Goal: Task Accomplishment & Management: Use online tool/utility

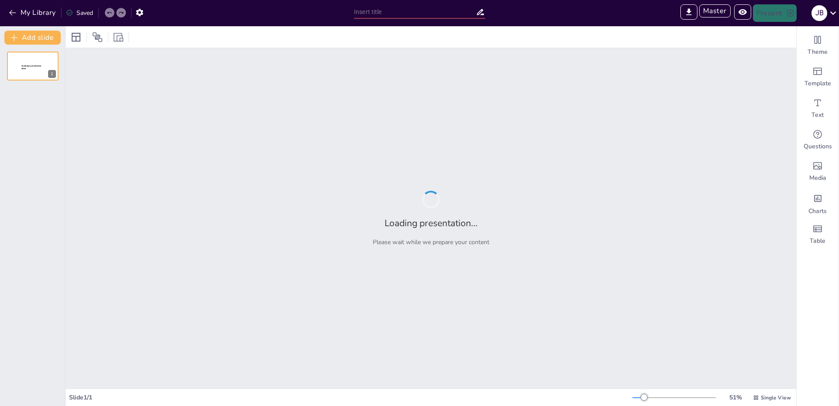
type input "Exploring the Legacy of Space Shuttle Hermes"
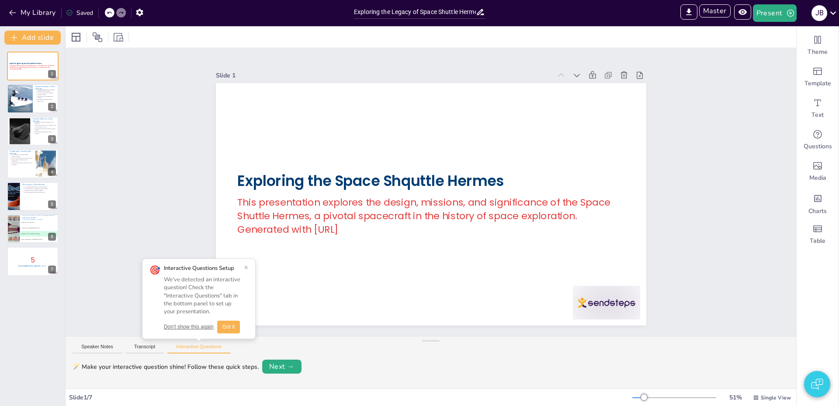
click at [193, 326] on button "Don't show this again" at bounding box center [189, 326] width 50 height 7
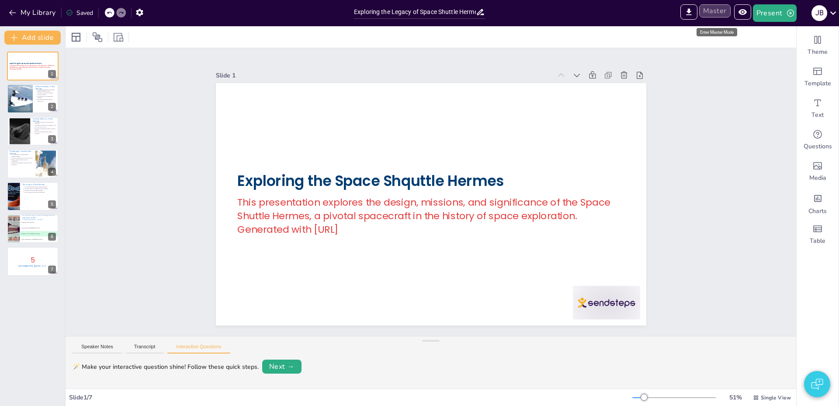
click at [721, 10] on button "Master" at bounding box center [715, 10] width 31 height 13
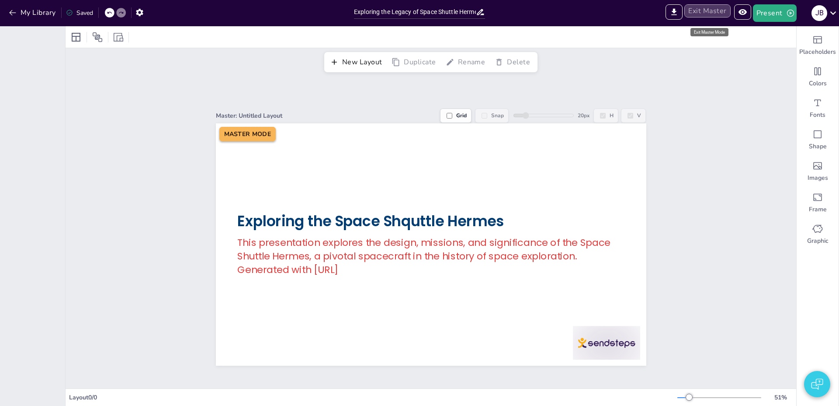
click at [721, 11] on button "Exit Master" at bounding box center [708, 10] width 46 height 13
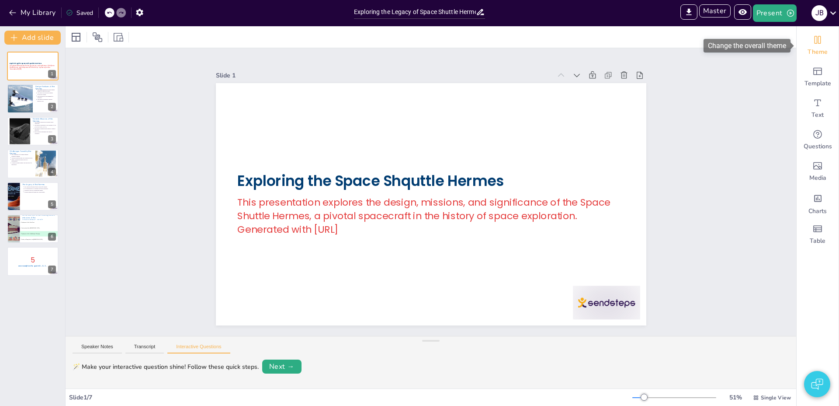
click at [811, 48] on span "Theme" at bounding box center [818, 52] width 20 height 9
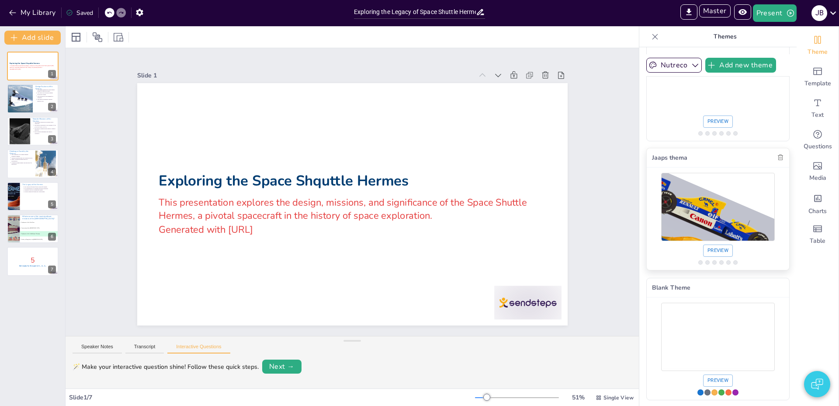
scroll to position [199, 0]
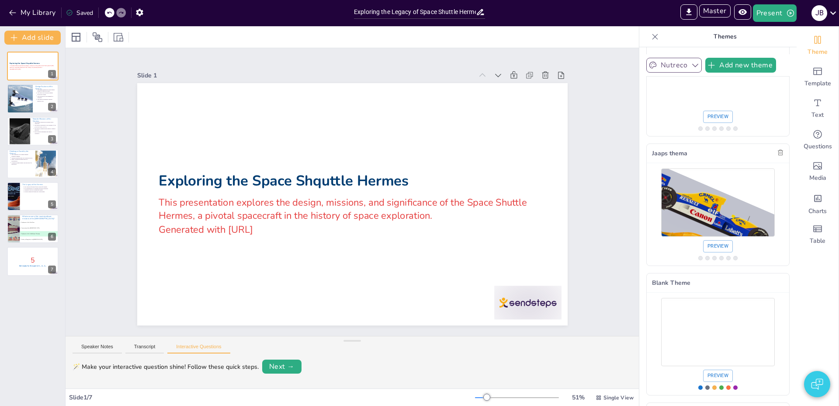
click at [675, 68] on button "Nutreco" at bounding box center [675, 65] width 56 height 15
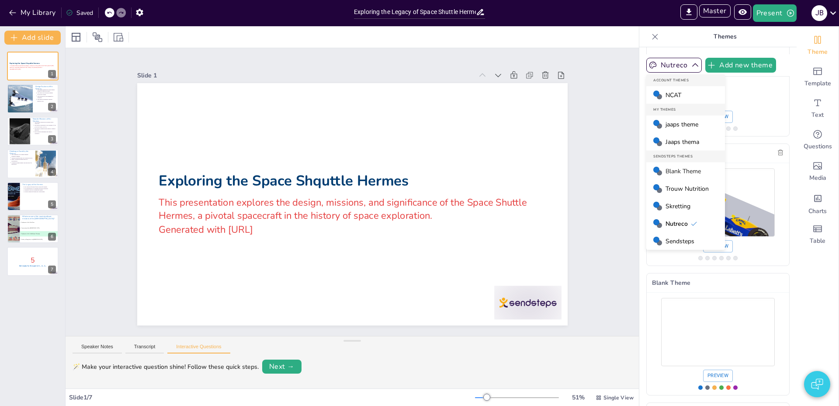
click at [680, 142] on span "Jaaps thema" at bounding box center [683, 142] width 34 height 8
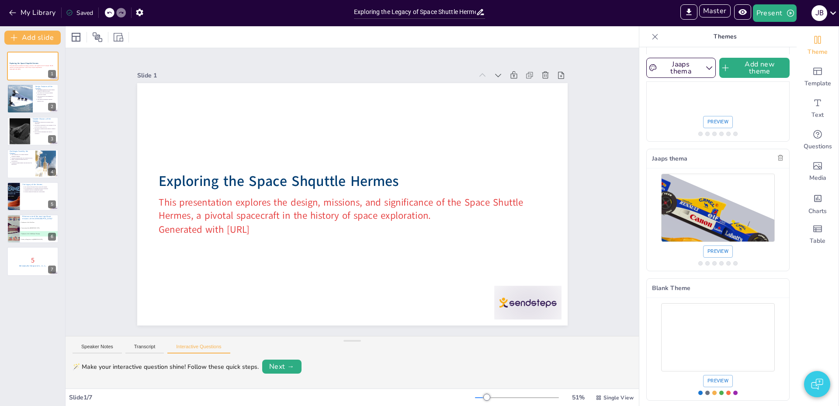
scroll to position [204, 0]
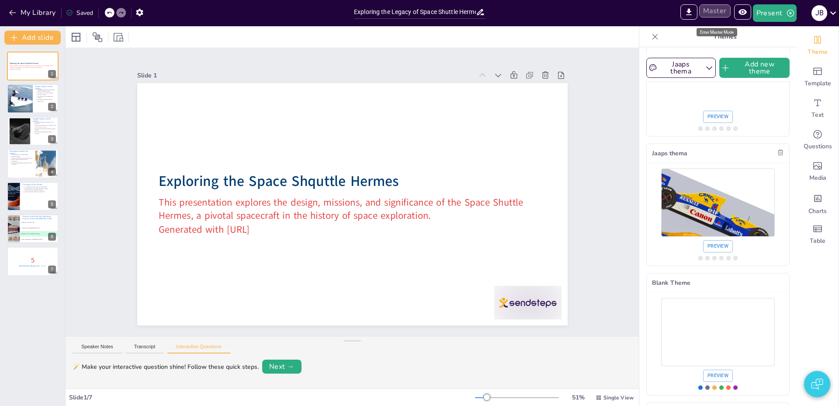
click at [724, 11] on button "Master" at bounding box center [715, 10] width 31 height 13
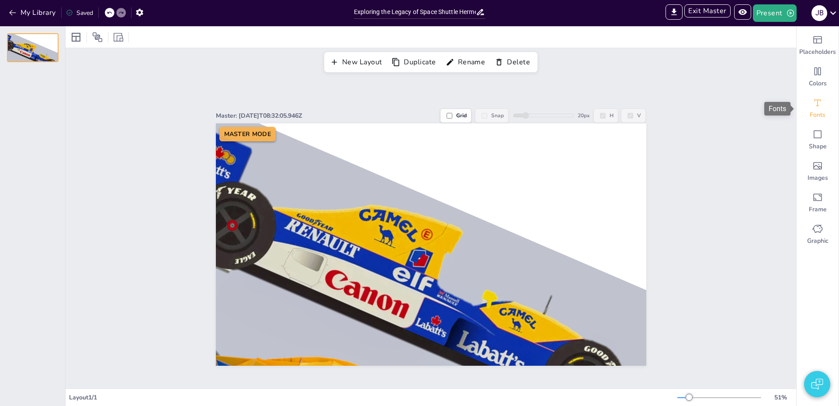
click at [815, 109] on div "Fonts" at bounding box center [818, 108] width 42 height 31
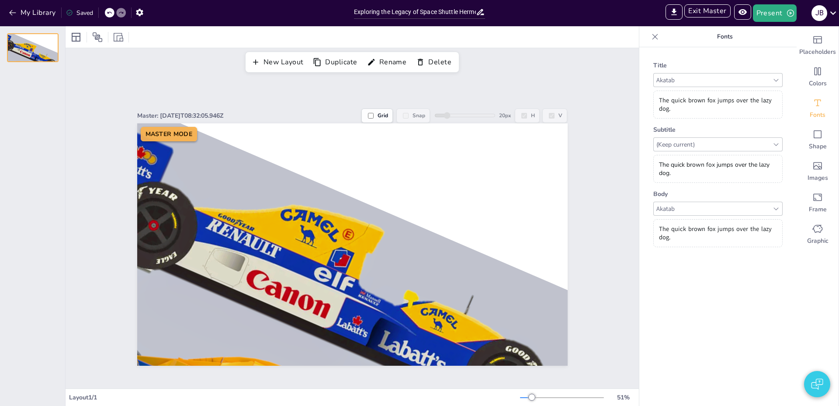
click at [683, 79] on div "Akatab" at bounding box center [713, 80] width 116 height 12
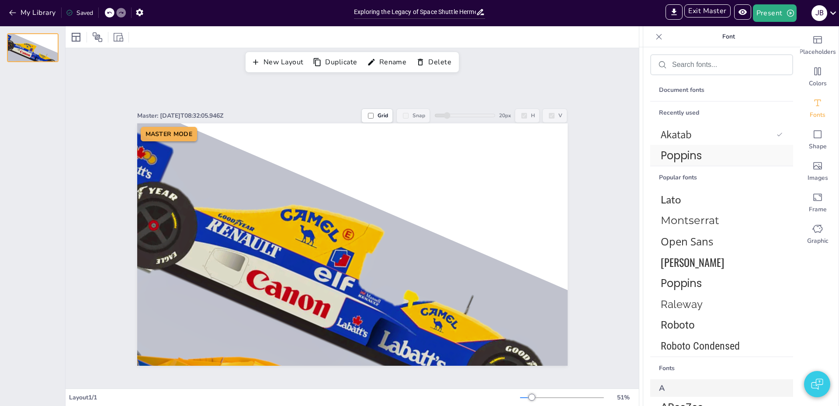
click at [679, 155] on span "Poppins" at bounding box center [720, 155] width 118 height 15
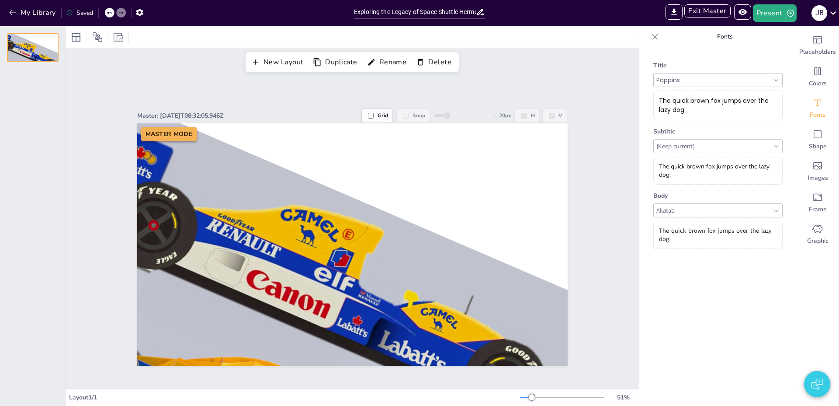
click at [685, 145] on div "(Keep current)" at bounding box center [713, 146] width 116 height 12
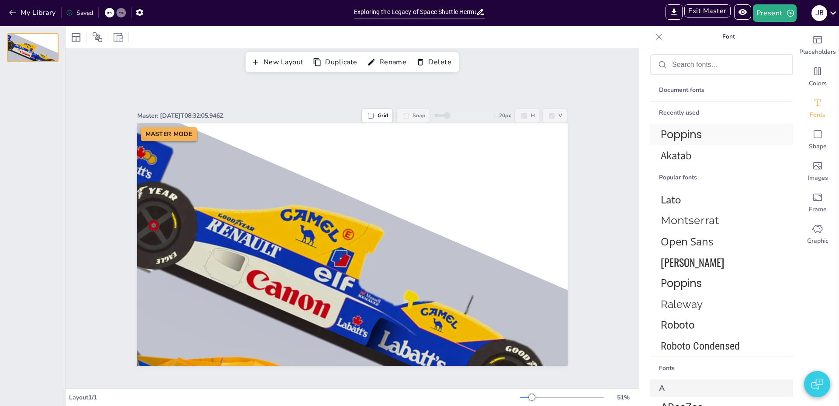
click at [679, 136] on span "Poppins" at bounding box center [720, 134] width 118 height 15
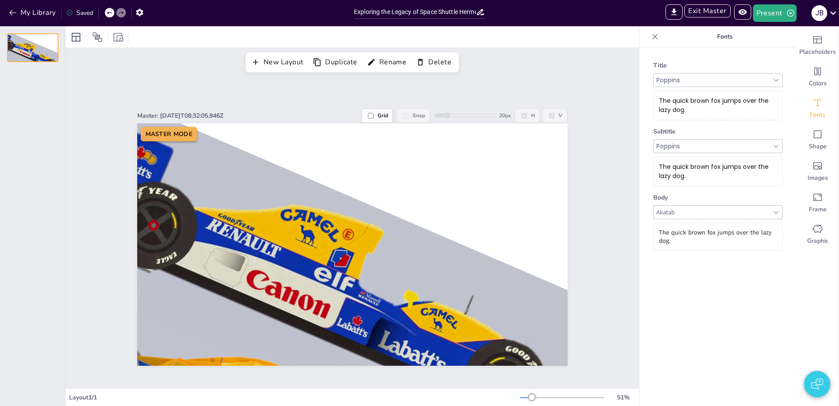
click at [676, 212] on div "Akatab" at bounding box center [713, 212] width 116 height 12
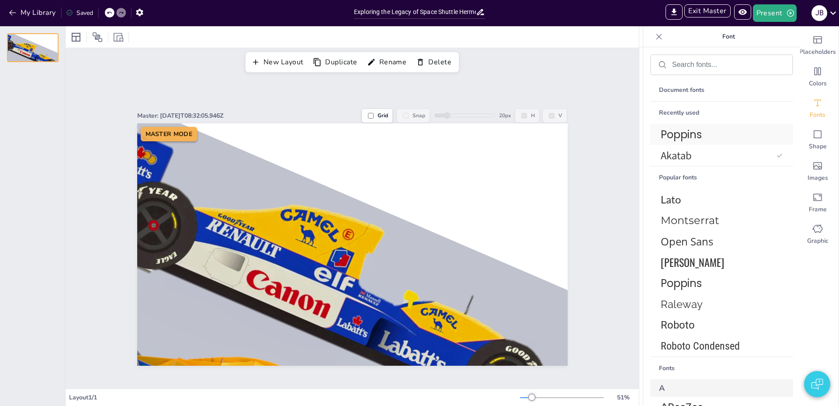
click at [678, 138] on span "Poppins" at bounding box center [720, 134] width 118 height 15
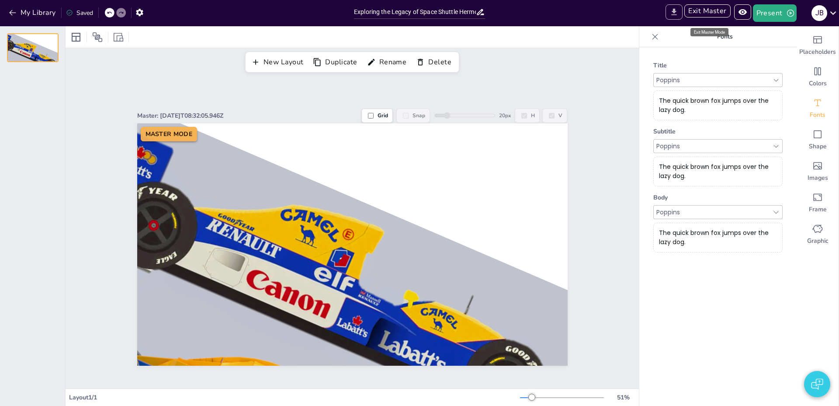
click at [695, 11] on button "Exit Master" at bounding box center [708, 10] width 46 height 13
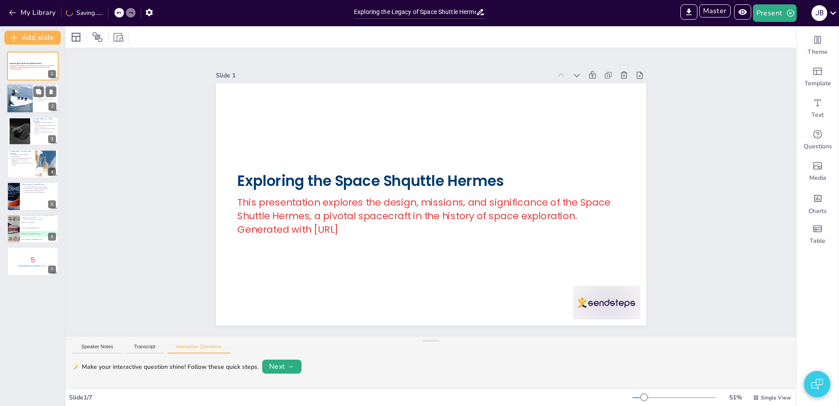
click at [26, 97] on div at bounding box center [20, 99] width 54 height 30
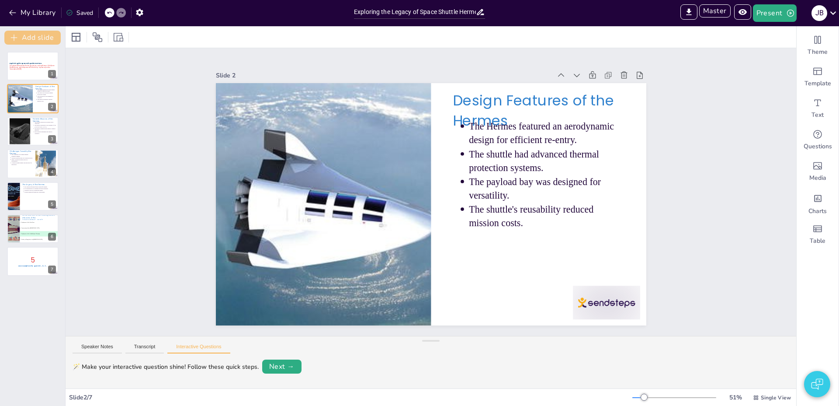
click at [35, 41] on button "Add slide" at bounding box center [32, 38] width 56 height 14
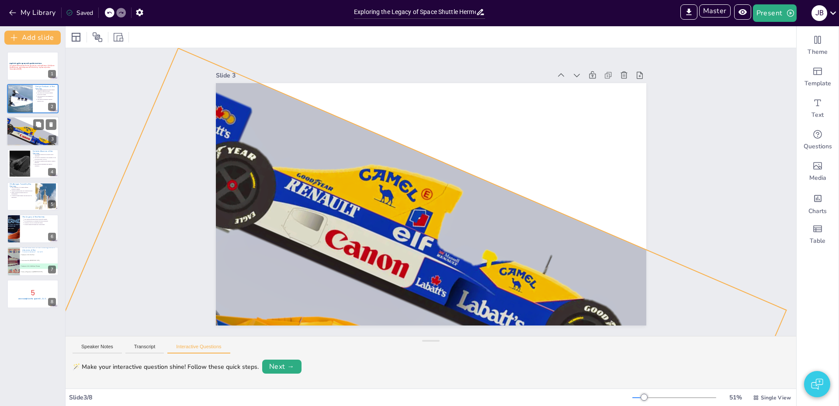
click at [23, 122] on div at bounding box center [26, 157] width 99 height 90
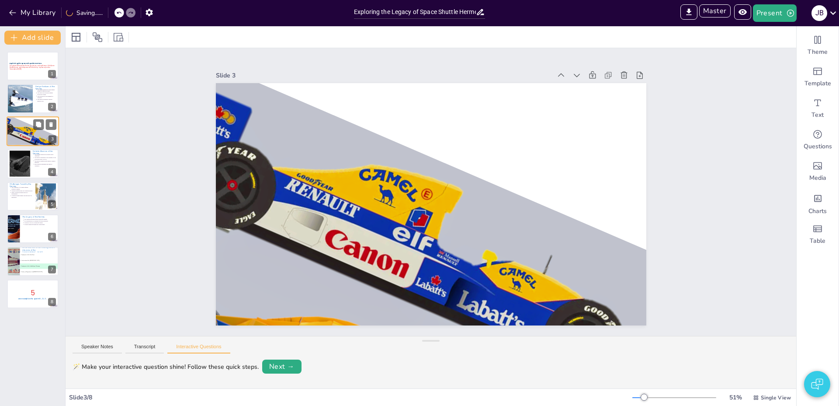
scroll to position [0, 0]
click at [817, 108] on div "Text" at bounding box center [818, 108] width 42 height 31
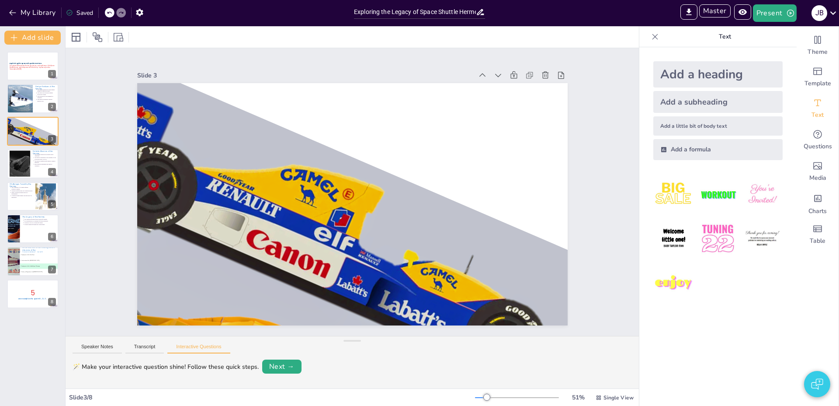
click at [674, 74] on div "Add a heading" at bounding box center [718, 74] width 129 height 26
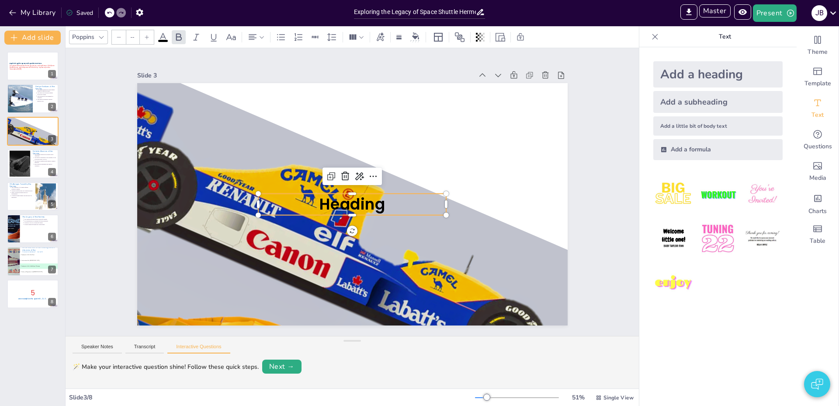
type input "68"
drag, startPoint x: 392, startPoint y: 178, endPoint x: 465, endPoint y: 108, distance: 101.4
click at [465, 83] on div "Heading" at bounding box center [352, 83] width 431 height 0
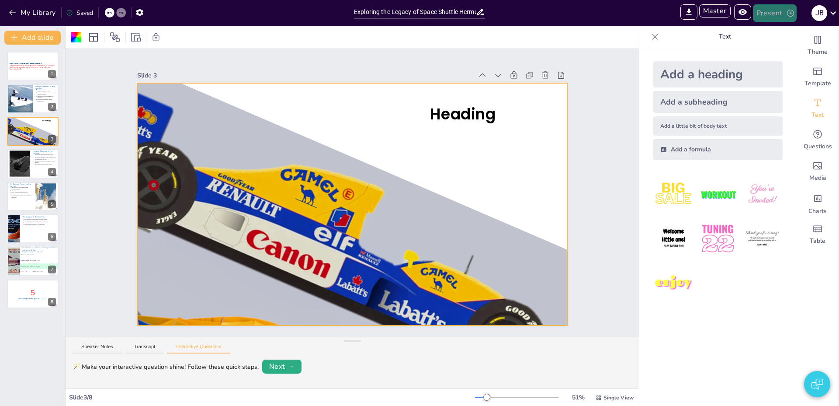
click at [770, 15] on button "Present" at bounding box center [775, 12] width 44 height 17
click at [769, 26] on li "Preview presentation" at bounding box center [788, 32] width 69 height 14
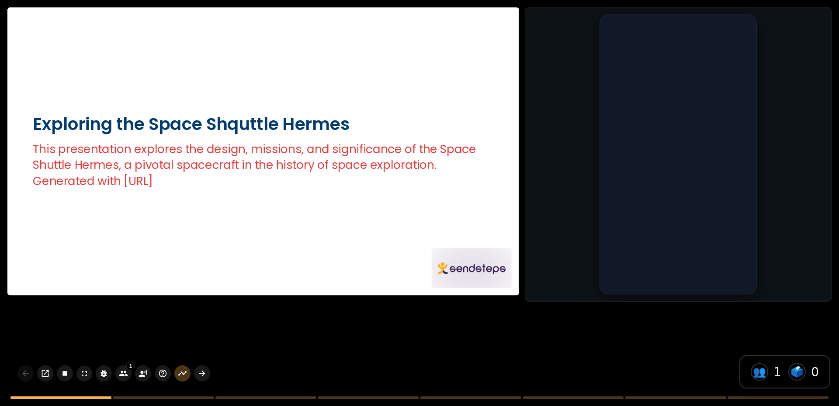
click at [280, 205] on div at bounding box center [263, 151] width 512 height 288
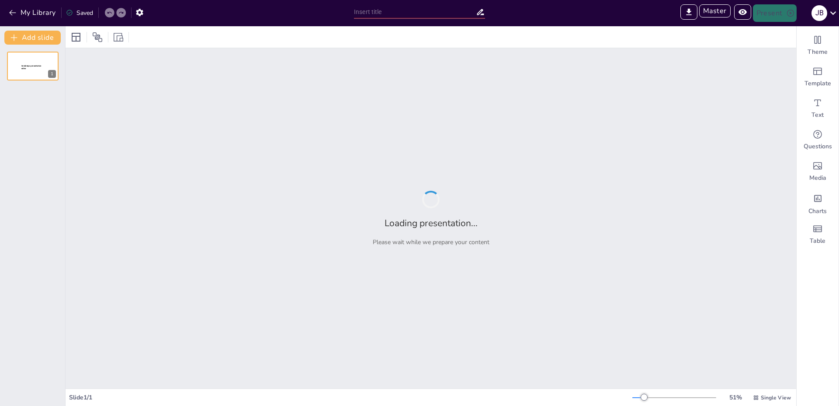
type input "Koffieplantages in Nederland: Economische Impact en Toekomstperspectieven"
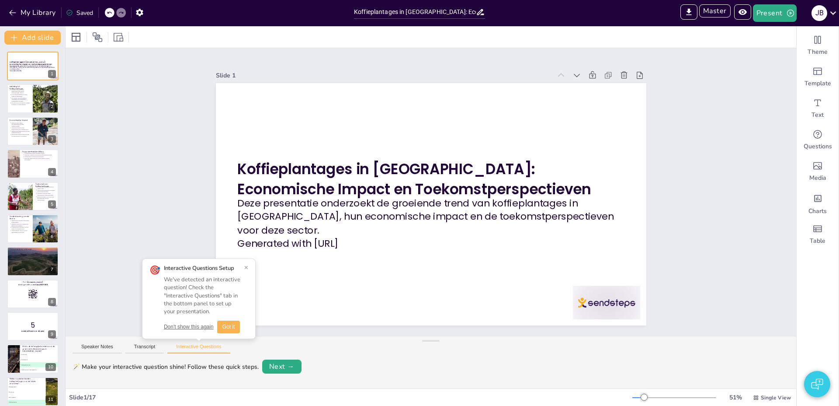
click at [191, 325] on button "Don't show this again" at bounding box center [189, 326] width 50 height 7
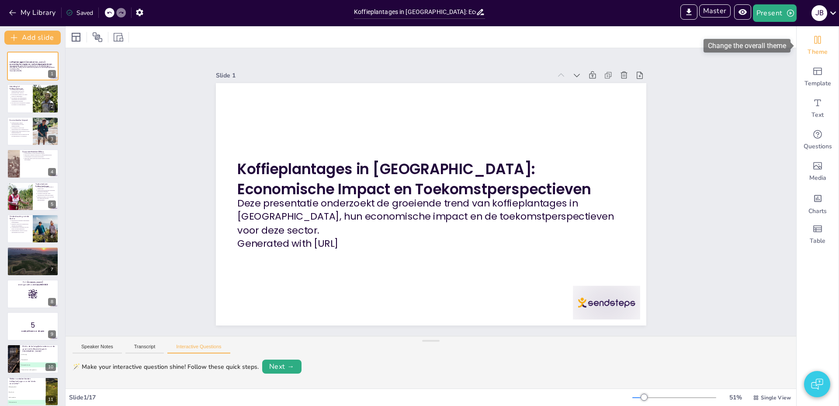
click at [820, 40] on icon "Change the overall theme" at bounding box center [818, 40] width 10 height 10
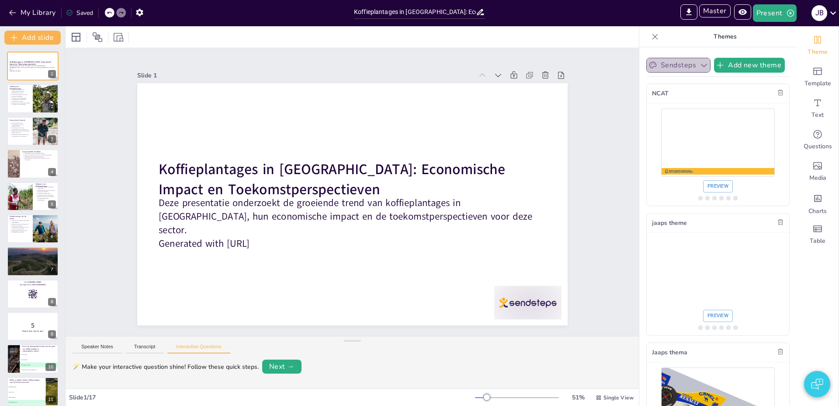
click at [676, 66] on button "Sendsteps" at bounding box center [679, 65] width 64 height 15
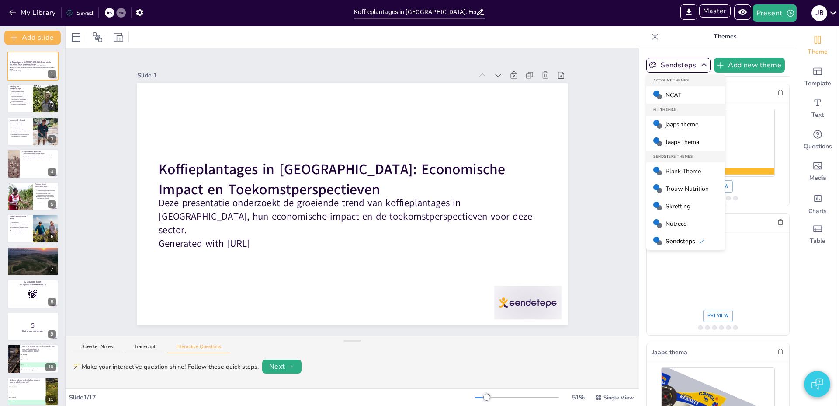
click at [670, 139] on span "Jaaps thema" at bounding box center [683, 142] width 34 height 8
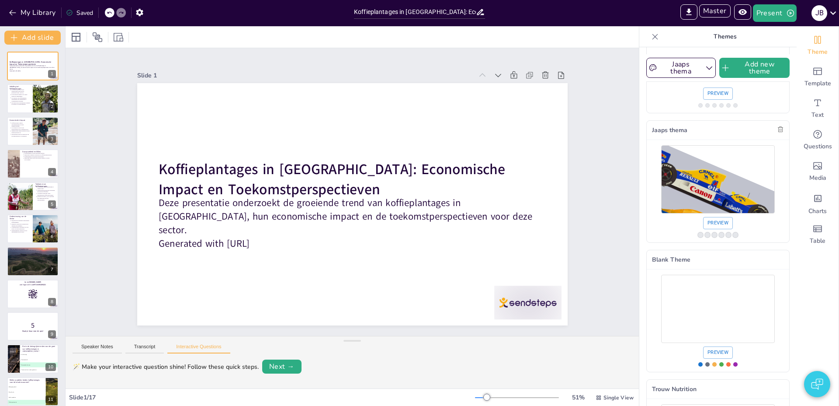
scroll to position [228, 0]
drag, startPoint x: 714, startPoint y: 10, endPoint x: 715, endPoint y: 26, distance: 16.6
click at [714, 10] on button "Master" at bounding box center [715, 10] width 31 height 13
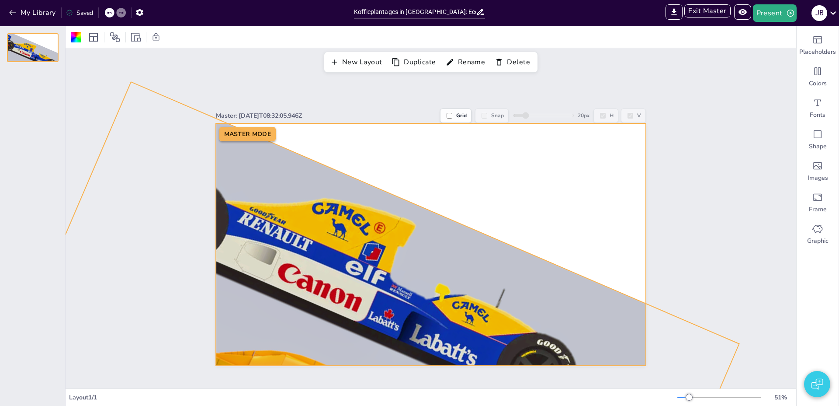
drag, startPoint x: 327, startPoint y: 204, endPoint x: 280, endPoint y: 197, distance: 47.3
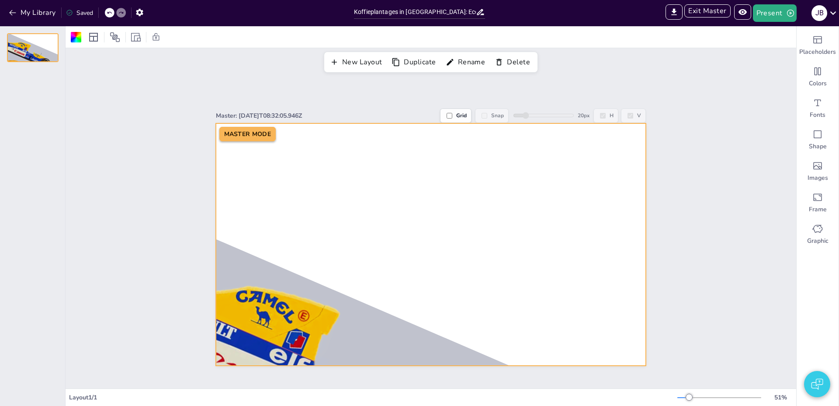
drag, startPoint x: 282, startPoint y: 202, endPoint x: 212, endPoint y: 285, distance: 108.6
click at [207, 287] on div "Master: 2025-07-22T08:32:05.946Z Grid Snap 20 px H V MASTER MODE" at bounding box center [431, 232] width 480 height 267
click at [813, 170] on icon "Images" at bounding box center [818, 165] width 10 height 10
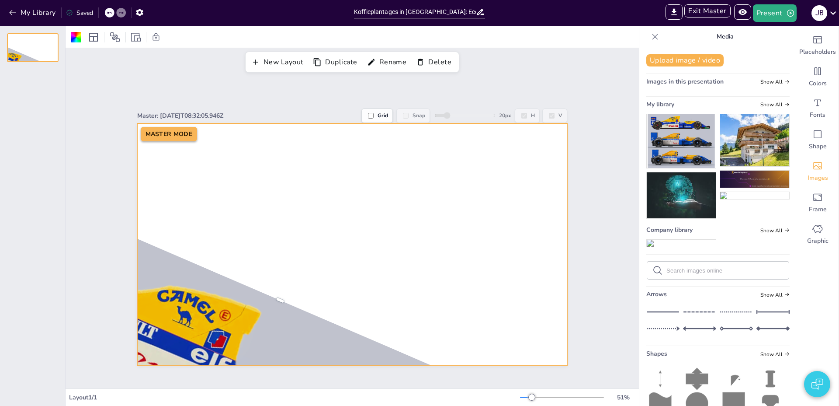
drag, startPoint x: 753, startPoint y: 136, endPoint x: 742, endPoint y: 141, distance: 11.7
click at [752, 136] on img at bounding box center [755, 140] width 69 height 52
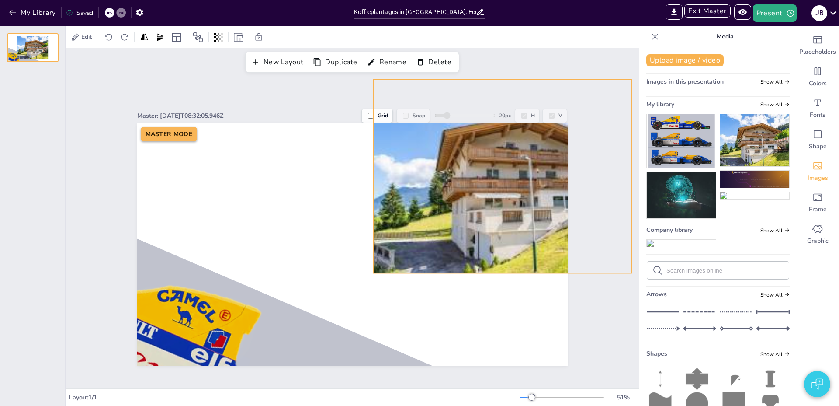
drag, startPoint x: 393, startPoint y: 205, endPoint x: 542, endPoint y: 137, distance: 163.4
click at [542, 137] on div at bounding box center [503, 176] width 258 height 194
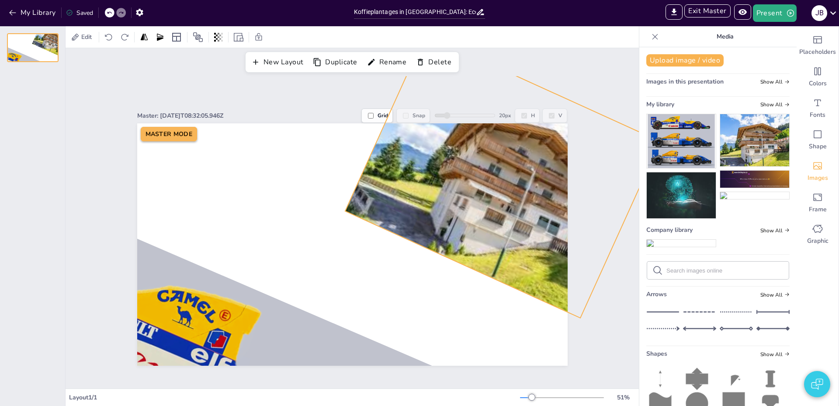
drag, startPoint x: 503, startPoint y: 289, endPoint x: 451, endPoint y: 290, distance: 51.6
click at [451, 290] on div "MASTER MODE 24 °" at bounding box center [352, 244] width 431 height 242
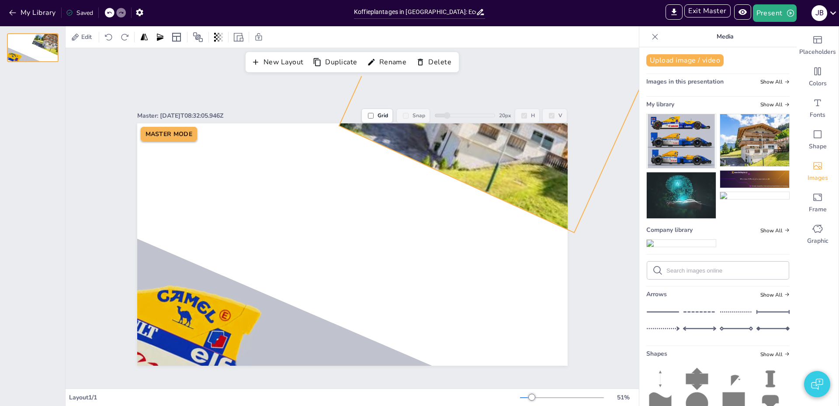
drag, startPoint x: 486, startPoint y: 244, endPoint x: 416, endPoint y: 215, distance: 75.4
click at [480, 159] on div at bounding box center [496, 90] width 315 height 283
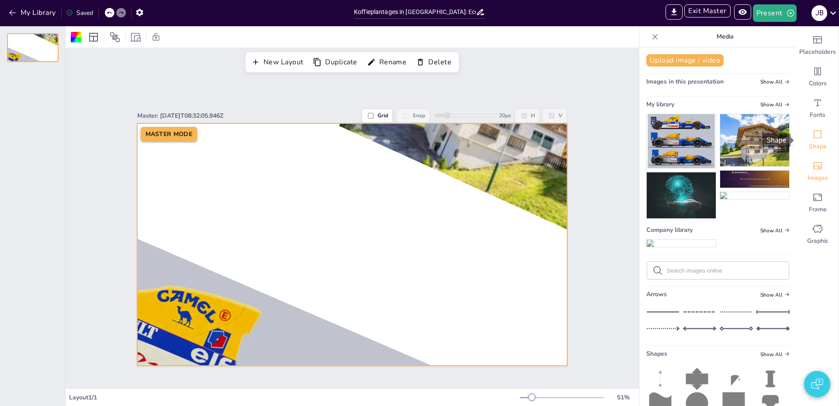
click at [814, 137] on icon "Shape" at bounding box center [818, 134] width 8 height 8
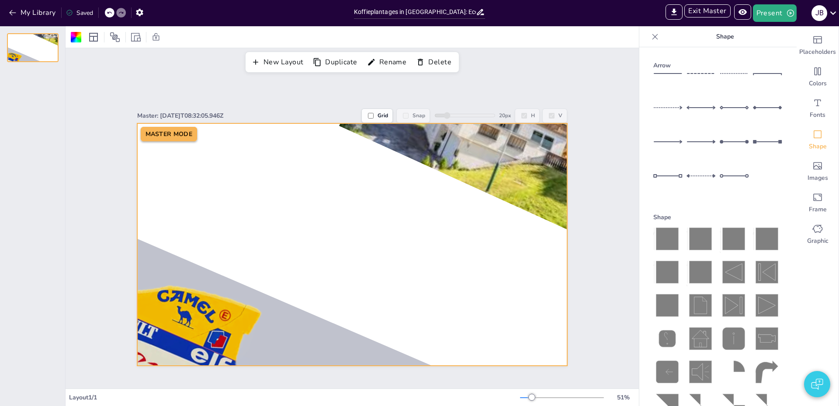
click at [764, 142] on line at bounding box center [768, 142] width 22 height 0
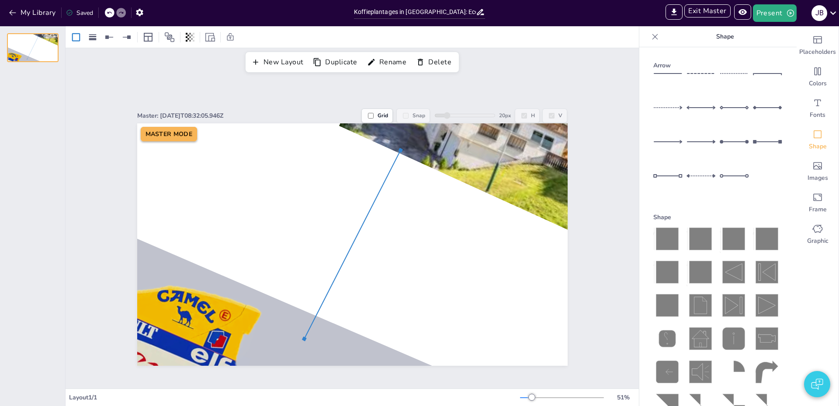
drag, startPoint x: 352, startPoint y: 261, endPoint x: 392, endPoint y: 265, distance: 40.3
drag, startPoint x: 307, startPoint y: 342, endPoint x: 332, endPoint y: 301, distance: 47.9
click at [332, 301] on div at bounding box center [332, 303] width 9 height 9
click at [341, 277] on div at bounding box center [365, 224] width 70 height 159
drag, startPoint x: 673, startPoint y: 240, endPoint x: 669, endPoint y: 245, distance: 6.3
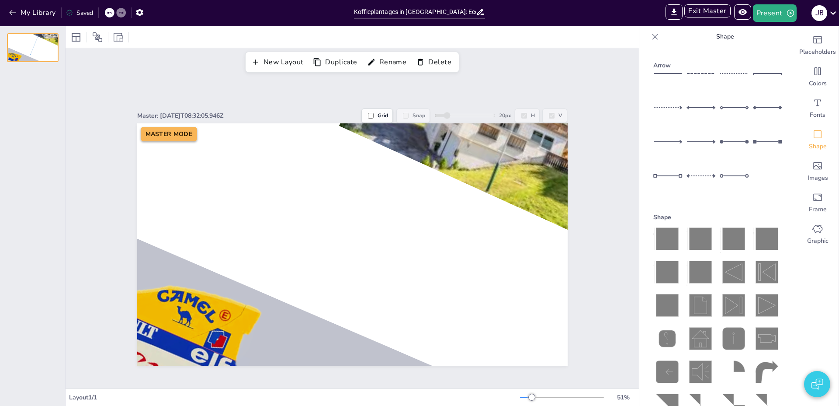
click at [673, 240] on icon at bounding box center [667, 239] width 22 height 22
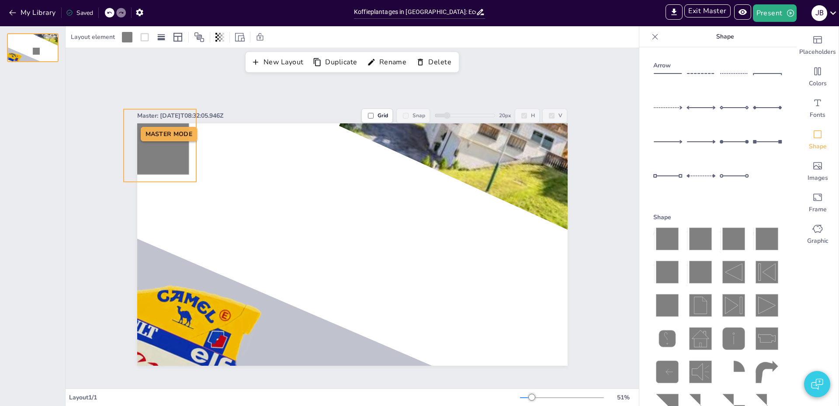
drag, startPoint x: 366, startPoint y: 274, endPoint x: 144, endPoint y: 146, distance: 255.8
click at [144, 146] on icon at bounding box center [160, 145] width 58 height 58
click at [126, 39] on div at bounding box center [127, 37] width 10 height 10
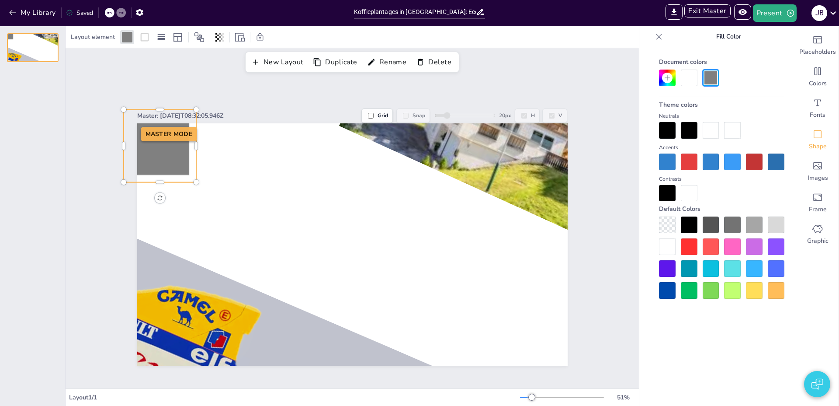
drag, startPoint x: 687, startPoint y: 157, endPoint x: 689, endPoint y: 165, distance: 8.6
click at [687, 157] on div at bounding box center [689, 161] width 17 height 17
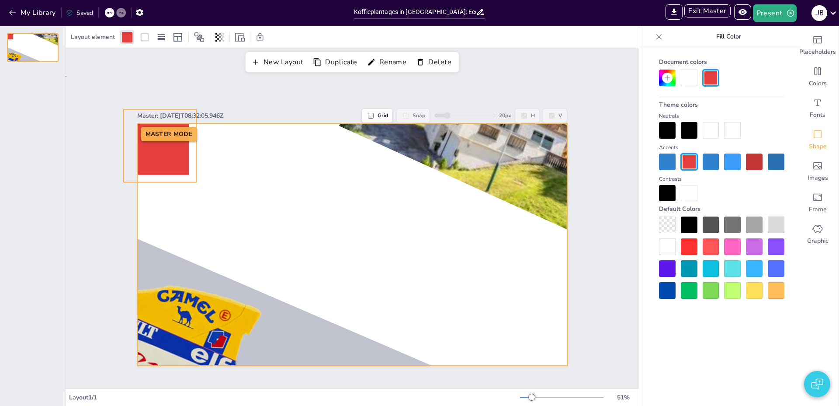
click at [359, 221] on div at bounding box center [352, 244] width 431 height 242
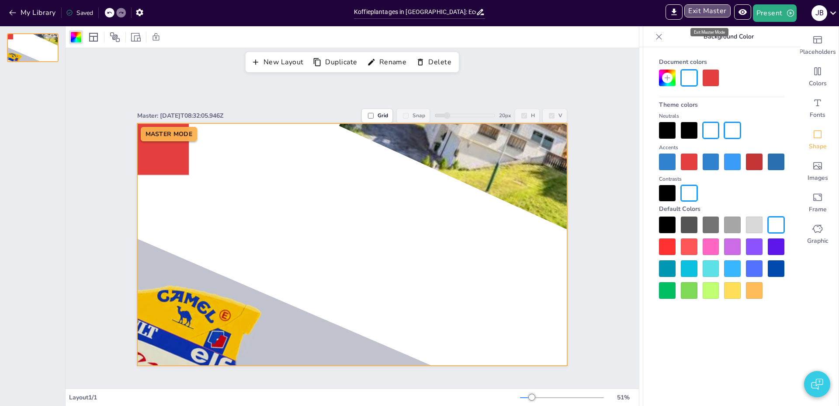
drag, startPoint x: 715, startPoint y: 10, endPoint x: 710, endPoint y: 44, distance: 34.1
click at [715, 10] on button "Exit Master" at bounding box center [708, 10] width 46 height 13
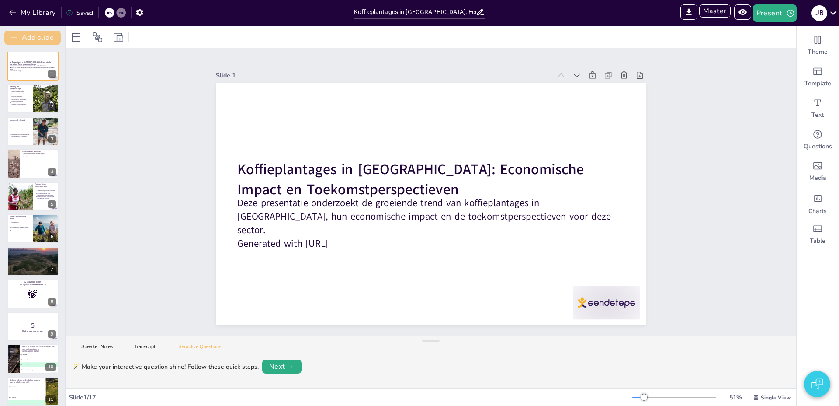
click at [45, 39] on button "Add slide" at bounding box center [32, 38] width 56 height 14
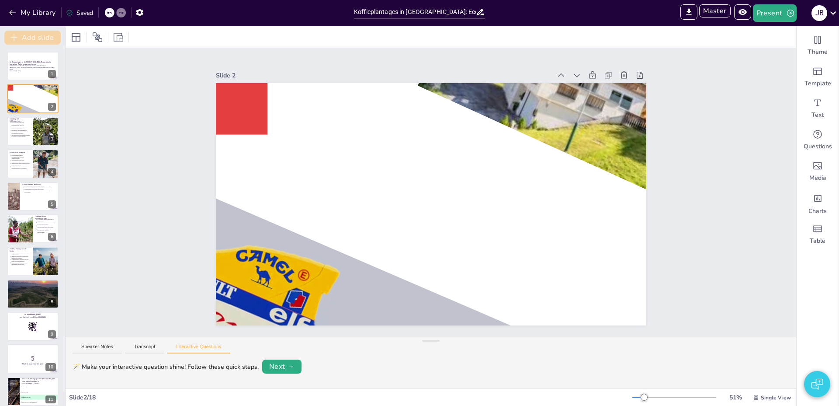
click at [52, 35] on button "Add slide" at bounding box center [32, 38] width 56 height 14
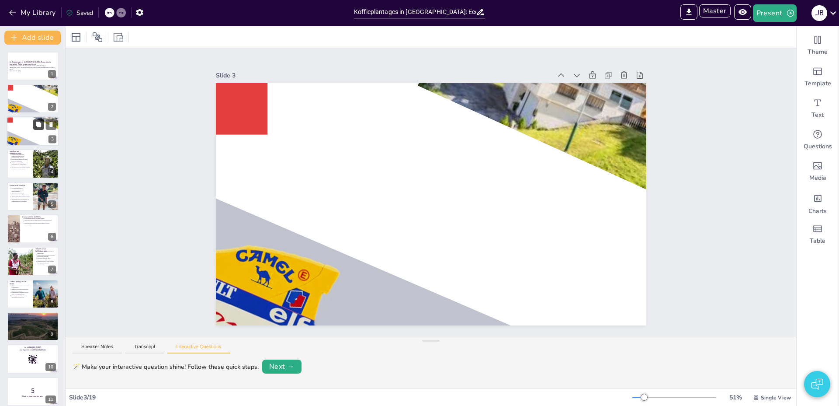
click at [35, 127] on icon at bounding box center [38, 124] width 6 height 6
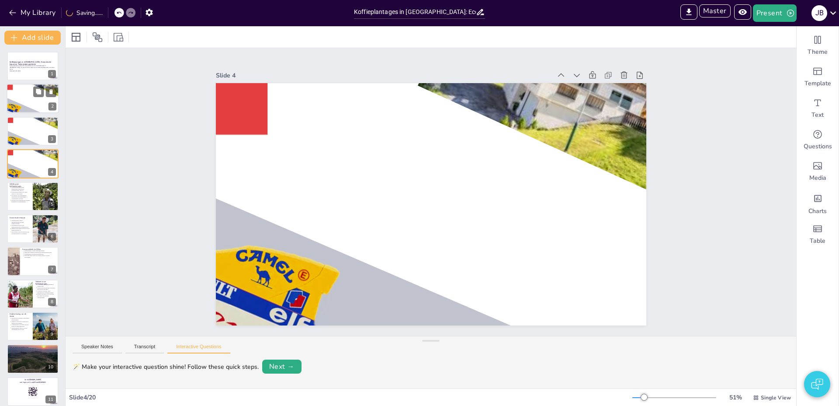
click at [35, 102] on div at bounding box center [33, 99] width 52 height 30
click at [30, 129] on div at bounding box center [33, 131] width 52 height 30
click at [51, 154] on icon at bounding box center [50, 156] width 3 height 5
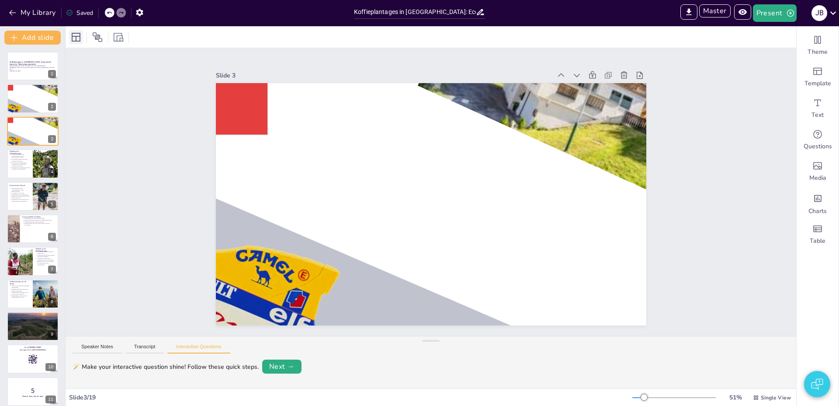
click at [70, 42] on div at bounding box center [76, 37] width 14 height 14
click at [29, 97] on div at bounding box center [33, 99] width 52 height 30
click at [50, 123] on icon at bounding box center [50, 124] width 3 height 5
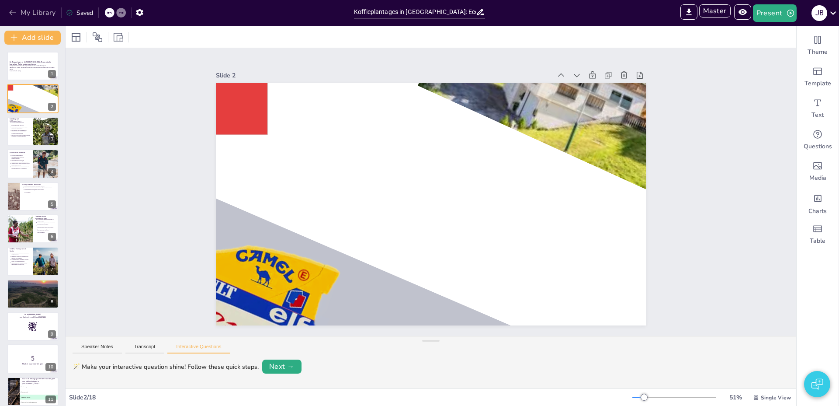
click at [39, 11] on button "My Library" at bounding box center [33, 13] width 53 height 14
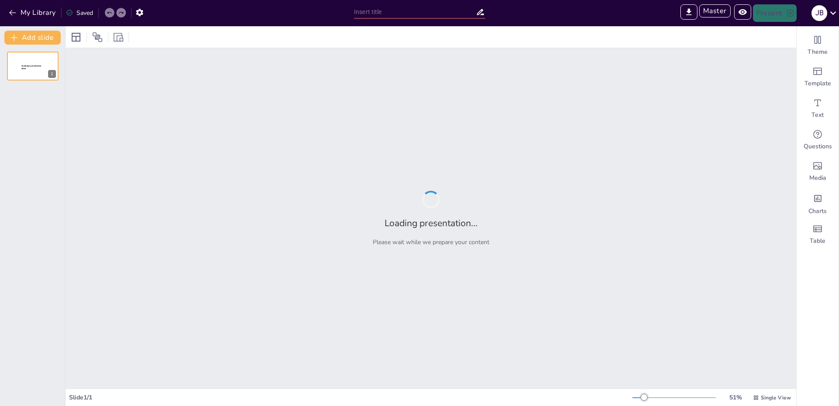
type input "Gameplay Mechanics and Design in Donkey Kong"
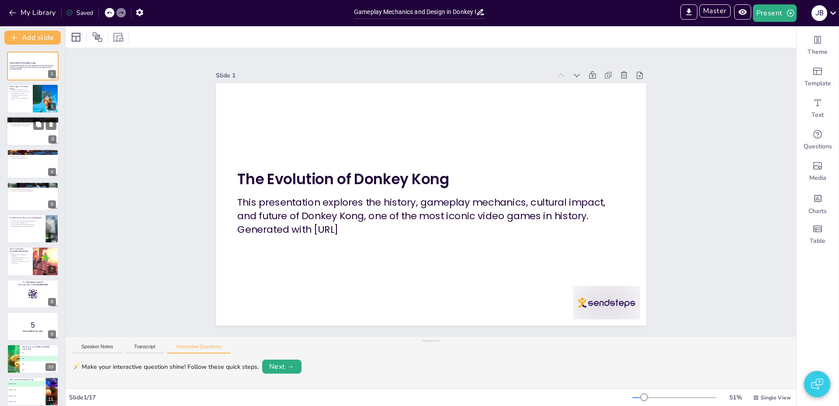
click at [26, 133] on div at bounding box center [33, 131] width 52 height 30
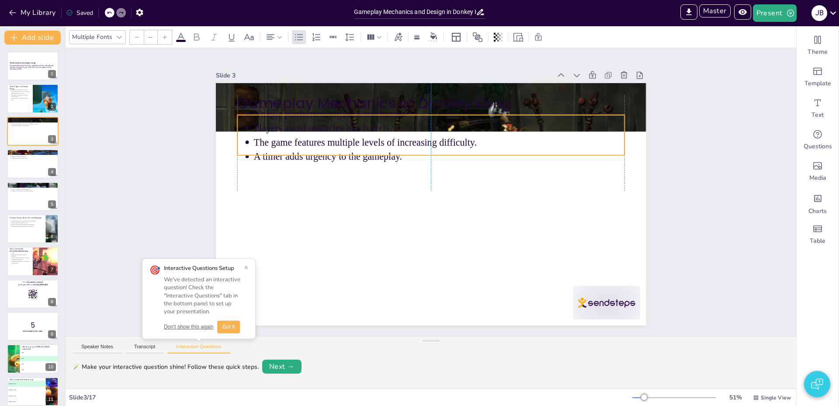
drag, startPoint x: 342, startPoint y: 151, endPoint x: 342, endPoint y: 188, distance: 36.7
click at [342, 83] on div "Gameplay Mechanics of Donkey Kong Unique platform navigation mechanics. Players…" at bounding box center [431, 83] width 431 height 0
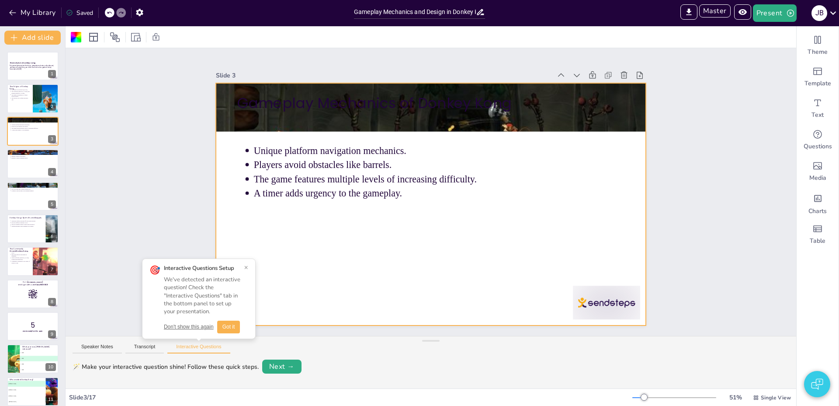
click at [198, 330] on button "Don't show this again" at bounding box center [189, 326] width 50 height 7
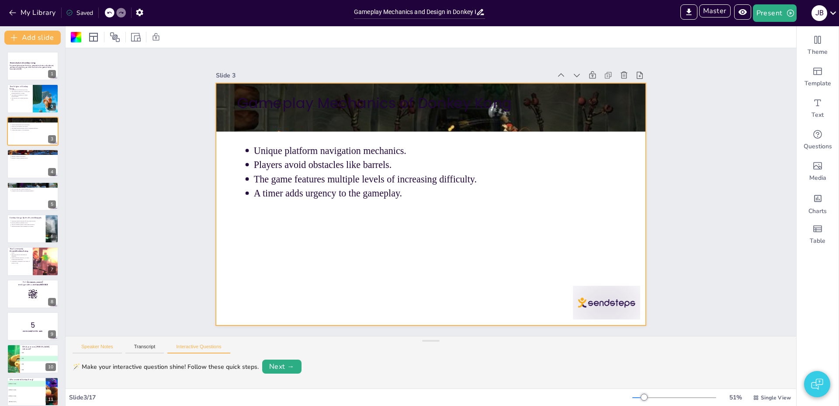
click at [108, 350] on button "Speaker Notes" at bounding box center [97, 349] width 49 height 10
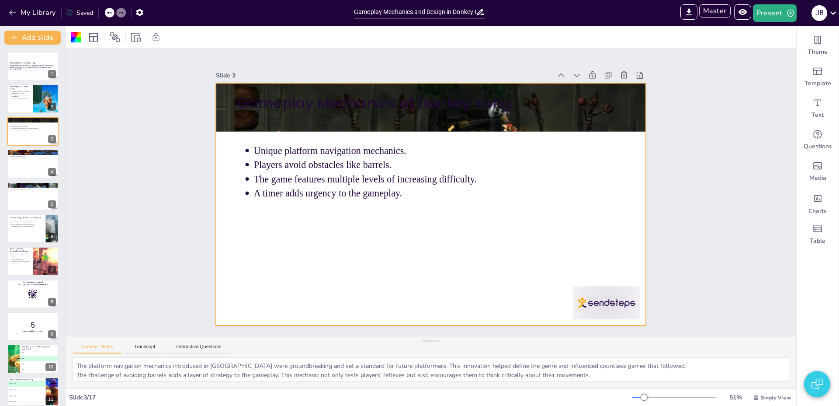
click at [191, 343] on div "Speaker Notes Transcript Interactive Questions" at bounding box center [431, 346] width 731 height 21
click at [191, 344] on button "Interactive Questions" at bounding box center [198, 349] width 63 height 10
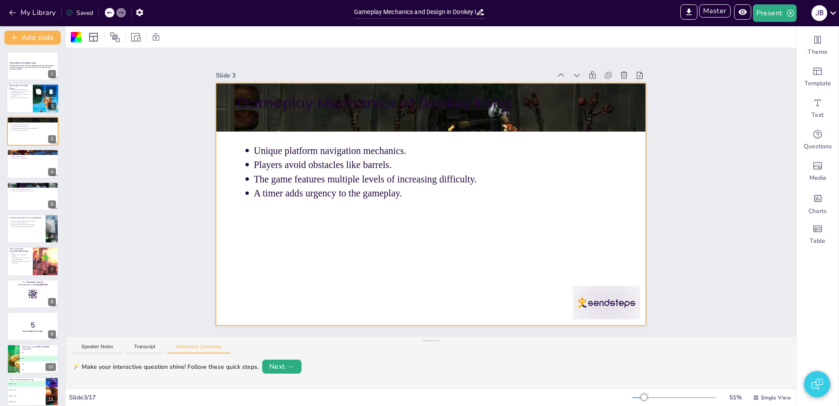
click at [18, 100] on div at bounding box center [33, 99] width 52 height 30
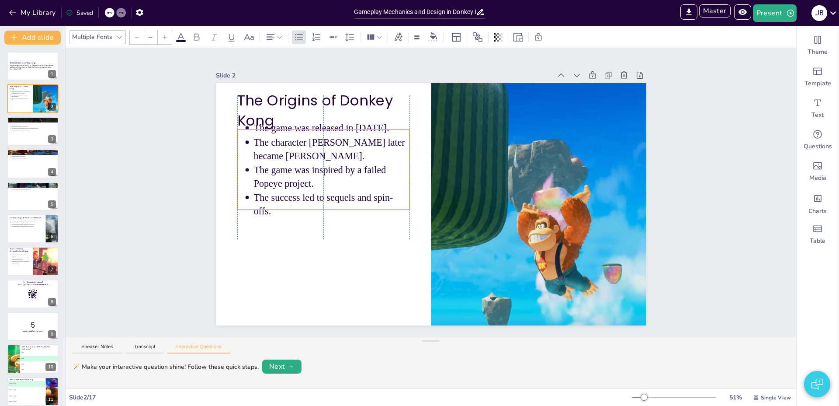
drag, startPoint x: 289, startPoint y: 144, endPoint x: 288, endPoint y: 173, distance: 28.9
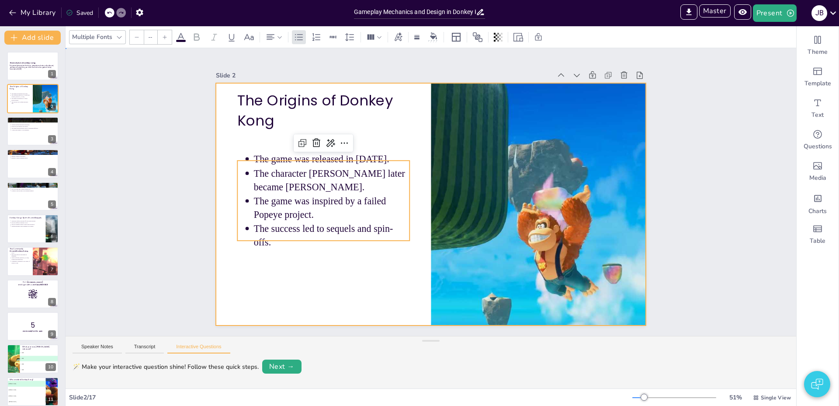
click at [287, 132] on div at bounding box center [431, 204] width 431 height 242
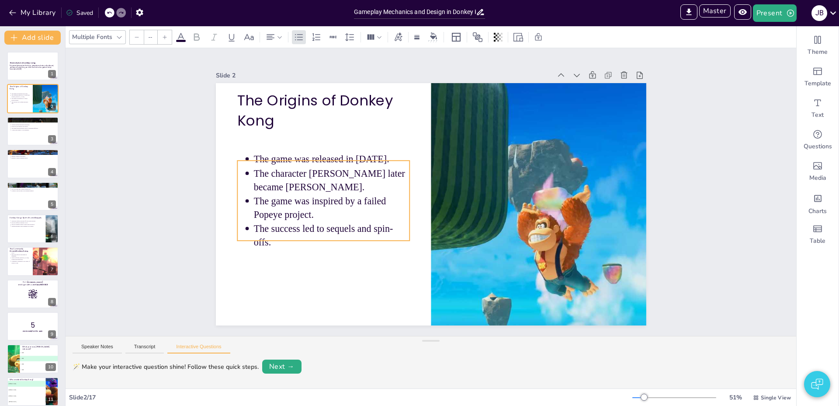
drag, startPoint x: 279, startPoint y: 189, endPoint x: 283, endPoint y: 166, distance: 23.1
click at [283, 167] on p "The character [PERSON_NAME] later became [PERSON_NAME]." at bounding box center [332, 180] width 156 height 27
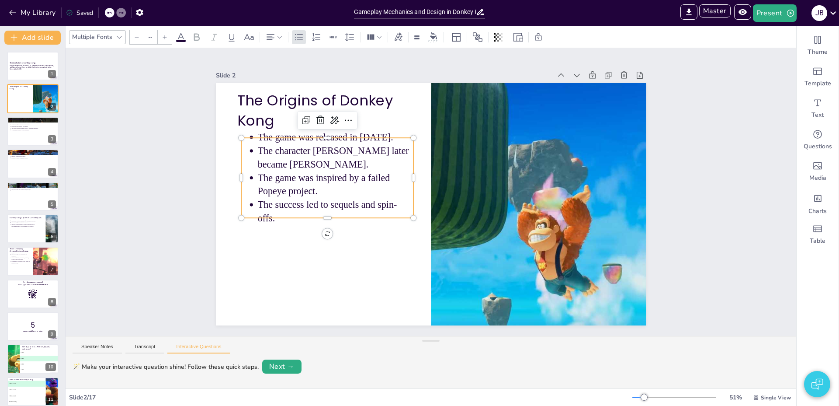
type input "43"
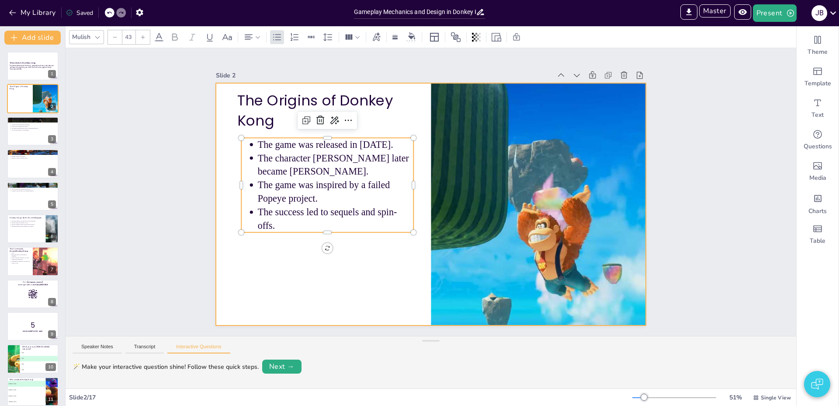
click at [287, 269] on div at bounding box center [431, 204] width 431 height 242
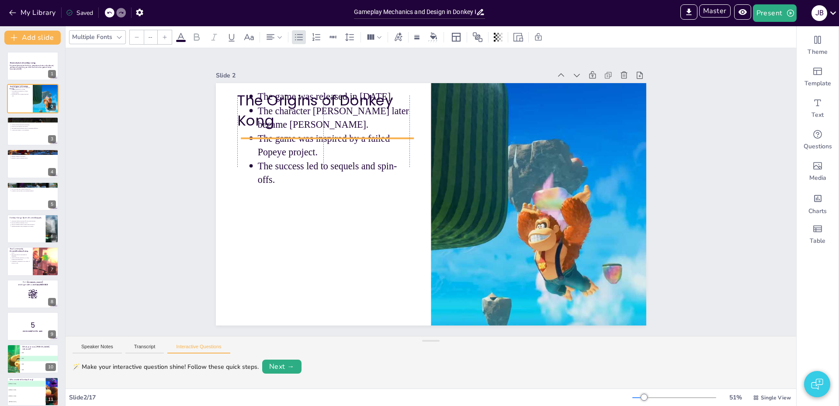
drag, startPoint x: 302, startPoint y: 159, endPoint x: 298, endPoint y: 191, distance: 33.0
click at [298, 83] on div "The Origins of Donkey Kong The game was released in 1981. The character Jumpman…" at bounding box center [431, 83] width 431 height 0
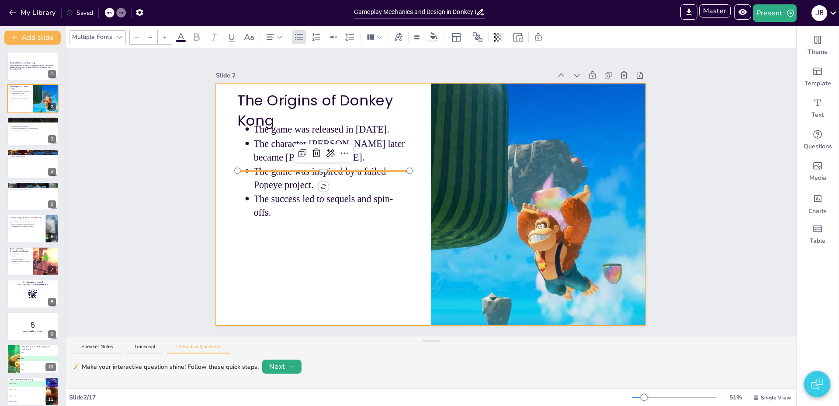
click at [312, 279] on div at bounding box center [431, 204] width 431 height 242
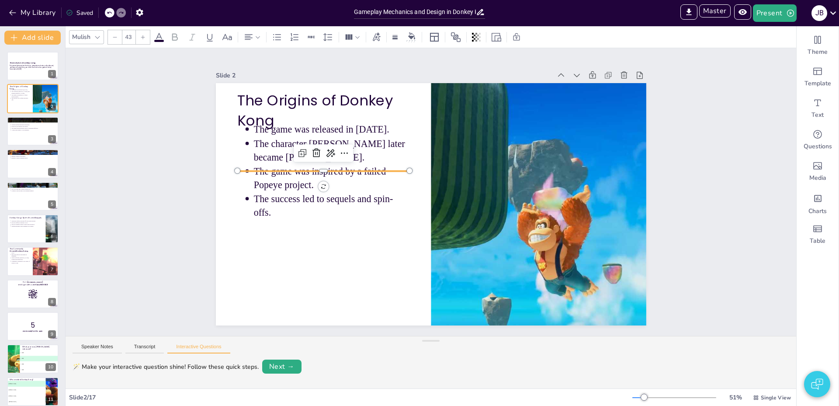
type input "--"
drag, startPoint x: 300, startPoint y: 181, endPoint x: 299, endPoint y: 221, distance: 39.4
click at [299, 83] on div "The Origins of Donkey Kong The game was released in 1981. The character Jumpman…" at bounding box center [431, 83] width 431 height 0
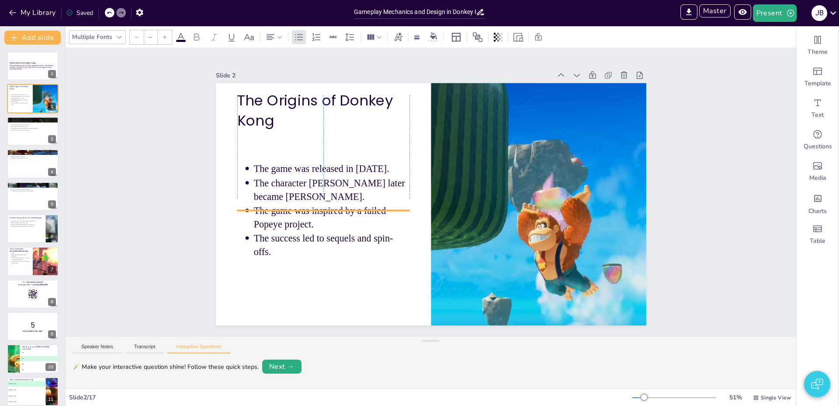
drag, startPoint x: 271, startPoint y: 170, endPoint x: 273, endPoint y: 158, distance: 12.1
click at [273, 83] on div "The Origins of Donkey Kong The game was released in 1981. The character Jumpman…" at bounding box center [431, 83] width 431 height 0
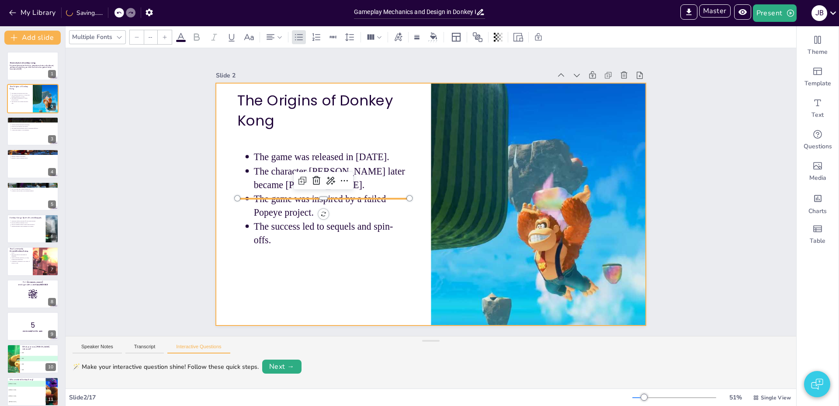
click at [285, 269] on div at bounding box center [431, 204] width 431 height 242
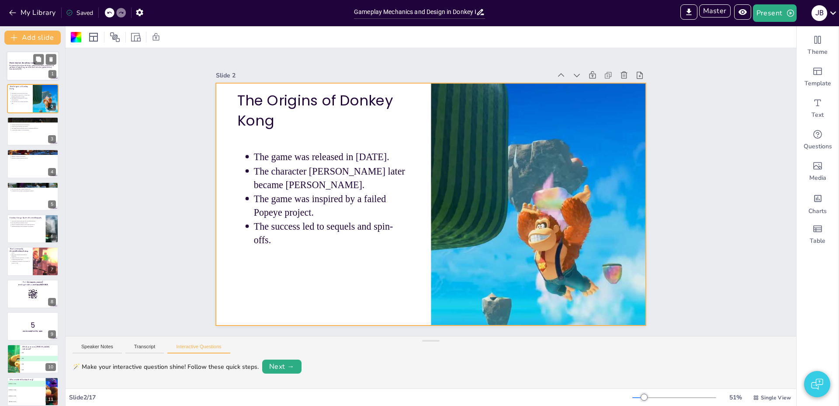
click at [18, 63] on strong "The Evolution of Donkey Kong" at bounding box center [22, 63] width 26 height 3
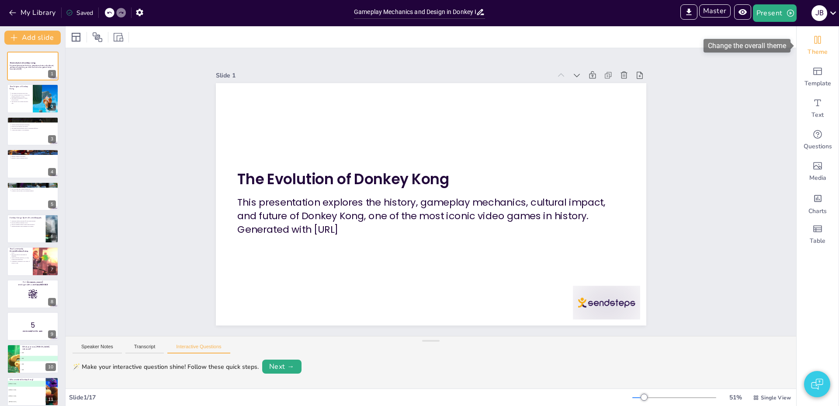
drag, startPoint x: 819, startPoint y: 39, endPoint x: 803, endPoint y: 45, distance: 17.1
click at [819, 39] on icon "Change the overall theme" at bounding box center [818, 40] width 10 height 10
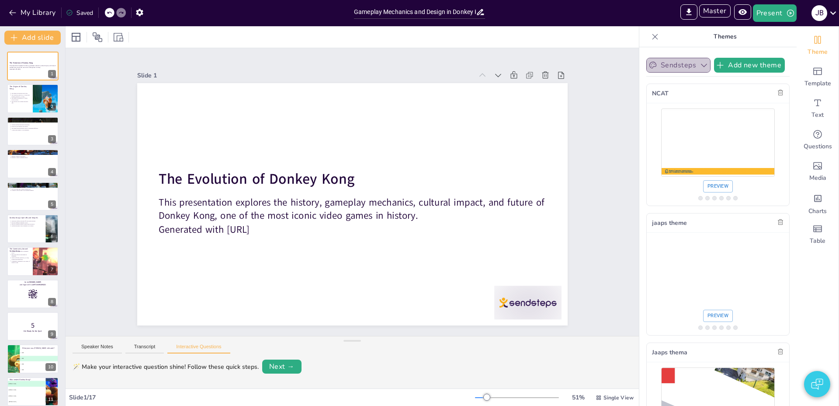
click at [675, 66] on button "Sendsteps" at bounding box center [679, 65] width 64 height 15
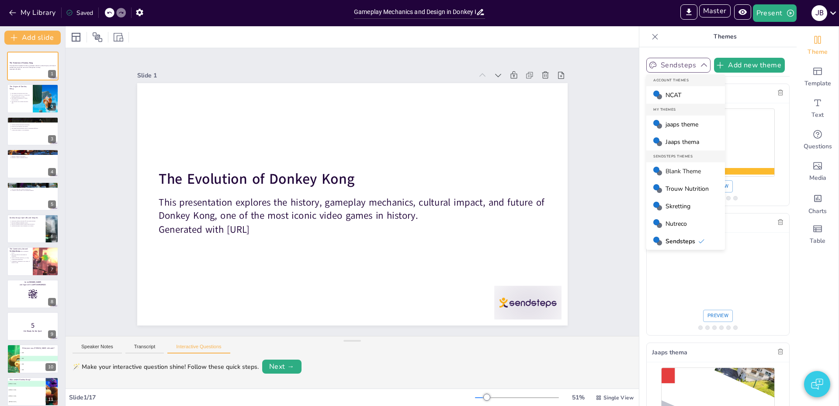
click at [675, 66] on button "Sendsteps" at bounding box center [679, 65] width 64 height 15
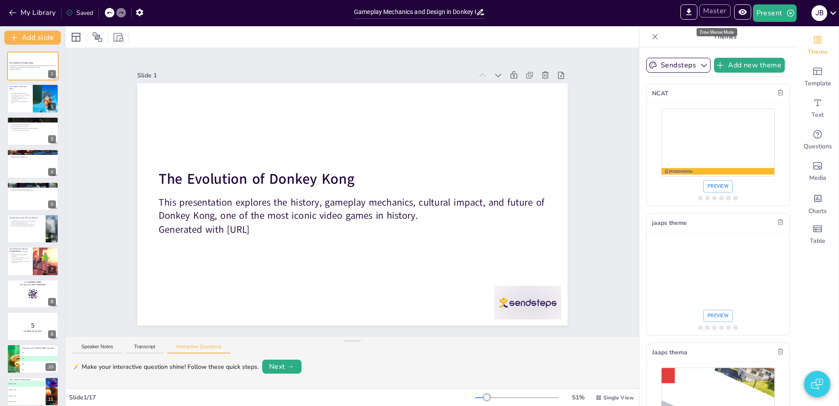
click at [720, 14] on button "Master" at bounding box center [715, 10] width 31 height 13
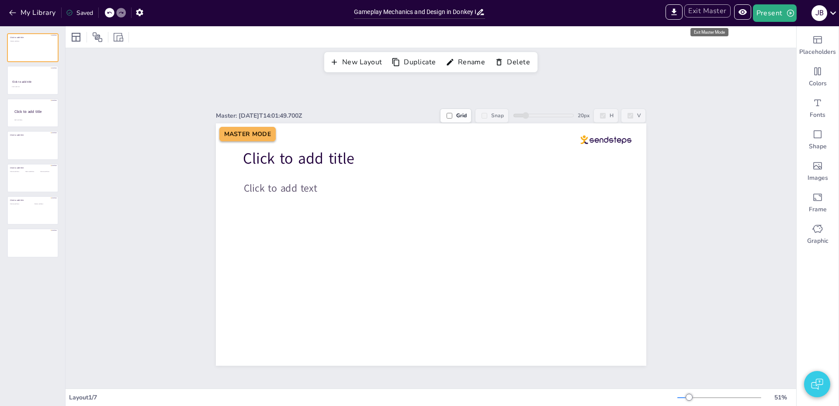
click at [709, 14] on button "Exit Master" at bounding box center [708, 10] width 46 height 13
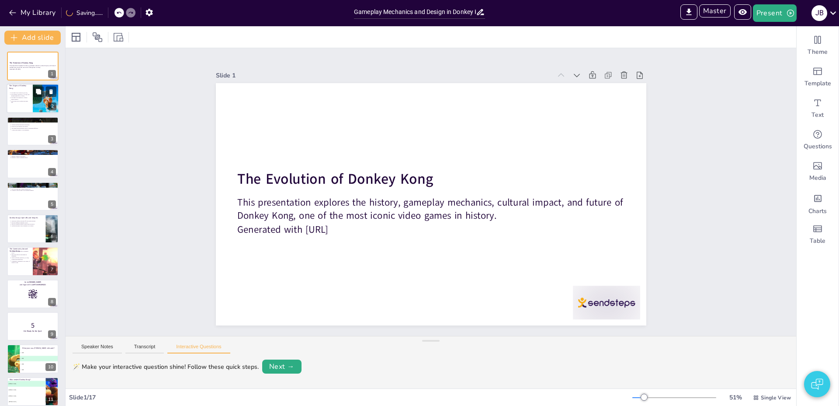
click at [21, 109] on div at bounding box center [33, 99] width 52 height 30
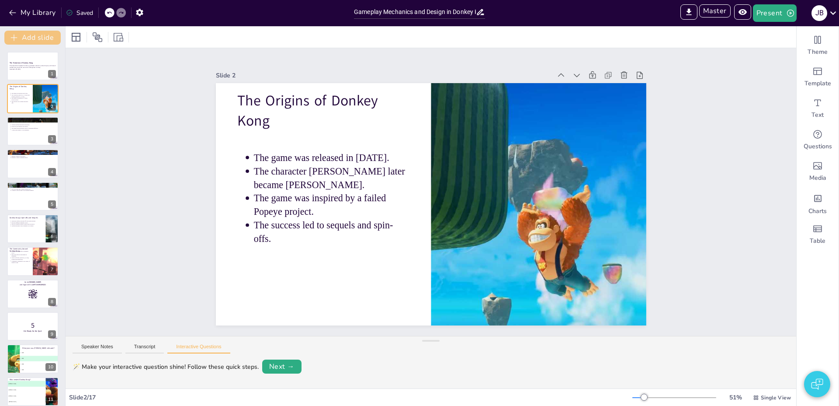
click at [23, 35] on button "Add slide" at bounding box center [32, 38] width 56 height 14
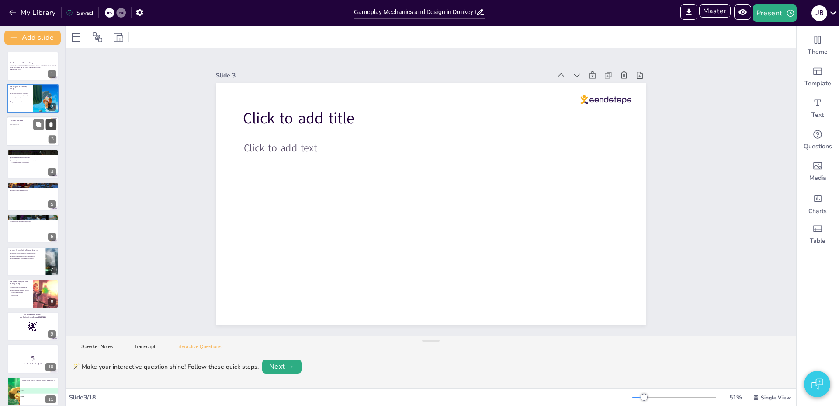
click at [48, 125] on icon at bounding box center [51, 124] width 6 height 6
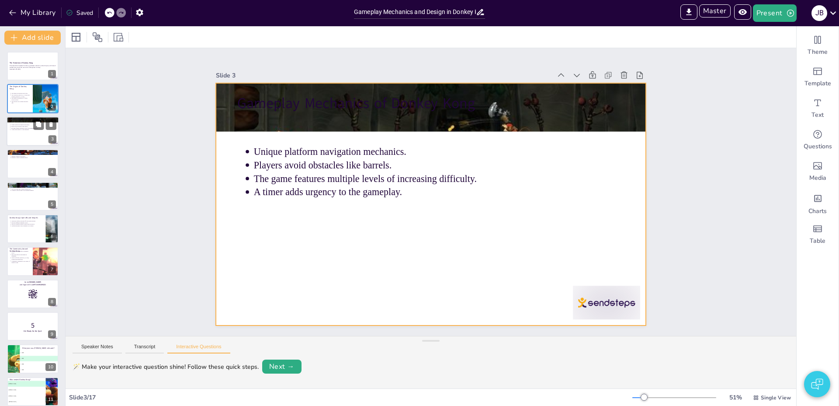
click at [20, 136] on div at bounding box center [33, 131] width 52 height 30
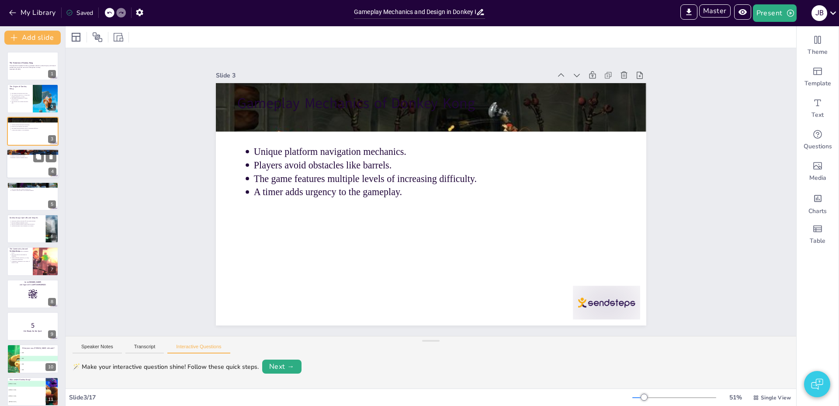
click at [18, 163] on div at bounding box center [33, 164] width 52 height 30
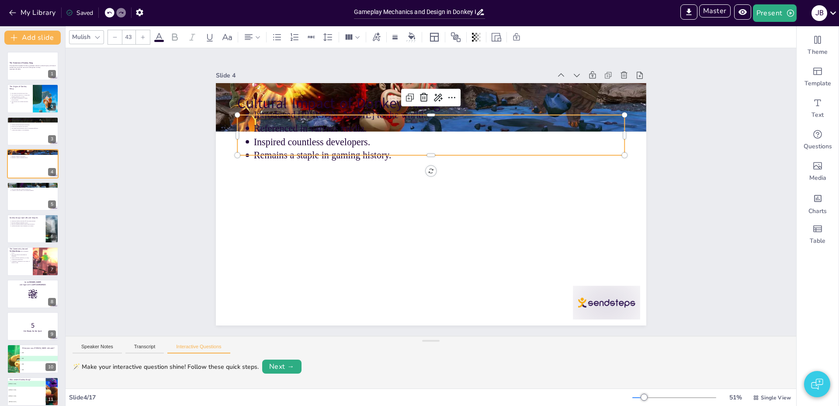
type input "--"
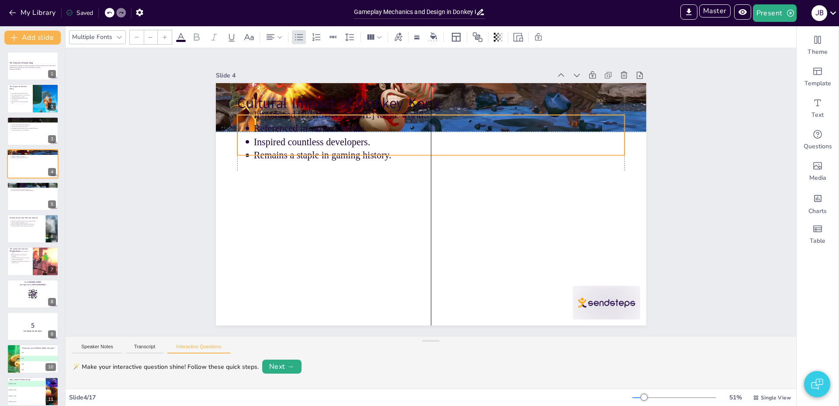
drag, startPoint x: 327, startPoint y: 138, endPoint x: 326, endPoint y: 168, distance: 30.2
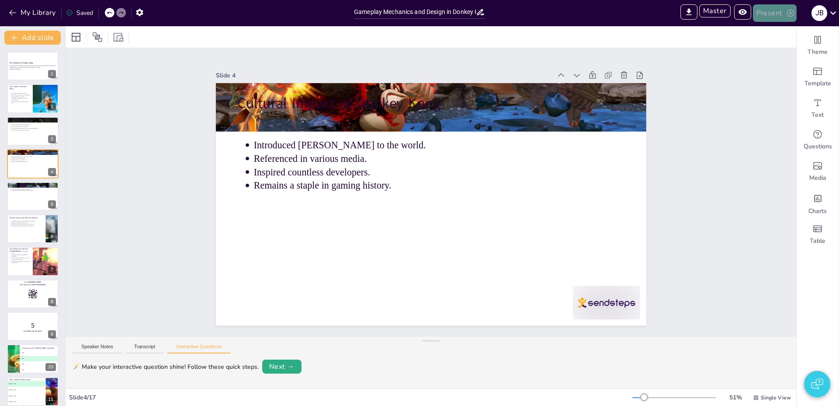
click at [770, 11] on button "Present" at bounding box center [775, 12] width 44 height 17
click at [777, 31] on li "Preview presentation" at bounding box center [788, 32] width 69 height 14
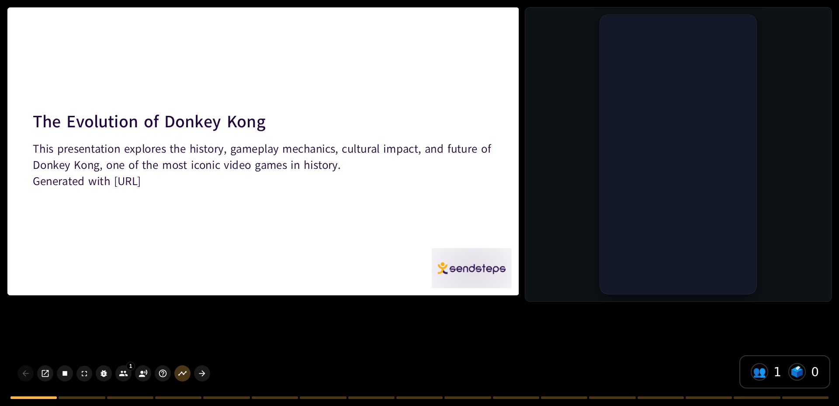
click at [332, 191] on div "This presentation explores the history, gameplay mechanics, cultural impact, an…" at bounding box center [263, 164] width 460 height 59
click at [314, 181] on p "Generated with [URL]" at bounding box center [263, 181] width 460 height 16
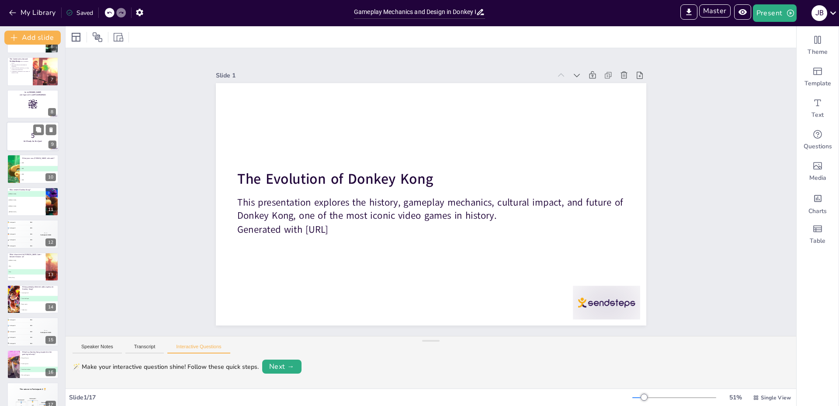
scroll to position [202, 0]
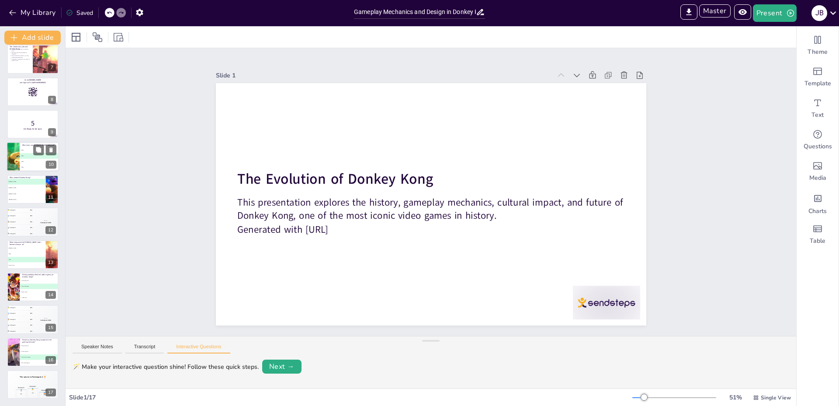
click at [26, 162] on span "C 1982" at bounding box center [39, 161] width 38 height 1
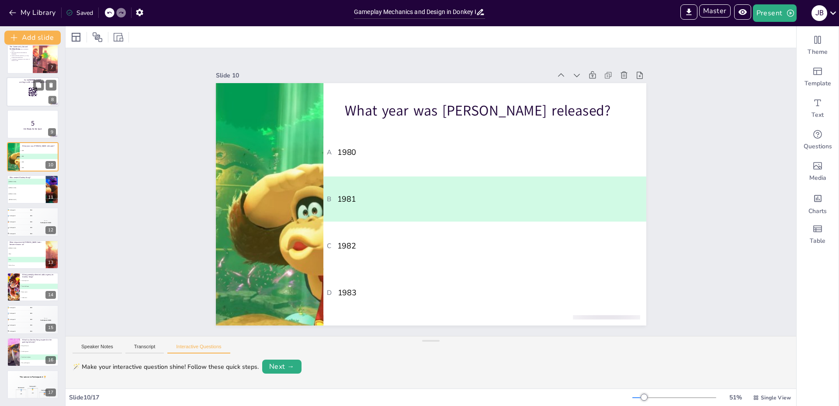
scroll to position [134, 0]
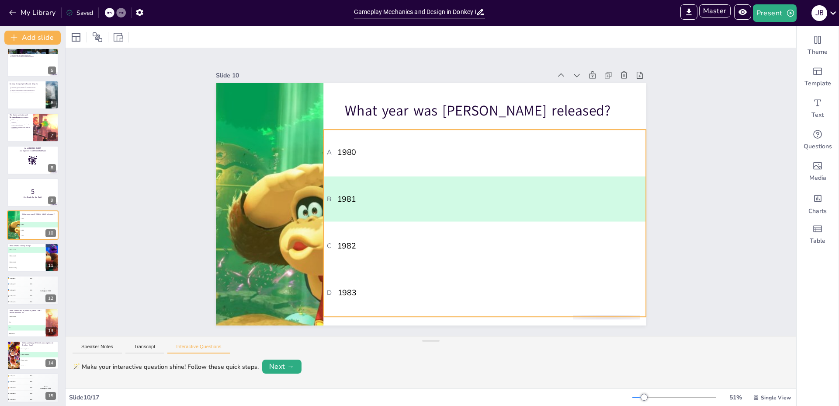
click at [440, 198] on span "B 1981" at bounding box center [485, 199] width 316 height 10
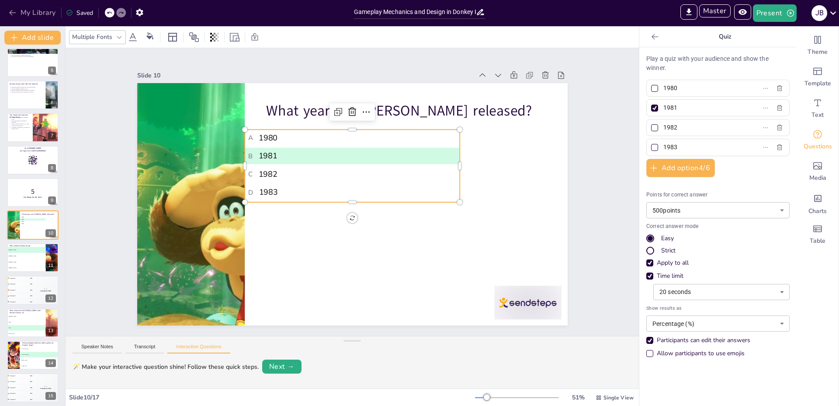
click at [42, 10] on button "My Library" at bounding box center [33, 13] width 53 height 14
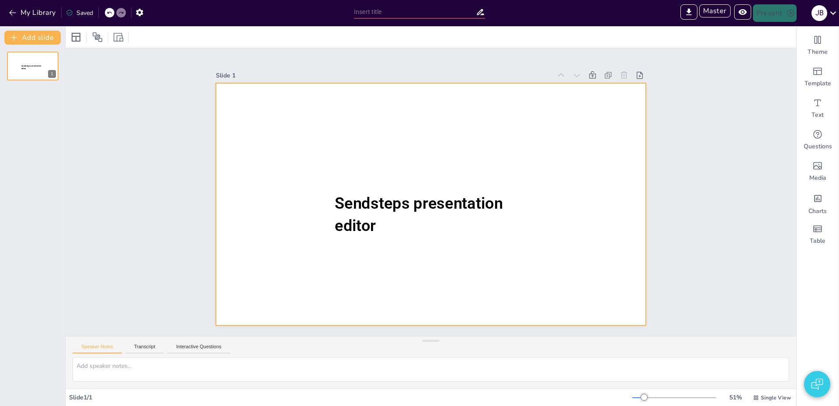
type input "Sendsteps presentation"
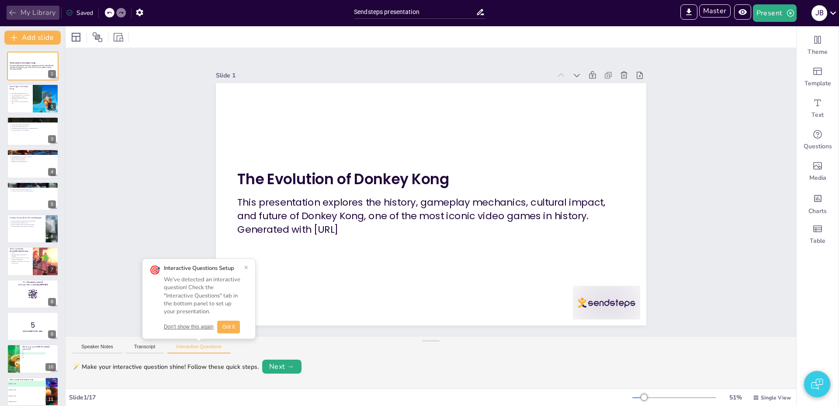
click at [35, 12] on button "My Library" at bounding box center [33, 13] width 53 height 14
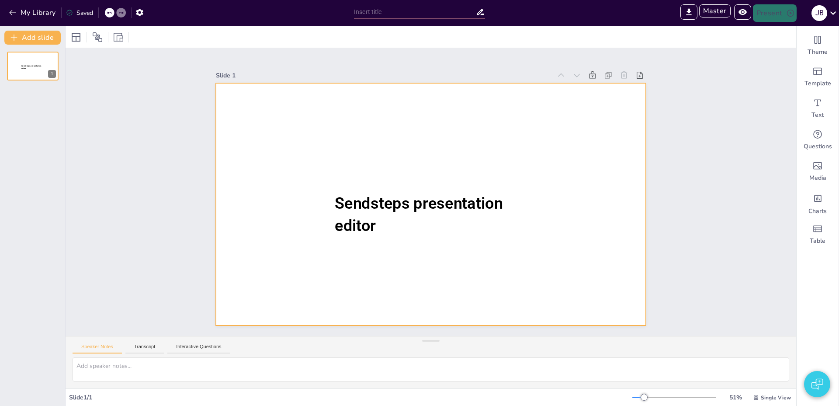
type input "Sendsteps presentation"
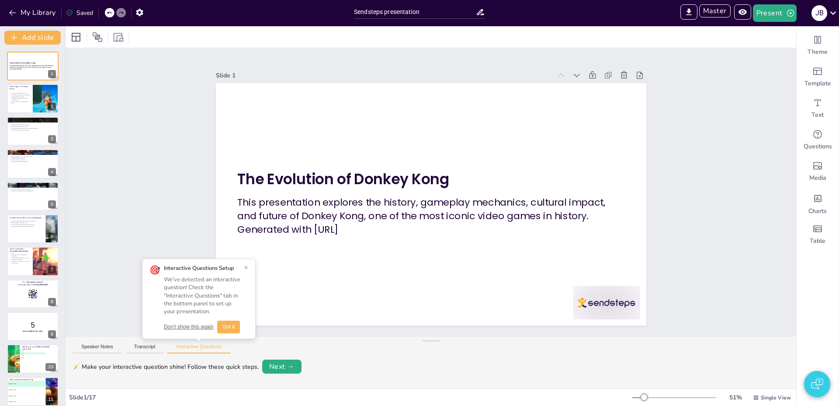
click at [244, 268] on button "×" at bounding box center [246, 267] width 4 height 7
click at [137, 65] on div "Slide 1 The Evolution of Donkey Kong This presentation explores the history, ga…" at bounding box center [431, 192] width 731 height 288
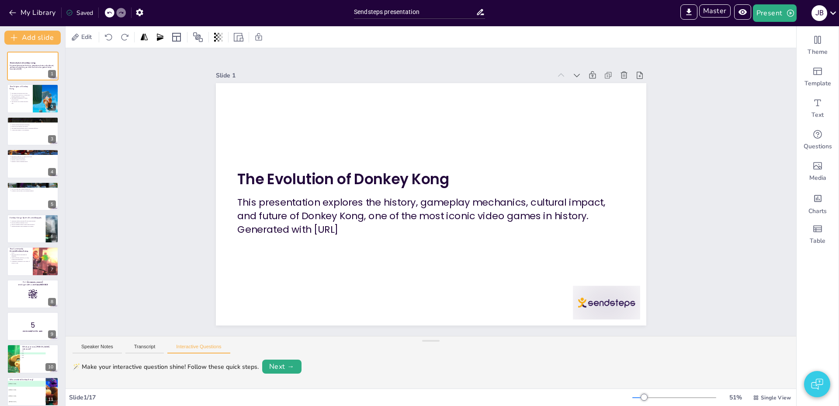
click at [117, 101] on div "Slide 1 The Evolution of Donkey Kong This presentation explores the history, ga…" at bounding box center [431, 192] width 731 height 288
click at [141, 167] on div "Slide 1 The Evolution of Donkey Kong This presentation explores the history, ga…" at bounding box center [431, 192] width 731 height 288
click at [34, 14] on button "My Library" at bounding box center [33, 13] width 53 height 14
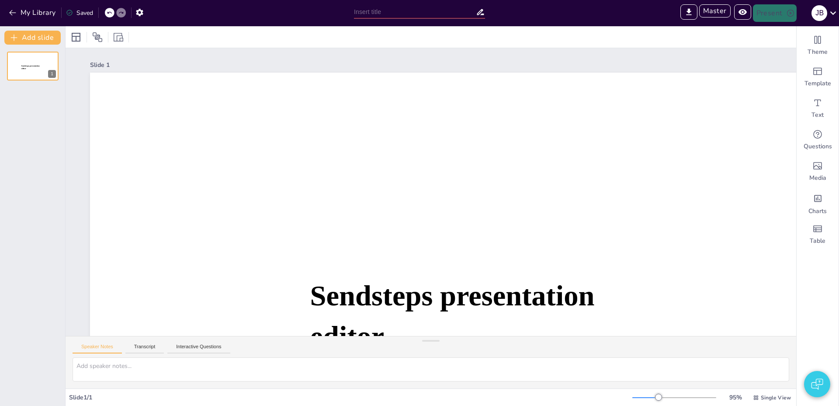
type input "Sendsteps presentation"
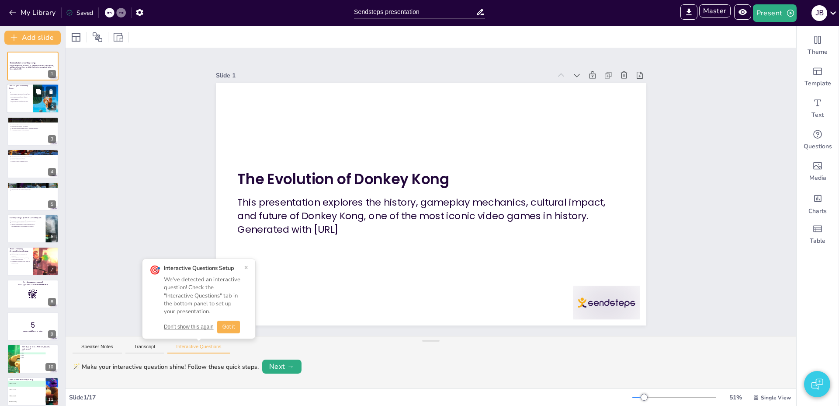
click at [15, 106] on div at bounding box center [33, 99] width 52 height 30
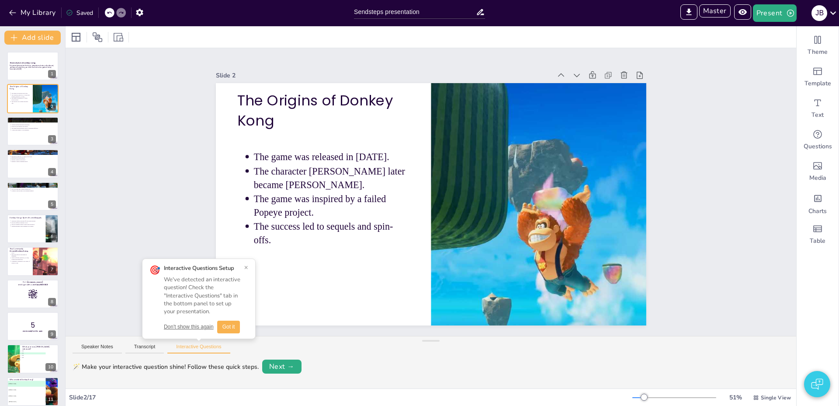
click at [244, 267] on button "×" at bounding box center [246, 267] width 4 height 7
click at [716, 97] on div "Slide 1 The Evolution of Donkey Kong This presentation explores the history, ga…" at bounding box center [431, 192] width 731 height 288
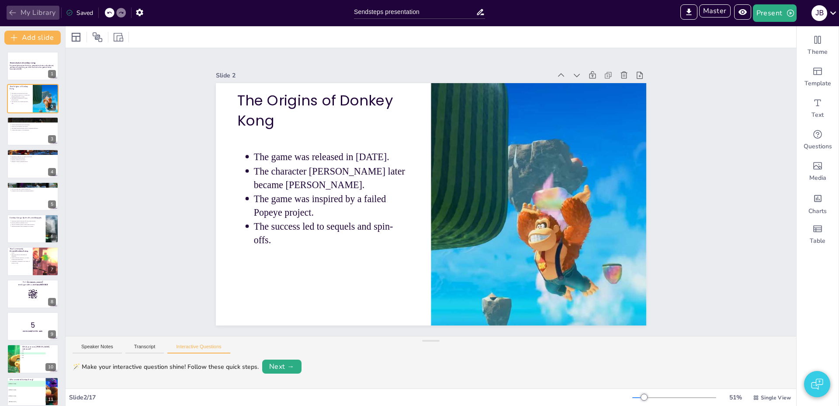
click at [35, 17] on button "My Library" at bounding box center [33, 13] width 53 height 14
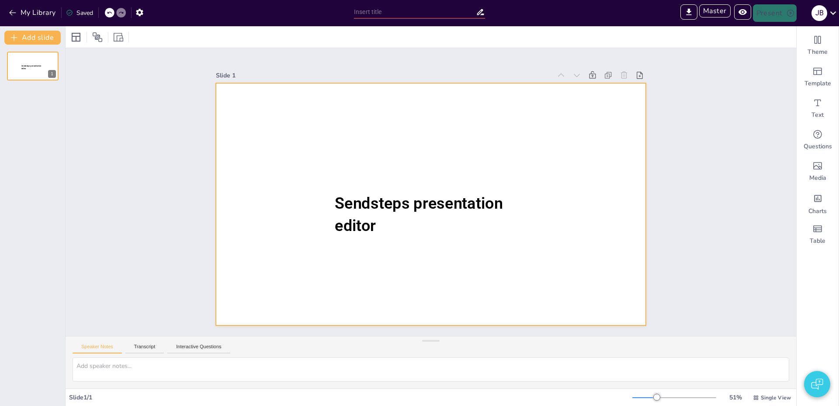
type input "New Sendsteps"
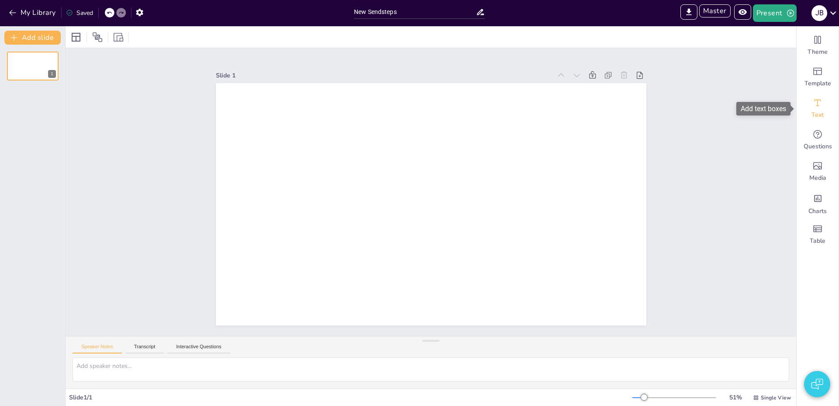
click at [814, 110] on div "Text" at bounding box center [818, 108] width 42 height 31
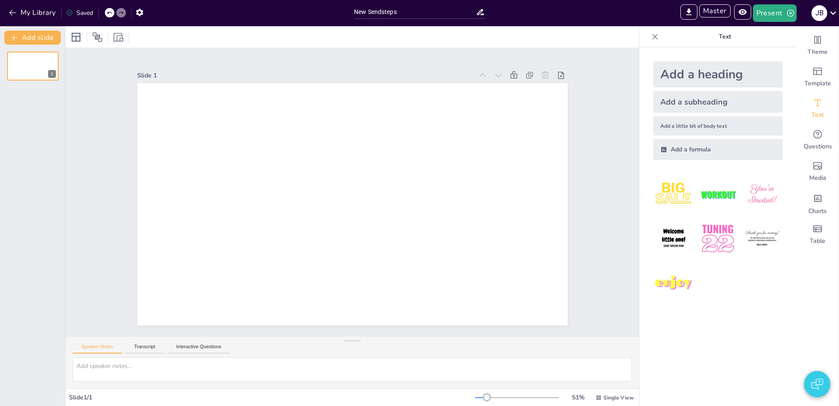
drag, startPoint x: 694, startPoint y: 81, endPoint x: 686, endPoint y: 81, distance: 7.9
click at [694, 81] on div "Add a heading" at bounding box center [718, 74] width 129 height 26
click at [38, 13] on button "My Library" at bounding box center [33, 13] width 53 height 14
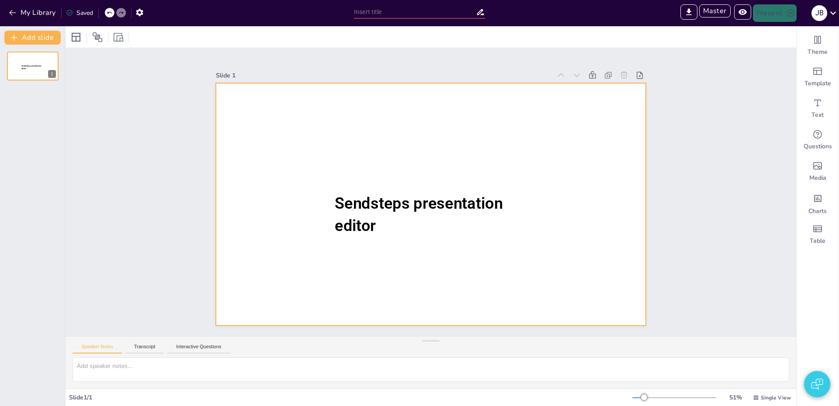
type input "Sendsteps presentation"
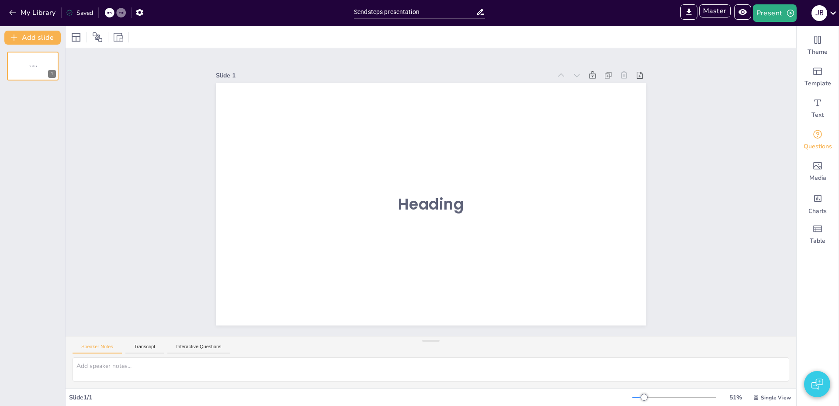
click at [815, 146] on span "Questions" at bounding box center [818, 146] width 28 height 9
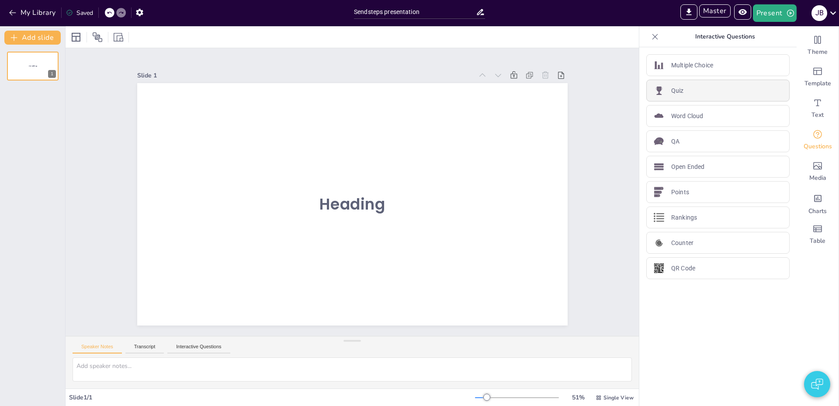
click at [683, 87] on p "Quiz" at bounding box center [678, 90] width 13 height 9
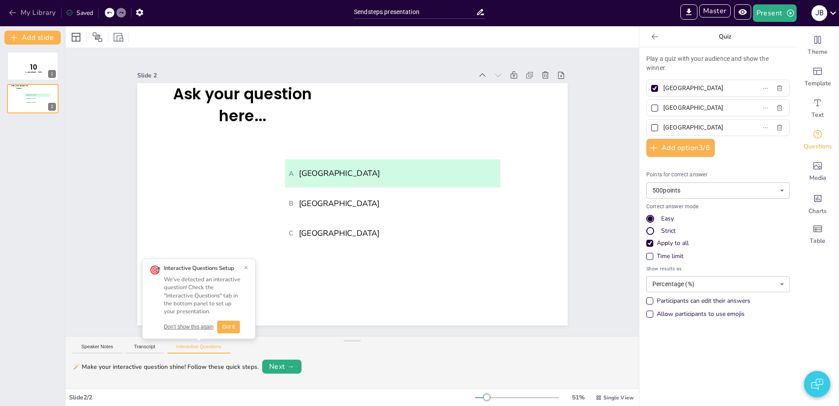
click at [27, 15] on button "My Library" at bounding box center [33, 13] width 53 height 14
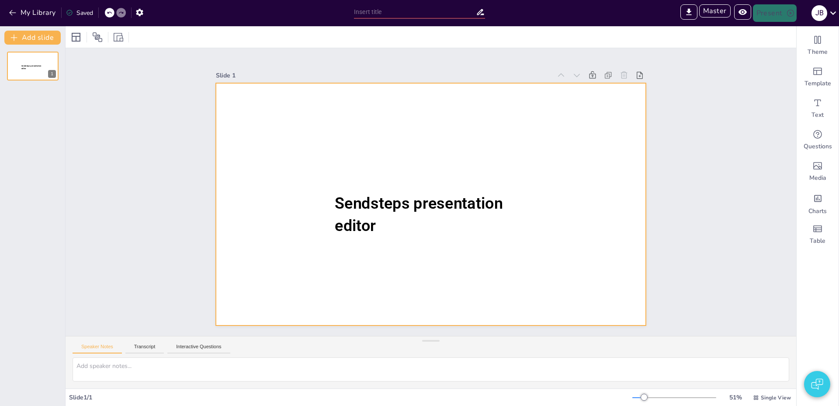
type input "Sendsteps presentation"
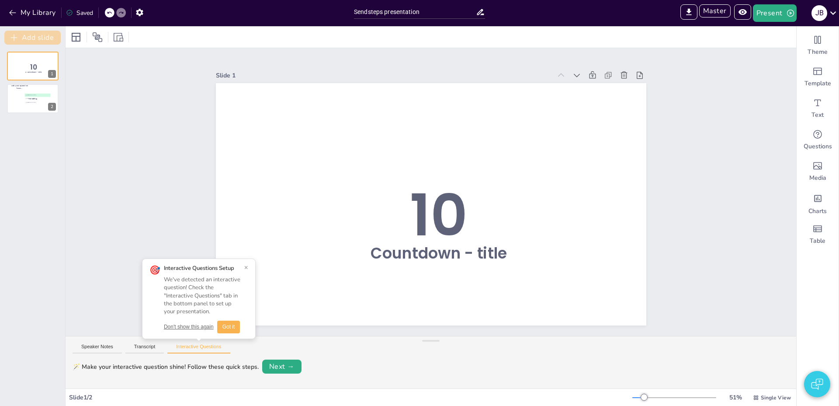
click at [36, 35] on button "Add slide" at bounding box center [32, 38] width 56 height 14
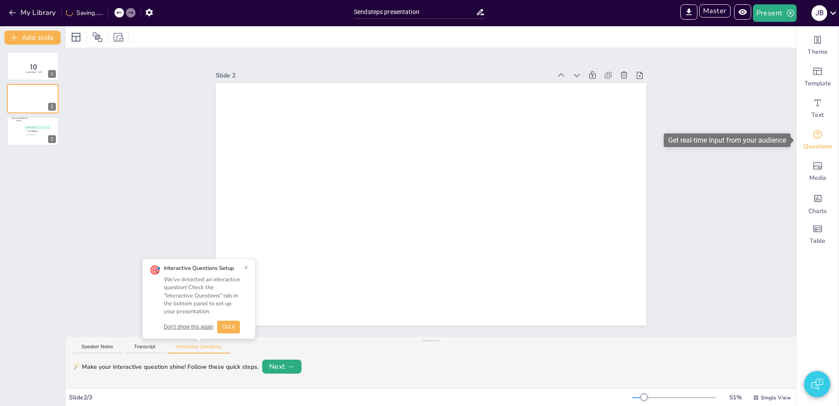
click at [812, 142] on span "Questions" at bounding box center [818, 146] width 28 height 9
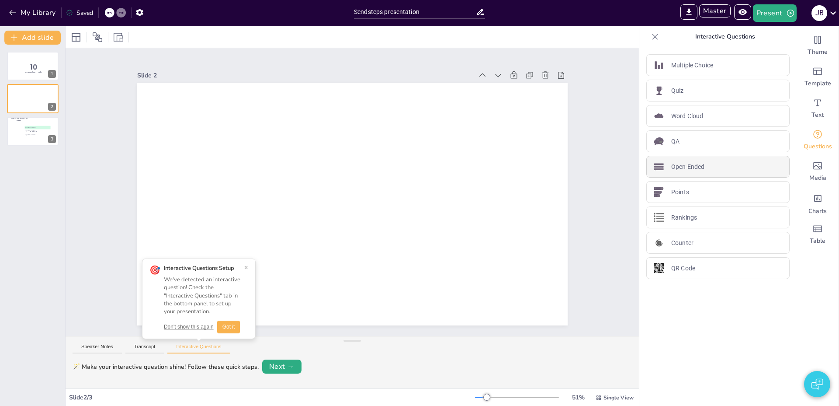
click at [686, 174] on div "Open Ended" at bounding box center [718, 167] width 143 height 22
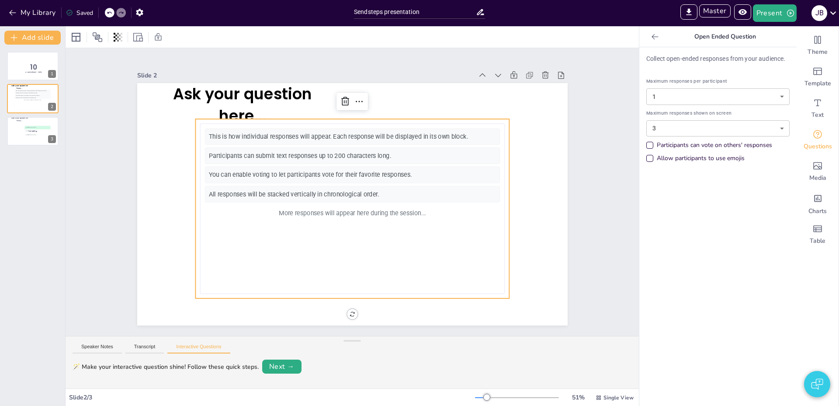
drag, startPoint x: 56, startPoint y: 156, endPoint x: 65, endPoint y: 148, distance: 12.4
click at [56, 156] on div "10 Countdown - title 1 Ask your question here... This is how individual respons…" at bounding box center [32, 225] width 65 height 361
click at [45, 14] on button "My Library" at bounding box center [33, 13] width 53 height 14
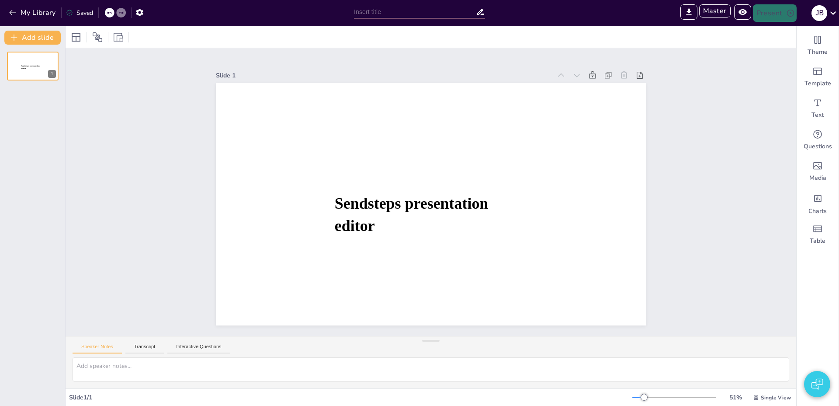
type input "Sendsteps presentation"
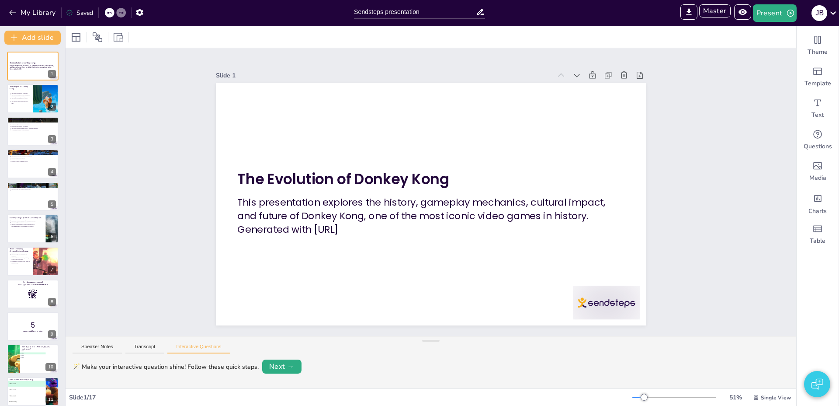
click at [72, 56] on div "Slide 1 The Evolution of Donkey Kong This presentation explores the history, ga…" at bounding box center [431, 192] width 731 height 288
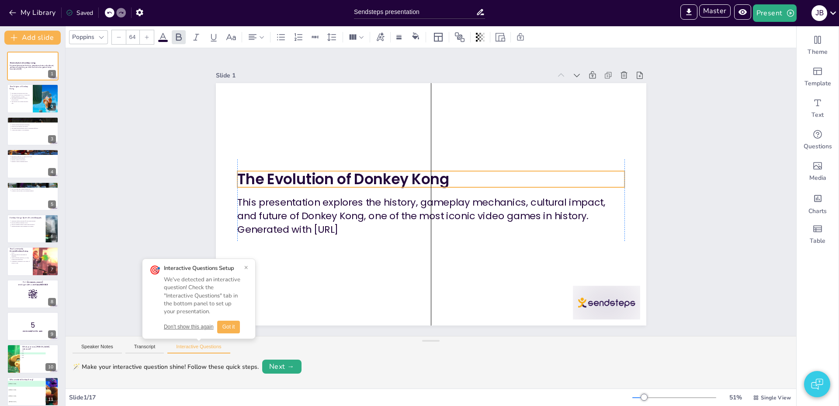
drag, startPoint x: 300, startPoint y: 180, endPoint x: 301, endPoint y: 168, distance: 11.8
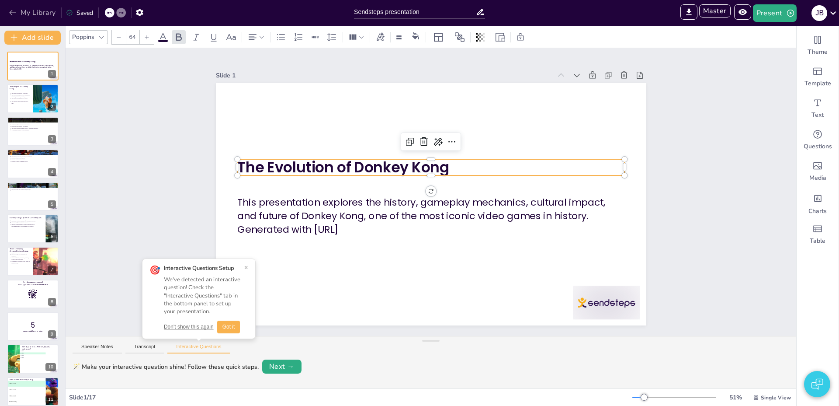
click at [45, 13] on button "My Library" at bounding box center [33, 13] width 53 height 14
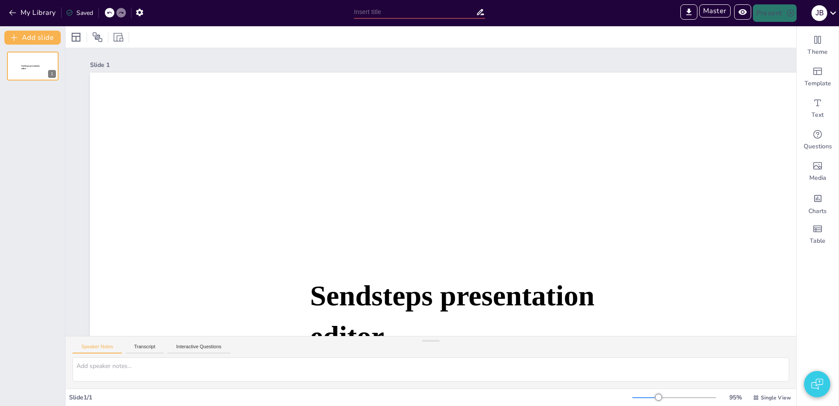
type input "Sendsteps presentation"
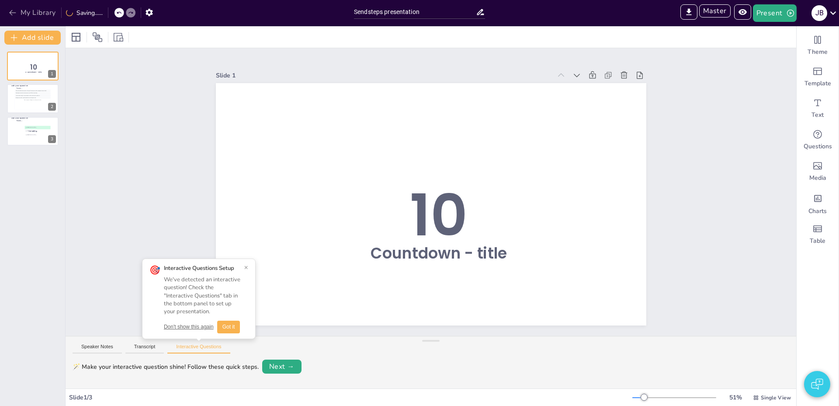
click at [14, 15] on icon "button" at bounding box center [12, 12] width 9 height 9
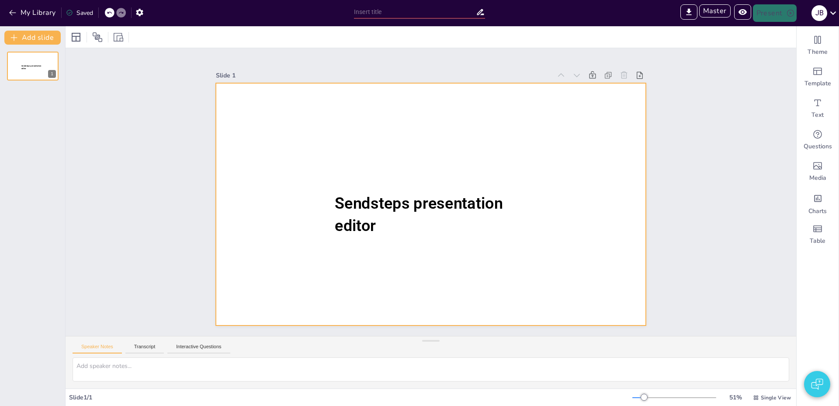
type input "Sendsteps presentation"
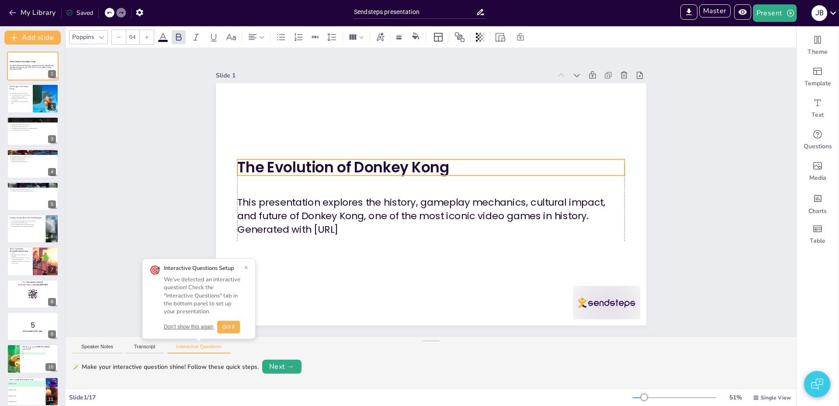
drag, startPoint x: 255, startPoint y: 172, endPoint x: 254, endPoint y: 178, distance: 5.4
click at [254, 83] on div "The Evolution of Donkey Kong This presentation explores the history, gameplay m…" at bounding box center [431, 83] width 431 height 0
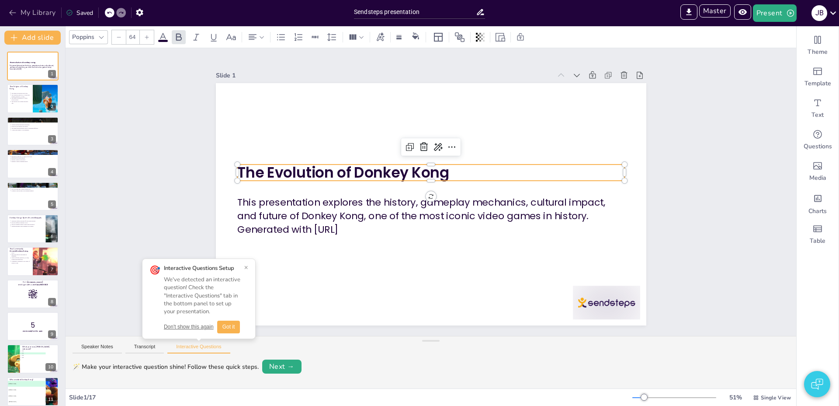
click at [18, 11] on button "My Library" at bounding box center [33, 13] width 53 height 14
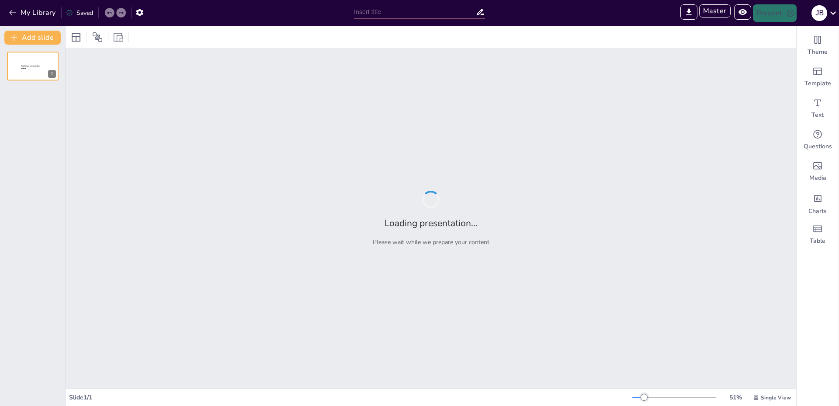
type input "Sendsteps presentation"
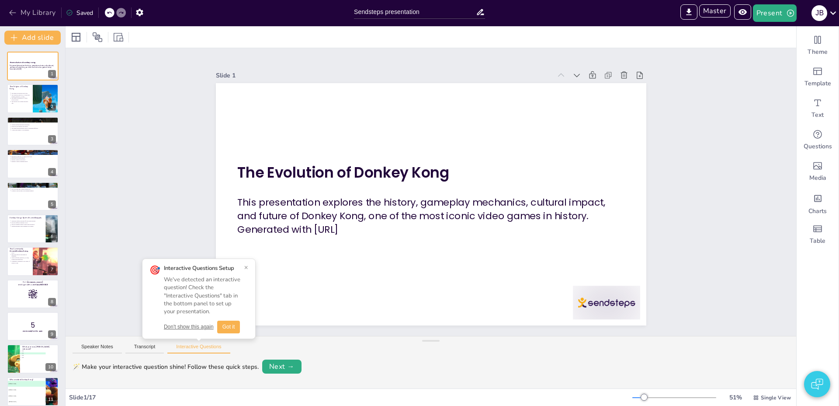
click at [39, 12] on button "My Library" at bounding box center [33, 13] width 53 height 14
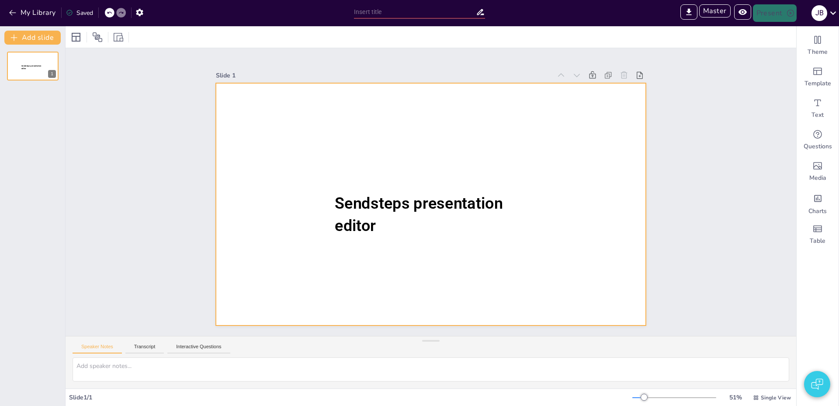
type input "Sendsteps presentation"
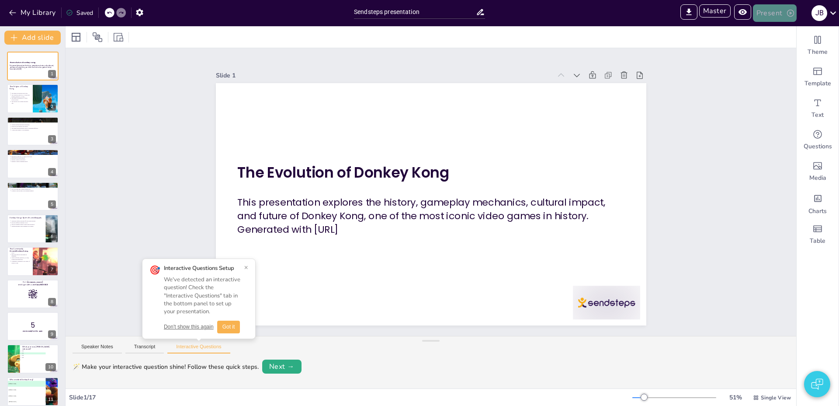
click at [774, 18] on button "Present" at bounding box center [775, 12] width 44 height 17
click at [783, 29] on li "Preview presentation" at bounding box center [788, 32] width 69 height 14
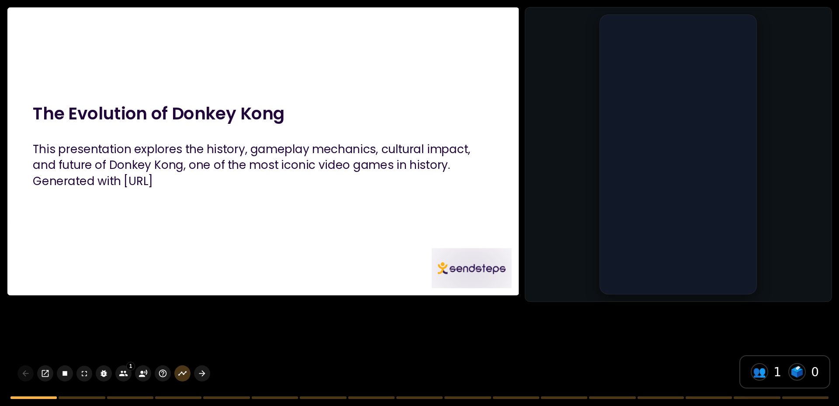
click at [333, 156] on p "This presentation explores the history, gameplay mechanics, cultural impact, an…" at bounding box center [263, 157] width 460 height 32
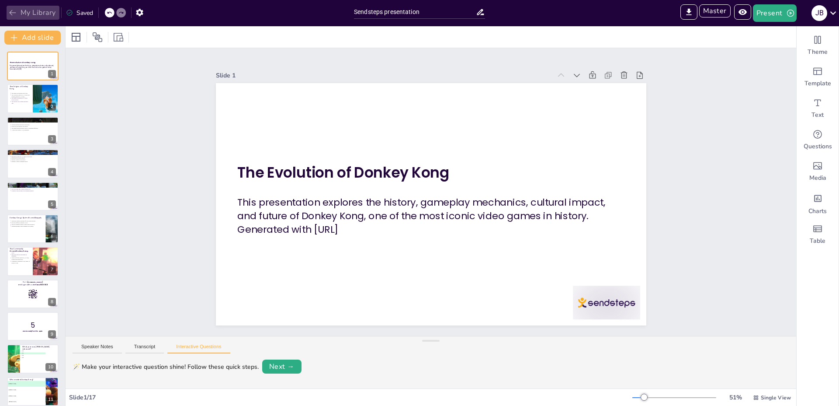
click at [42, 9] on button "My Library" at bounding box center [33, 13] width 53 height 14
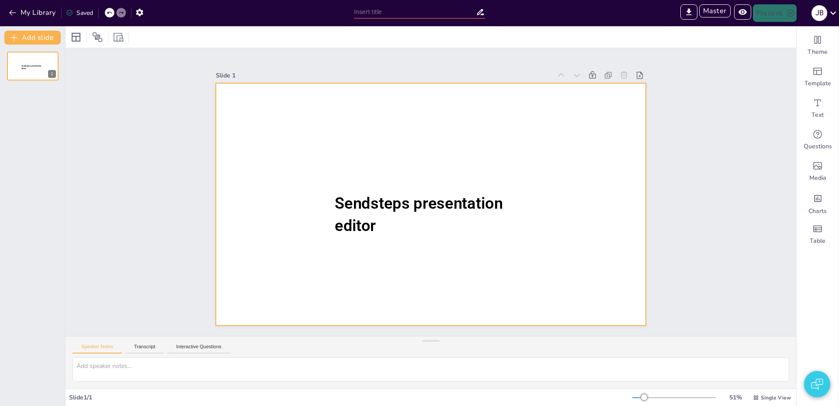
type input "Sendsteps presentation"
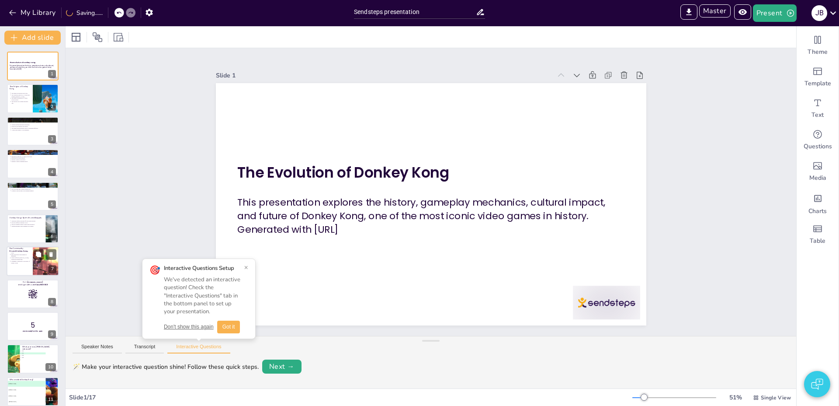
click at [21, 264] on div at bounding box center [33, 262] width 52 height 30
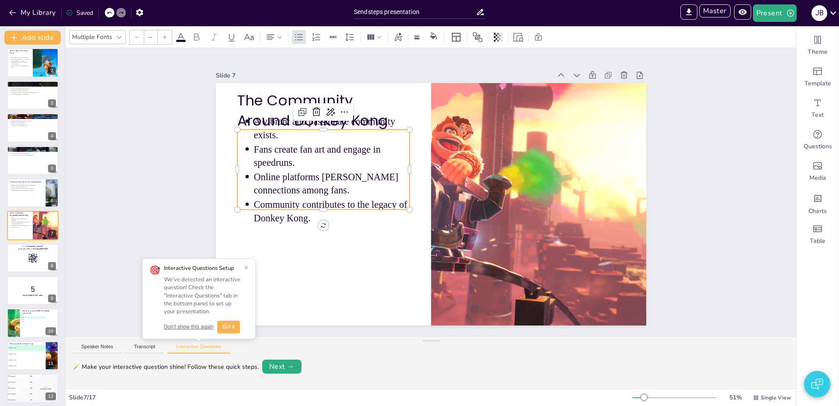
click at [301, 178] on p "Online platforms foster connections among fans." at bounding box center [332, 183] width 156 height 27
type input "43"
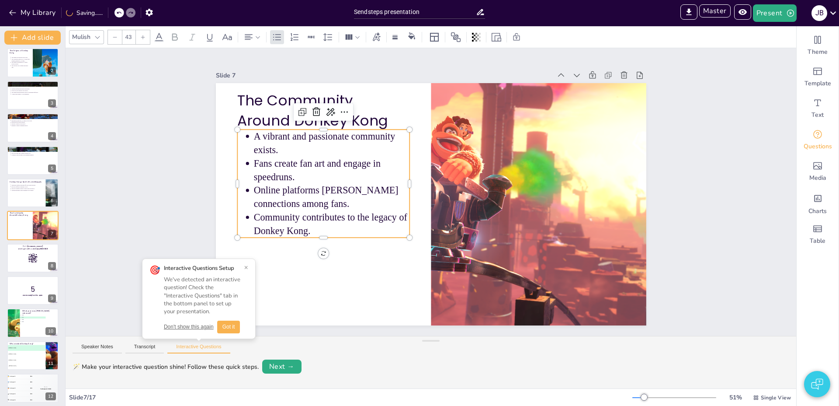
click at [816, 139] on icon "Get real-time input from your audience" at bounding box center [818, 134] width 10 height 10
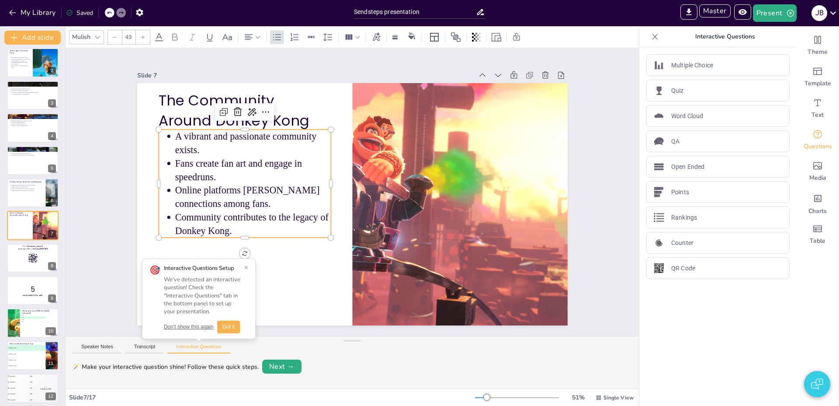
click at [277, 176] on p "Fans create fan art and engage in speedruns." at bounding box center [253, 170] width 156 height 27
click at [656, 36] on icon at bounding box center [655, 36] width 9 height 9
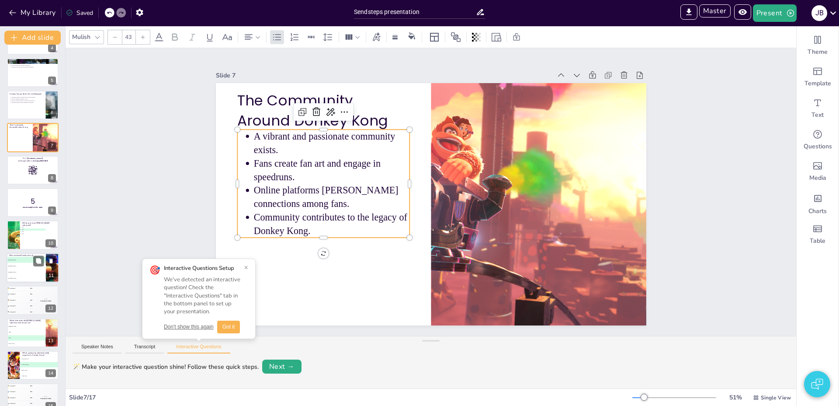
click at [17, 268] on li "B Hideo Kojima" at bounding box center [26, 266] width 39 height 6
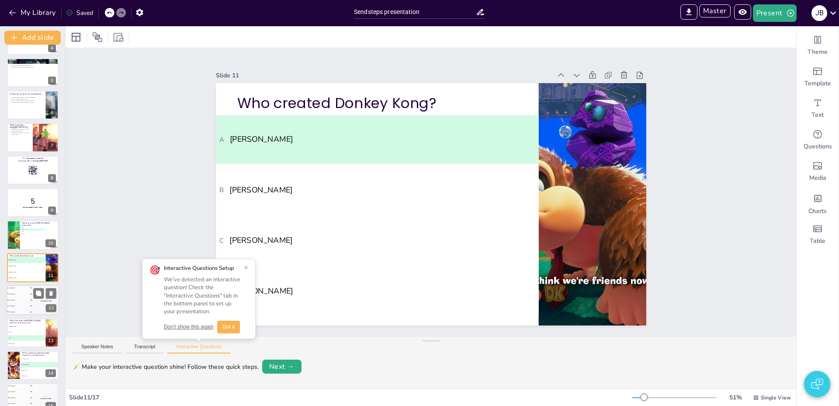
scroll to position [166, 0]
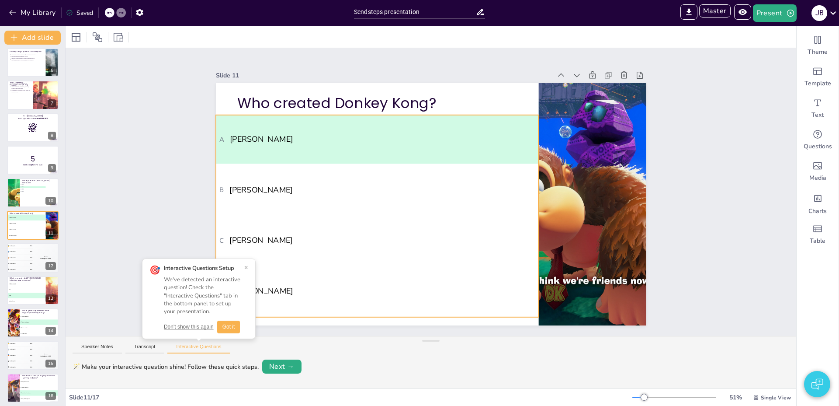
click at [326, 195] on li "B Hideo Kojima" at bounding box center [377, 189] width 323 height 49
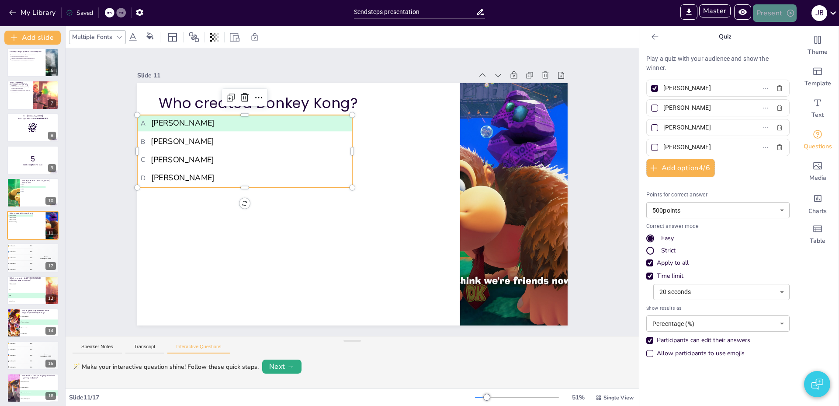
click at [775, 14] on button "Present" at bounding box center [775, 12] width 44 height 17
click at [780, 30] on li "Preview presentation" at bounding box center [788, 32] width 69 height 14
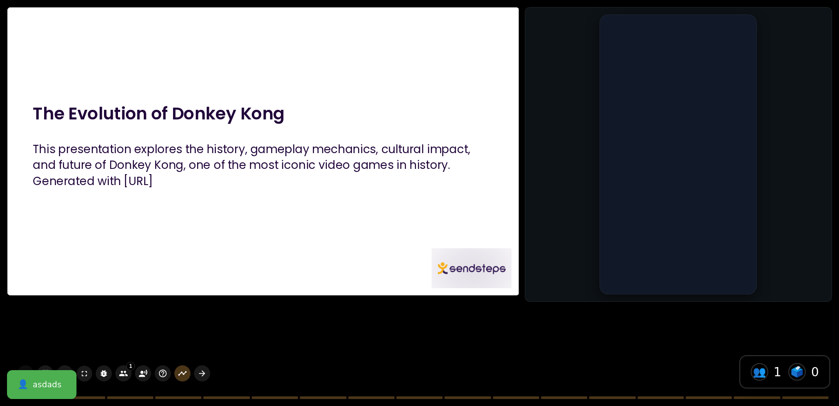
drag, startPoint x: 371, startPoint y: 134, endPoint x: 317, endPoint y: 124, distance: 55.6
click at [369, 134] on div at bounding box center [263, 151] width 512 height 288
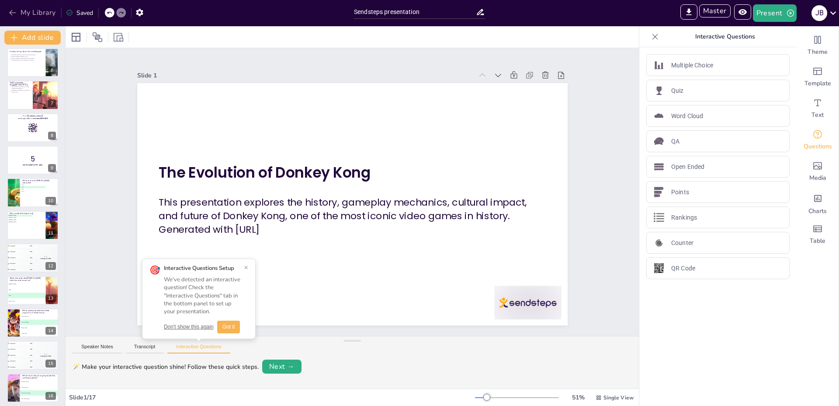
click at [51, 10] on button "My Library" at bounding box center [33, 13] width 53 height 14
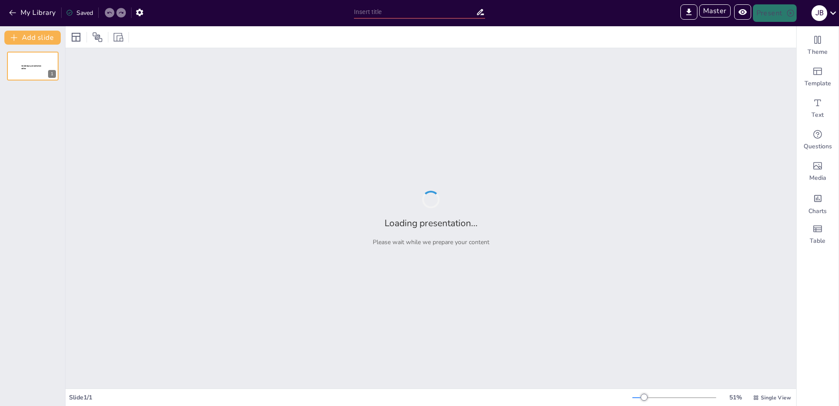
type input "The Evolution of Out Run: A Classic Racing Experience"
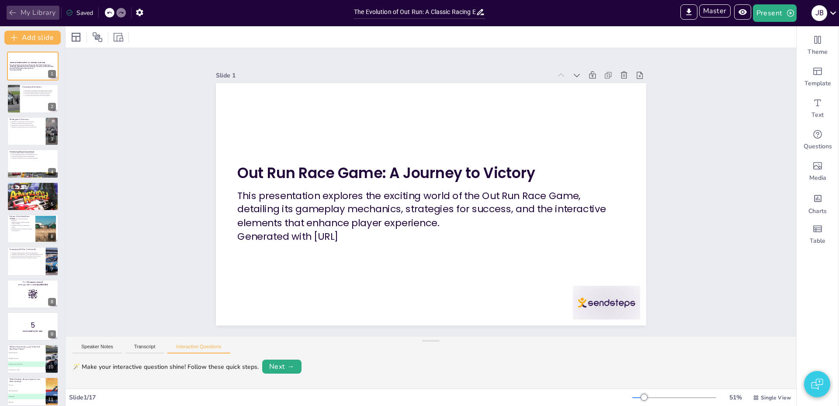
click at [40, 13] on button "My Library" at bounding box center [33, 13] width 53 height 14
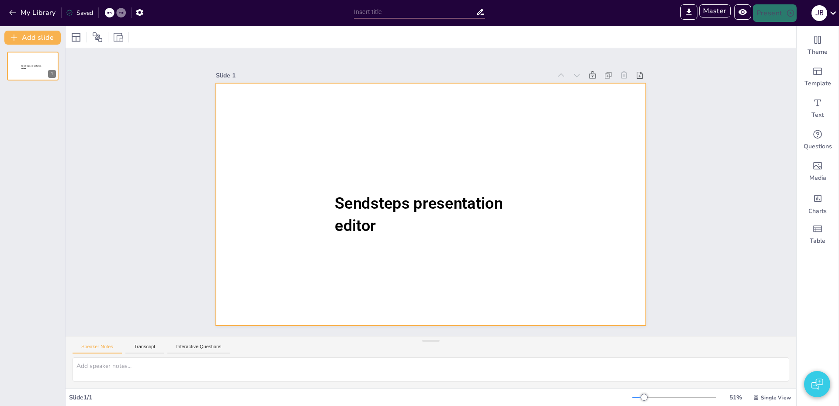
type input "Sendsteps presentation"
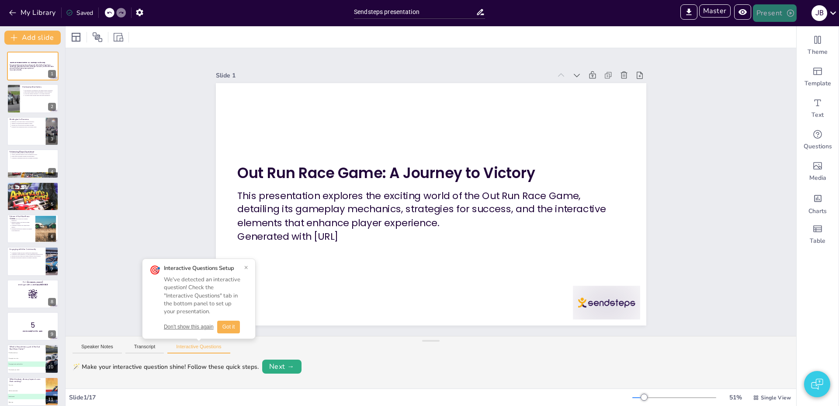
click at [780, 13] on button "Present" at bounding box center [775, 12] width 44 height 17
click at [772, 38] on li "Preview presentation" at bounding box center [788, 32] width 69 height 14
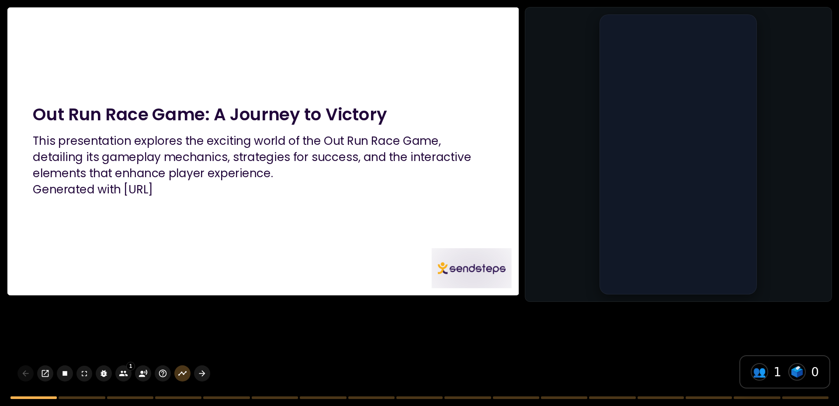
click at [454, 164] on p "This presentation explores the exciting world of the Out Run Race Game, detaili…" at bounding box center [263, 157] width 460 height 48
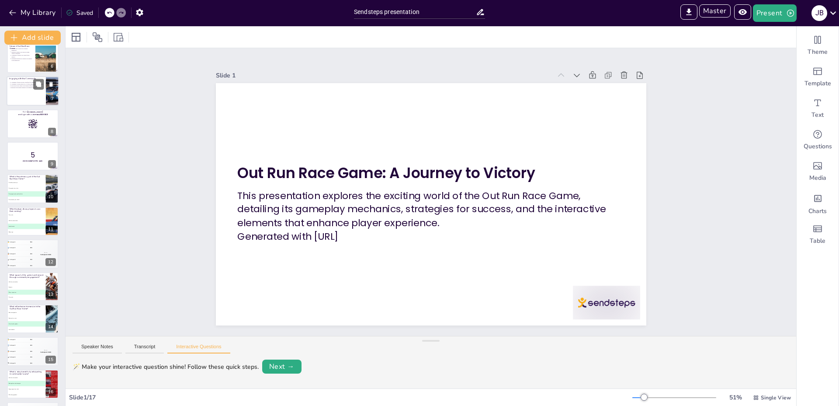
scroll to position [185, 0]
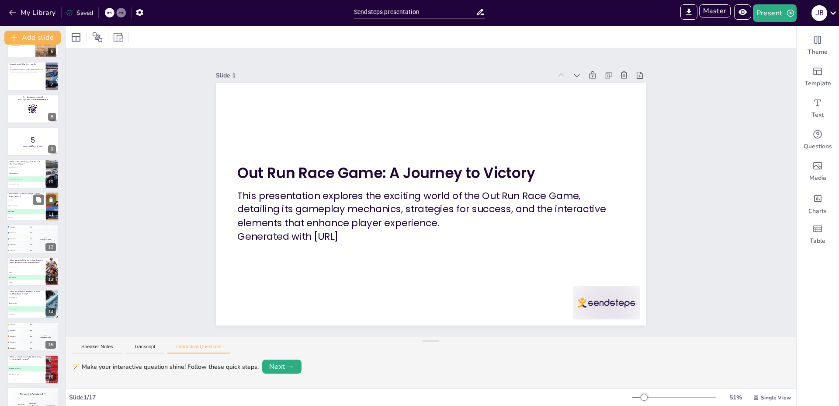
click at [25, 205] on span "B Vehicle customization" at bounding box center [26, 205] width 38 height 1
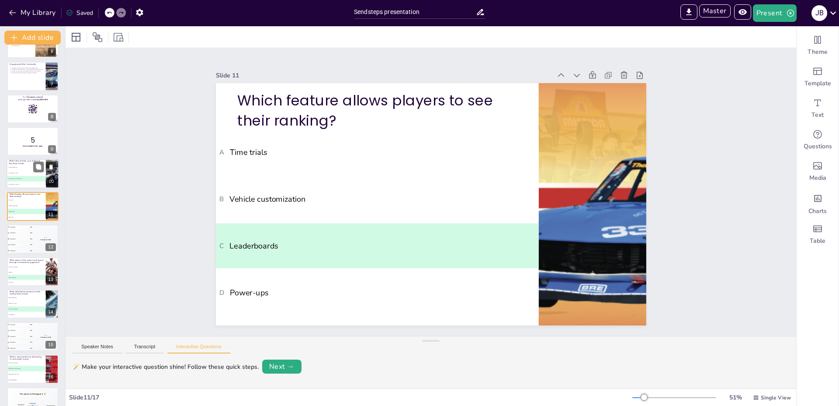
scroll to position [166, 0]
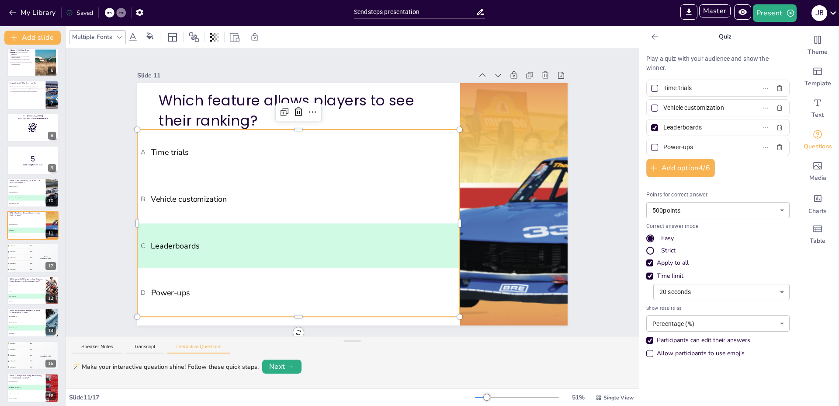
click at [313, 218] on li "B Vehicle customization" at bounding box center [298, 198] width 323 height 45
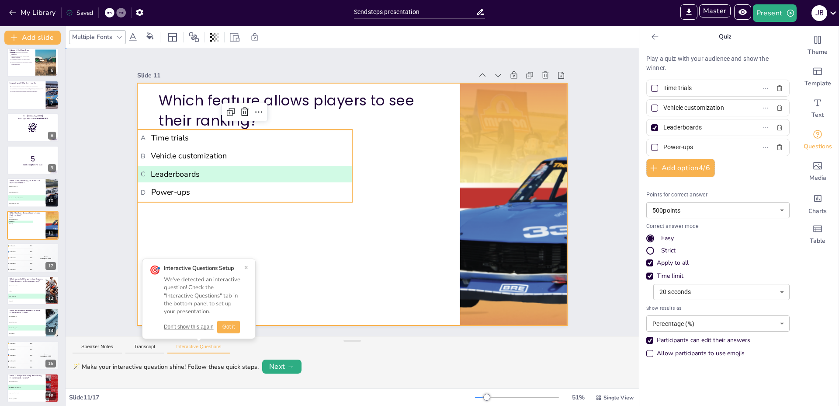
click at [184, 214] on div at bounding box center [352, 204] width 431 height 242
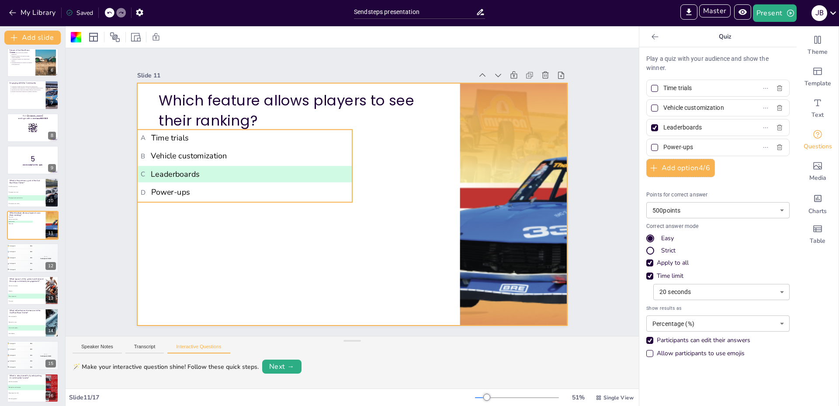
click at [167, 167] on ul "A Time trials B Vehicle customization C Leaderboards D Power-ups" at bounding box center [244, 165] width 215 height 73
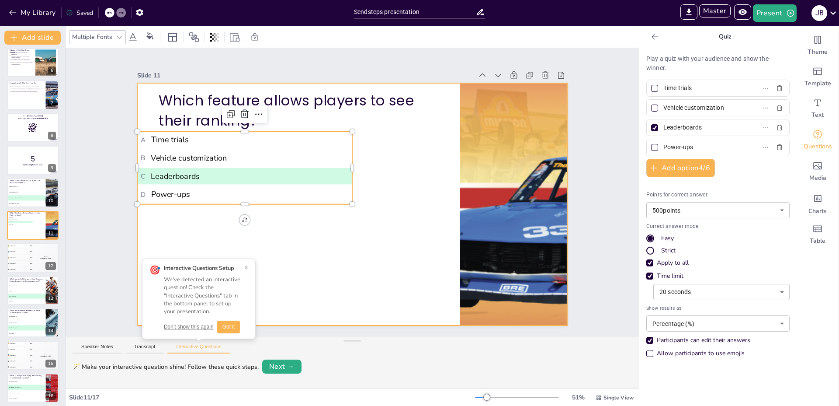
click at [178, 233] on div at bounding box center [352, 204] width 431 height 242
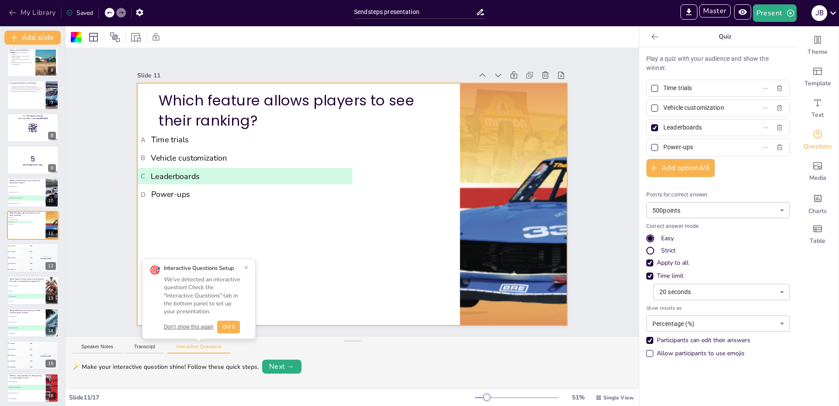
click at [22, 13] on button "My Library" at bounding box center [33, 13] width 53 height 14
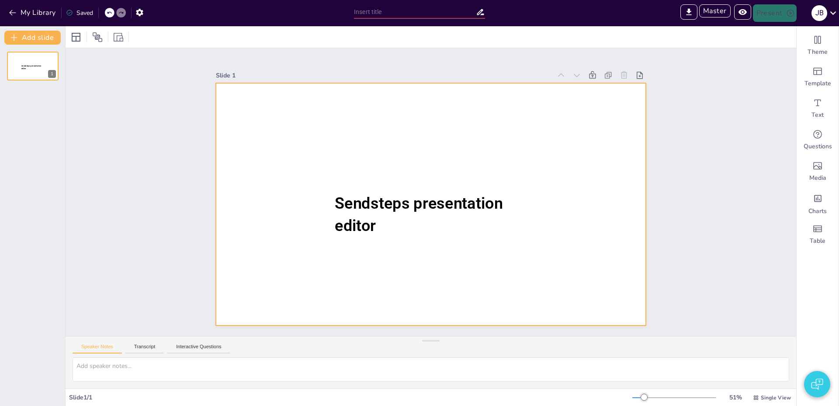
type input "Sendsteps presentation"
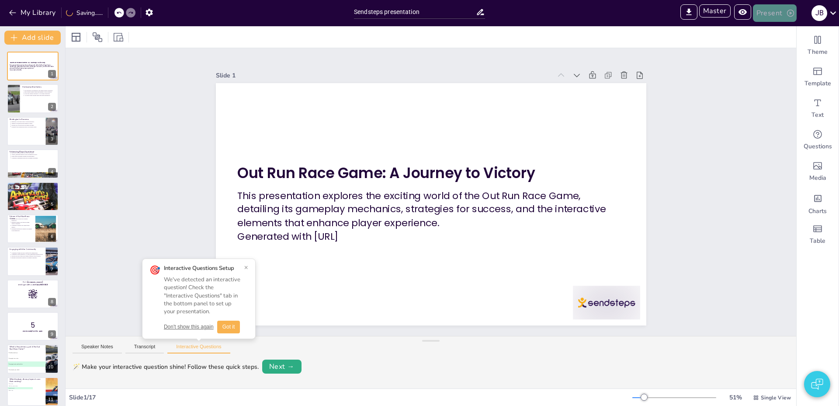
click at [785, 8] on button "Present" at bounding box center [775, 12] width 44 height 17
click at [770, 31] on li "Preview presentation" at bounding box center [788, 32] width 69 height 14
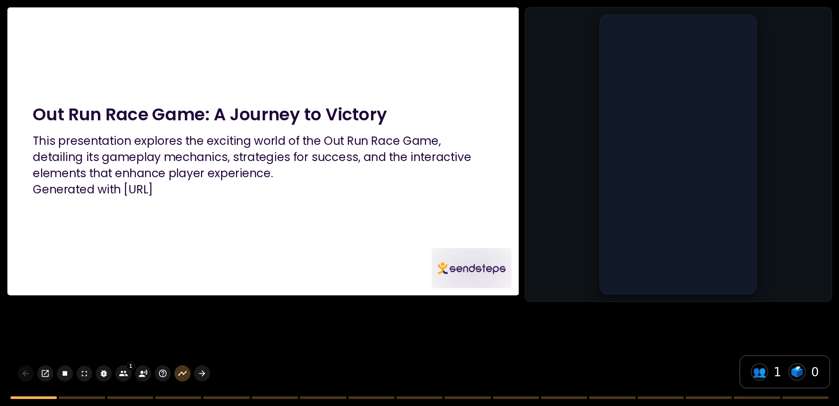
click at [356, 166] on p "This presentation explores the exciting world of the Out Run Race Game, detaili…" at bounding box center [263, 157] width 460 height 48
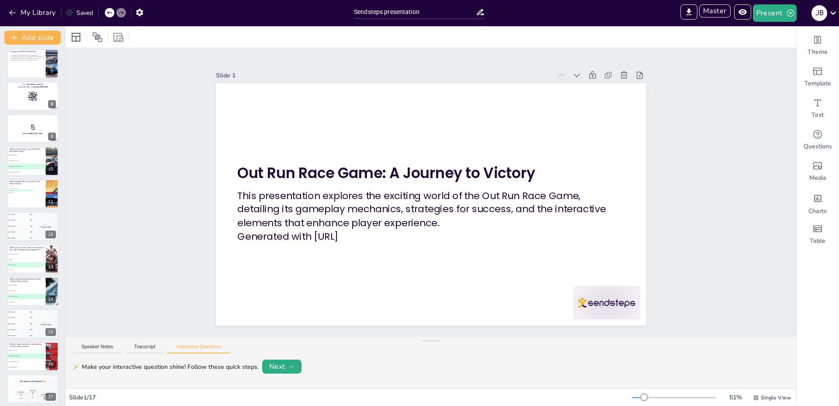
scroll to position [202, 0]
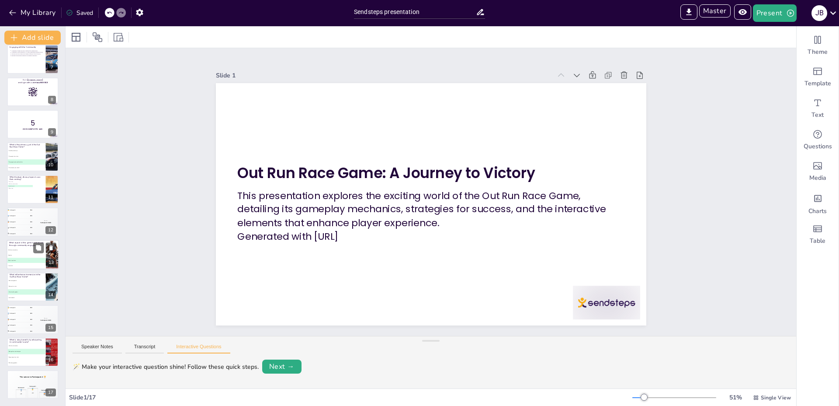
drag, startPoint x: 20, startPoint y: 258, endPoint x: 14, endPoint y: 255, distance: 6.8
click at [18, 258] on li "C Player experience" at bounding box center [26, 260] width 39 height 5
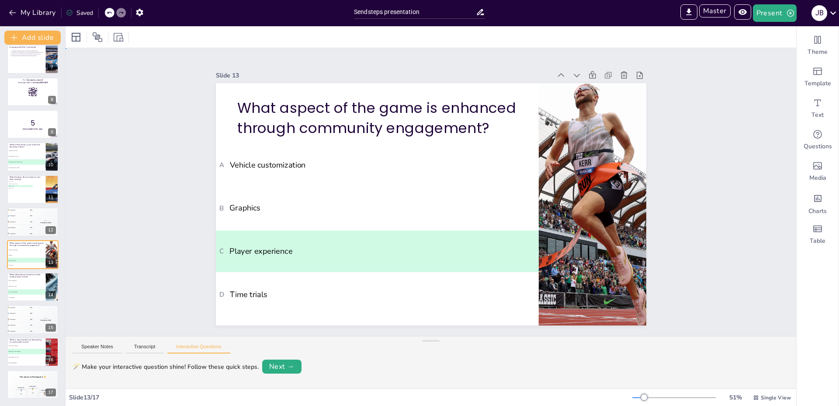
click at [733, 72] on div "Slide 1 Out Run Race Game: A Journey to Victory This presentation explores the …" at bounding box center [431, 192] width 731 height 288
click at [776, 15] on button "Present" at bounding box center [775, 12] width 44 height 17
click at [777, 31] on li "Preview presentation" at bounding box center [788, 32] width 69 height 14
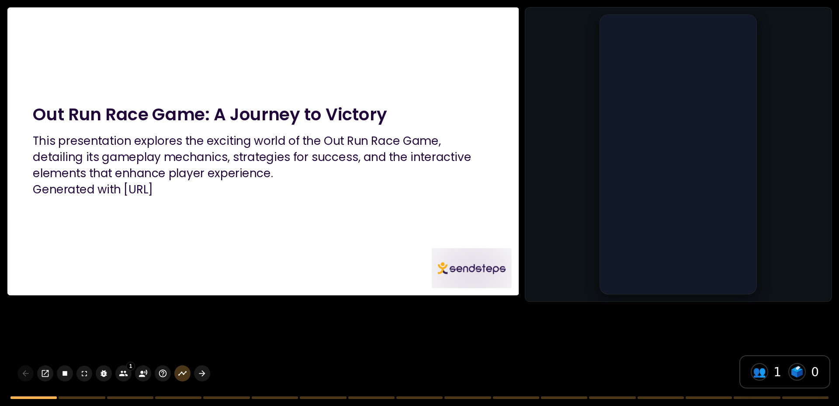
click at [305, 170] on p "This presentation explores the exciting world of the Out Run Race Game, detaili…" at bounding box center [263, 157] width 460 height 48
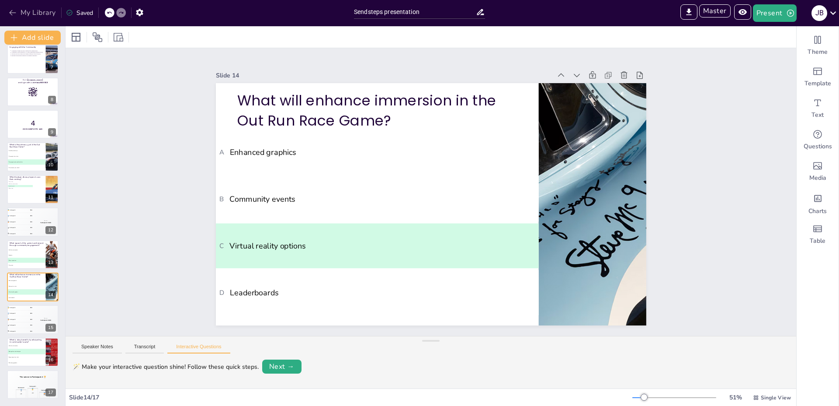
click at [34, 14] on button "My Library" at bounding box center [33, 13] width 53 height 14
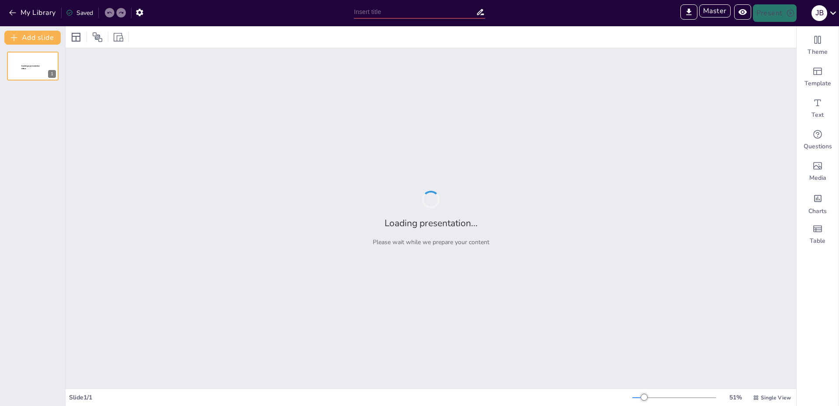
type input "[PERSON_NAME] [PERSON_NAME]: Historical Perspectives and Interpretations"
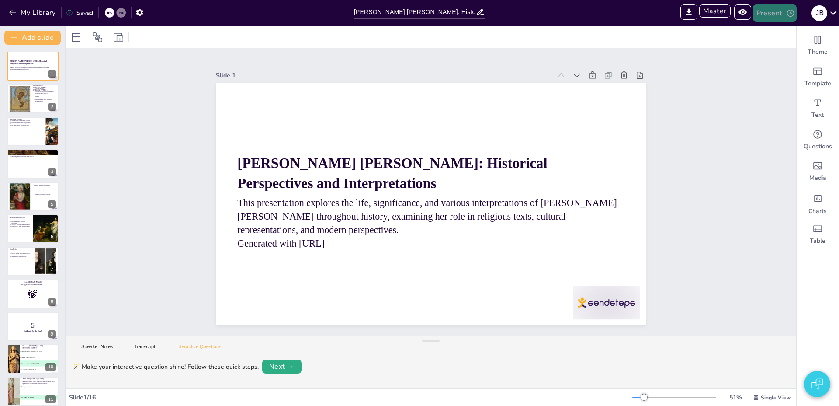
click at [775, 14] on button "Present" at bounding box center [775, 12] width 44 height 17
click at [773, 31] on li "Preview presentation" at bounding box center [789, 32] width 70 height 14
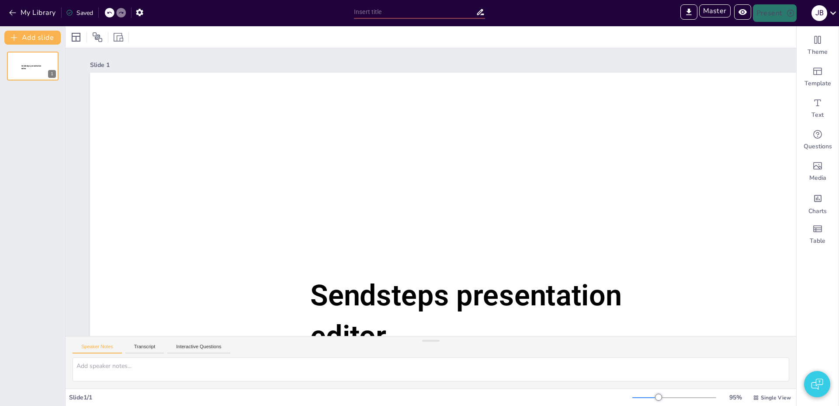
type input "Sendsteps presentation"
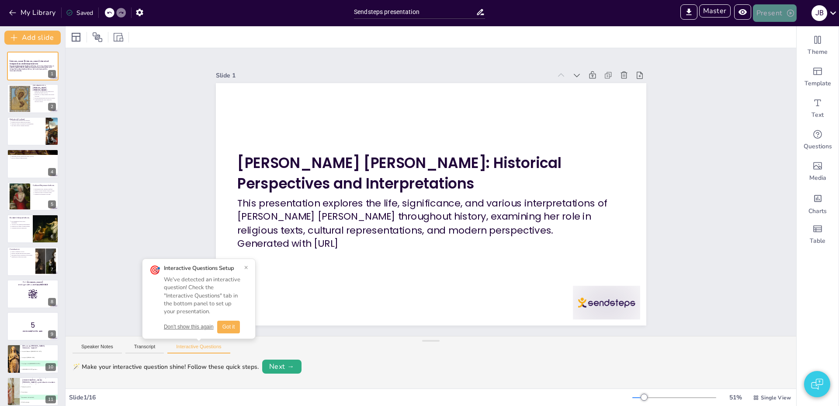
click at [788, 13] on icon "button" at bounding box center [791, 13] width 9 height 9
click at [780, 56] on li "Play presentation" at bounding box center [788, 54] width 69 height 14
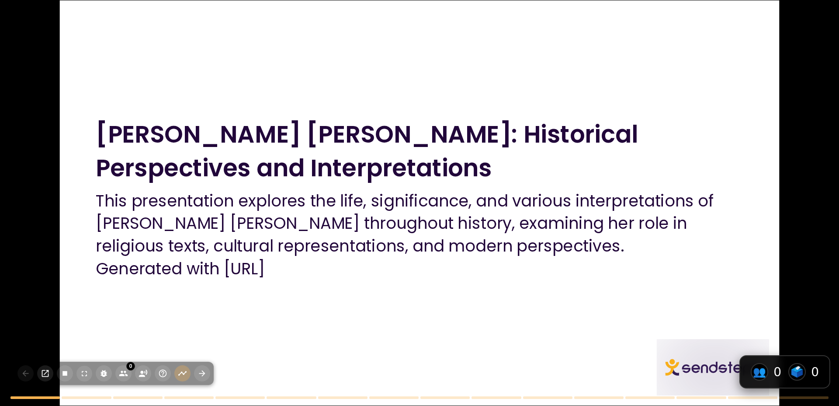
click at [746, 98] on div at bounding box center [420, 202] width 720 height 405
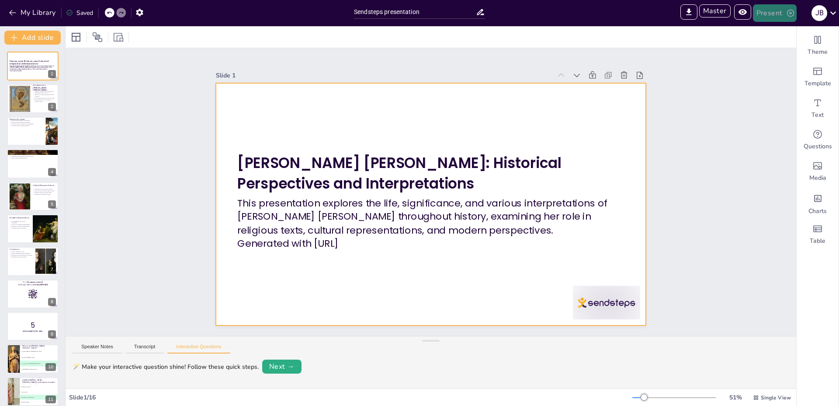
drag, startPoint x: 763, startPoint y: 4, endPoint x: 762, endPoint y: 10, distance: 6.7
click at [762, 8] on button "Present" at bounding box center [775, 12] width 44 height 17
click at [766, 52] on li "Play presentation" at bounding box center [788, 54] width 69 height 14
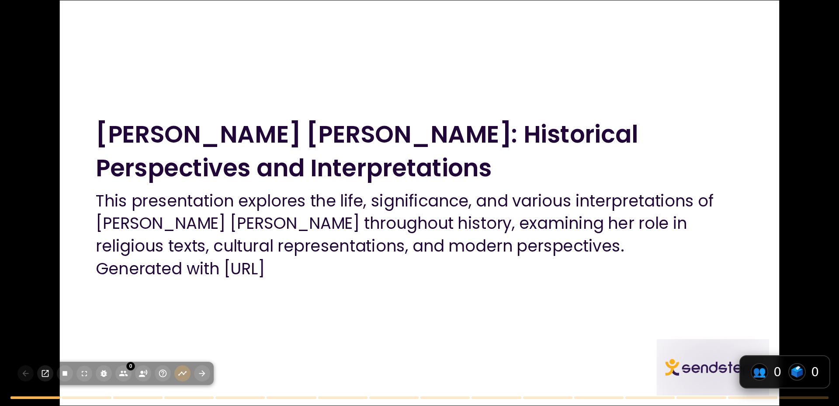
click at [542, 49] on div at bounding box center [420, 202] width 720 height 405
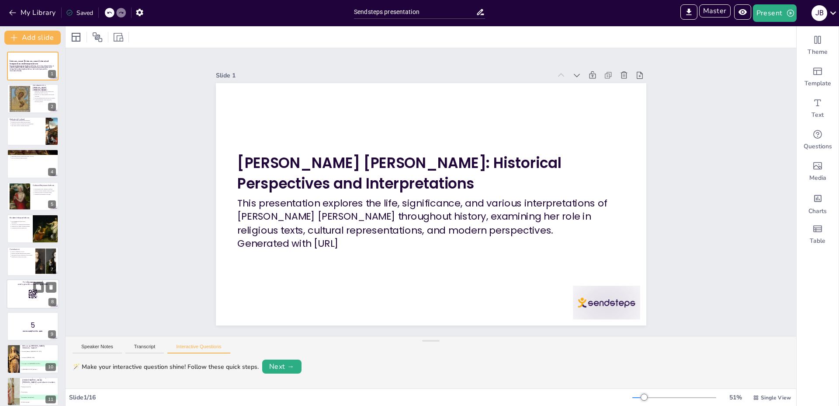
click at [26, 296] on div at bounding box center [33, 294] width 52 height 30
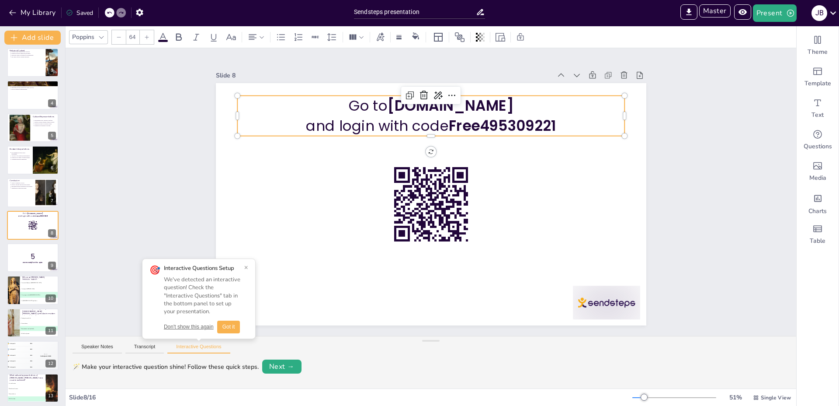
click at [483, 123] on span "Free495309221" at bounding box center [502, 126] width 107 height 20
click at [486, 125] on span "Free495309221" at bounding box center [502, 126] width 107 height 20
copy span "Free495309221"
click at [775, 16] on button "Present" at bounding box center [775, 12] width 44 height 17
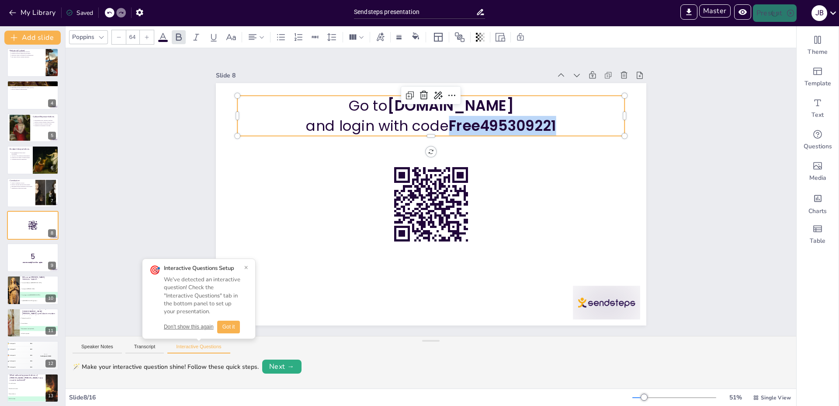
click at [740, 72] on div "Slide 1 Maria Magdalena: Historical Perspectives and Interpretations This prese…" at bounding box center [431, 192] width 731 height 288
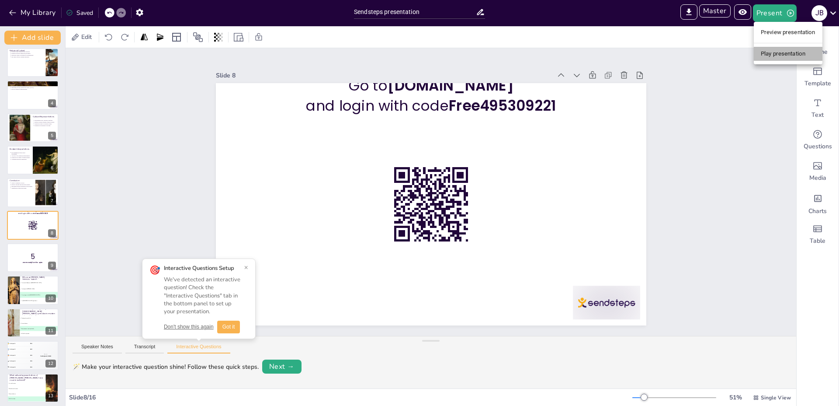
click at [771, 58] on li "Play presentation" at bounding box center [788, 54] width 69 height 14
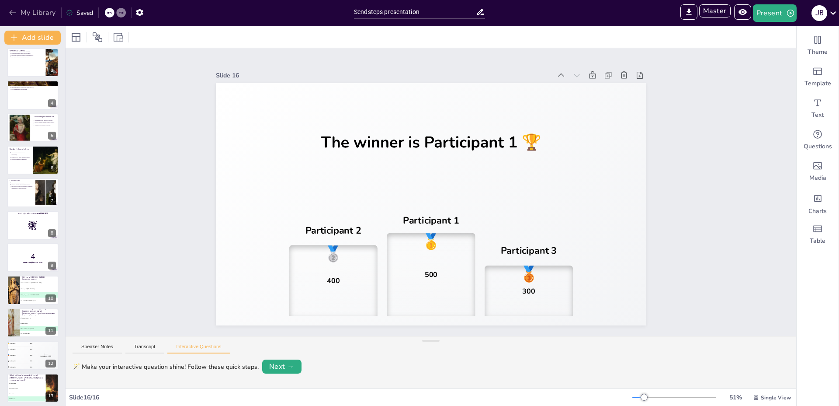
click at [49, 14] on button "My Library" at bounding box center [33, 13] width 53 height 14
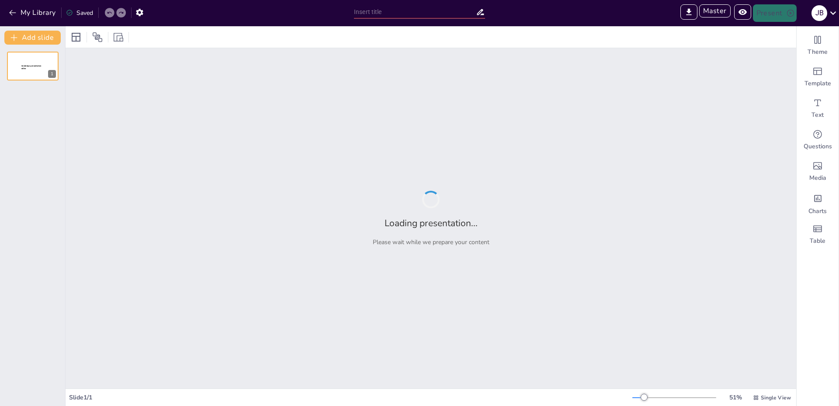
type input "De Taken van de Executeur Testamentair: Test Je Kennis!"
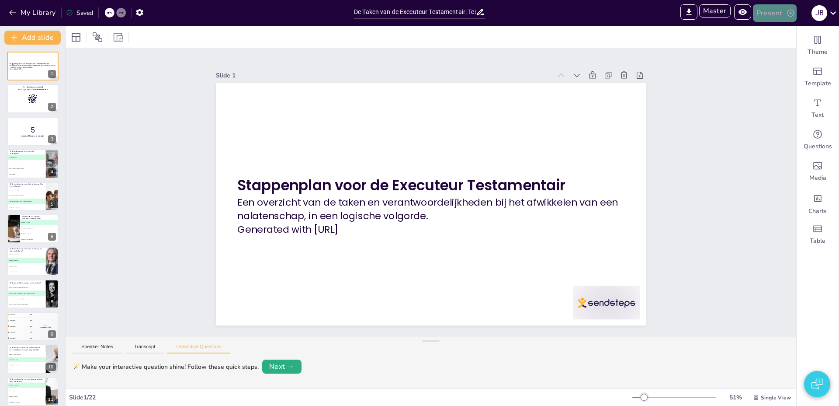
click at [765, 12] on button "Present" at bounding box center [775, 12] width 44 height 17
click at [770, 54] on li "Play presentation" at bounding box center [788, 54] width 69 height 14
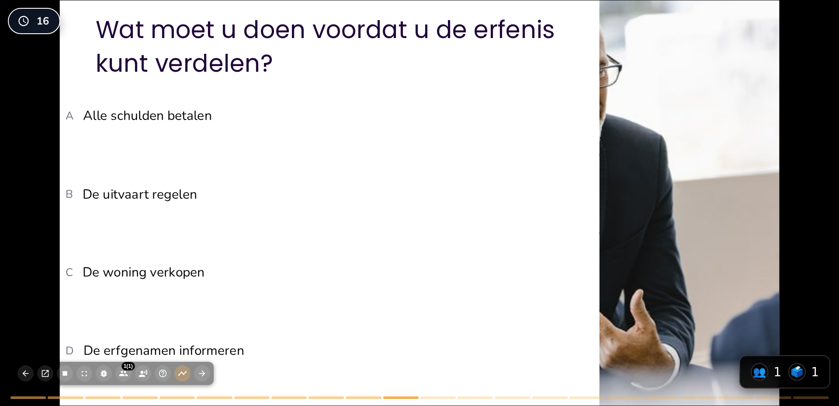
click at [551, 212] on li "B De uitvaart regelen" at bounding box center [330, 193] width 540 height 75
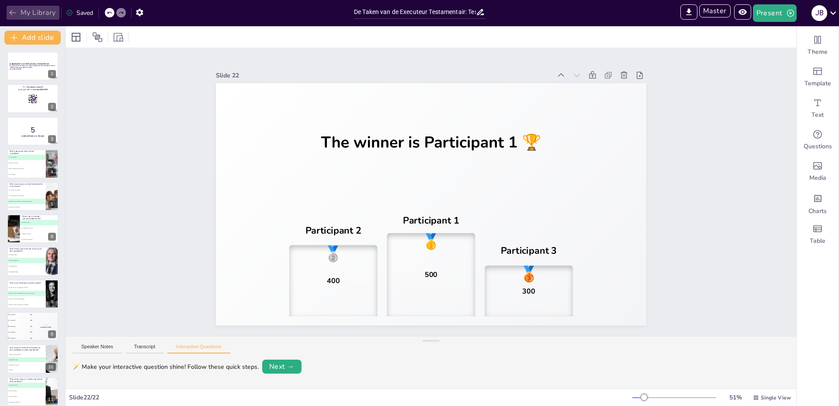
click at [39, 17] on button "My Library" at bounding box center [33, 13] width 53 height 14
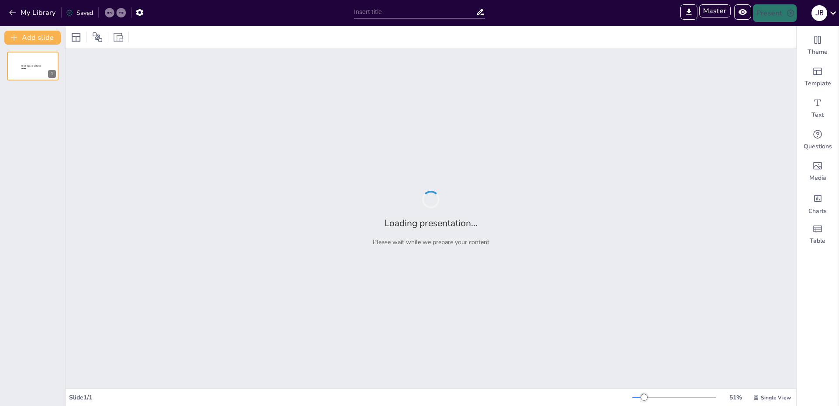
type input "Sendsteps presentation"
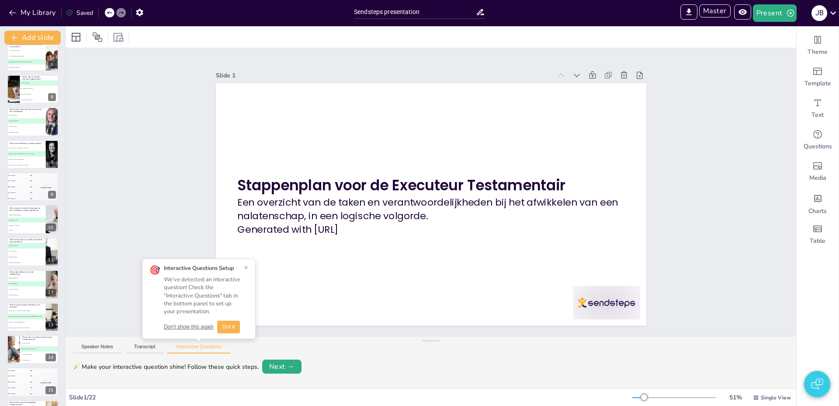
scroll to position [365, 0]
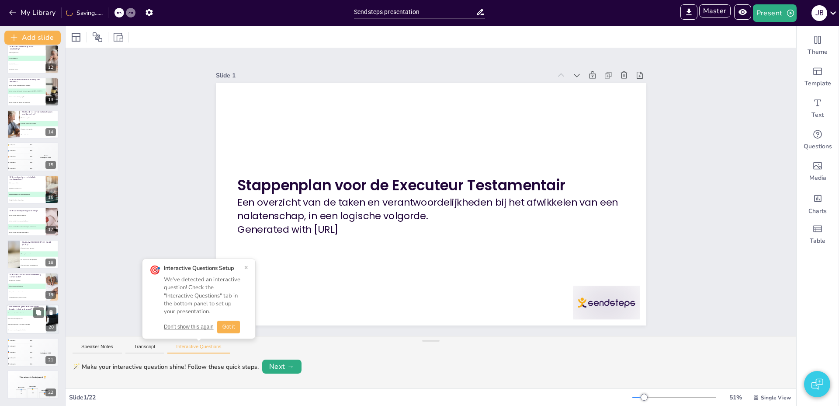
click at [21, 317] on li "B Deze moeten worden genegeerd" at bounding box center [26, 319] width 39 height 6
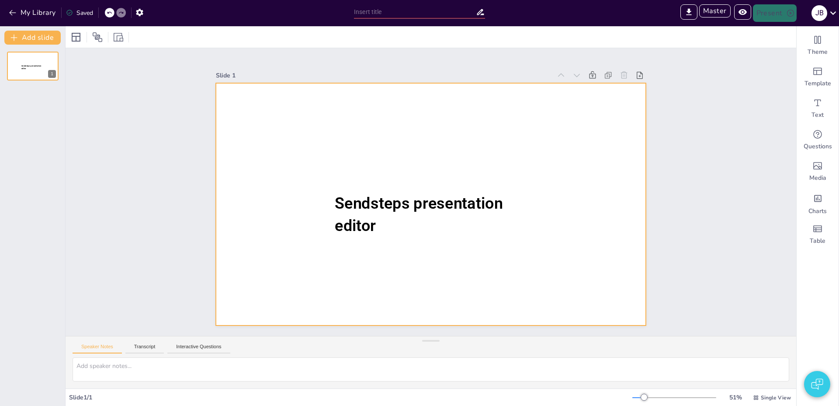
type input "Sendsteps presentation"
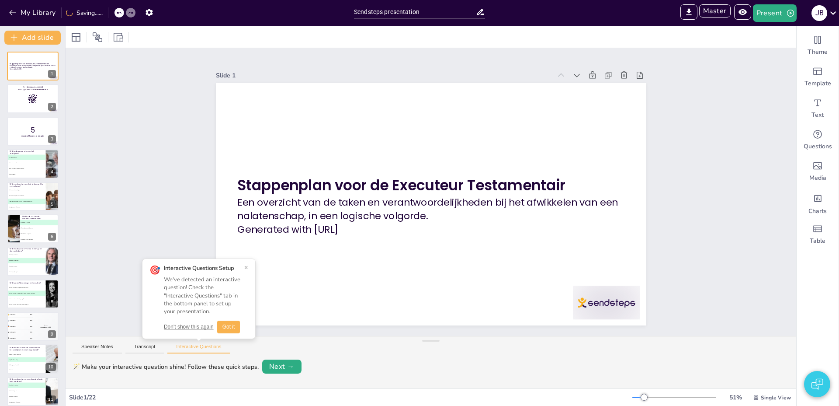
click at [187, 328] on button "Don't show this again" at bounding box center [189, 326] width 50 height 7
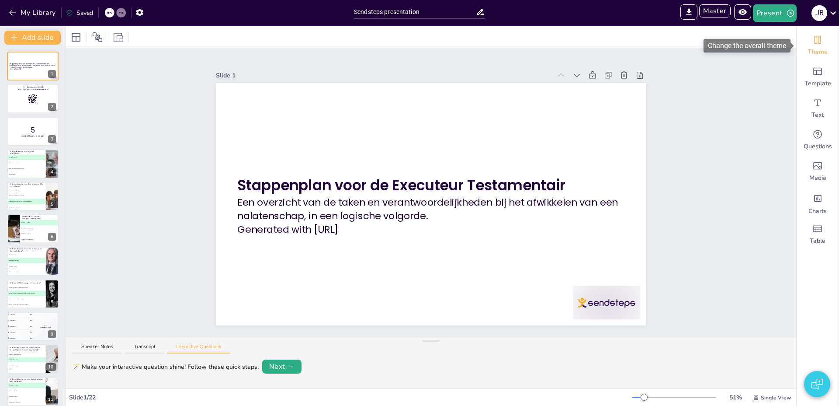
click at [816, 48] on span "Theme" at bounding box center [818, 52] width 20 height 9
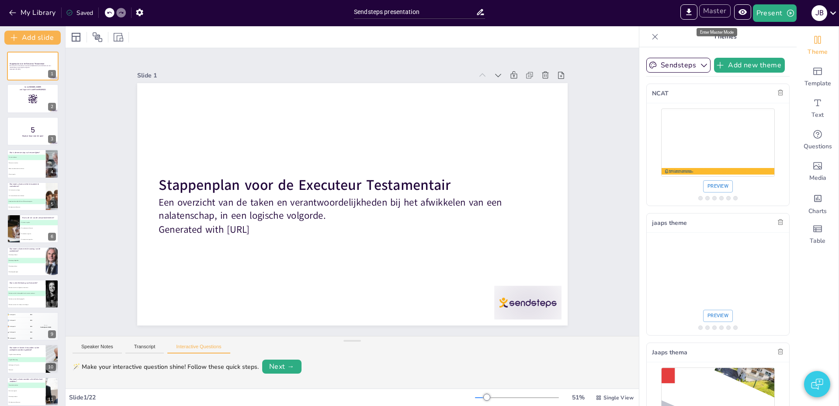
click at [723, 8] on button "Master" at bounding box center [715, 10] width 31 height 13
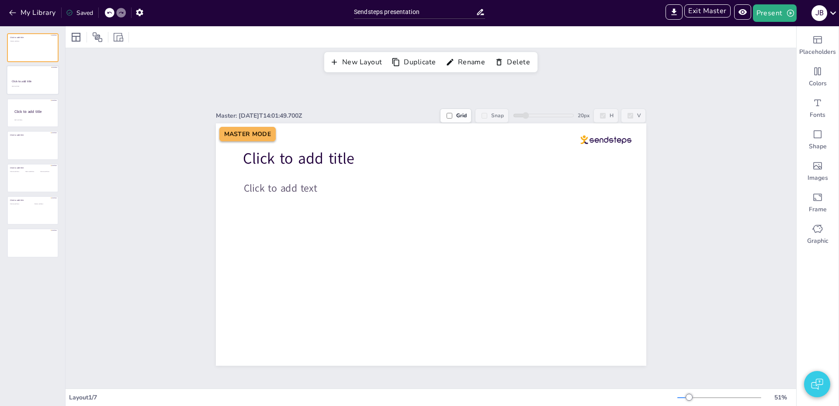
click at [21, 84] on div at bounding box center [32, 80] width 51 height 28
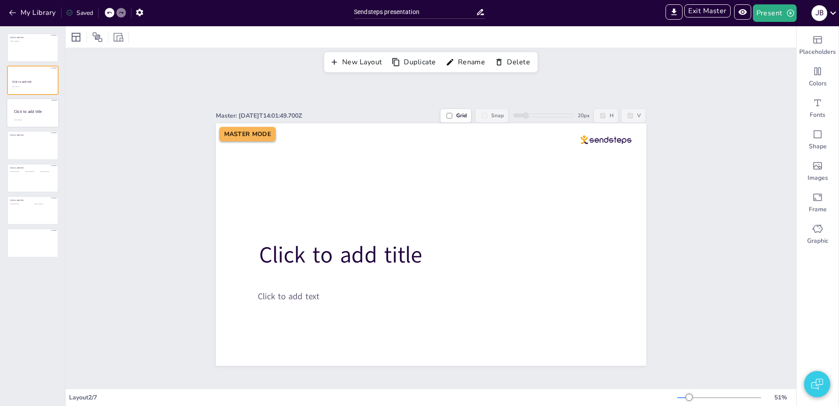
click at [30, 123] on div at bounding box center [32, 113] width 51 height 28
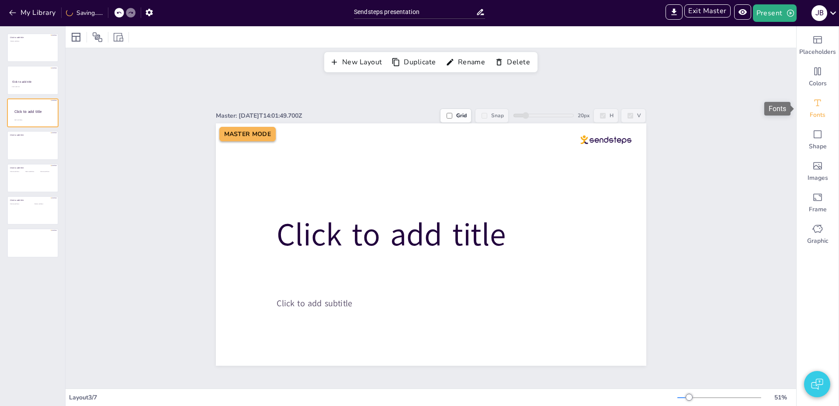
click at [813, 103] on icon "Fonts" at bounding box center [818, 102] width 10 height 10
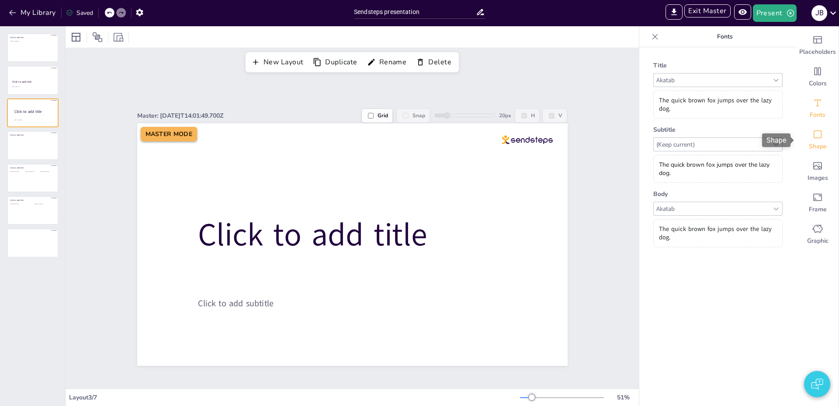
click at [820, 132] on icon "Shape" at bounding box center [818, 134] width 10 height 10
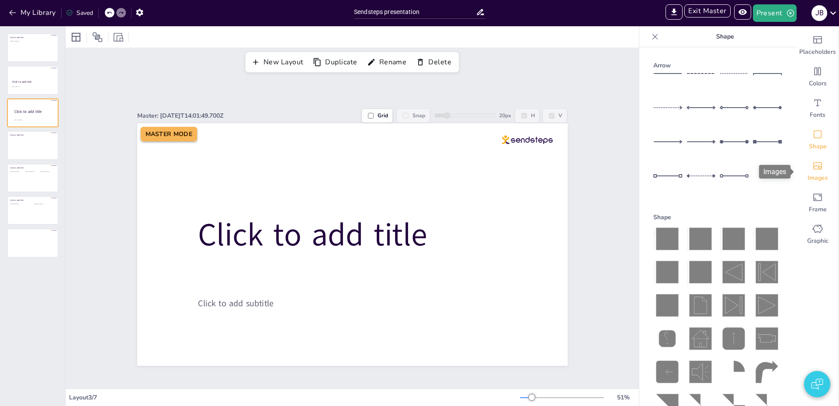
click at [819, 166] on icon "Images" at bounding box center [818, 165] width 10 height 10
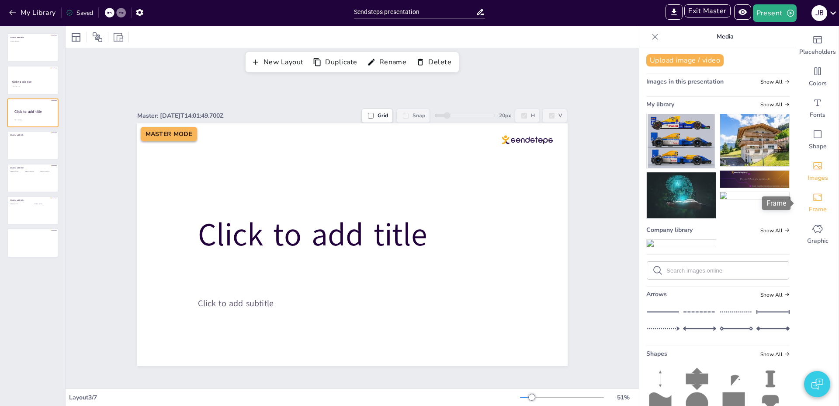
click at [817, 199] on icon "Frame" at bounding box center [818, 197] width 10 height 10
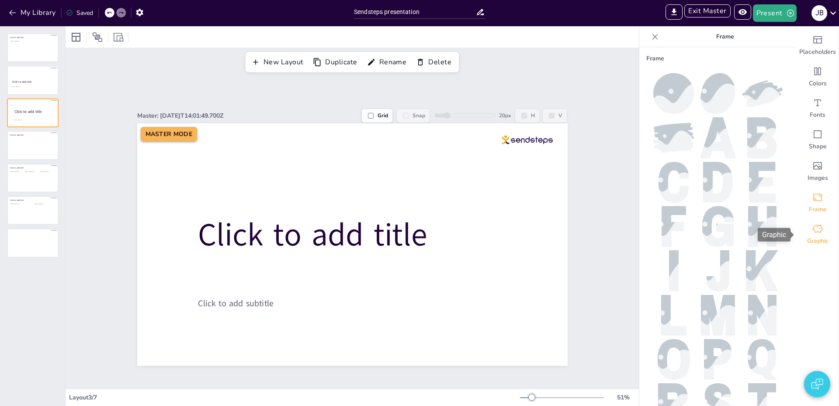
click at [814, 234] on div "Graphic" at bounding box center [818, 234] width 42 height 31
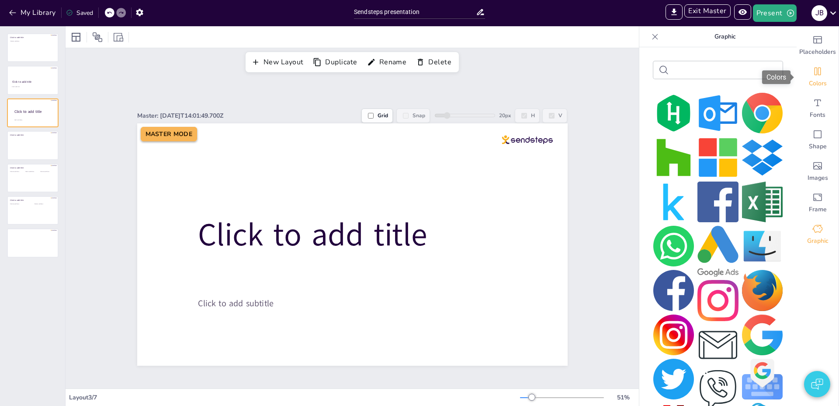
click at [817, 66] on icon "Colors" at bounding box center [818, 71] width 10 height 10
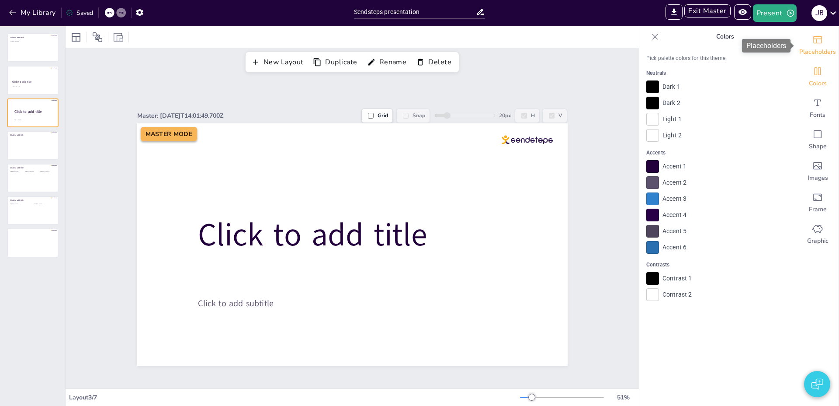
click at [819, 51] on span "Placeholders" at bounding box center [818, 52] width 37 height 9
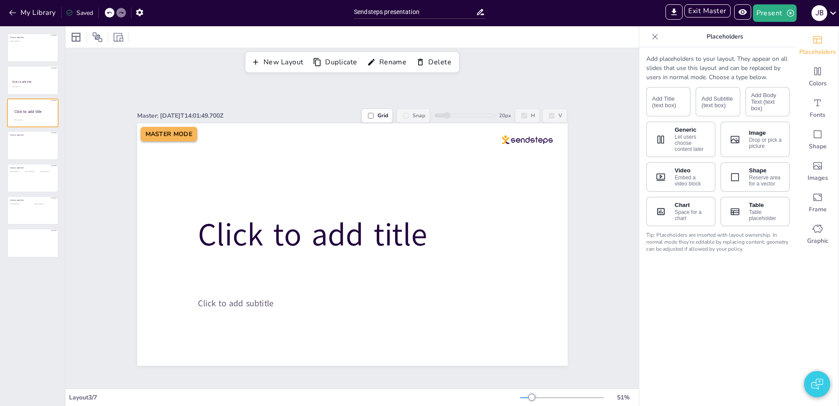
click at [371, 116] on input "Grid" at bounding box center [371, 116] width 6 height 6
checkbox input "true"
drag, startPoint x: 446, startPoint y: 114, endPoint x: 491, endPoint y: 114, distance: 45.0
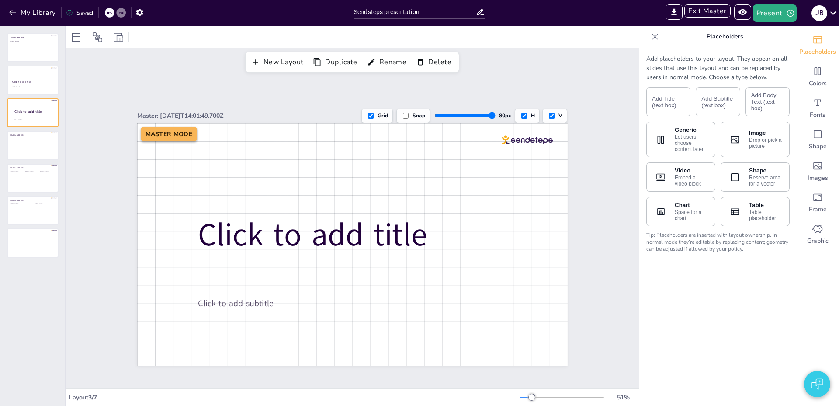
type input "80"
click at [491, 114] on input "range" at bounding box center [465, 115] width 61 height 7
click at [407, 117] on input "Snap" at bounding box center [406, 116] width 6 height 6
checkbox input "true"
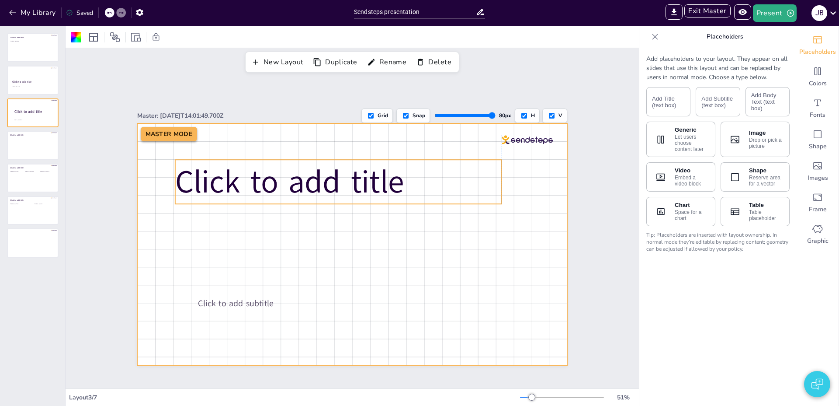
drag, startPoint x: 341, startPoint y: 240, endPoint x: 315, endPoint y: 187, distance: 58.3
click at [315, 187] on span "Click to add title" at bounding box center [289, 181] width 229 height 43
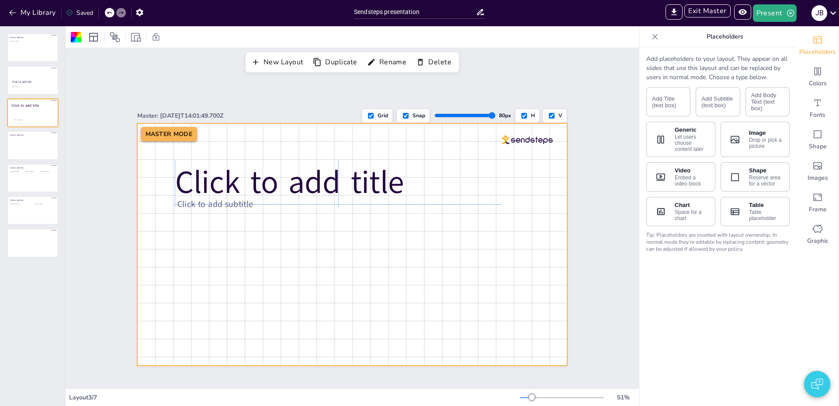
drag, startPoint x: 244, startPoint y: 302, endPoint x: 219, endPoint y: 200, distance: 104.8
click at [219, 200] on span "Click to add subtitle" at bounding box center [216, 204] width 76 height 12
click at [331, 241] on div at bounding box center [352, 244] width 431 height 242
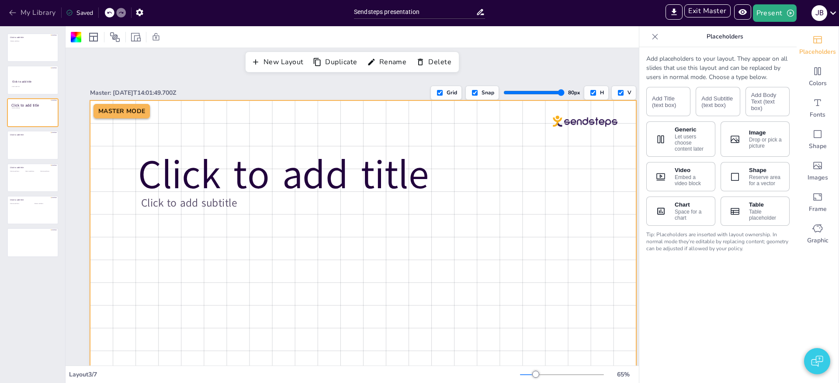
click at [46, 14] on button "My Library" at bounding box center [33, 13] width 53 height 14
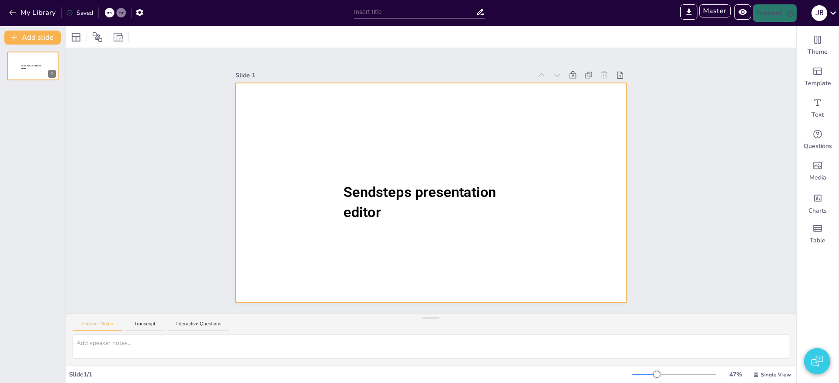
type input "La Influencia [PERSON_NAME] de Apie en la Sociedad Actual"
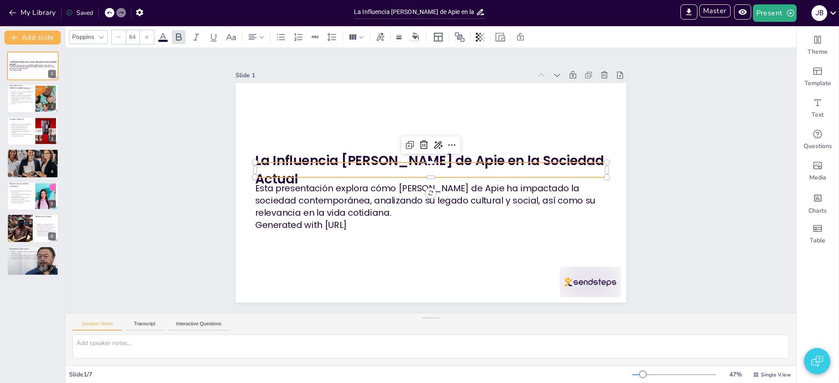
click at [299, 170] on span "La Influencia [PERSON_NAME] de Apie en la Sociedad Actual" at bounding box center [429, 170] width 349 height 36
click at [299, 170] on span "La Influencia [PERSON_NAME] de Apie en la Sociedad Actual" at bounding box center [431, 170] width 352 height 36
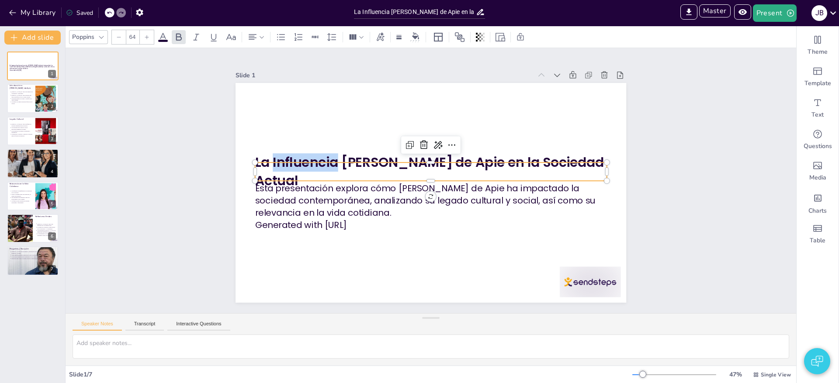
click at [299, 170] on span "La Influencia [PERSON_NAME] de Apie en la Sociedad Actual" at bounding box center [431, 171] width 352 height 36
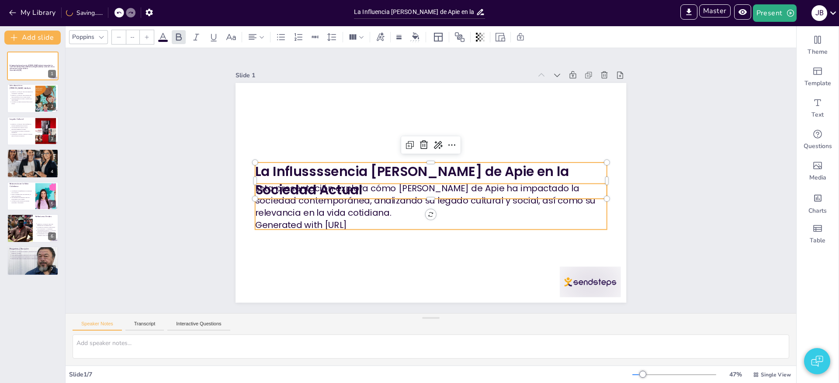
type input "43"
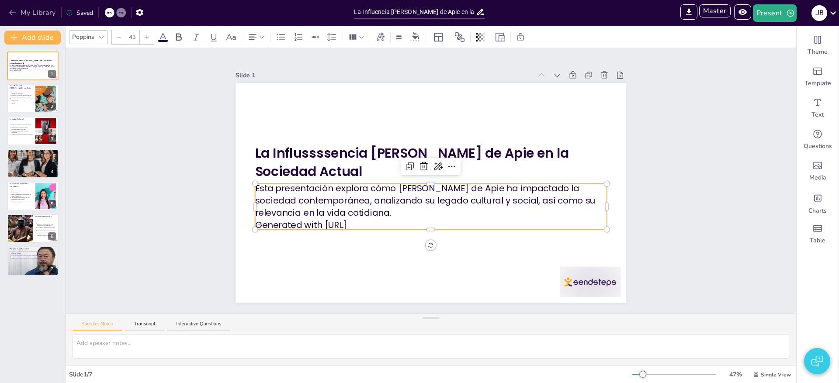
click at [36, 11] on button "My Library" at bounding box center [33, 13] width 53 height 14
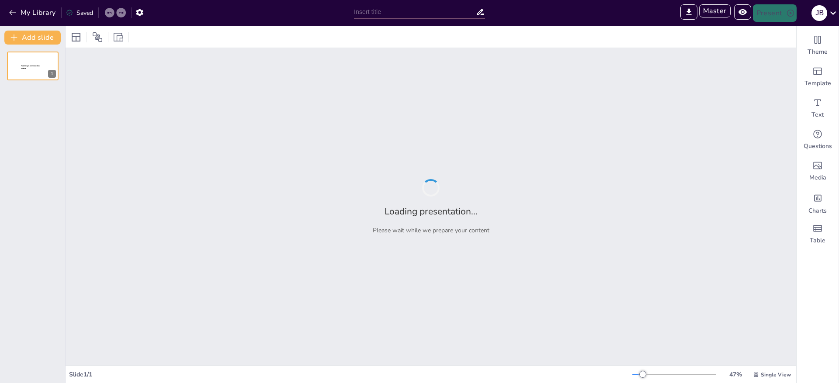
type input "Sendsteps presentation"
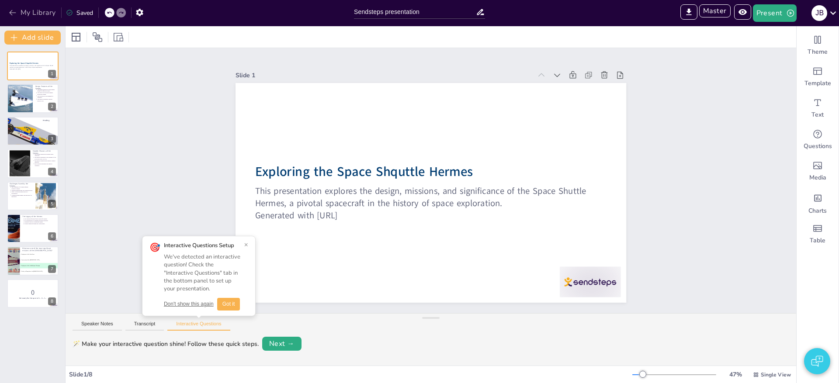
click at [17, 10] on icon "button" at bounding box center [12, 12] width 9 height 9
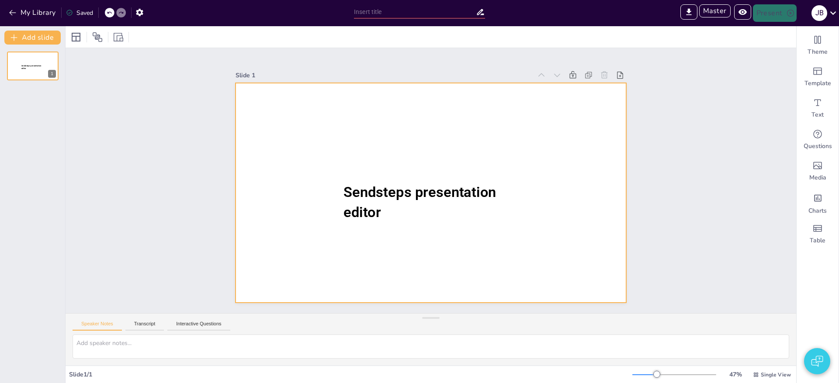
type input "Sendsteps presentation"
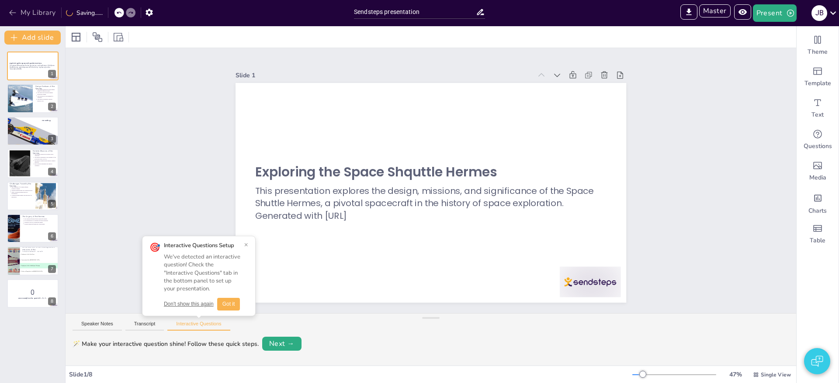
click at [10, 15] on icon "button" at bounding box center [12, 12] width 9 height 9
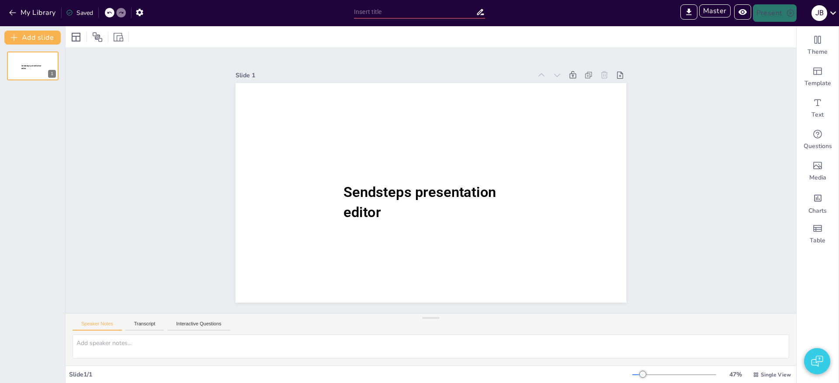
type input "New Sendsteps"
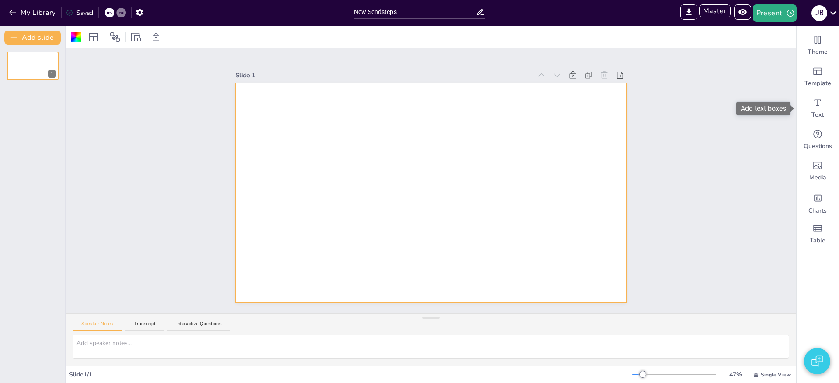
drag, startPoint x: 818, startPoint y: 107, endPoint x: 777, endPoint y: 112, distance: 41.0
click at [818, 107] on icon "Add text boxes" at bounding box center [818, 102] width 10 height 10
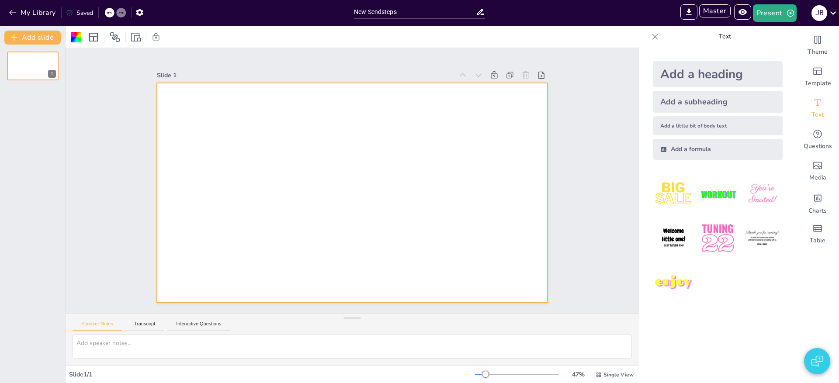
drag, startPoint x: 681, startPoint y: 73, endPoint x: 651, endPoint y: 82, distance: 31.1
click at [680, 73] on div "Add a heading" at bounding box center [718, 74] width 129 height 26
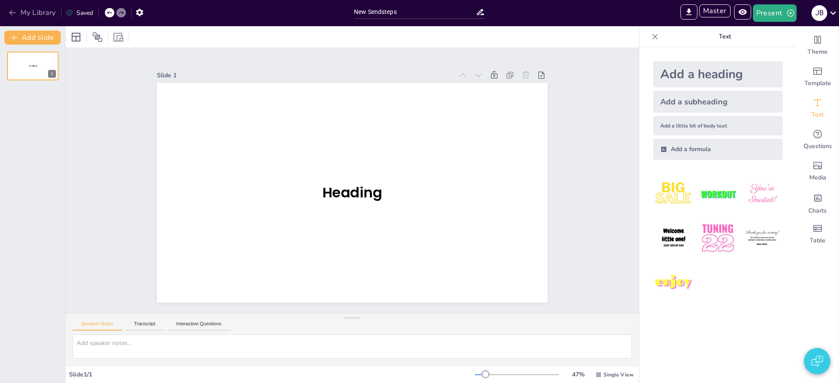
click at [23, 11] on button "My Library" at bounding box center [33, 13] width 53 height 14
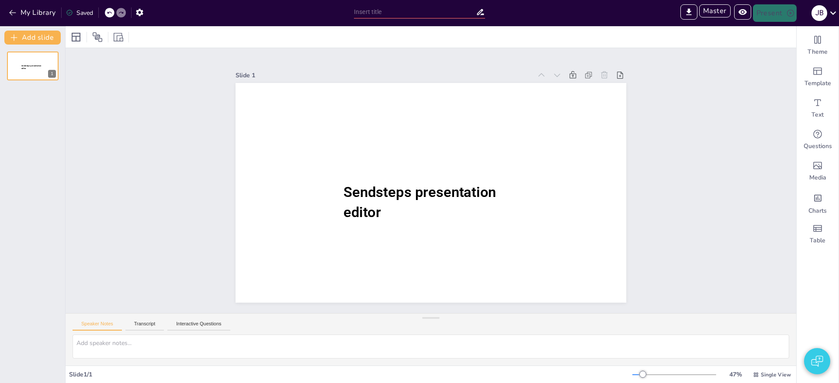
type input "Sendsteps presentation"
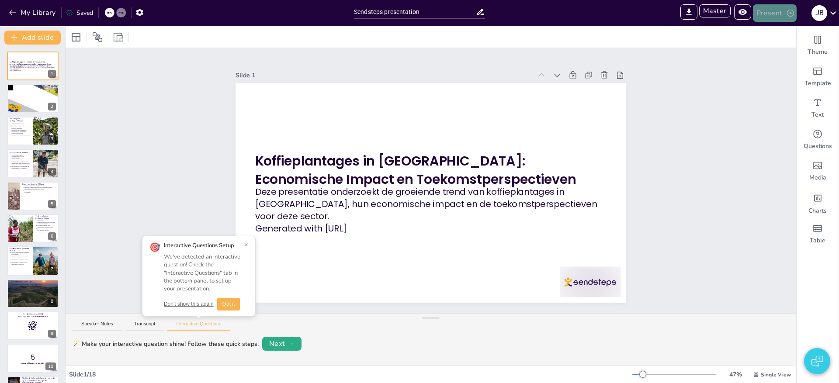
click at [781, 19] on button "Present" at bounding box center [775, 12] width 44 height 17
click at [770, 34] on li "Preview presentation" at bounding box center [788, 32] width 69 height 14
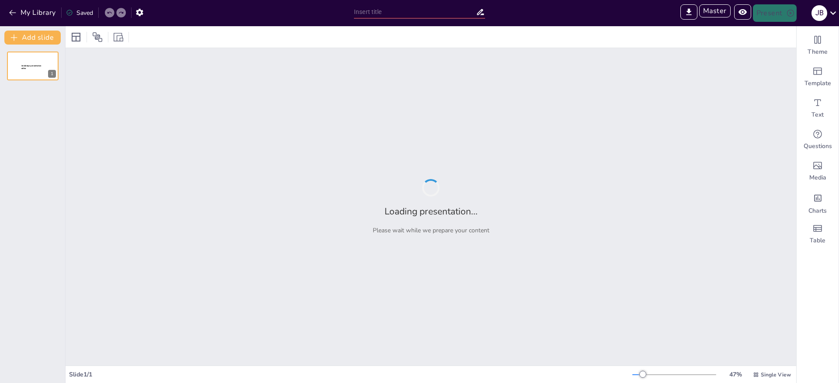
type input "Friends Trivia Challenge: Test Your Knowledge"
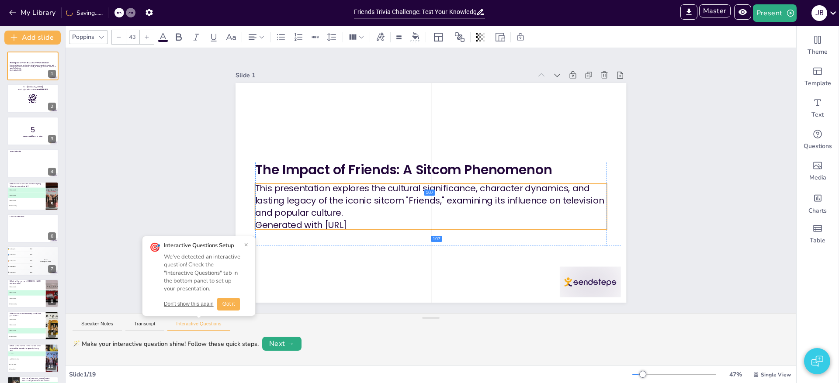
drag, startPoint x: 347, startPoint y: 199, endPoint x: 345, endPoint y: 212, distance: 12.9
click at [345, 212] on p "This presentation explores the cultural significance, character dynamics, and l…" at bounding box center [431, 200] width 352 height 37
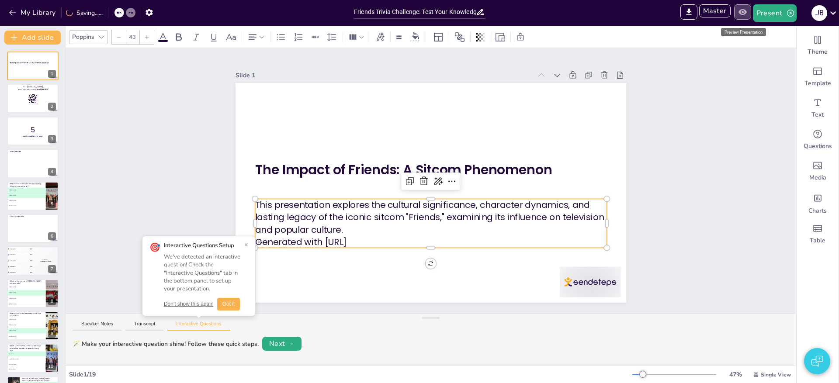
click at [747, 14] on icon "Preview Presentation" at bounding box center [742, 11] width 9 height 9
click at [744, 33] on div "Preview Presentation" at bounding box center [743, 32] width 45 height 8
click at [708, 39] on div "Poppins 43" at bounding box center [431, 36] width 731 height 21
click at [650, 74] on div "Slide 1 The Impact of Friends: A Sitcom Phenomenon This presentation explores t…" at bounding box center [431, 181] width 440 height 244
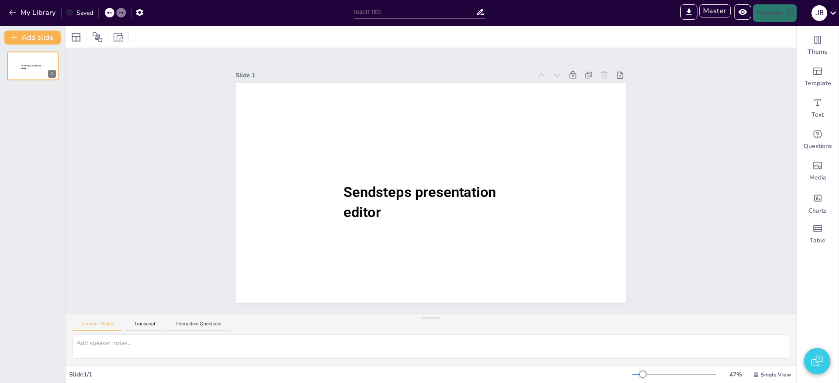
type input "Sendsteps presentation"
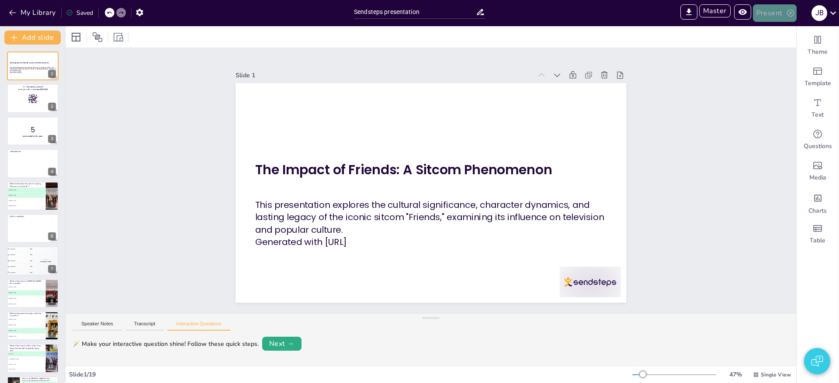
click at [769, 14] on button "Present" at bounding box center [775, 12] width 44 height 17
click at [747, 33] on div at bounding box center [419, 191] width 839 height 383
click at [742, 15] on icon "Preview Presentation" at bounding box center [742, 11] width 9 height 9
click at [767, 16] on button "Present" at bounding box center [775, 12] width 44 height 17
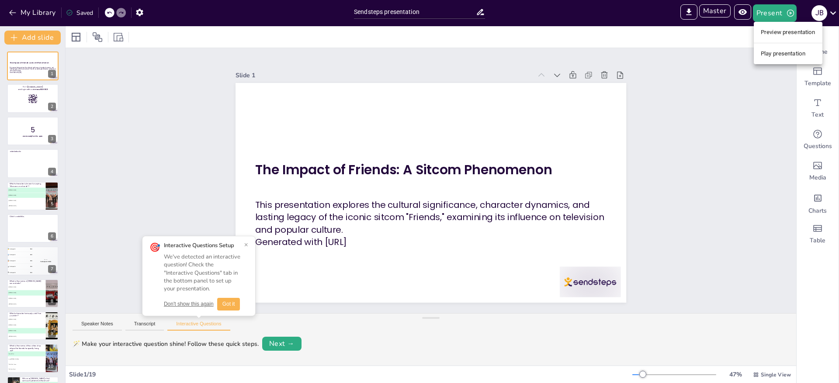
click at [128, 65] on div at bounding box center [419, 191] width 839 height 383
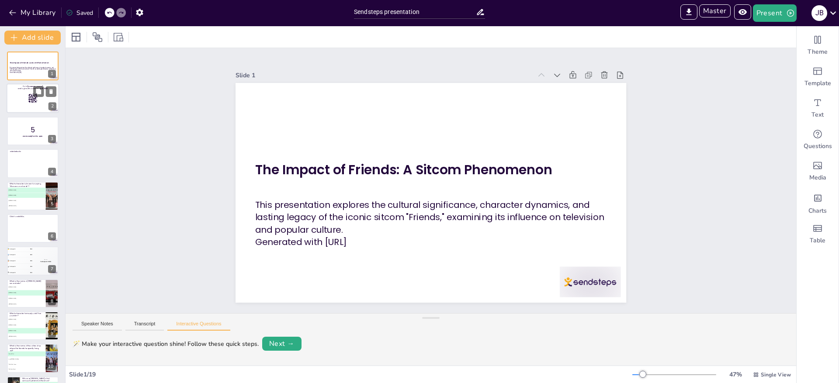
click at [38, 98] on div at bounding box center [33, 99] width 52 height 30
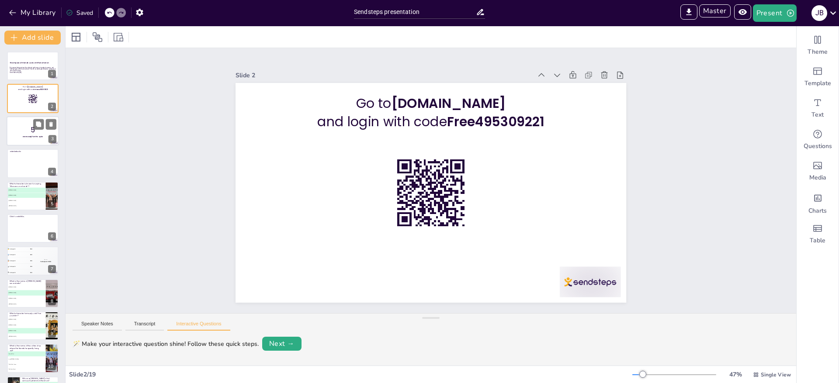
click at [29, 139] on div at bounding box center [33, 131] width 52 height 30
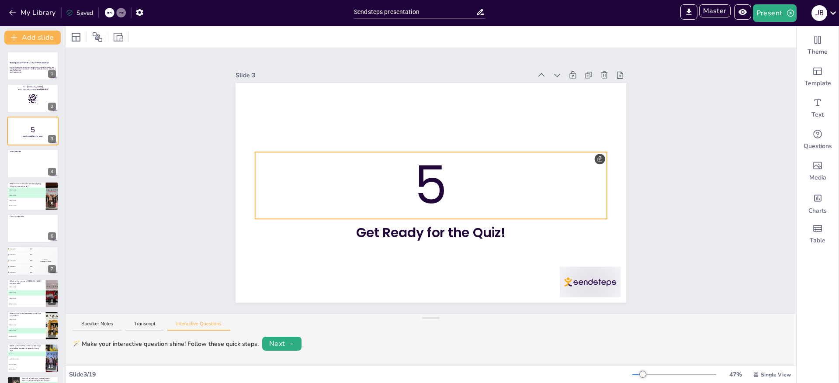
click at [436, 200] on p "5" at bounding box center [431, 185] width 352 height 73
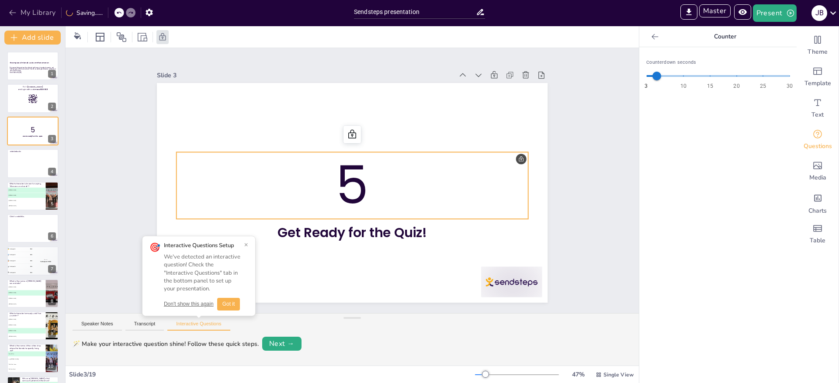
click at [23, 11] on button "My Library" at bounding box center [33, 13] width 53 height 14
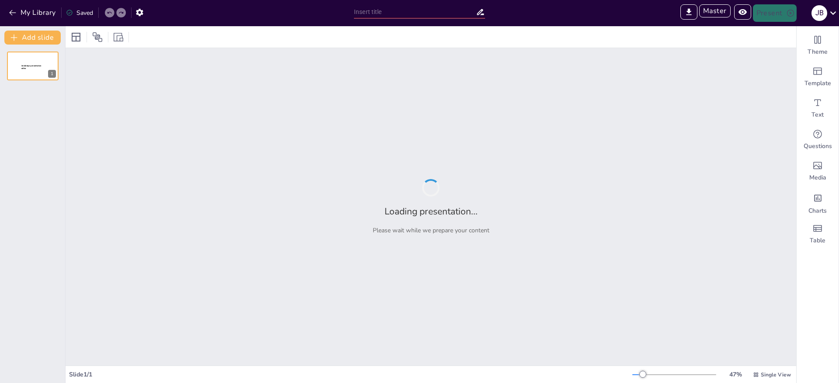
type input "New Sendsteps"
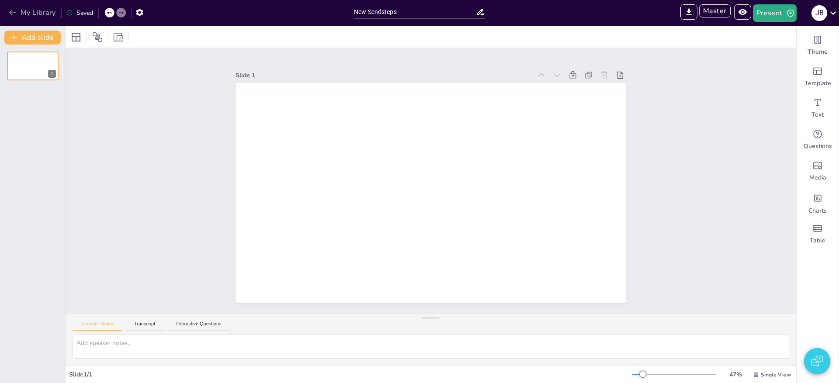
click at [45, 14] on button "My Library" at bounding box center [33, 13] width 53 height 14
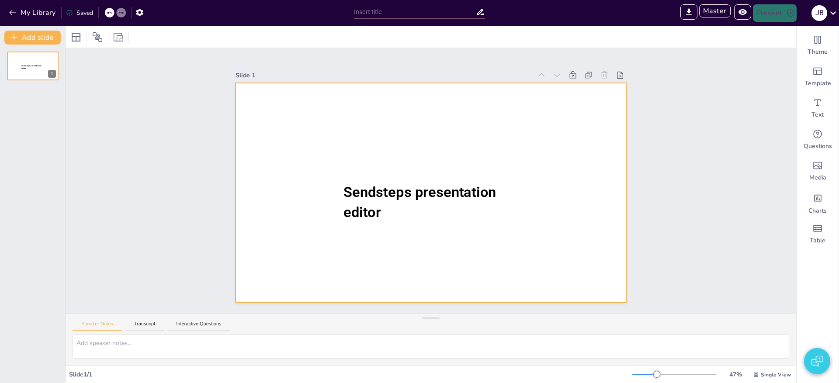
type input "Sendsteps presentation"
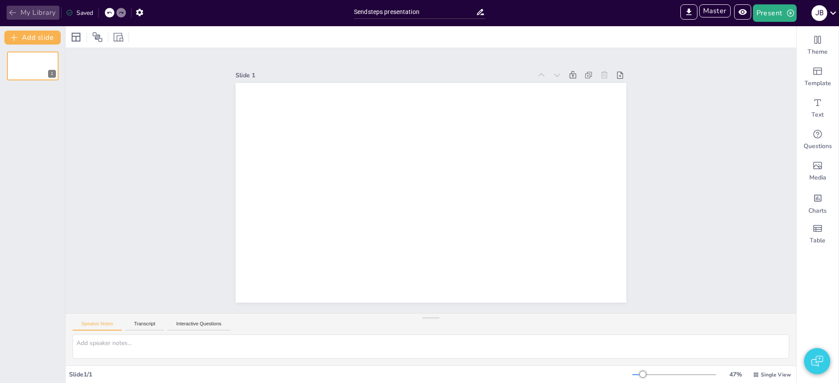
click at [41, 11] on button "My Library" at bounding box center [33, 13] width 53 height 14
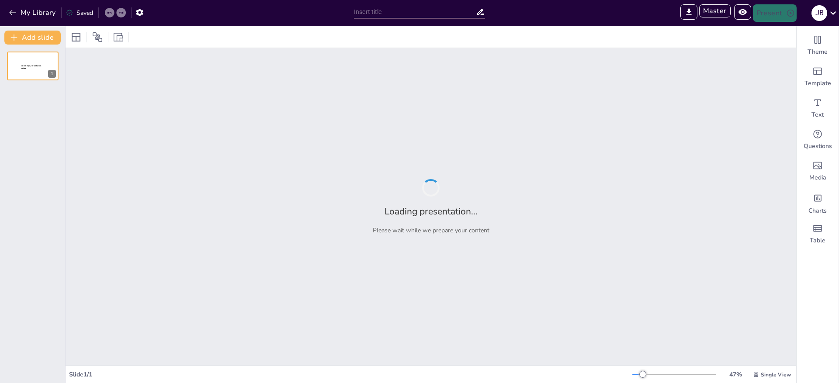
type input "Sendsteps presentation"
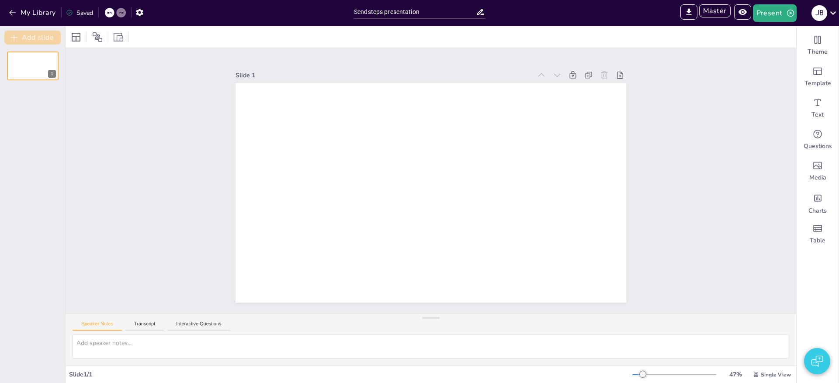
click at [48, 40] on button "Add slide" at bounding box center [32, 38] width 56 height 14
click at [36, 14] on button "My Library" at bounding box center [33, 13] width 53 height 14
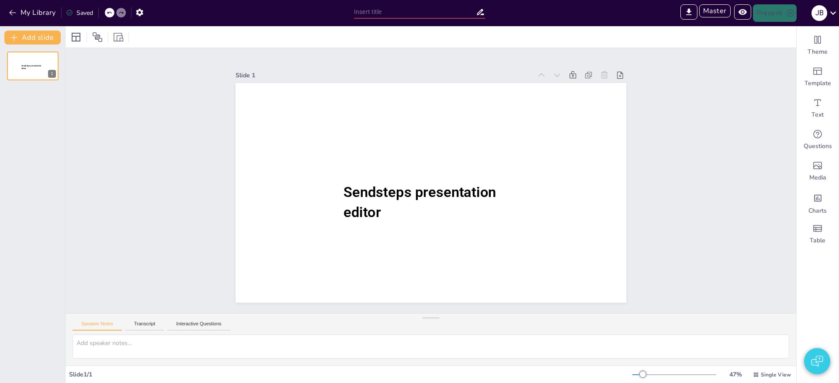
type input "Sendsteps presentation"
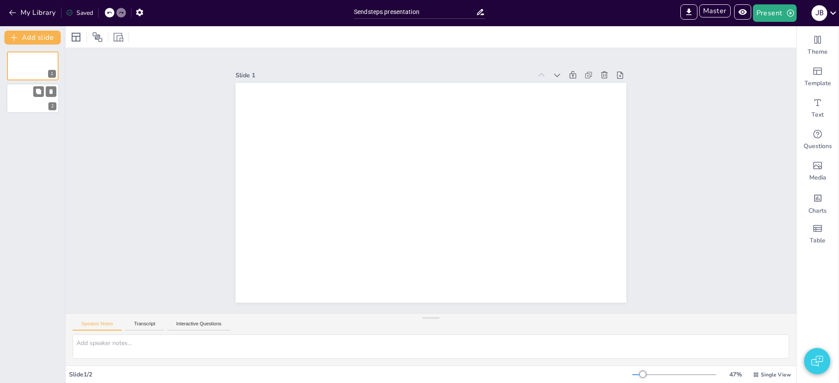
click at [28, 106] on div at bounding box center [33, 99] width 52 height 30
click at [823, 102] on icon "Add text boxes" at bounding box center [818, 102] width 10 height 10
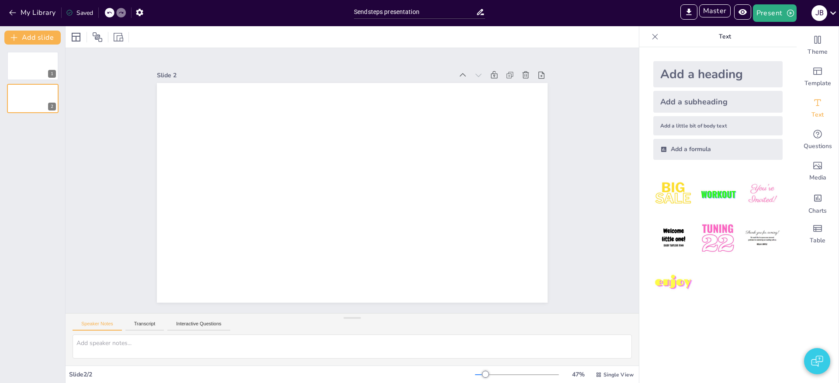
drag, startPoint x: 716, startPoint y: 76, endPoint x: 706, endPoint y: 77, distance: 9.7
click at [716, 76] on div "Add a heading" at bounding box center [718, 74] width 129 height 26
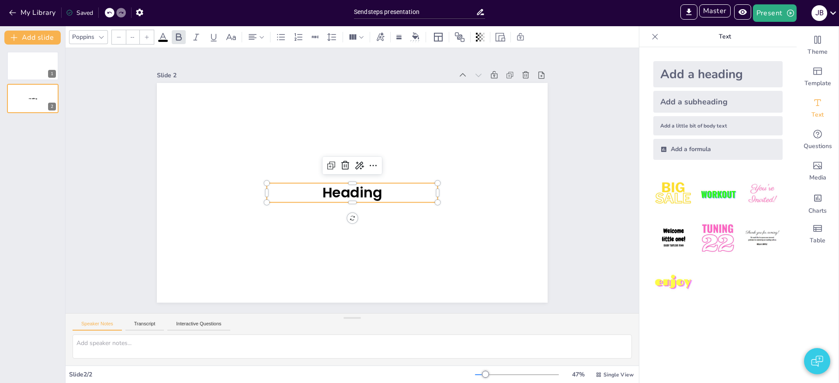
type input "68"
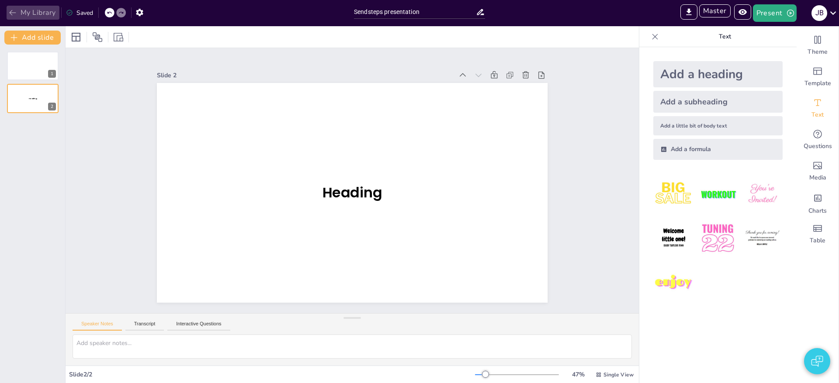
click at [35, 14] on button "My Library" at bounding box center [33, 13] width 53 height 14
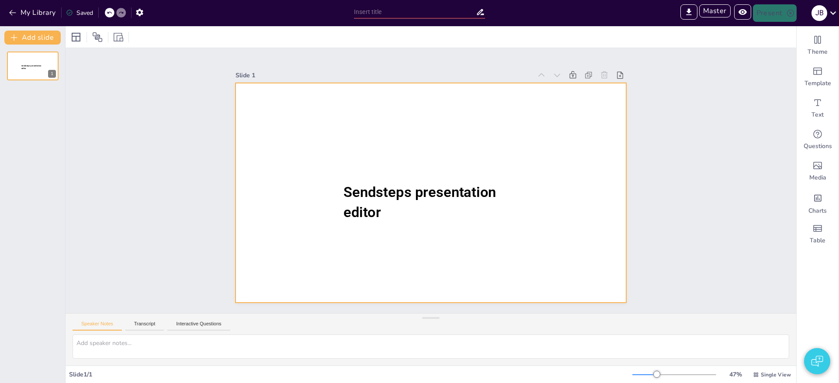
type input "Sendsteps presentation"
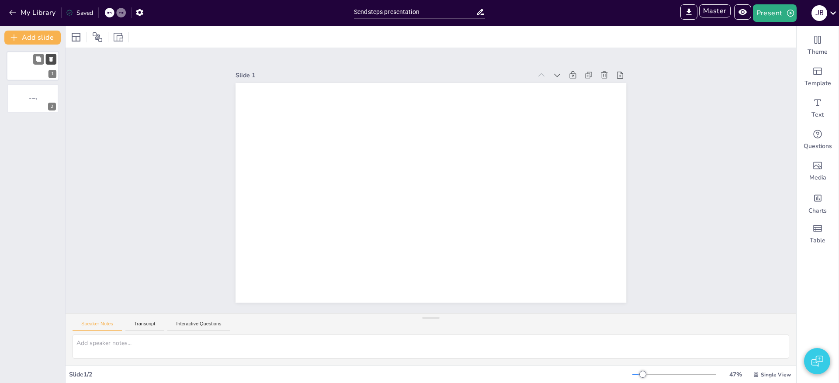
click at [52, 59] on icon at bounding box center [50, 59] width 3 height 5
click at [36, 8] on button "My Library" at bounding box center [33, 13] width 53 height 14
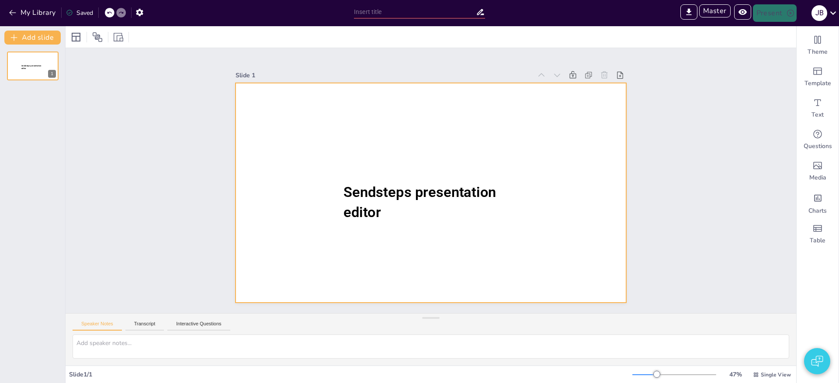
type input "Sendsteps presentation"
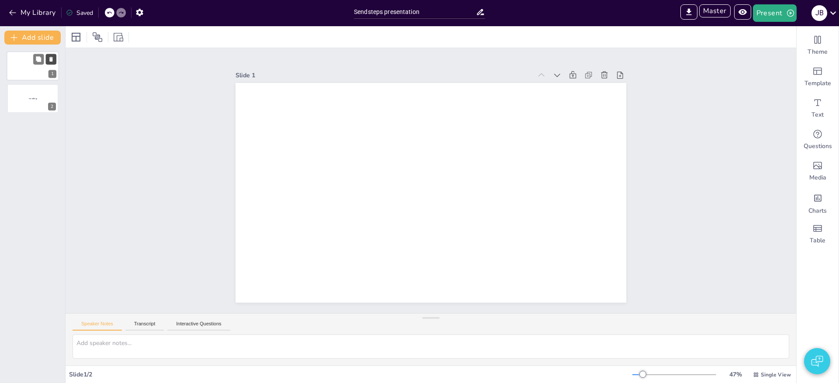
click at [49, 61] on icon at bounding box center [51, 59] width 6 height 6
click at [25, 13] on button "My Library" at bounding box center [33, 13] width 53 height 14
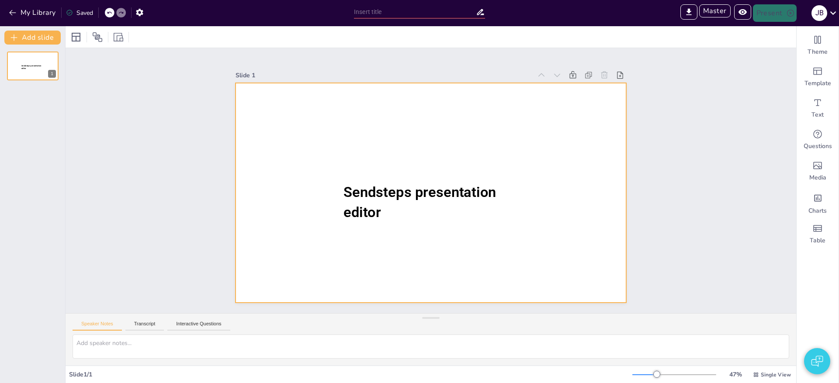
type input "Sendsteps presentation"
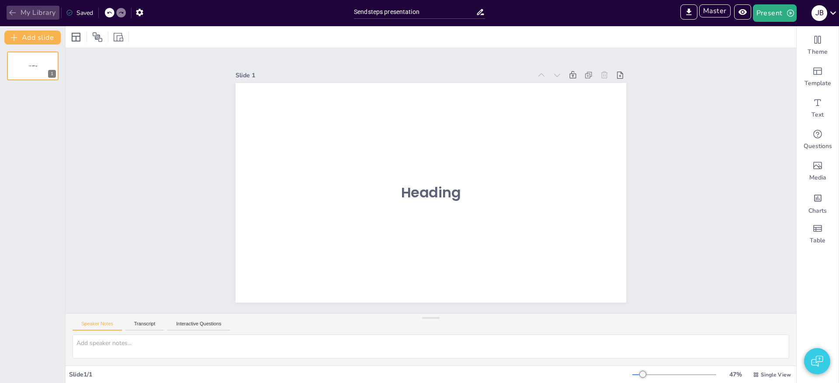
click at [37, 12] on button "My Library" at bounding box center [33, 13] width 53 height 14
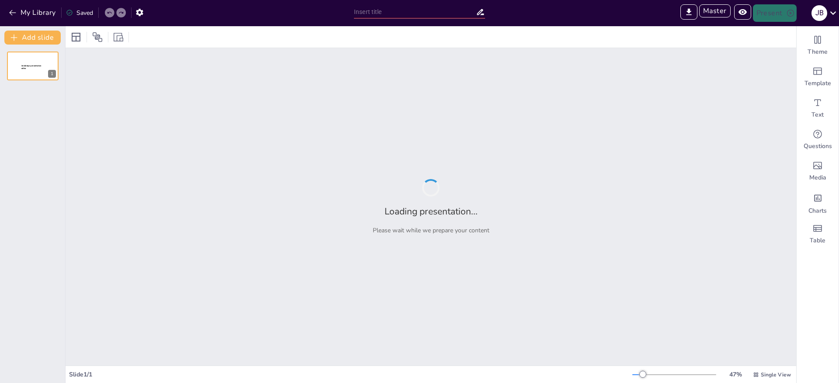
type input "Sendsteps presentation"
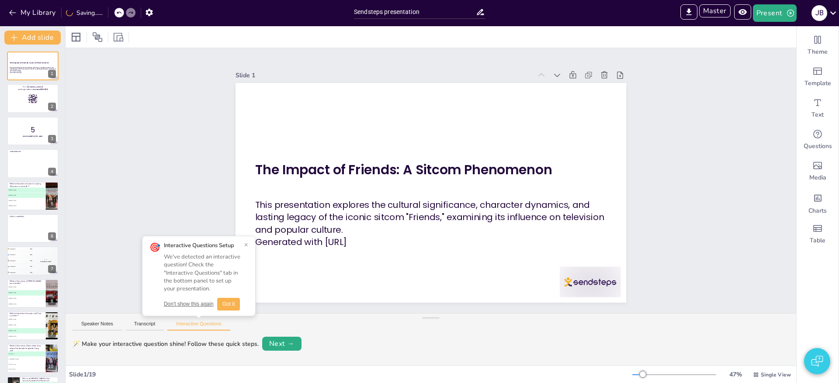
click at [195, 304] on button "Don't show this again" at bounding box center [189, 304] width 50 height 7
click at [43, 10] on button "My Library" at bounding box center [33, 13] width 53 height 14
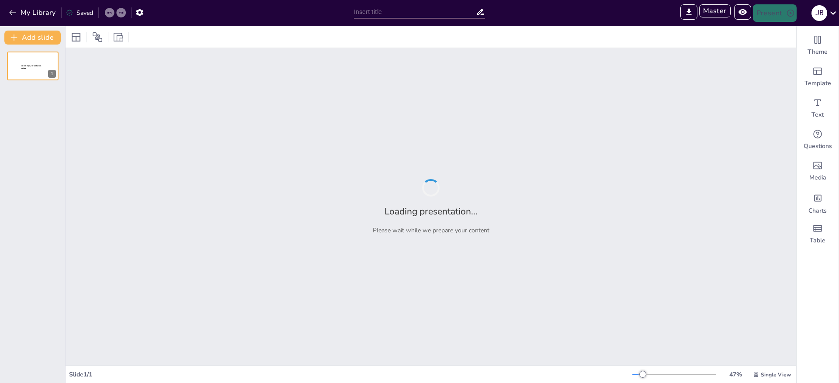
type input "La Influencia [PERSON_NAME] de Apie en la Sociedad Actual"
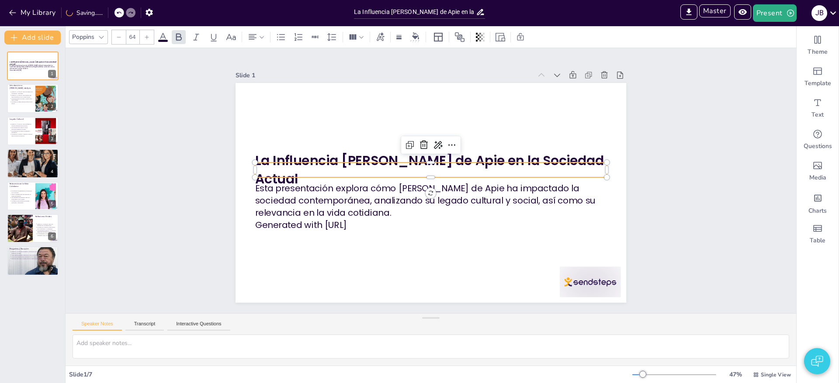
click at [321, 171] on span "La Influencia de Japie de Apie en la Sociedad Actual" at bounding box center [429, 170] width 349 height 36
click at [321, 171] on span "La Influencia de Japie de Apie en la Sociedad Actual" at bounding box center [431, 170] width 352 height 36
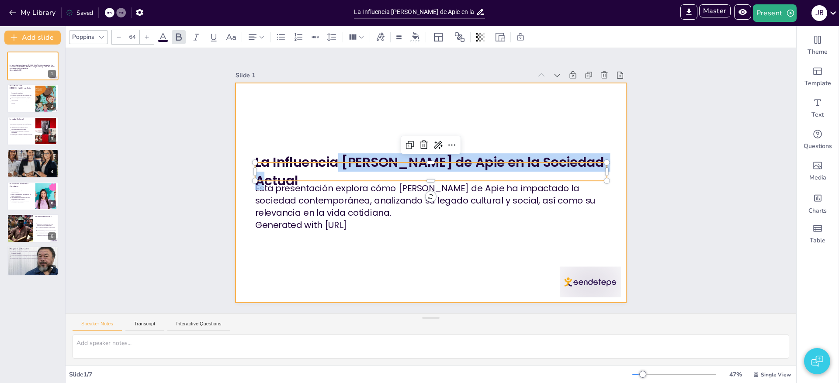
drag, startPoint x: 335, startPoint y: 170, endPoint x: 343, endPoint y: 139, distance: 31.2
click at [345, 136] on div "Esta presentación explora cómo Japie de Apie ha impactado la sociedad contempor…" at bounding box center [431, 193] width 391 height 220
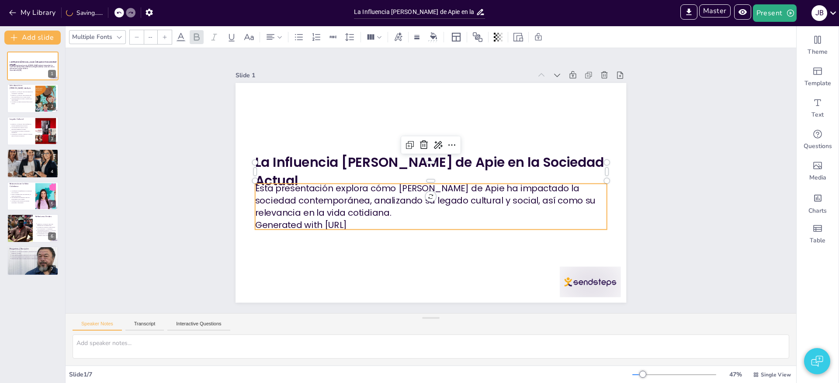
type input "43"
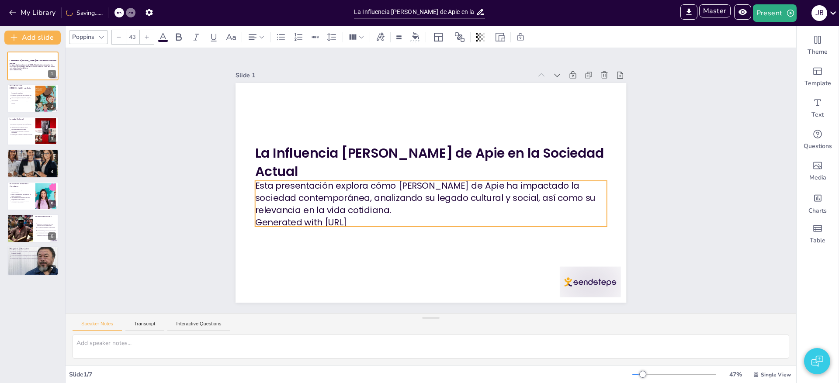
drag, startPoint x: 356, startPoint y: 202, endPoint x: 482, endPoint y: 197, distance: 126.0
click at [352, 225] on div "Esta presentación explora cómo Japie de Apie ha impactado la sociedad contempor…" at bounding box center [431, 204] width 352 height 49
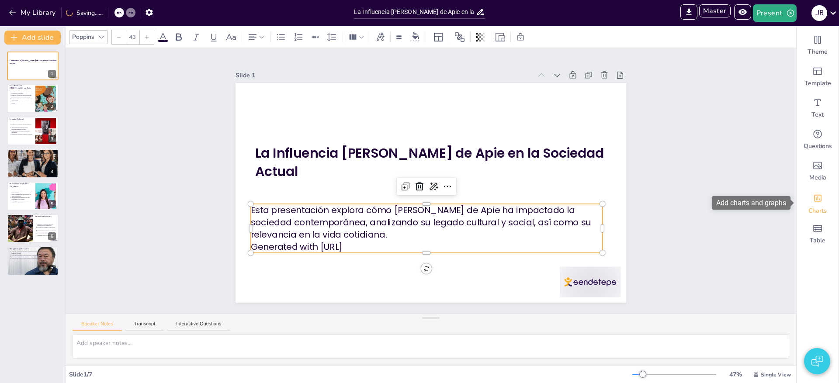
click at [812, 197] on div "Charts" at bounding box center [818, 202] width 42 height 31
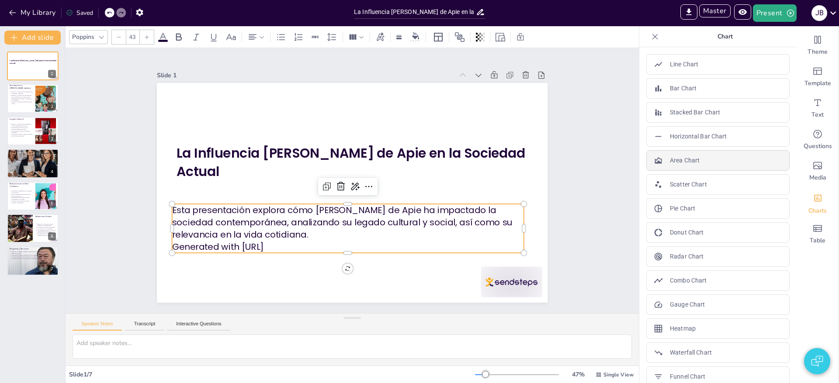
click at [700, 166] on div "Area Chart" at bounding box center [718, 160] width 143 height 21
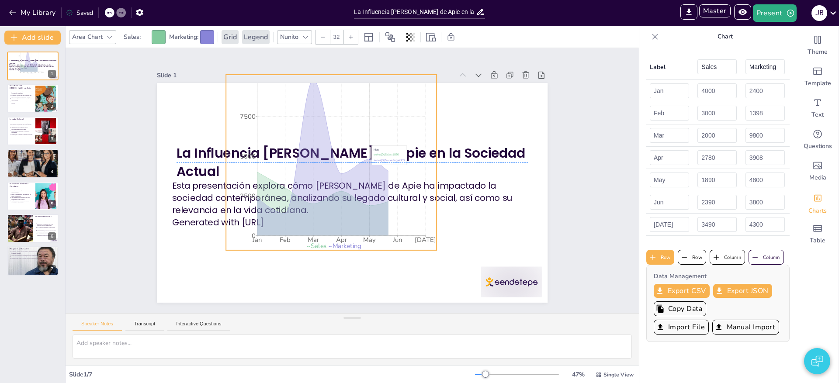
drag, startPoint x: 379, startPoint y: 172, endPoint x: 348, endPoint y: 146, distance: 40.4
click at [350, 143] on icon "Jan Feb Mar Apr May Jun Jul 0 2500 5000 7500 10000" at bounding box center [331, 163] width 211 height 176
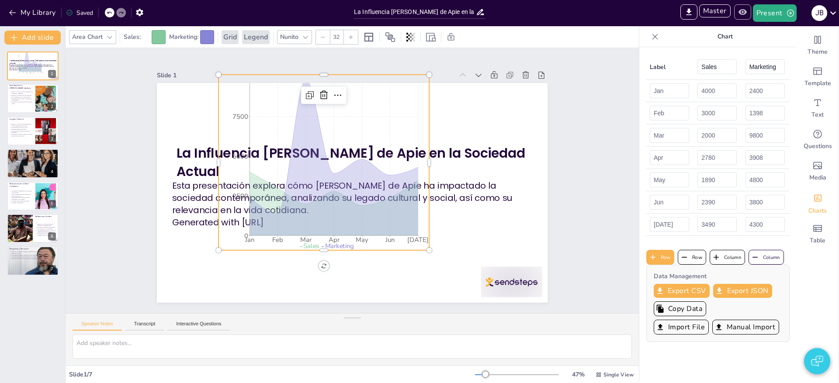
click at [746, 12] on icon "Preview Presentation" at bounding box center [742, 12] width 8 height 6
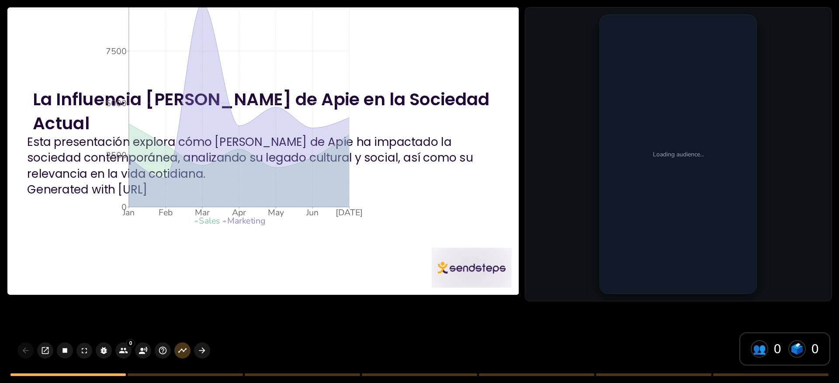
click at [449, 185] on p "Generated with Sendsteps.ai" at bounding box center [258, 190] width 460 height 16
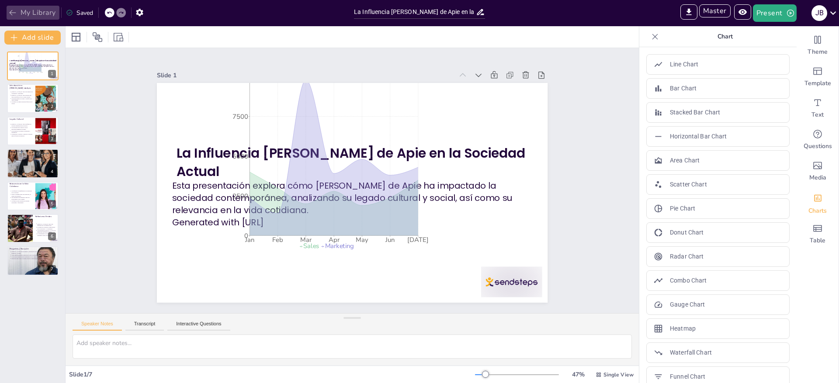
click at [32, 12] on button "My Library" at bounding box center [33, 13] width 53 height 14
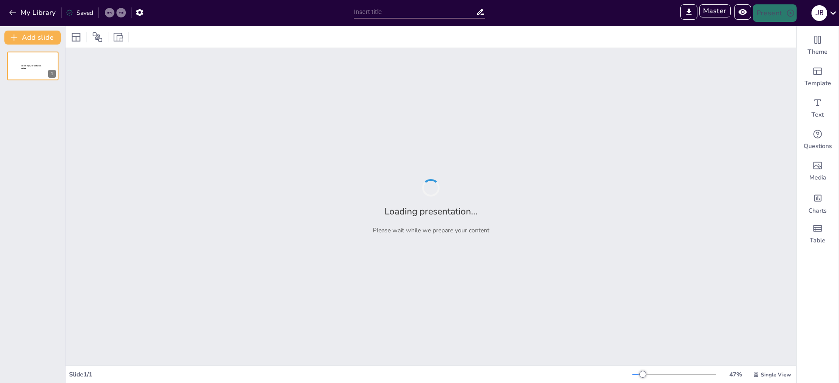
type input "MCP Server Architecture: A Deep Dive into Its Components"
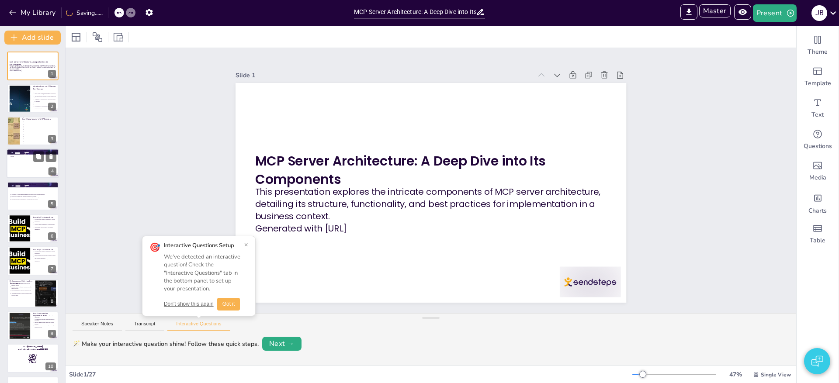
click at [31, 164] on div at bounding box center [33, 164] width 52 height 30
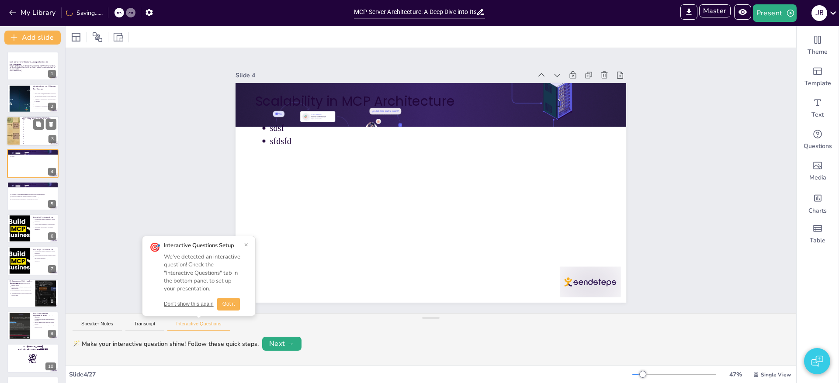
click at [24, 128] on p at bounding box center [40, 128] width 32 height 2
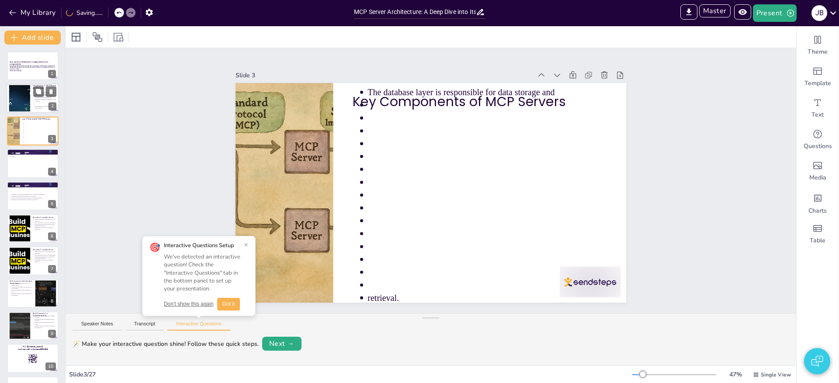
click at [21, 102] on div at bounding box center [19, 98] width 50 height 27
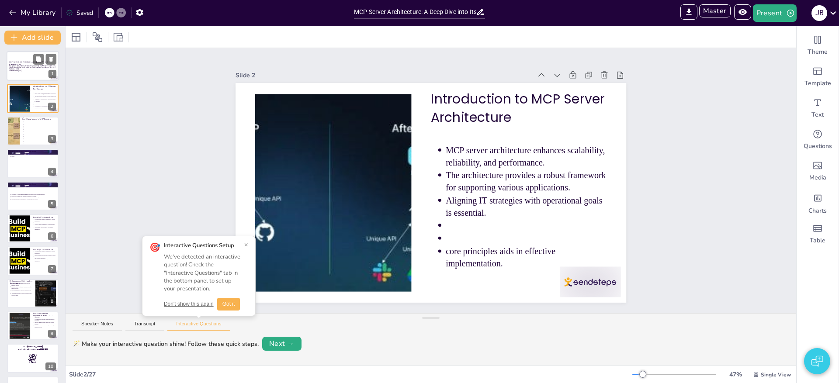
click at [23, 70] on p "Generated with Sendsteps.ai" at bounding box center [32, 71] width 47 height 2
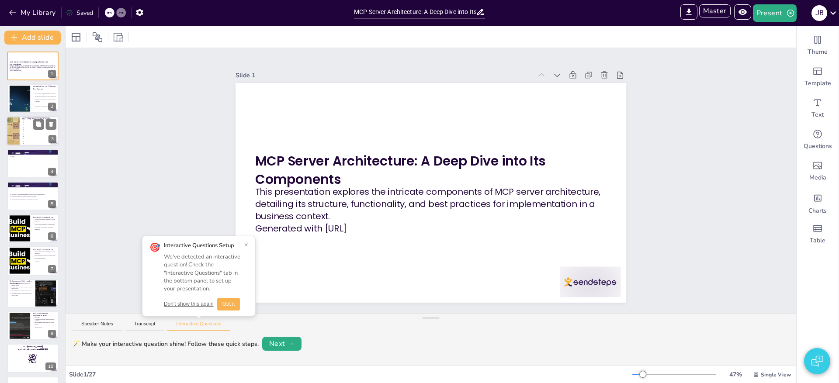
click at [29, 131] on p at bounding box center [40, 132] width 32 height 2
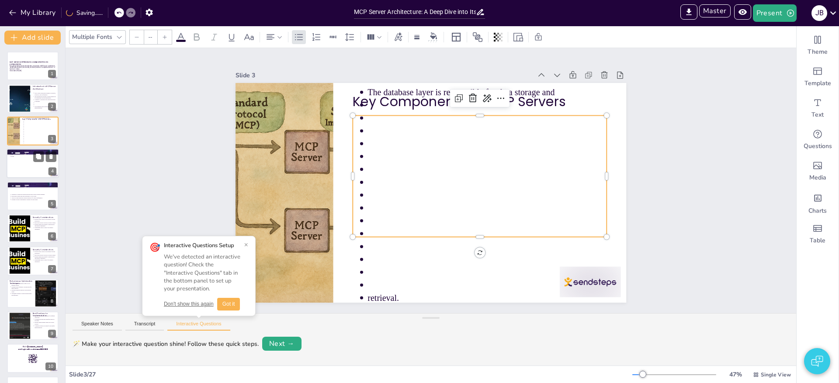
click at [16, 170] on div at bounding box center [33, 164] width 52 height 30
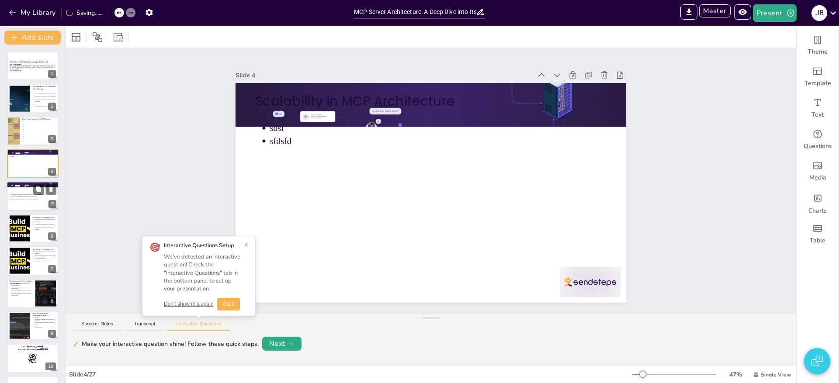
click at [28, 202] on div "Scalability is achieved through horizontal and vertical scaling strategies. Hor…" at bounding box center [32, 197] width 47 height 24
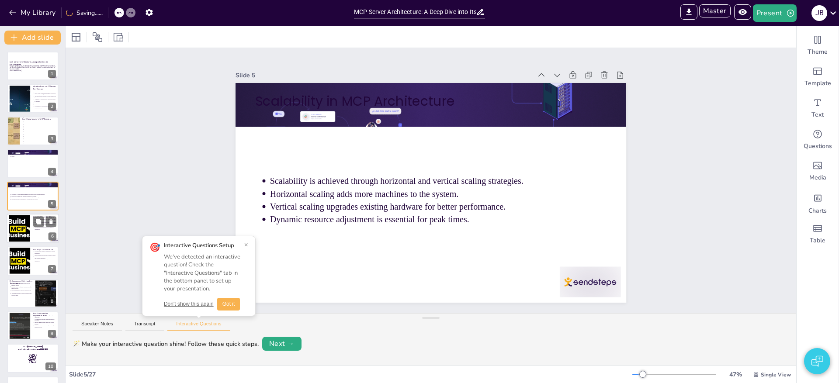
click at [27, 224] on div at bounding box center [19, 229] width 47 height 27
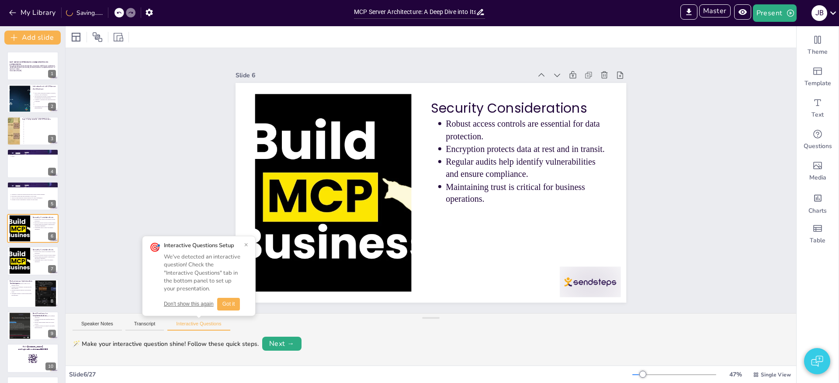
scroll to position [15, 0]
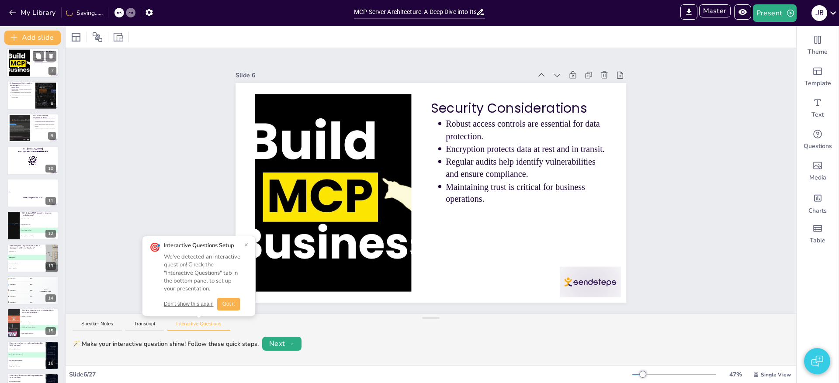
scroll to position [200, 0]
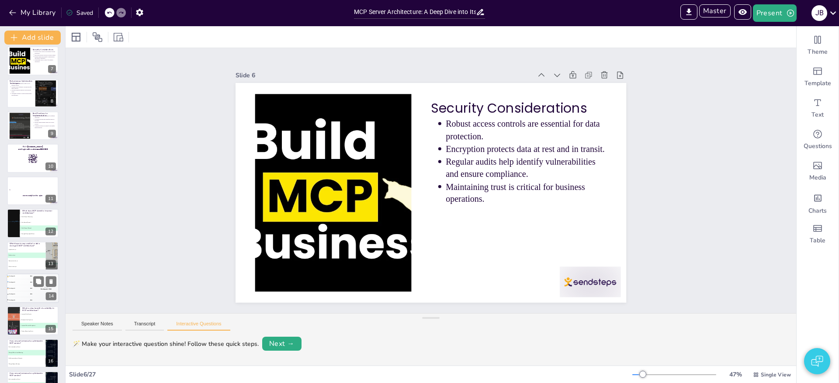
click at [22, 289] on div "🥉 Participant 3 300" at bounding box center [20, 289] width 26 height 6
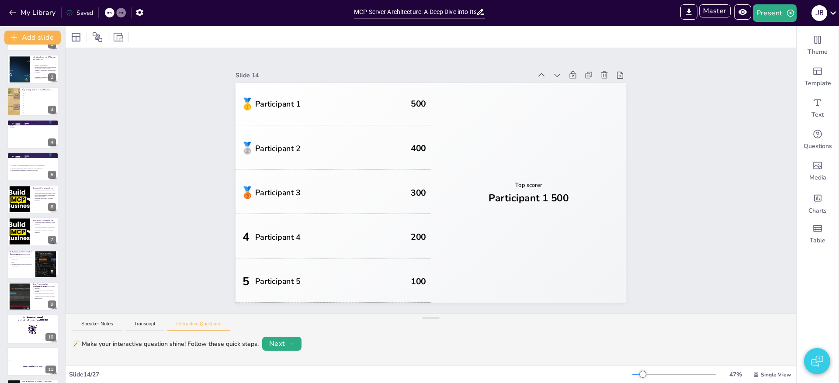
scroll to position [0, 0]
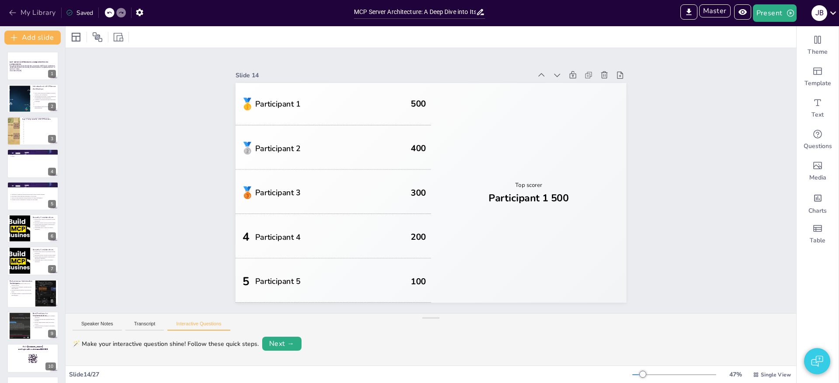
click at [45, 13] on button "My Library" at bounding box center [33, 13] width 53 height 14
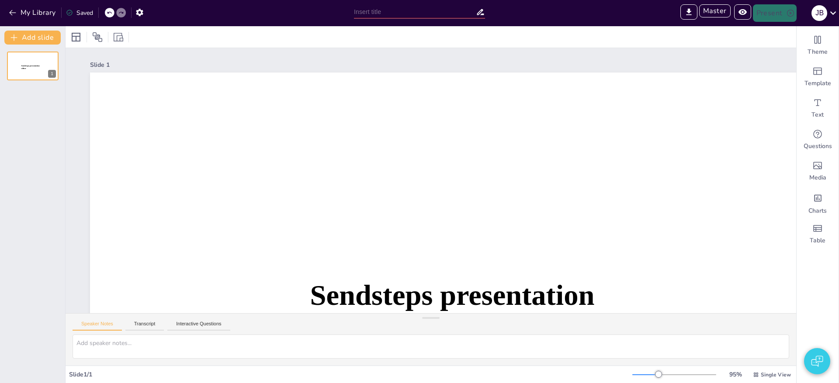
type input "New Sendsteps"
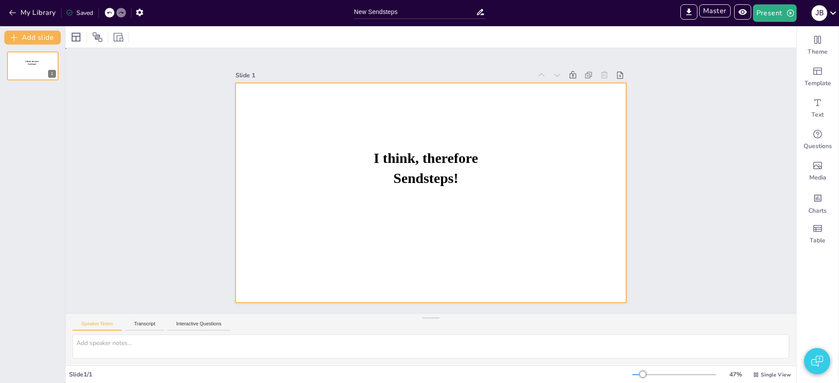
click at [327, 194] on div at bounding box center [431, 193] width 391 height 220
click at [31, 10] on button "My Library" at bounding box center [33, 13] width 53 height 14
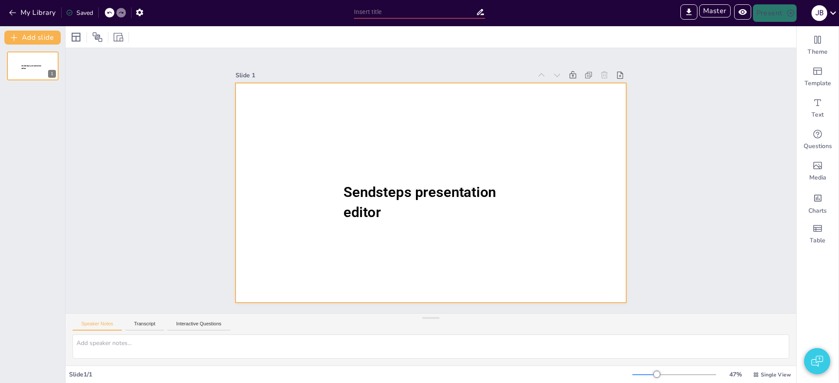
type input "New Sendsteps"
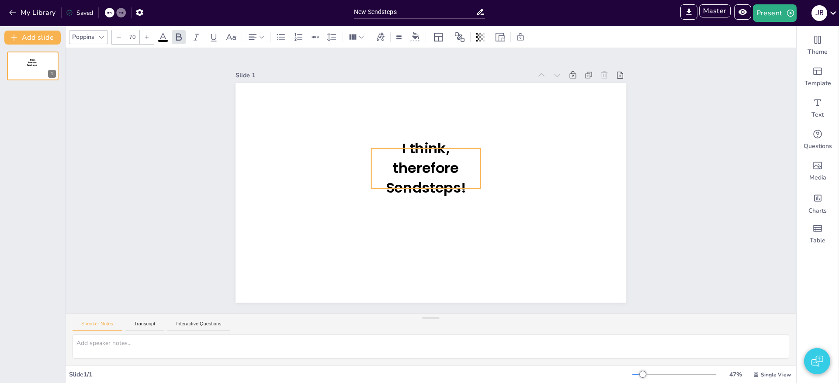
drag, startPoint x: 477, startPoint y: 160, endPoint x: 403, endPoint y: 178, distance: 76.8
click at [399, 180] on p "I think, therefore Sendsteps!" at bounding box center [426, 169] width 109 height 60
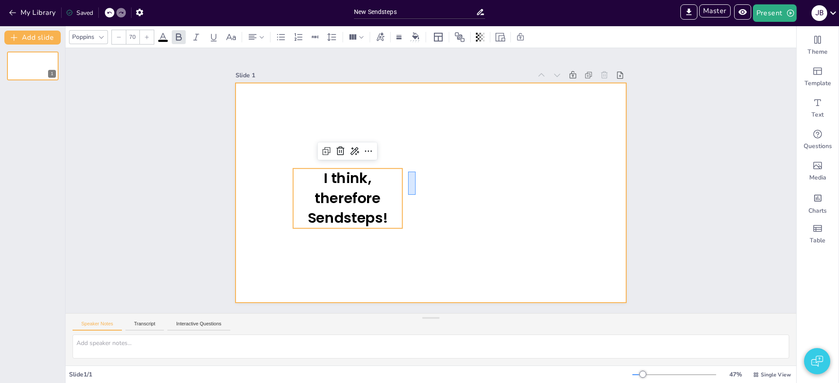
drag, startPoint x: 416, startPoint y: 172, endPoint x: 408, endPoint y: 195, distance: 24.3
click at [408, 195] on div at bounding box center [431, 193] width 391 height 220
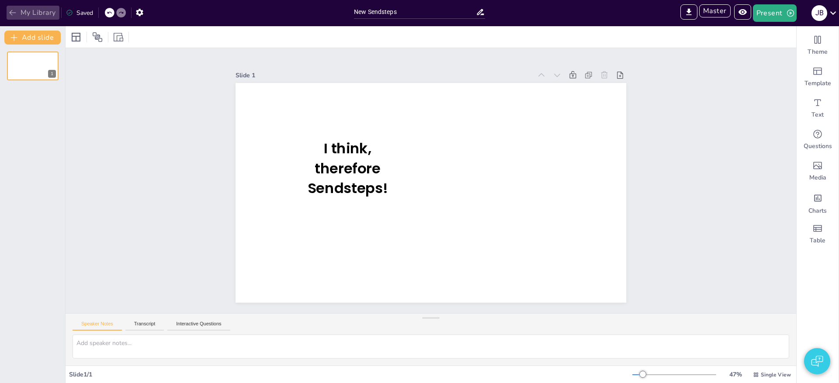
click at [22, 10] on button "My Library" at bounding box center [33, 13] width 53 height 14
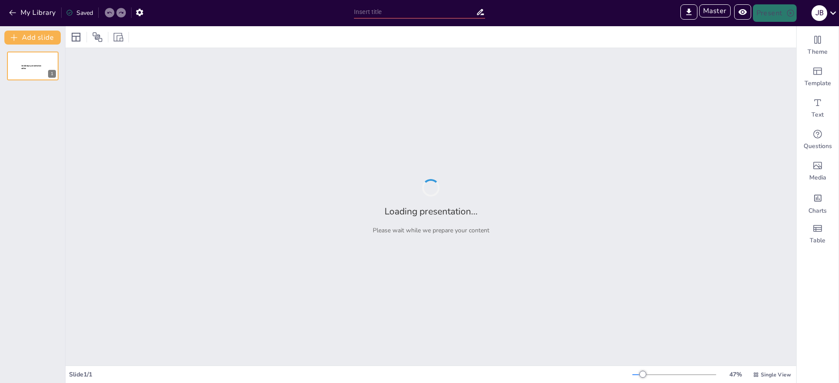
type input "Sendsteps presentation"
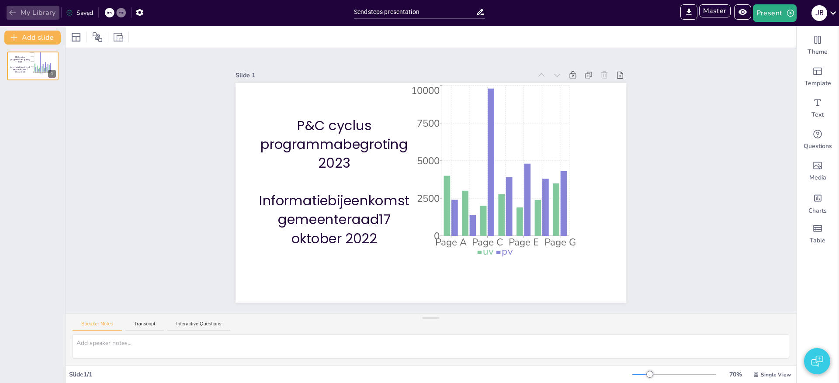
click at [28, 12] on button "My Library" at bounding box center [33, 13] width 53 height 14
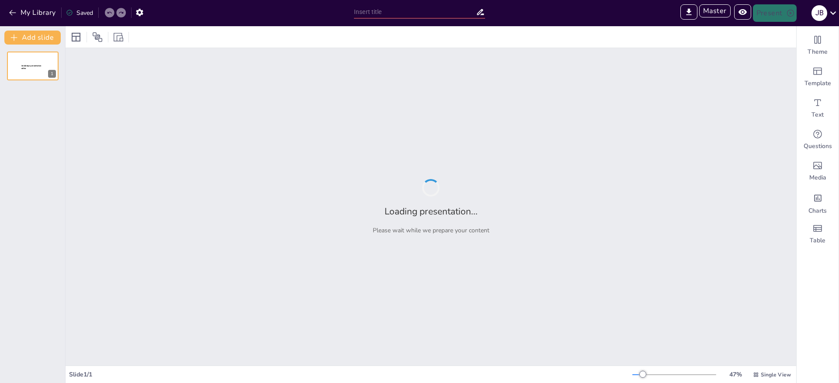
type input "New Sendsteps"
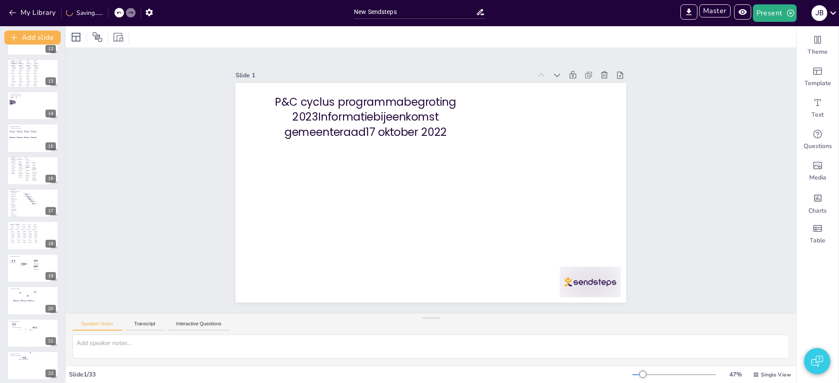
scroll to position [745, 0]
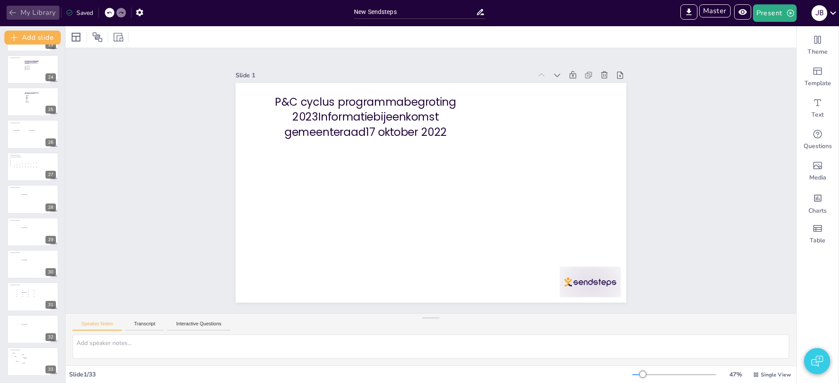
click at [40, 10] on button "My Library" at bounding box center [33, 13] width 53 height 14
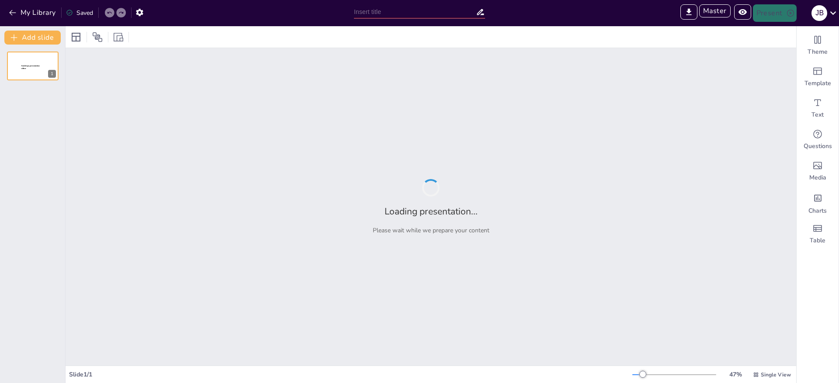
type input "Sendsteps presentation"
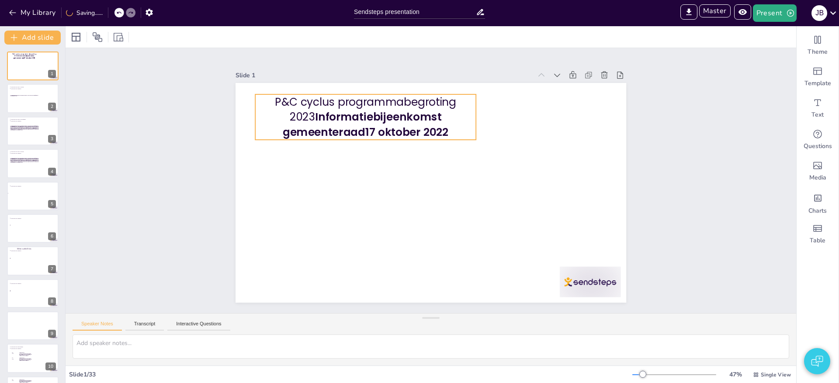
click at [400, 128] on em "Informatiebijeenkomst gemeenteraad17 oktober 2022" at bounding box center [366, 124] width 166 height 30
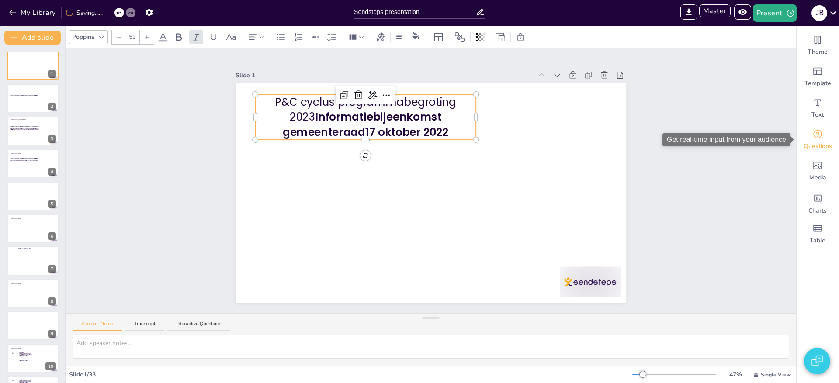
click at [818, 138] on icon "Get real-time input from your audience" at bounding box center [818, 134] width 9 height 9
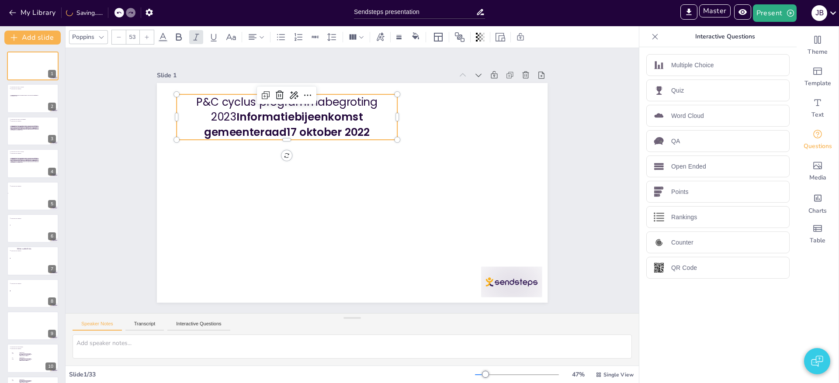
click at [679, 242] on p "Counter" at bounding box center [683, 242] width 22 height 9
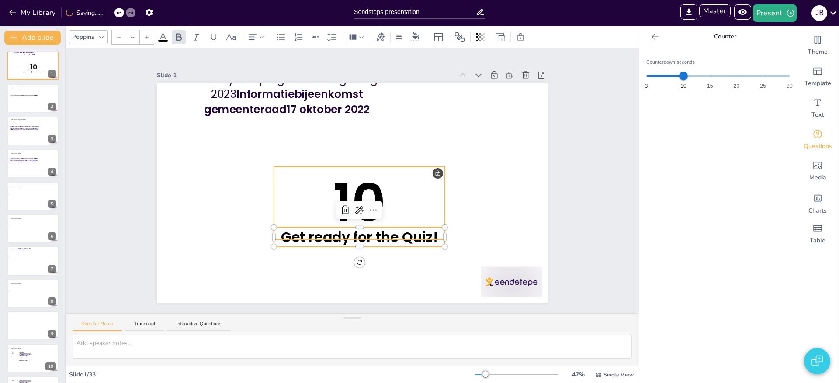
type input "68"
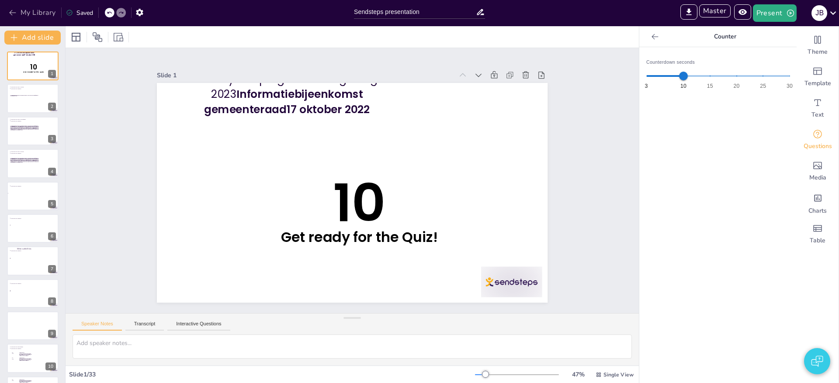
click at [41, 11] on button "My Library" at bounding box center [33, 13] width 53 height 14
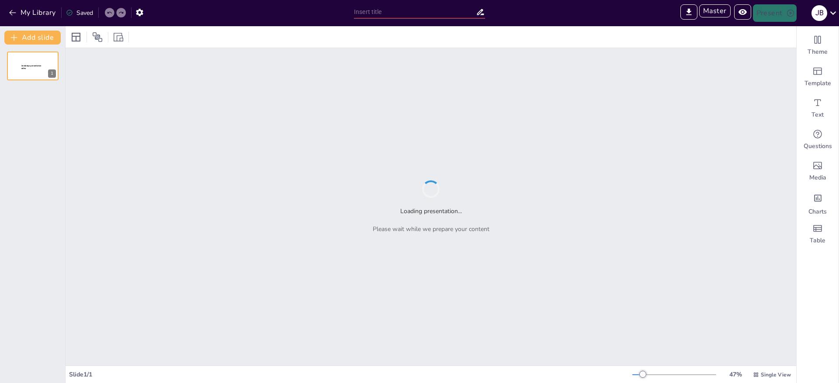
type input "New Sendsteps"
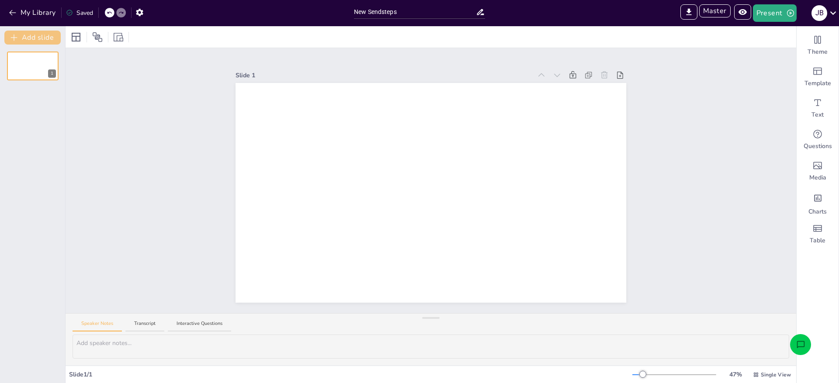
click at [38, 35] on button "Add slide" at bounding box center [32, 38] width 56 height 14
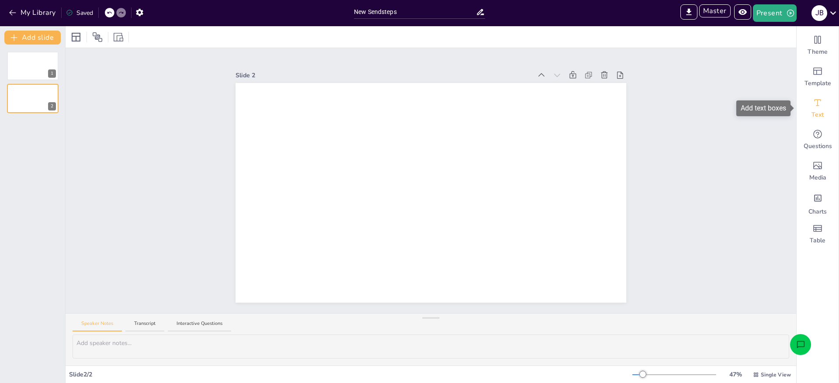
click at [821, 107] on icon "Add text boxes" at bounding box center [818, 102] width 10 height 10
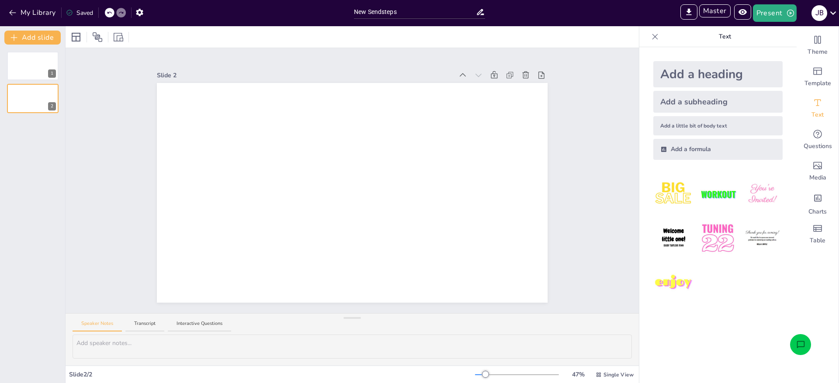
click at [690, 82] on div "Add a heading" at bounding box center [718, 74] width 129 height 26
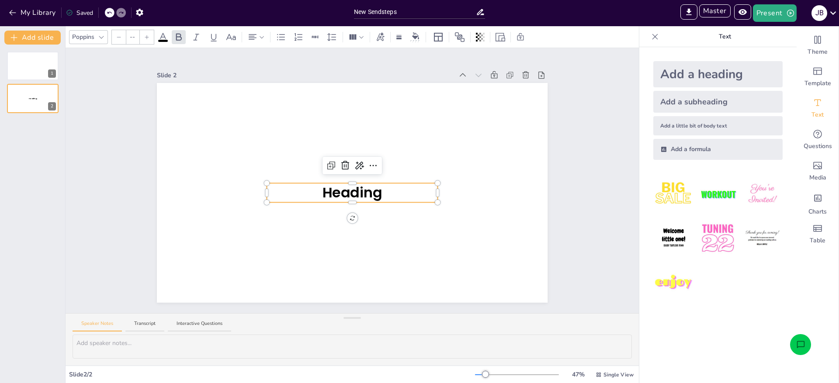
type input "68"
click at [32, 160] on div "1 Heading 2" at bounding box center [32, 214] width 65 height 339
click at [52, 60] on icon at bounding box center [50, 59] width 3 height 5
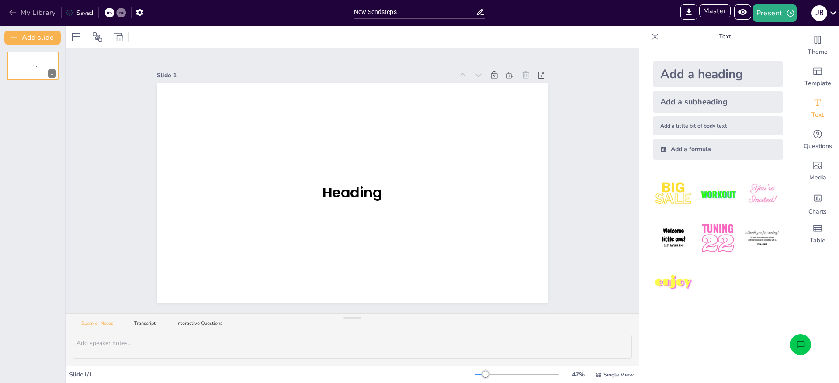
click at [35, 10] on button "My Library" at bounding box center [33, 13] width 53 height 14
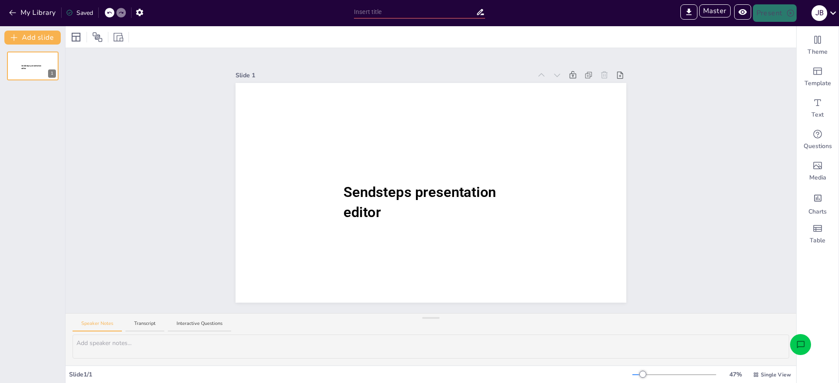
type input "Sendsteps presentation"
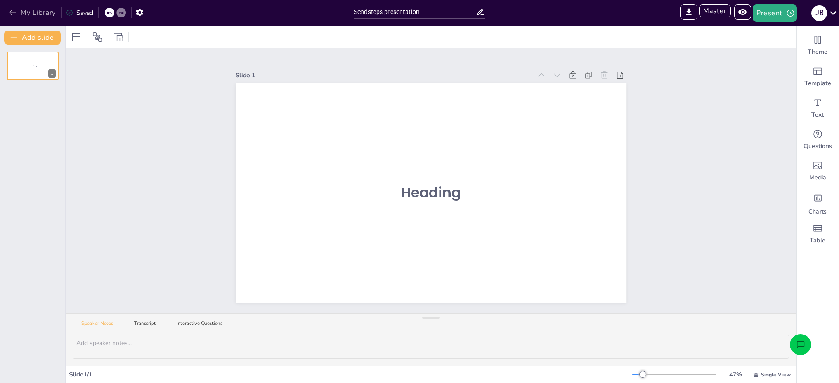
click at [33, 14] on button "My Library" at bounding box center [33, 13] width 53 height 14
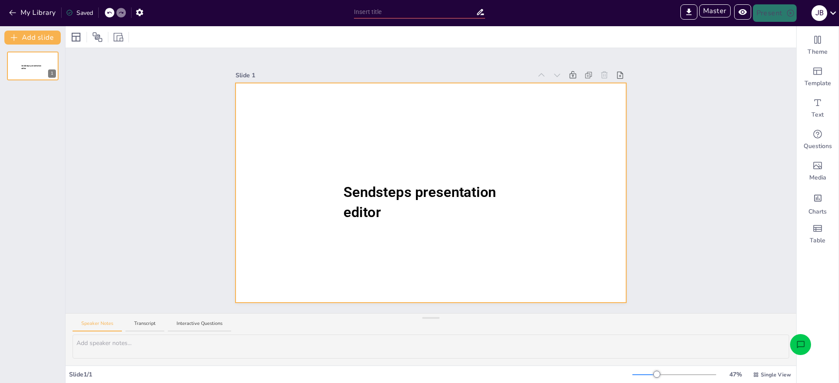
type input "New Sendsteps"
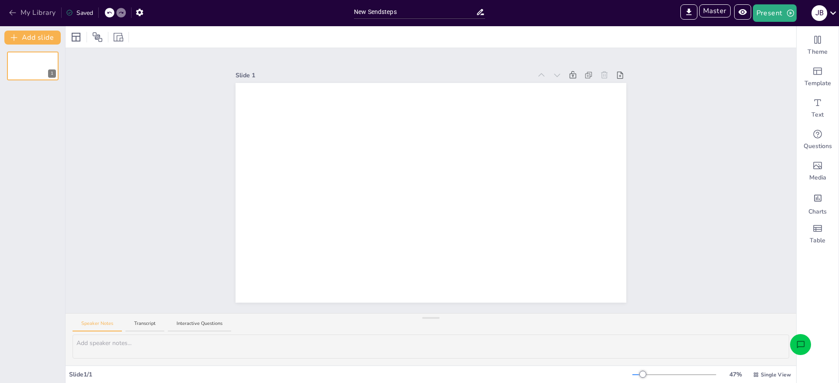
click at [43, 10] on button "My Library" at bounding box center [33, 13] width 53 height 14
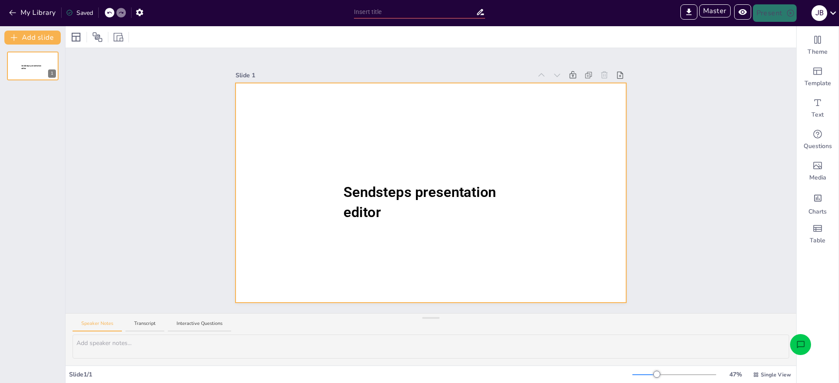
type input "Sendsteps presentation"
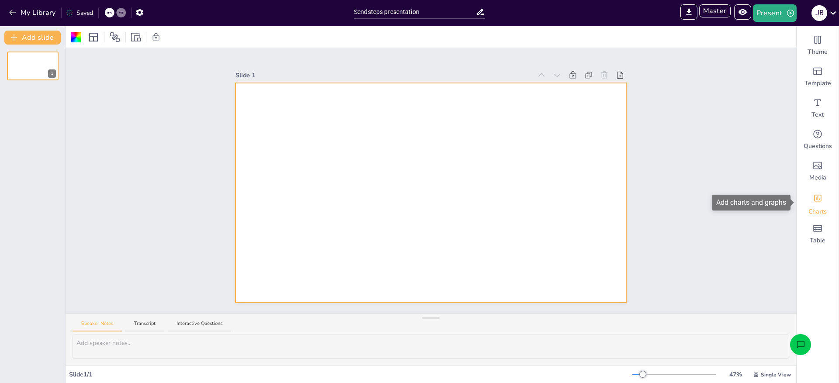
drag, startPoint x: 819, startPoint y: 199, endPoint x: 806, endPoint y: 199, distance: 13.1
click at [818, 199] on icon "Add charts and graphs" at bounding box center [818, 198] width 9 height 9
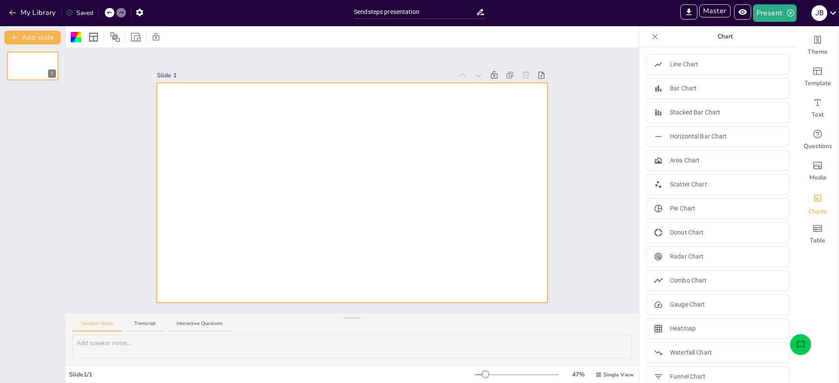
drag, startPoint x: 675, startPoint y: 160, endPoint x: 556, endPoint y: 169, distance: 119.3
click at [675, 160] on p "Area Chart" at bounding box center [685, 160] width 30 height 9
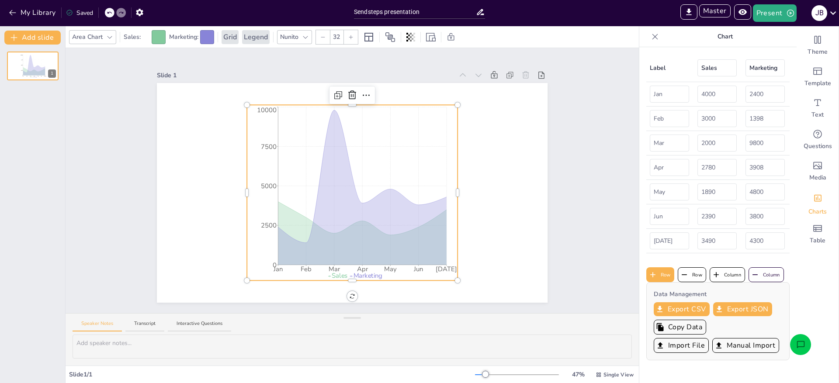
click at [86, 81] on div "Slide 1 Jan Feb Mar Apr May Jun Jul 0 2500 5000 7500 10000 Sales Marketing Feb" at bounding box center [353, 180] width 574 height 265
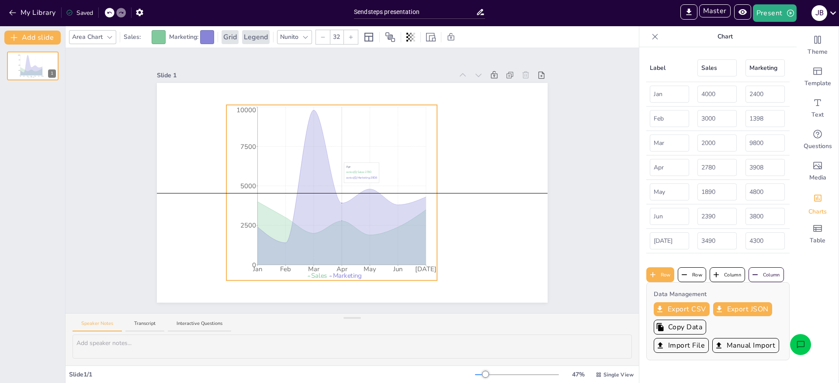
drag, startPoint x: 353, startPoint y: 160, endPoint x: 332, endPoint y: 160, distance: 20.5
click at [332, 160] on icon "Jan Feb Mar Apr May Jun Jul 0 2500 5000 7500 10000" at bounding box center [331, 193] width 211 height 176
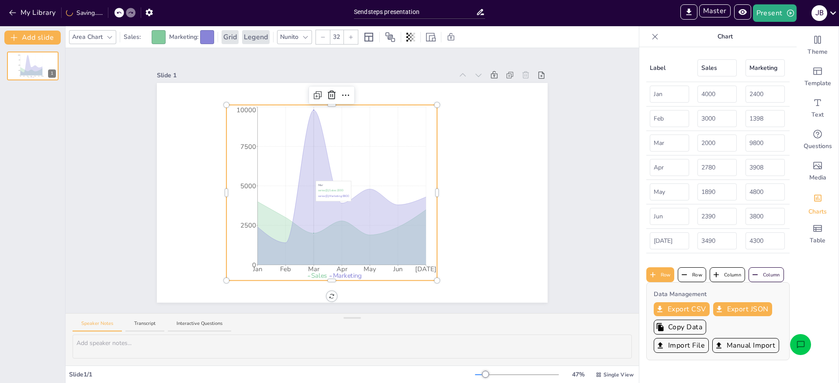
click at [315, 179] on icon at bounding box center [342, 187] width 169 height 155
click at [32, 13] on button "My Library" at bounding box center [33, 13] width 53 height 14
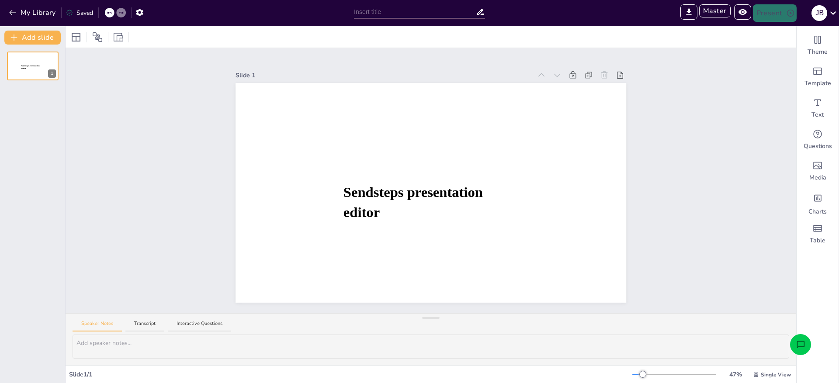
type input "Sendsteps presentation"
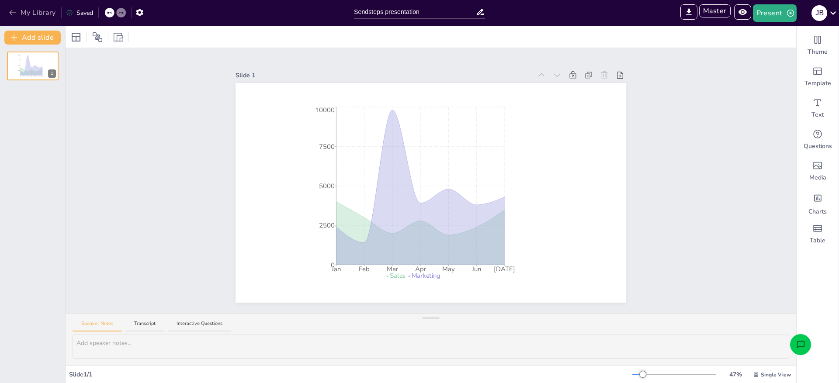
click at [52, 15] on button "My Library" at bounding box center [33, 13] width 53 height 14
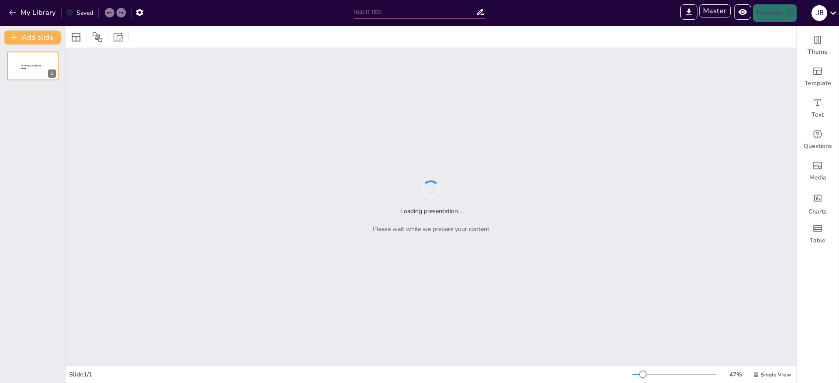
type input "Understanding the Features of Sendsteps"
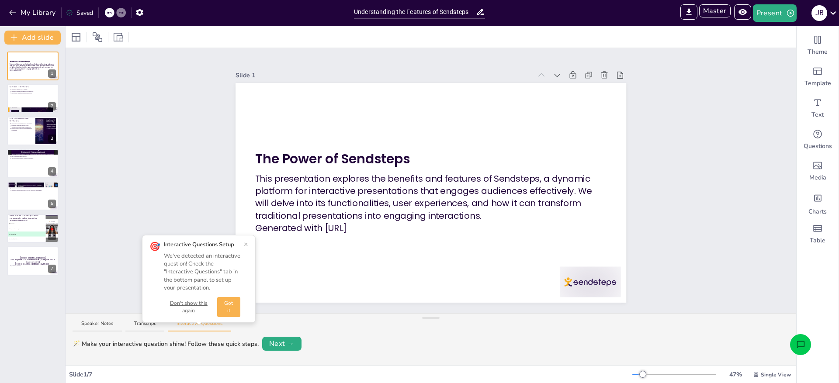
click at [245, 243] on button "×" at bounding box center [246, 244] width 4 height 7
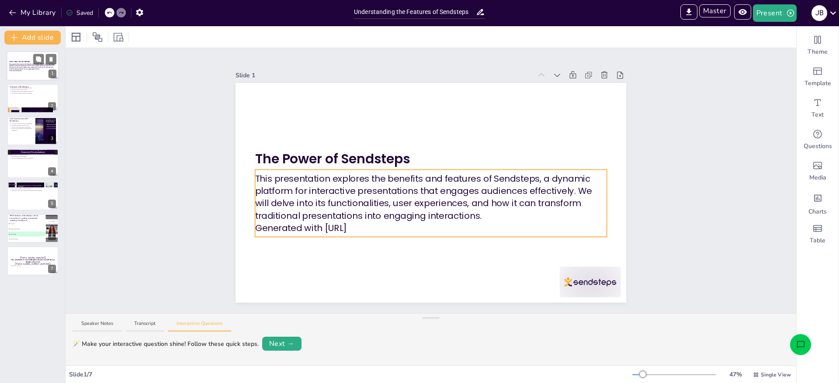
click at [24, 68] on p "This presentation explores the benefits and features of Sendsteps, a dynamic pl…" at bounding box center [32, 66] width 47 height 7
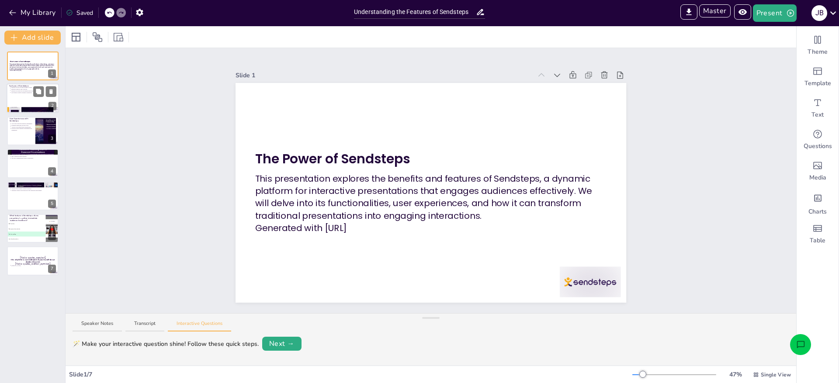
click at [29, 96] on div at bounding box center [33, 99] width 52 height 30
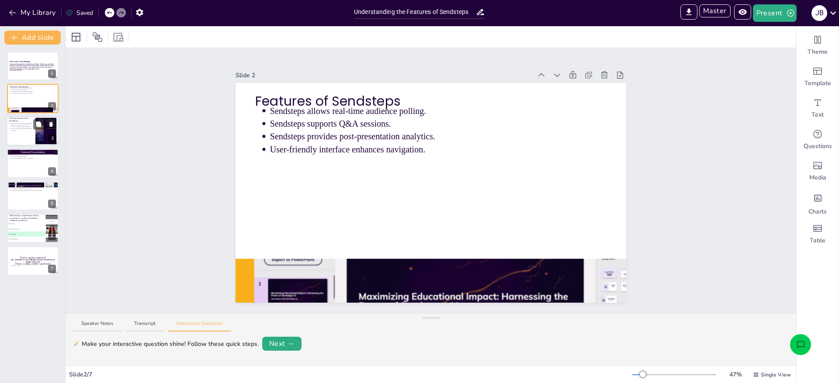
click at [31, 136] on div at bounding box center [33, 131] width 52 height 30
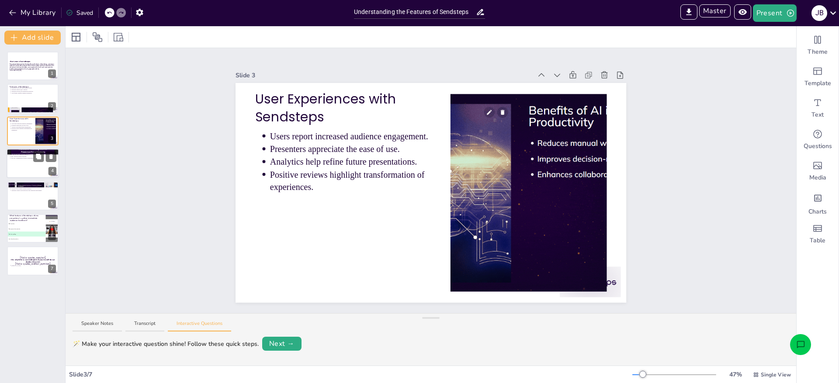
click at [30, 160] on div at bounding box center [33, 164] width 52 height 30
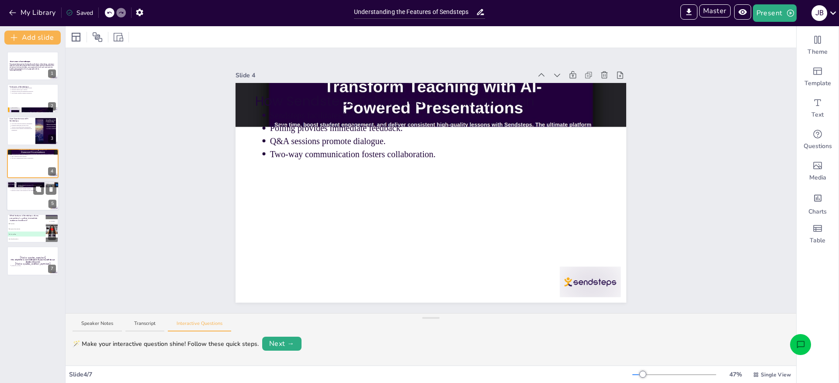
click at [25, 198] on div at bounding box center [33, 196] width 52 height 30
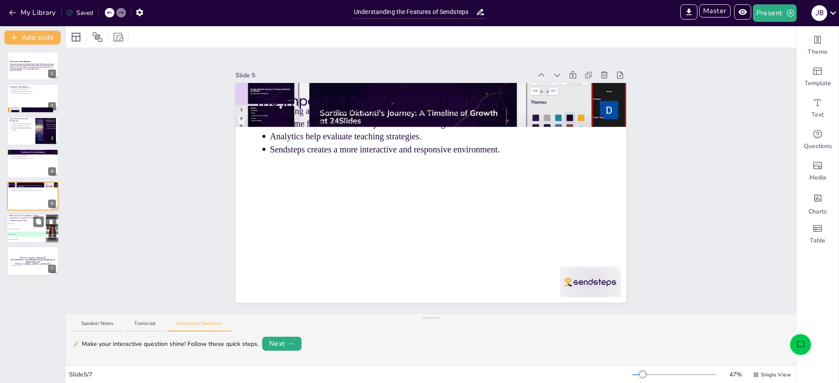
click at [20, 232] on li "C Real-time polling" at bounding box center [26, 234] width 39 height 5
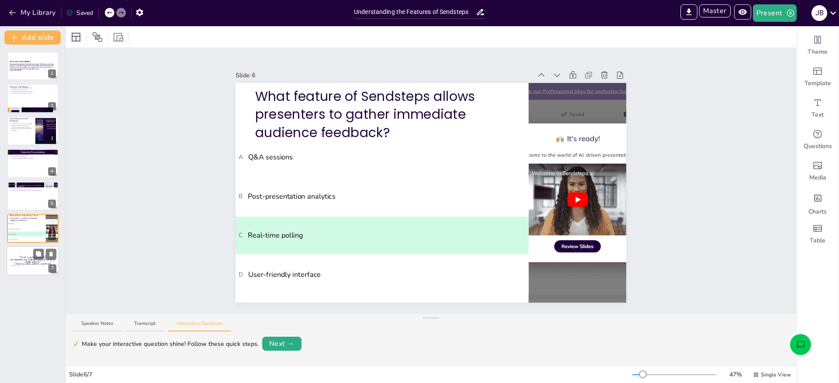
click at [25, 266] on p "Franklin D. Roosevelt" at bounding box center [33, 266] width 45 height 2
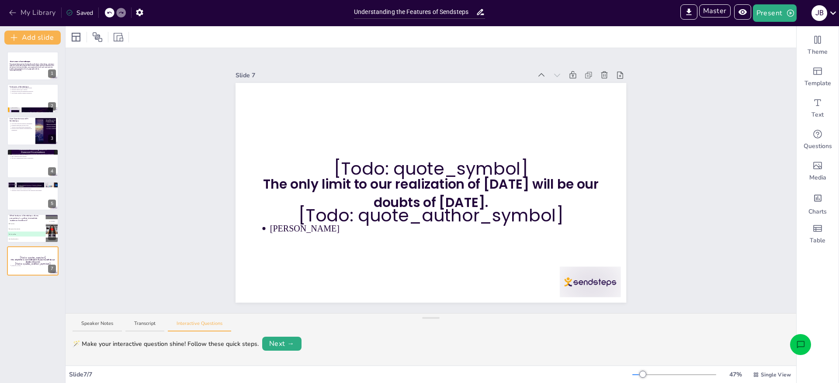
click at [46, 10] on button "My Library" at bounding box center [33, 13] width 53 height 14
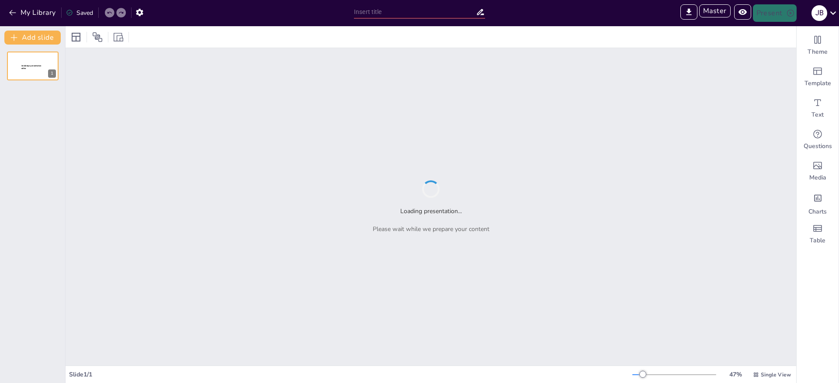
type input "Best Practices for Effective Sendsteps Presentations"
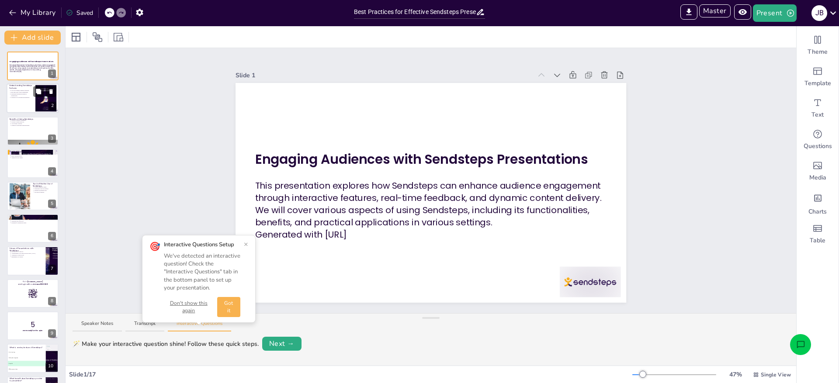
click at [25, 99] on div at bounding box center [33, 99] width 52 height 30
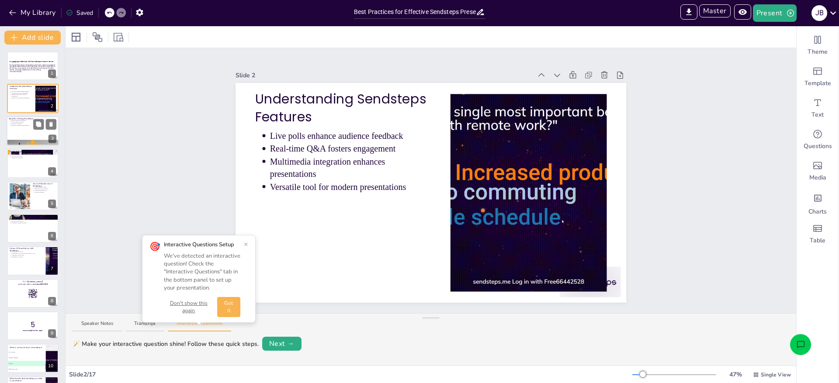
click at [20, 137] on div at bounding box center [33, 131] width 52 height 30
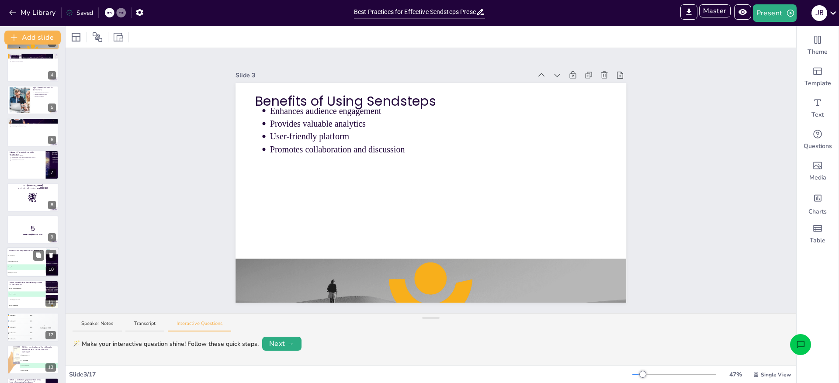
click at [17, 259] on li "B Multimedia integration" at bounding box center [26, 262] width 39 height 6
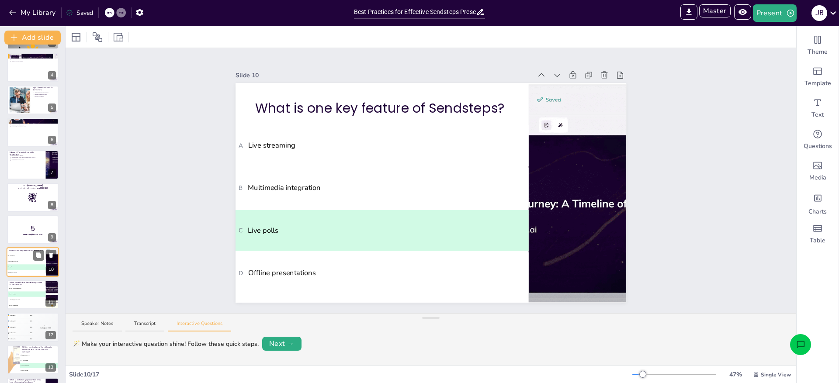
scroll to position [145, 0]
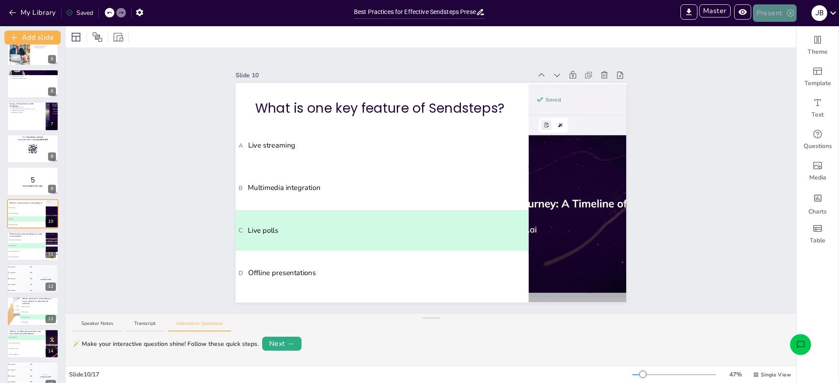
click at [778, 13] on button "Present" at bounding box center [775, 12] width 44 height 17
click at [774, 32] on li "Preview presentation" at bounding box center [788, 32] width 69 height 14
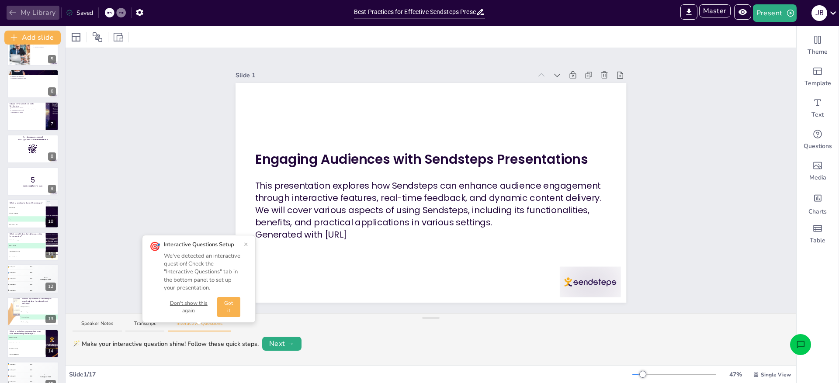
click at [32, 19] on button "My Library" at bounding box center [33, 13] width 53 height 14
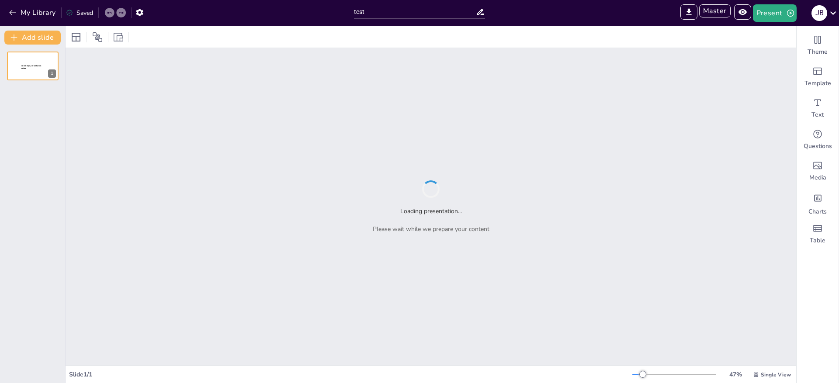
type input "test"
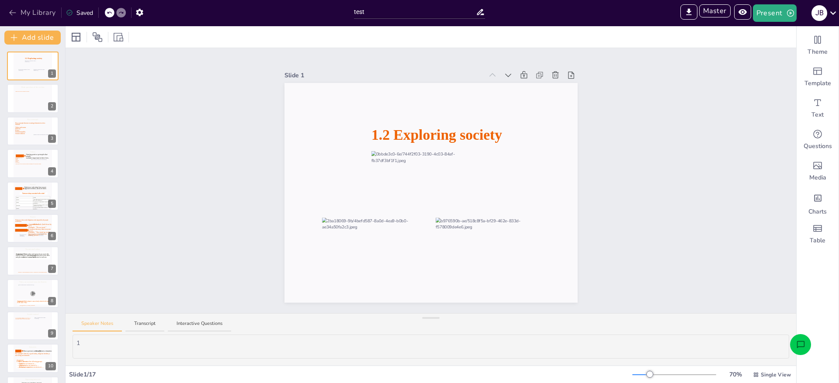
click at [28, 14] on button "My Library" at bounding box center [33, 13] width 53 height 14
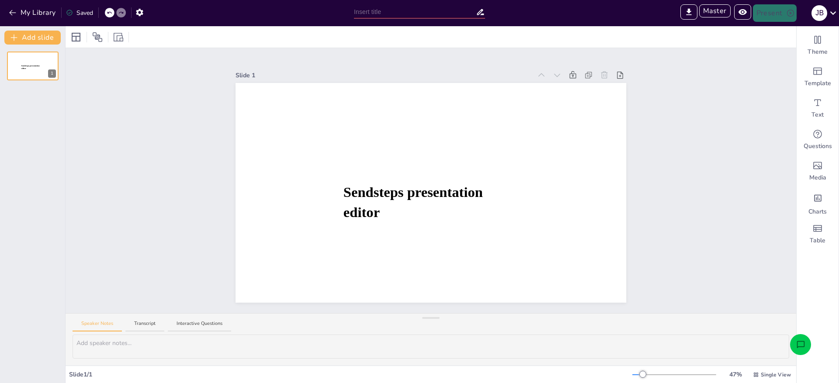
type input "Sendsteps presentation"
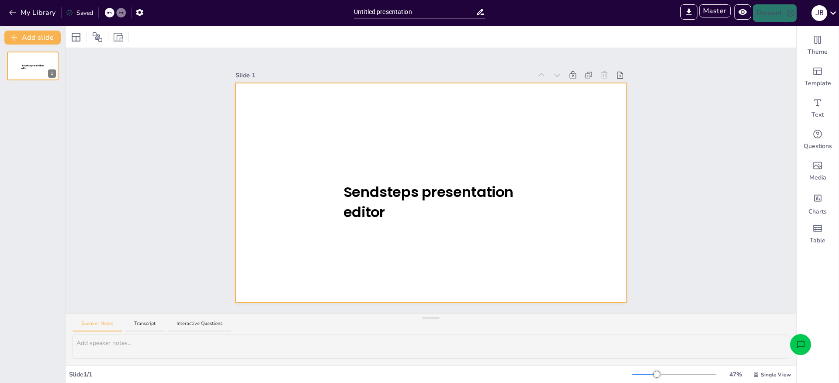
type input "Sendsteps presentation"
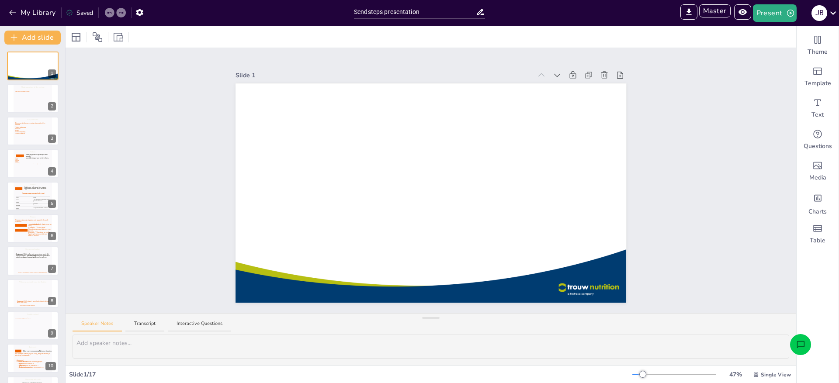
type textarea "1"
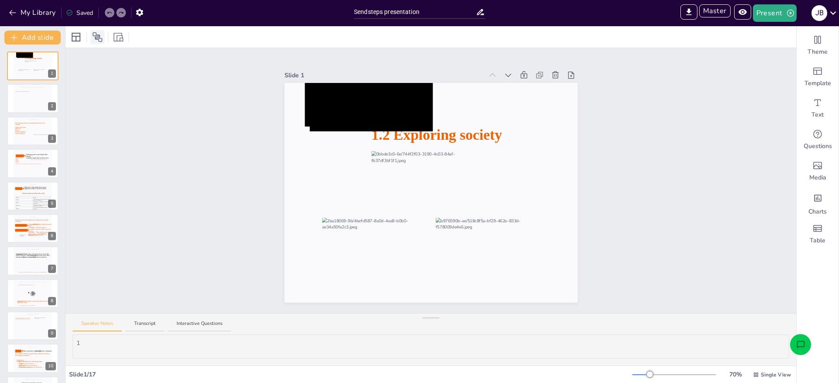
click at [98, 40] on icon at bounding box center [98, 37] width 10 height 10
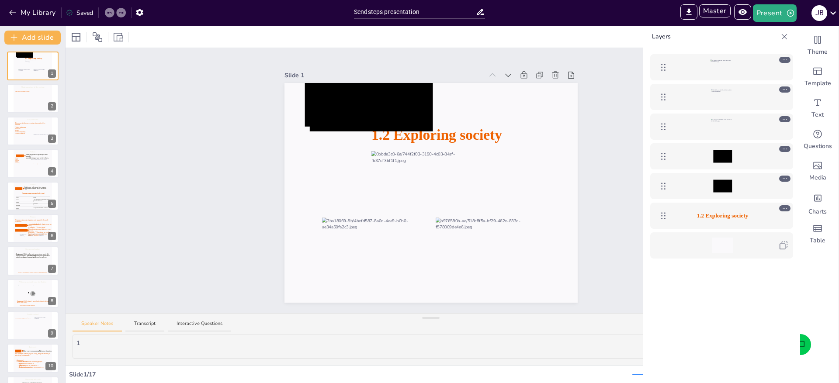
click at [784, 148] on icon at bounding box center [785, 149] width 6 height 6
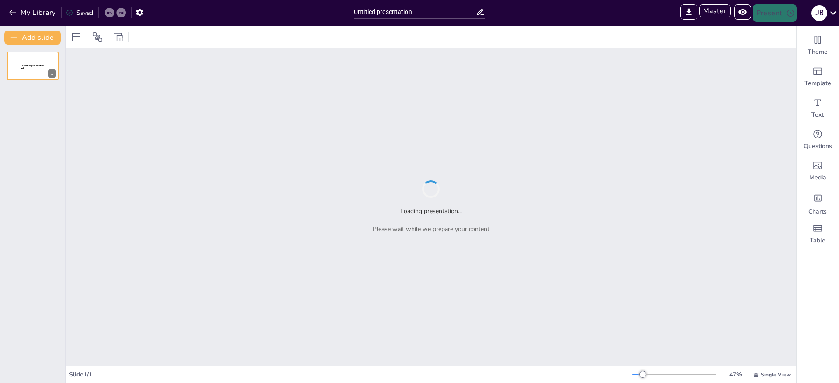
type input "Sendsteps presentation"
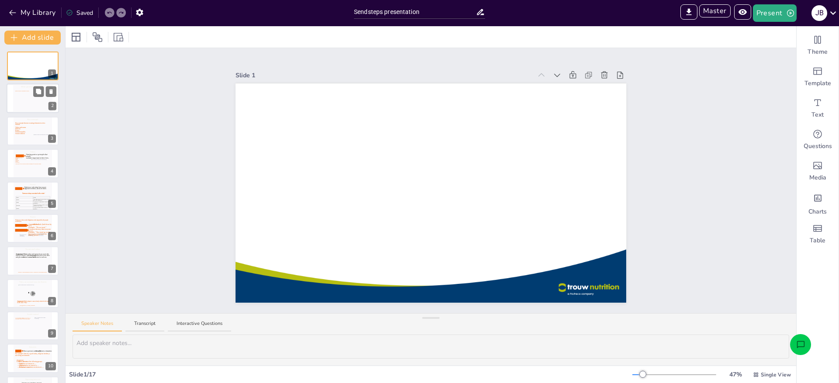
click at [17, 95] on icon at bounding box center [32, 101] width 35 height 20
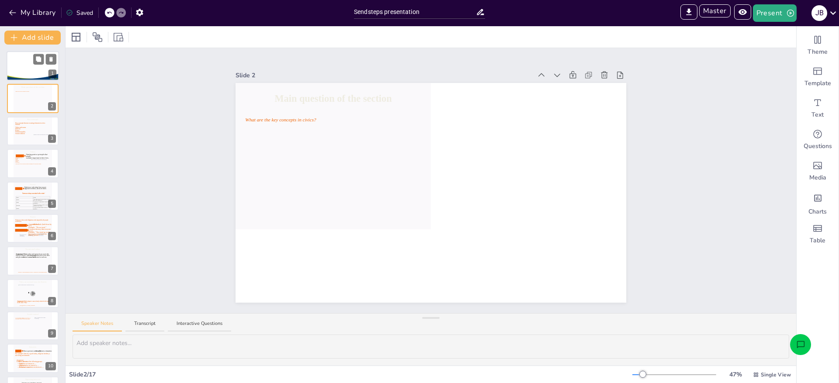
click at [20, 65] on div at bounding box center [33, 66] width 53 height 30
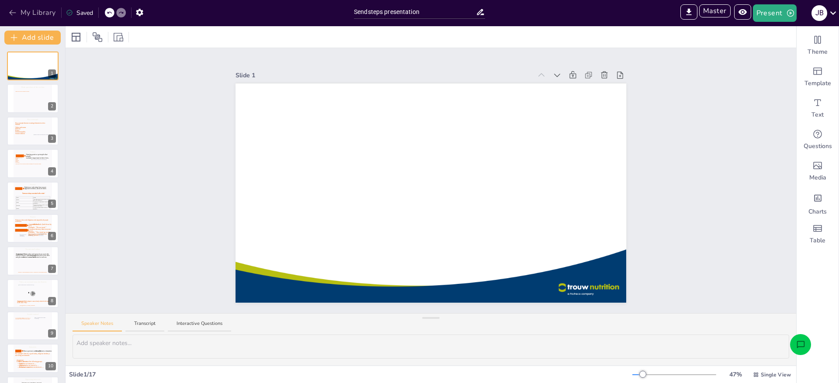
click at [27, 8] on button "My Library" at bounding box center [33, 13] width 53 height 14
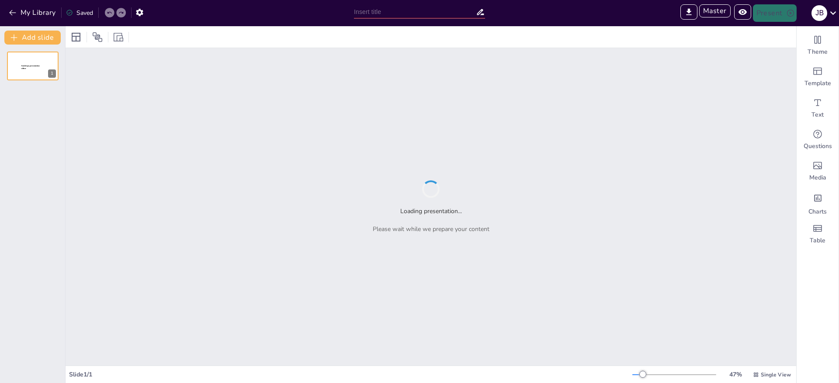
type input "Sendsteps presentation"
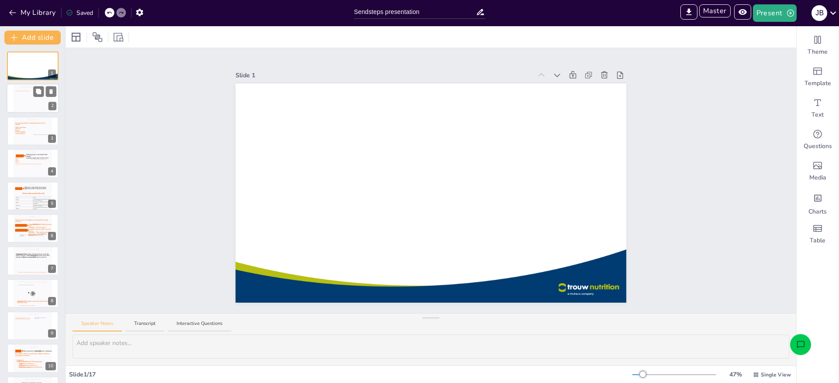
click at [36, 108] on icon at bounding box center [32, 101] width 35 height 20
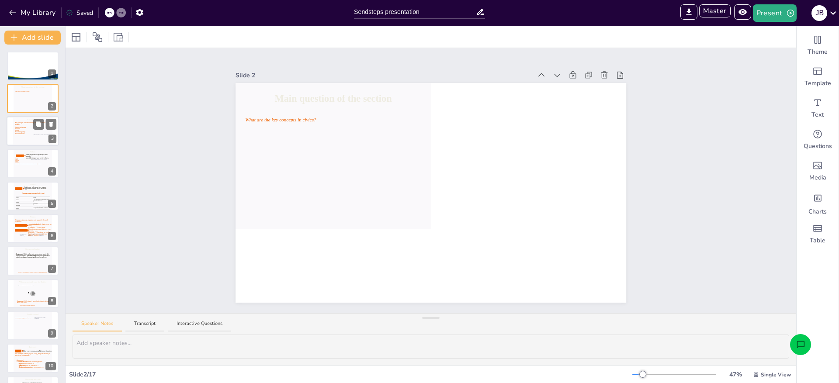
click at [29, 131] on icon at bounding box center [32, 132] width 35 height 20
type textarea "3"
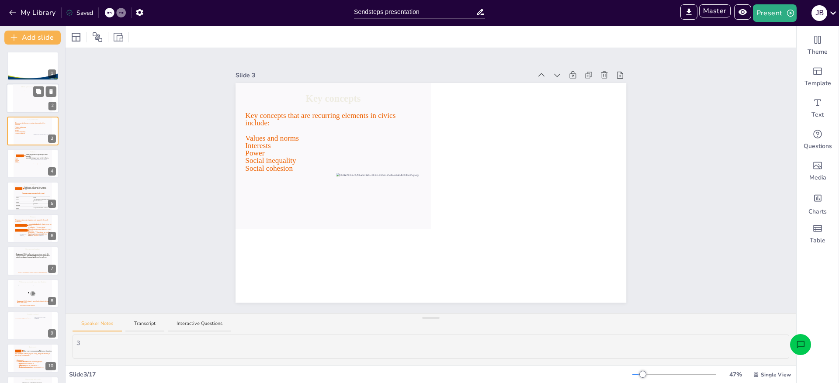
click at [29, 105] on icon at bounding box center [32, 101] width 35 height 20
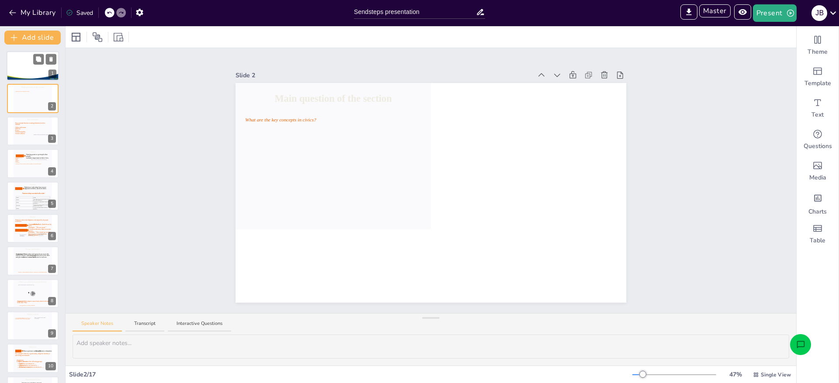
click at [30, 74] on div at bounding box center [33, 66] width 53 height 30
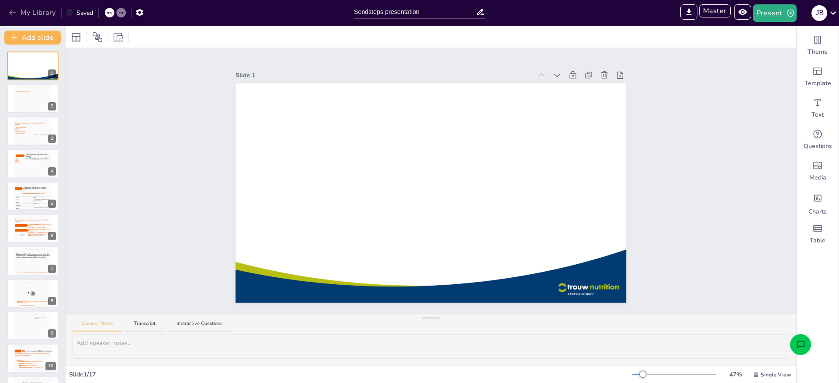
click at [36, 15] on button "My Library" at bounding box center [33, 13] width 53 height 14
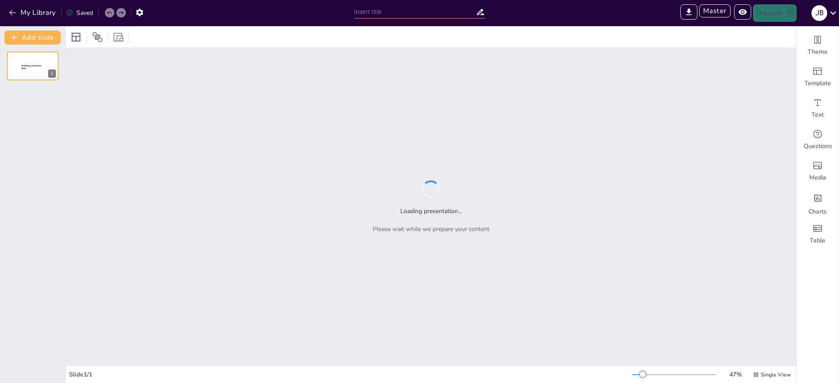
type input "test"
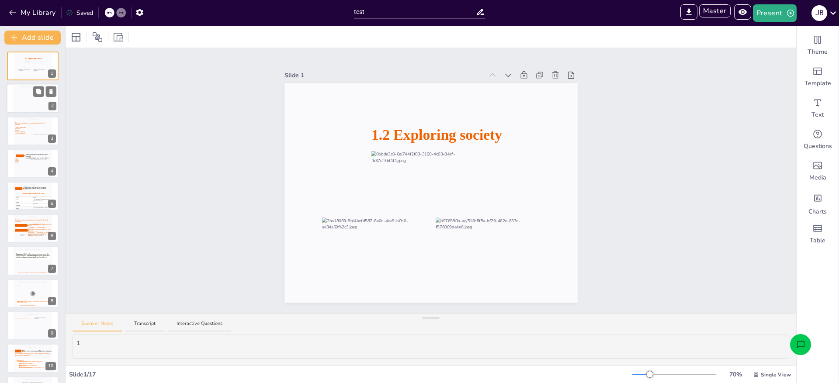
click at [26, 100] on icon at bounding box center [32, 101] width 35 height 20
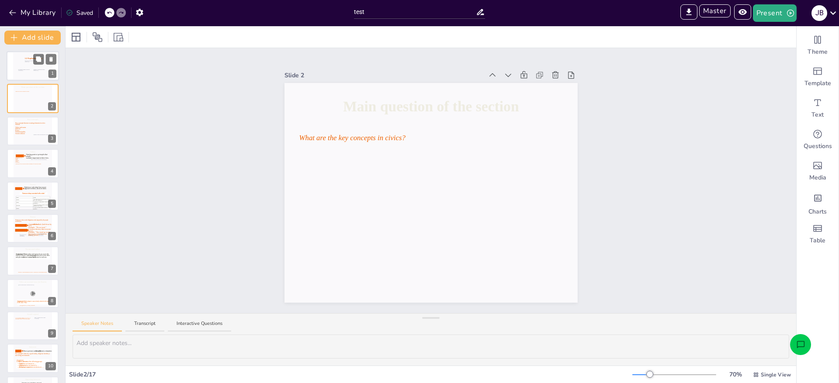
click at [32, 75] on div at bounding box center [32, 66] width 39 height 30
type textarea "1"
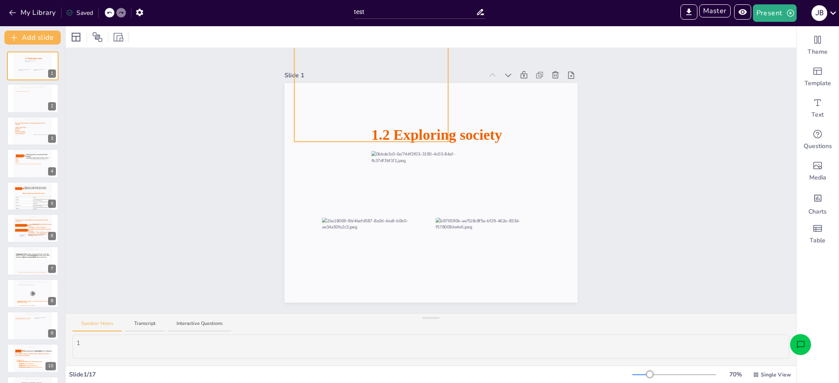
click at [365, 132] on icon at bounding box center [371, 89] width 154 height 103
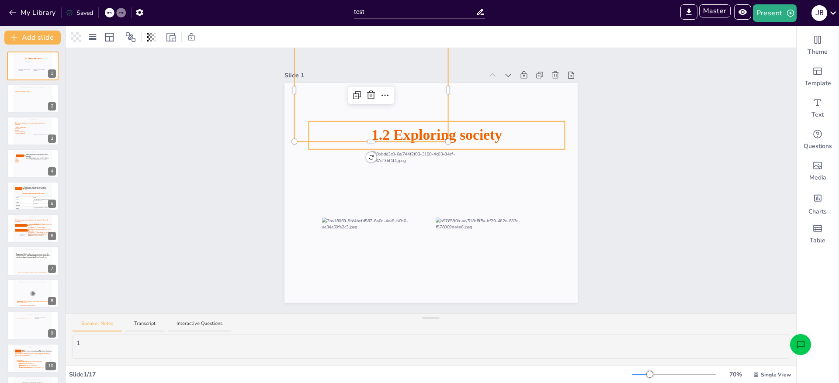
click at [490, 135] on icon at bounding box center [437, 136] width 256 height 28
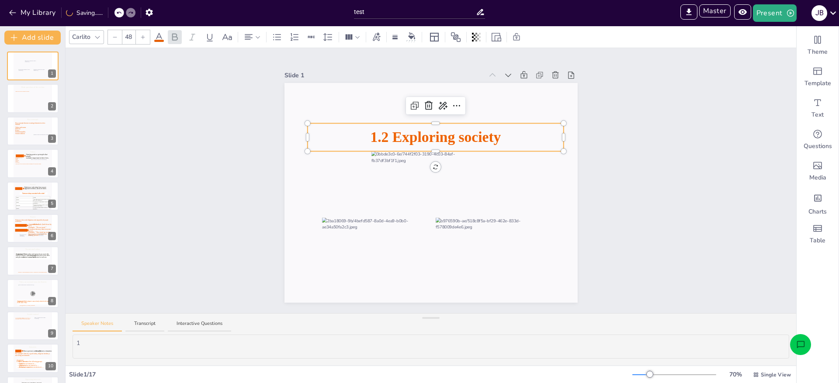
click at [472, 136] on span "1.2 Exploring society" at bounding box center [435, 137] width 131 height 16
drag, startPoint x: 432, startPoint y: 136, endPoint x: 437, endPoint y: 127, distance: 10.2
click at [432, 136] on span "1.2 Exploring society" at bounding box center [435, 137] width 131 height 16
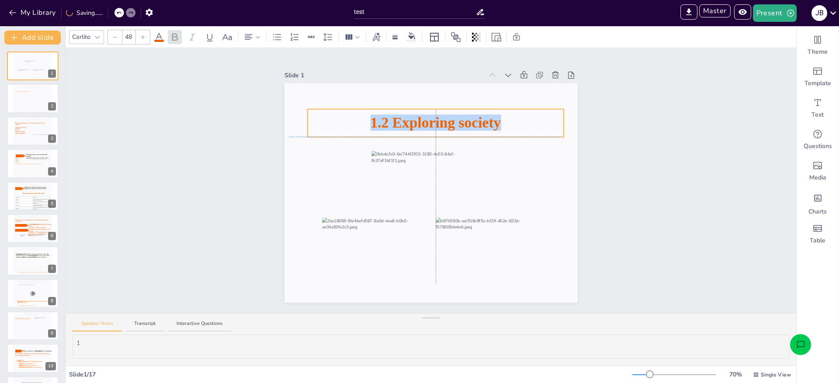
drag, startPoint x: 440, startPoint y: 124, endPoint x: 437, endPoint y: 110, distance: 14.3
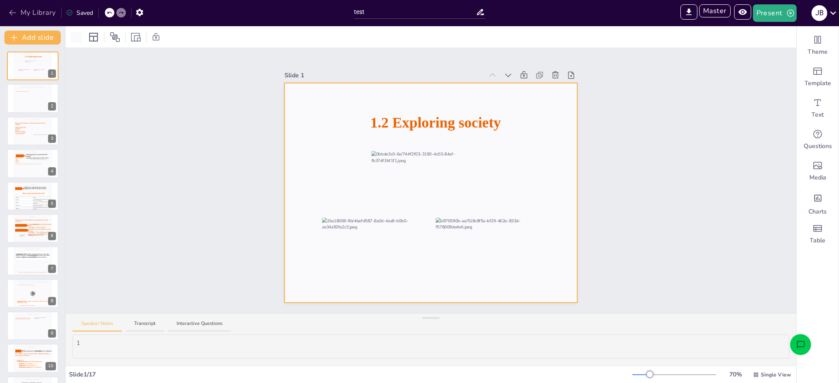
click at [31, 10] on button "My Library" at bounding box center [33, 13] width 53 height 14
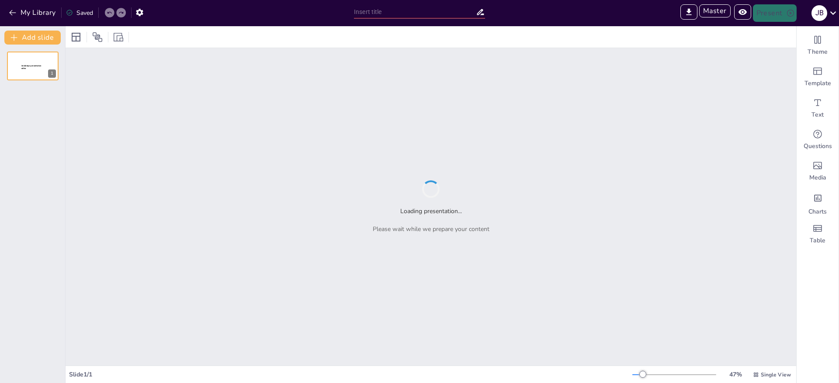
type input "Sendsteps presentation"
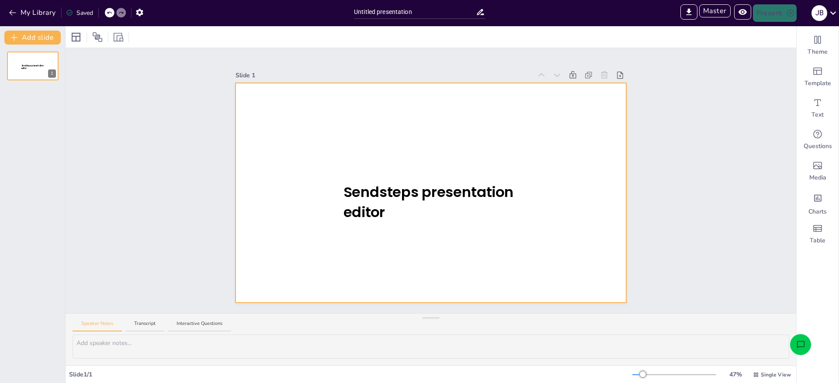
type input "Sendsteps presentation"
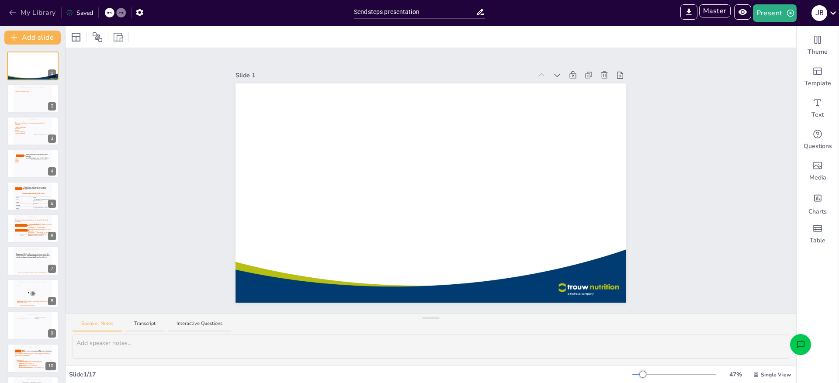
click at [38, 11] on button "My Library" at bounding box center [33, 13] width 53 height 14
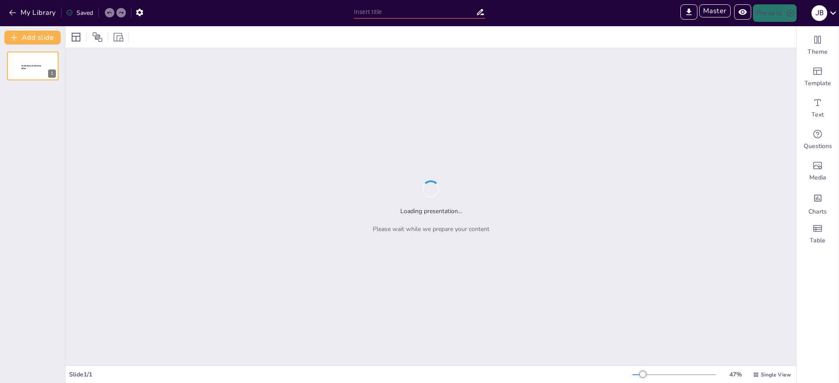
type input "Sendsteps presentation"
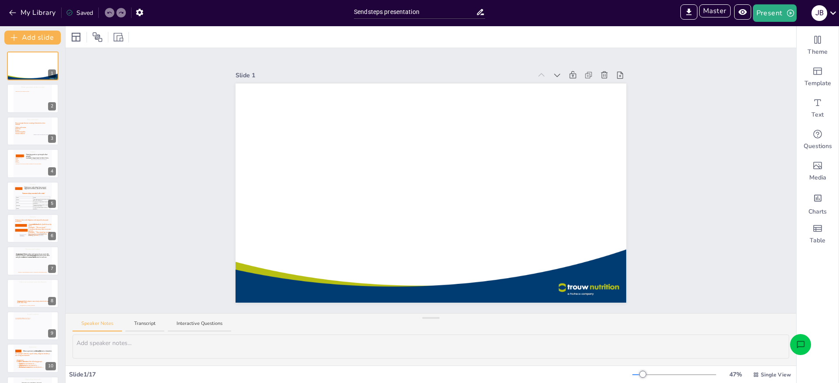
type textarea "1"
click at [32, 11] on button "My Library" at bounding box center [33, 13] width 53 height 14
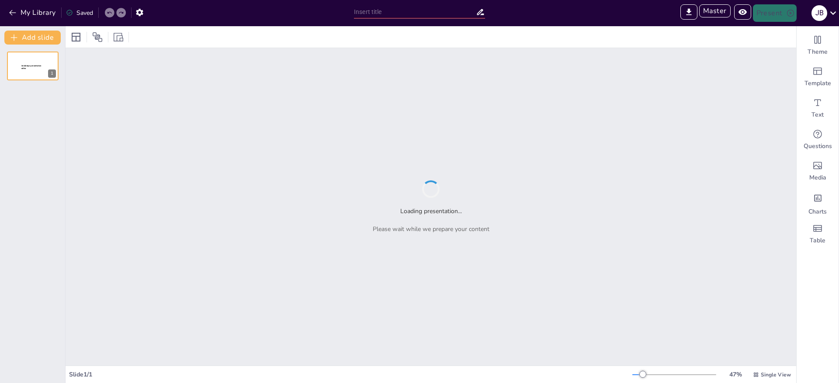
type input "Sendsteps presentation"
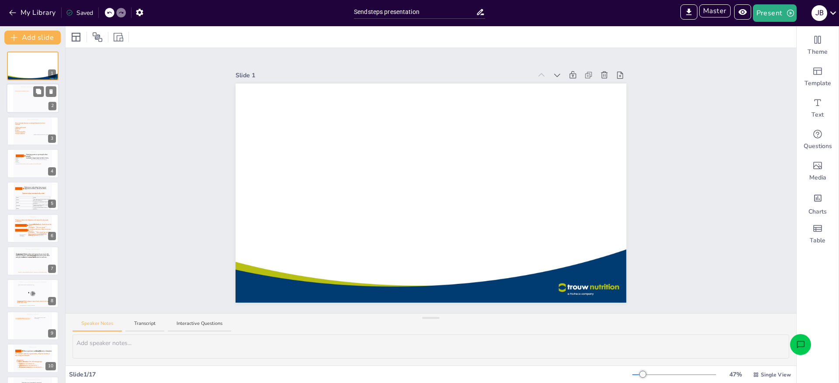
click at [31, 108] on icon at bounding box center [32, 101] width 35 height 20
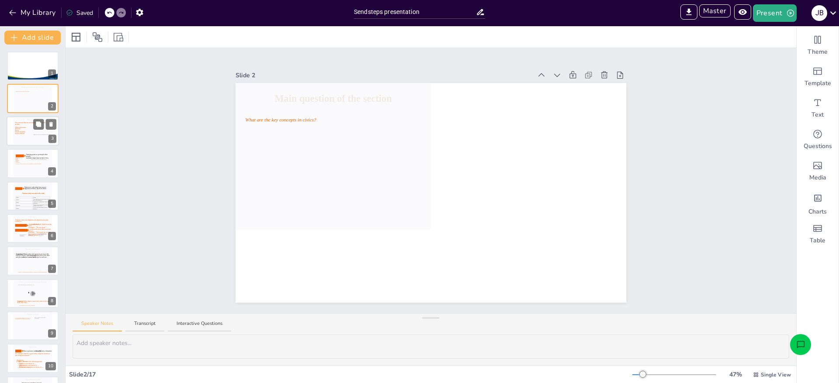
click at [33, 140] on div at bounding box center [41, 139] width 17 height 8
type textarea "3"
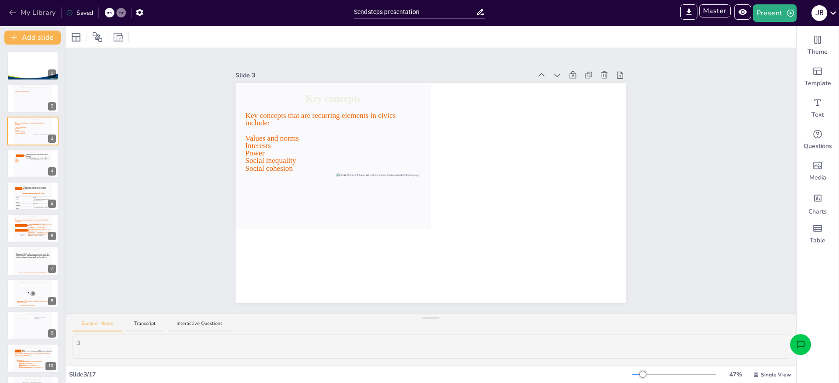
click at [38, 10] on button "My Library" at bounding box center [33, 13] width 53 height 14
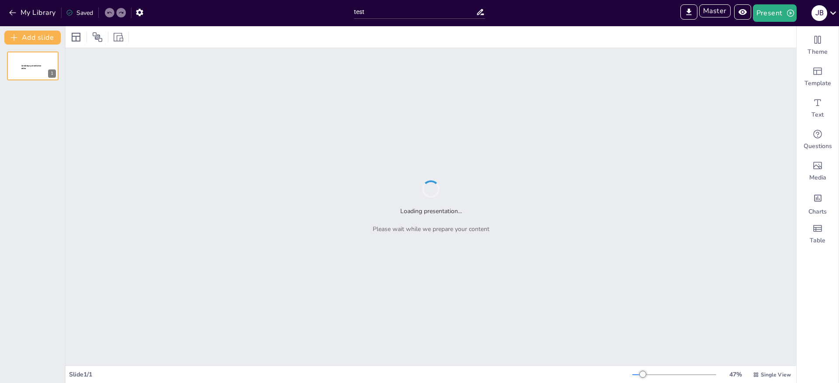
type input "test"
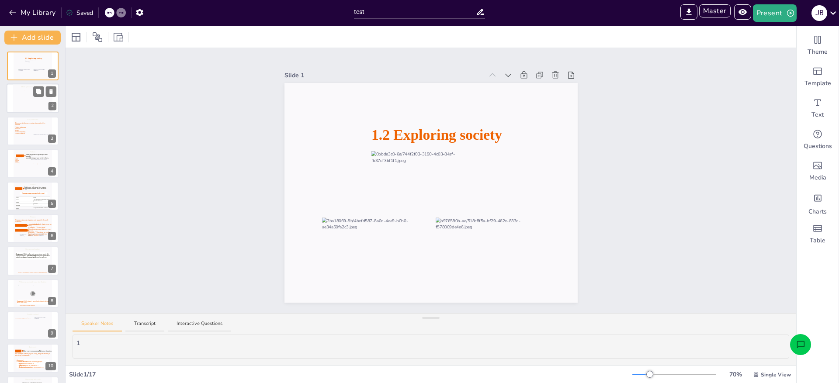
click at [28, 99] on icon at bounding box center [32, 101] width 35 height 20
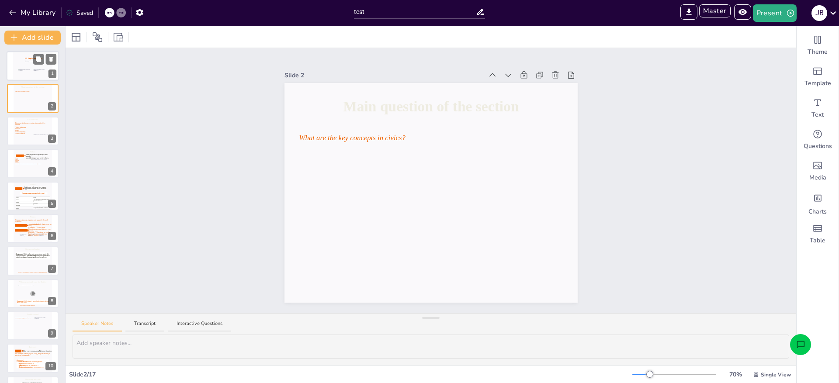
click at [22, 70] on div at bounding box center [24, 74] width 13 height 9
type textarea "1"
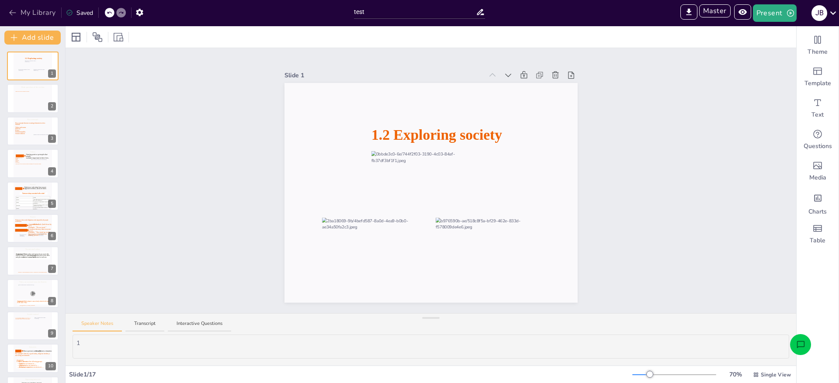
click at [36, 14] on button "My Library" at bounding box center [33, 13] width 53 height 14
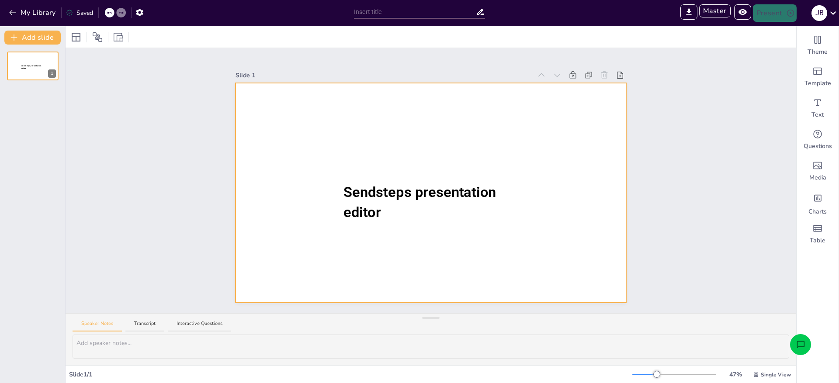
type input "Sendsteps presentation"
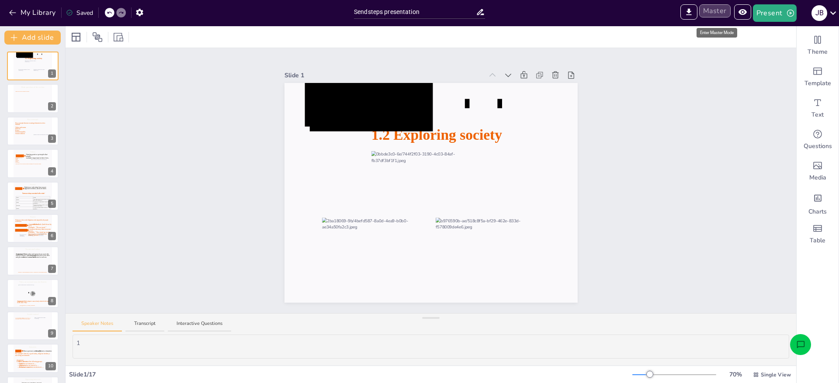
click at [718, 10] on button "Master" at bounding box center [715, 10] width 31 height 13
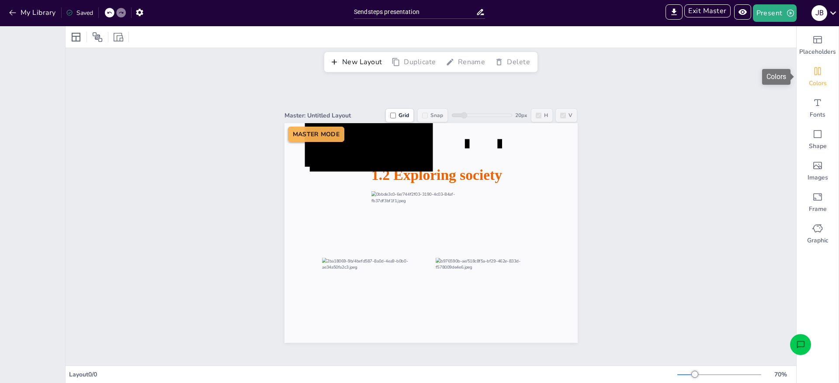
click at [818, 79] on span "Colors" at bounding box center [818, 83] width 18 height 9
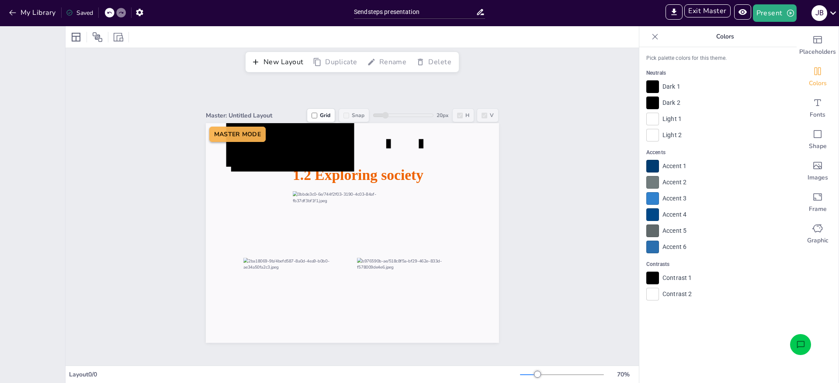
click at [658, 41] on div at bounding box center [655, 37] width 14 height 14
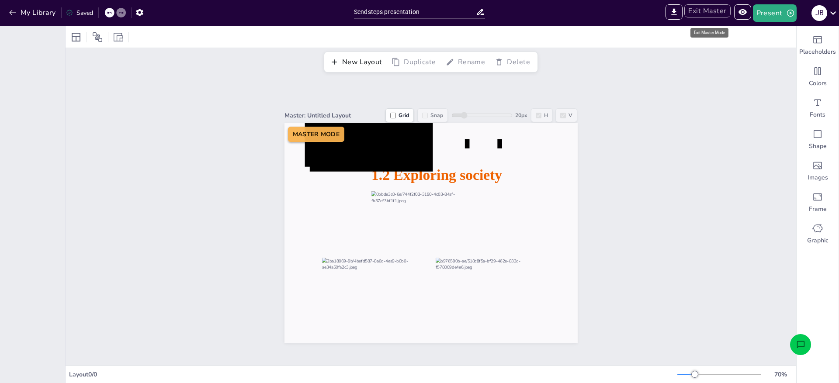
click at [711, 11] on button "Exit Master" at bounding box center [708, 10] width 46 height 13
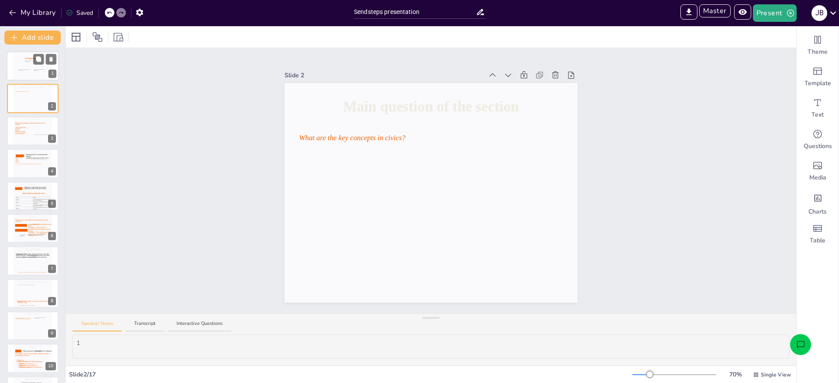
click at [32, 70] on div at bounding box center [32, 66] width 39 height 30
type textarea "1"
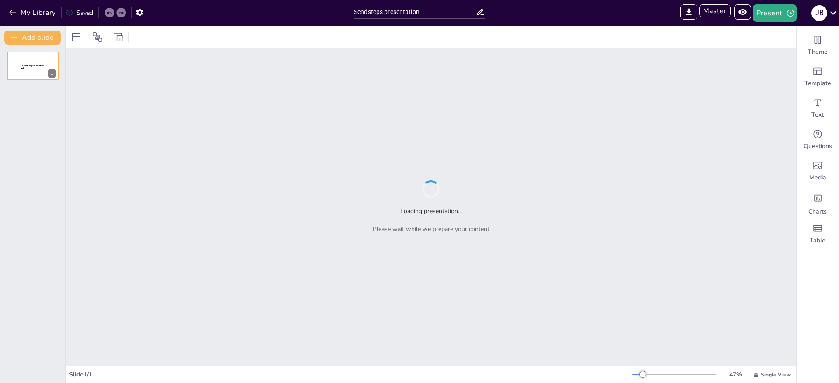
type input "Sendsteps presentation"
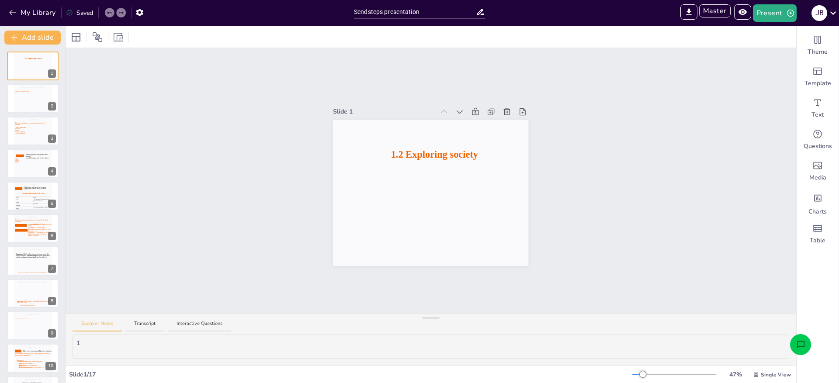
type textarea "1"
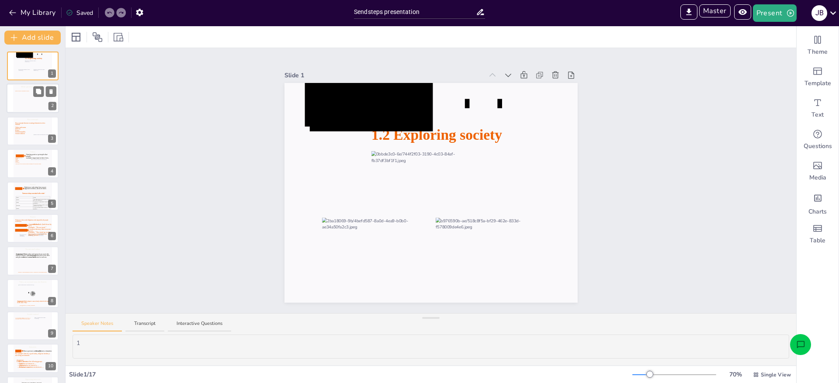
click at [17, 102] on icon at bounding box center [32, 101] width 35 height 20
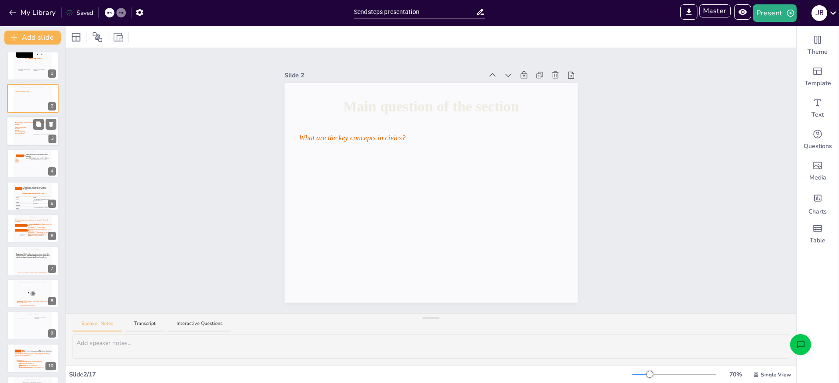
click at [21, 133] on icon at bounding box center [32, 132] width 35 height 20
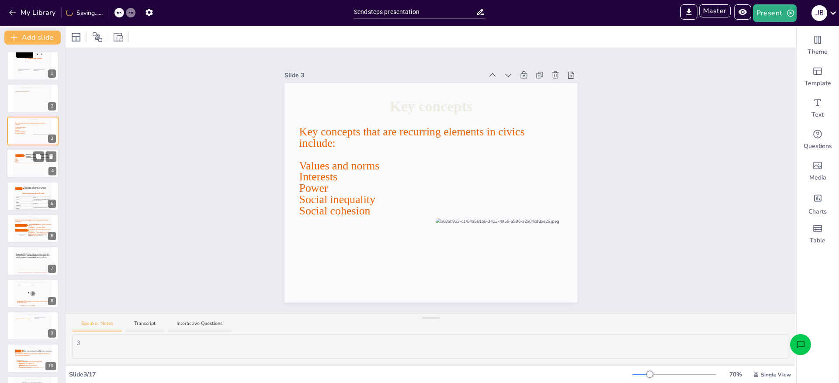
click at [19, 165] on icon at bounding box center [32, 166] width 35 height 20
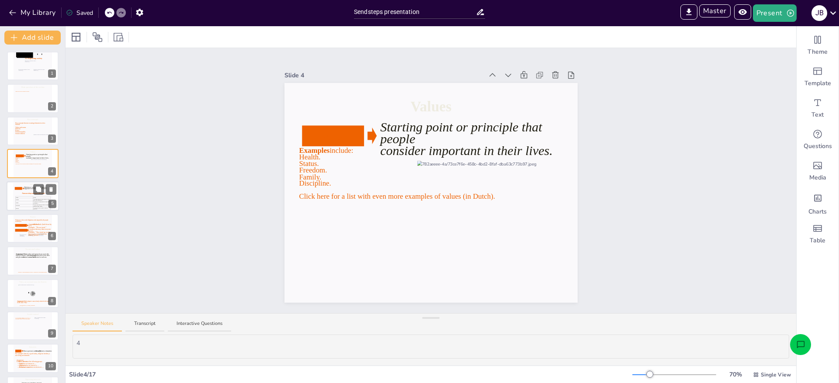
click at [22, 205] on p "Freedom" at bounding box center [24, 205] width 17 height 1
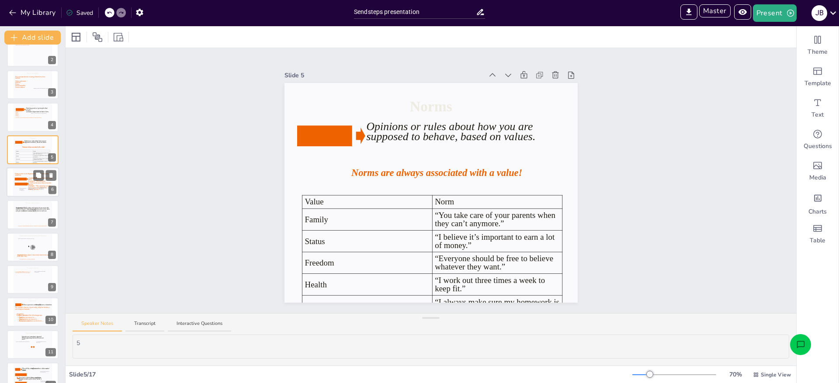
click at [23, 191] on div at bounding box center [22, 191] width 7 height 7
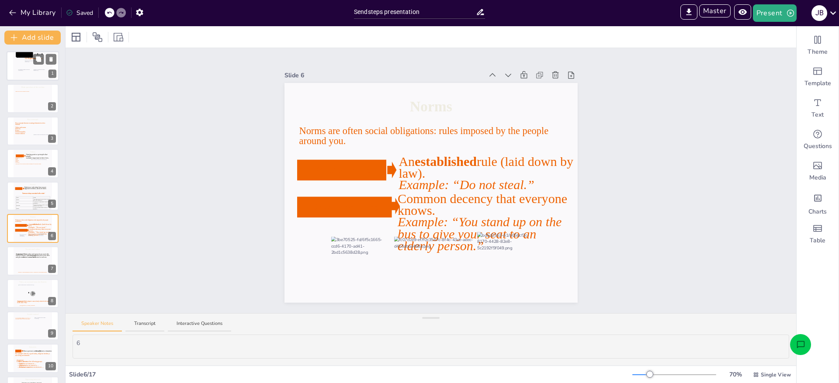
click at [20, 56] on icon at bounding box center [25, 52] width 17 height 11
type textarea "1"
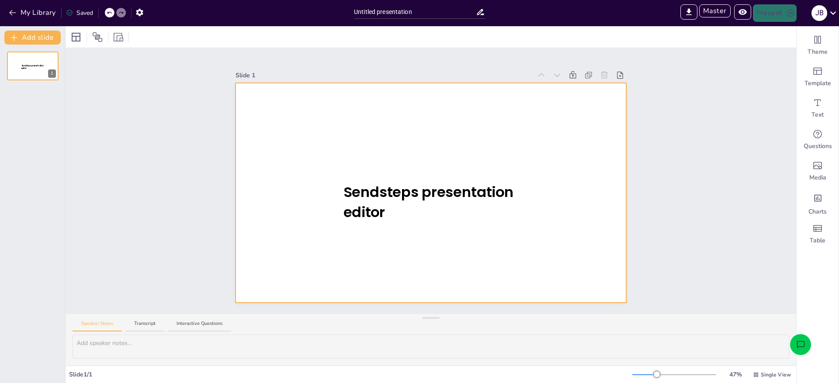
type input "Sendsteps presentation"
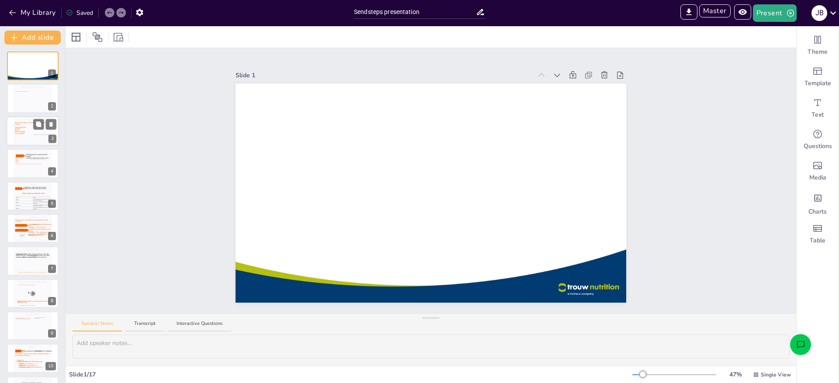
click at [26, 131] on icon at bounding box center [32, 132] width 35 height 20
type textarea "3"
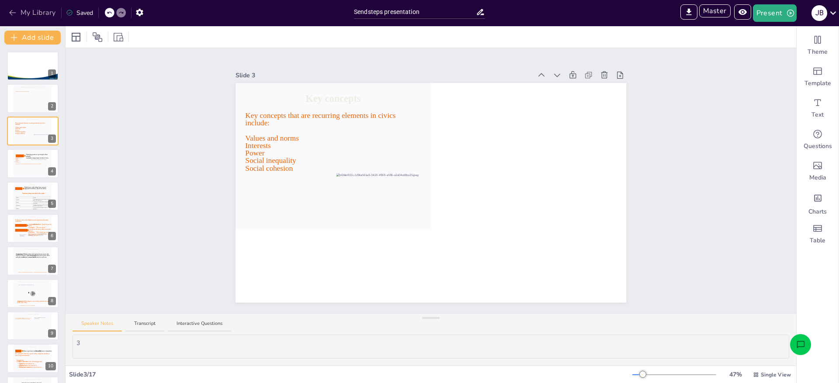
click at [33, 11] on button "My Library" at bounding box center [33, 13] width 53 height 14
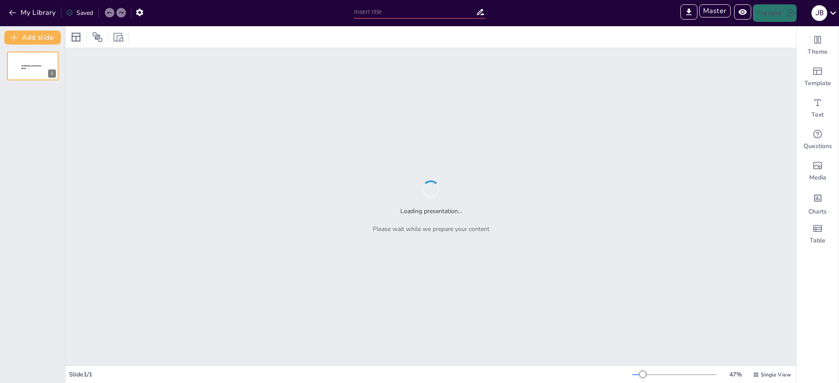
type input "test"
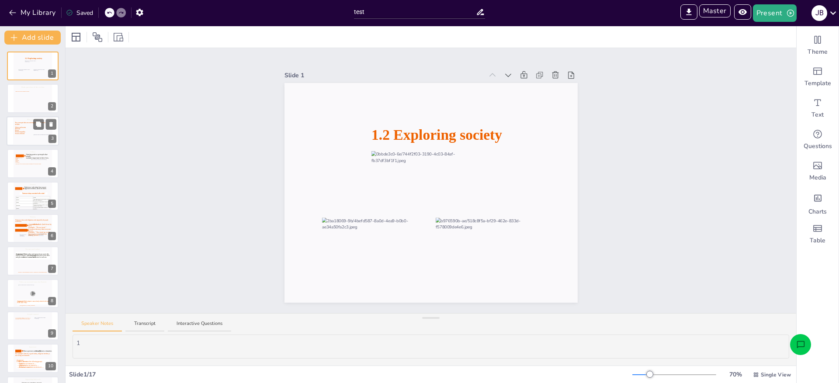
click at [24, 132] on icon at bounding box center [32, 132] width 35 height 20
type textarea "3"
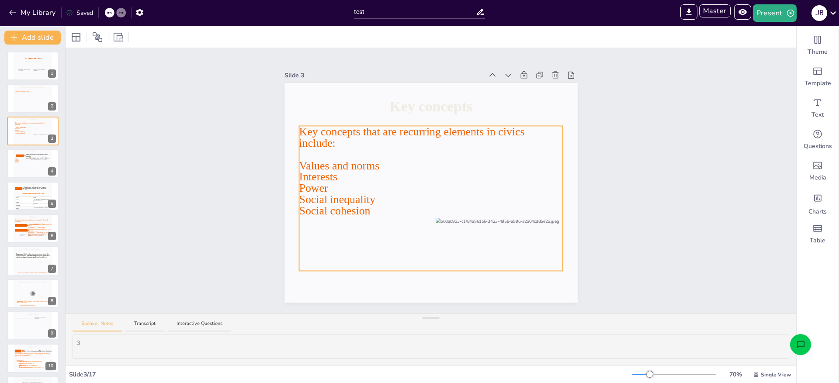
click at [426, 159] on icon at bounding box center [431, 198] width 264 height 145
click at [398, 204] on p "Social inequality" at bounding box center [431, 199] width 264 height 11
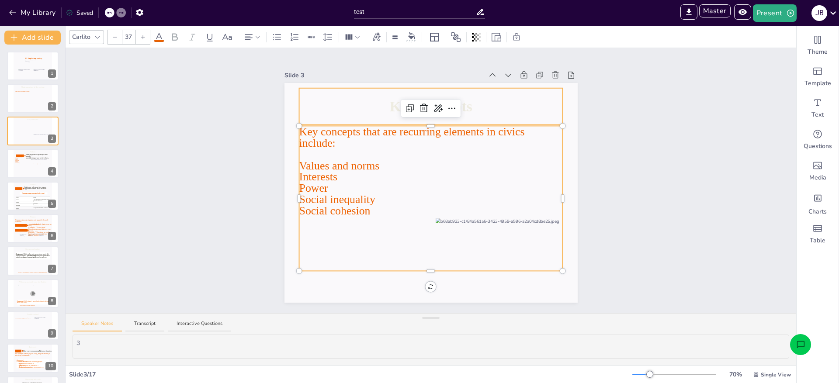
click at [369, 108] on icon at bounding box center [431, 106] width 264 height 37
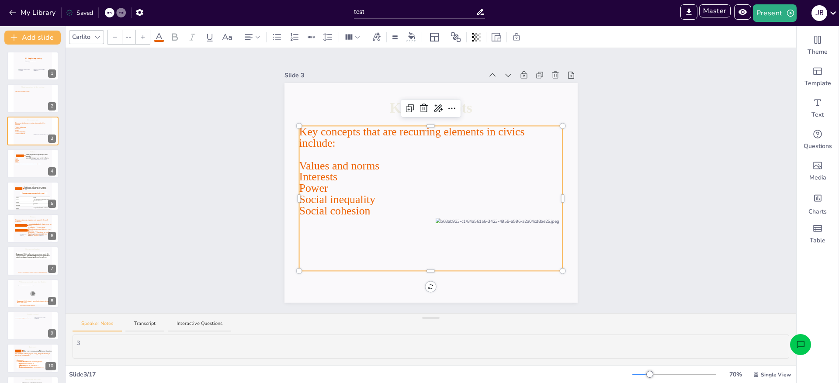
click at [364, 141] on icon at bounding box center [431, 198] width 264 height 145
click at [327, 112] on icon at bounding box center [431, 108] width 264 height 37
type input "48"
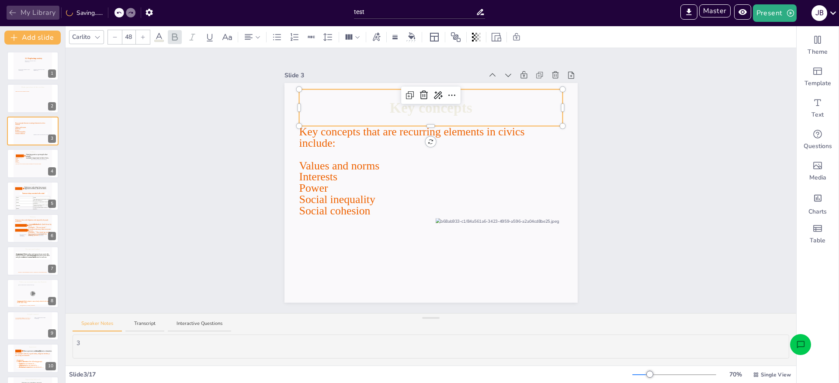
click at [40, 10] on button "My Library" at bounding box center [33, 13] width 53 height 14
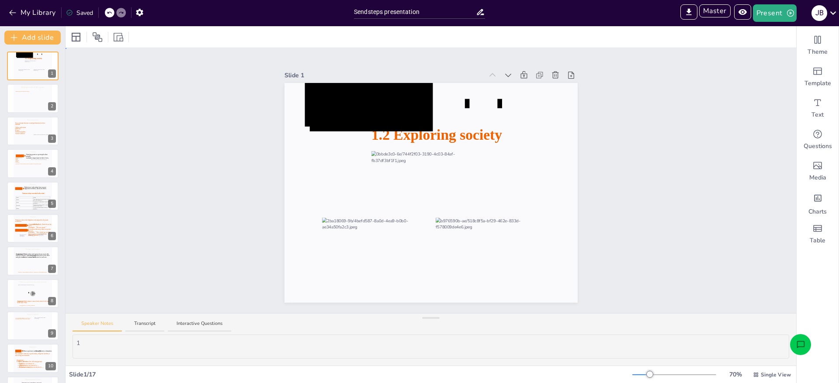
click at [114, 151] on div "Slide 1 1.2 Exploring society Slide 2 Main question of the section What are the…" at bounding box center [431, 180] width 731 height 265
click at [20, 134] on icon at bounding box center [32, 132] width 35 height 20
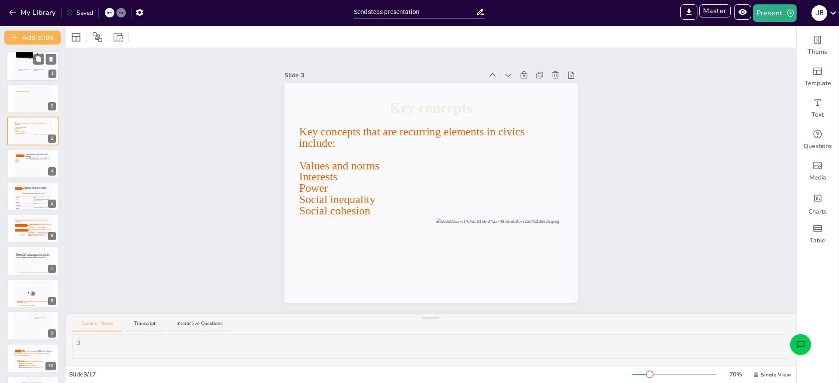
click at [17, 53] on icon at bounding box center [25, 52] width 17 height 11
type textarea "1"
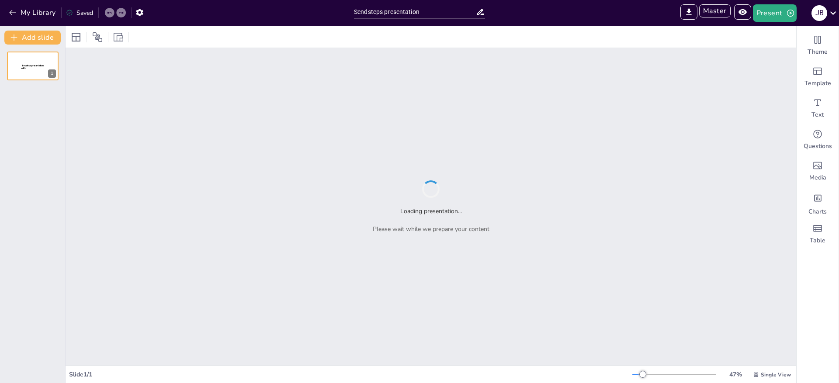
type input "Sendsteps presentation"
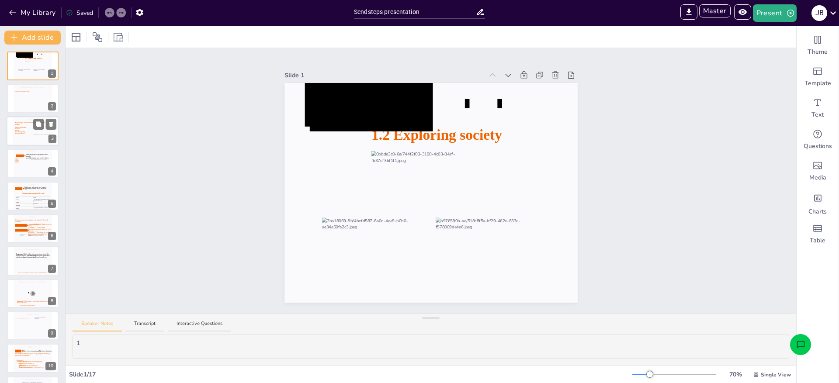
click at [27, 135] on icon at bounding box center [32, 132] width 35 height 20
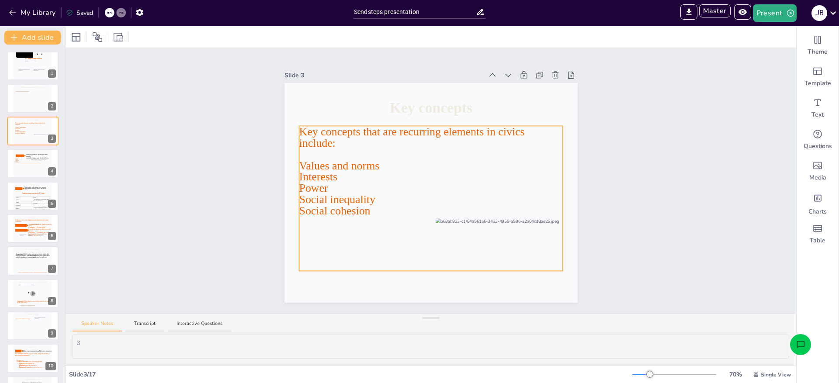
click at [380, 182] on icon at bounding box center [431, 198] width 264 height 145
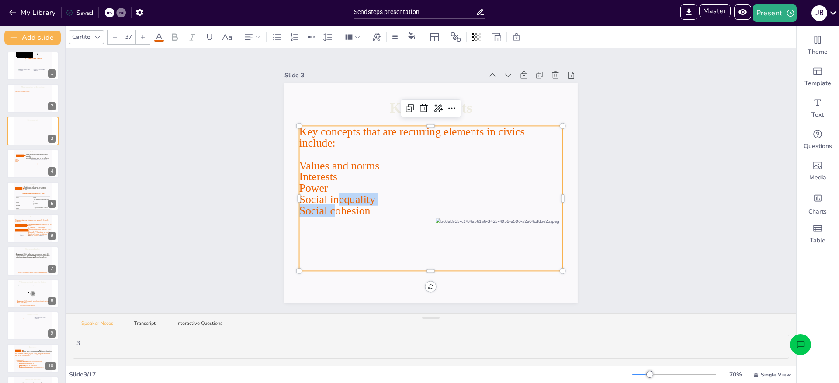
drag, startPoint x: 341, startPoint y: 196, endPoint x: 266, endPoint y: 177, distance: 78.0
click at [335, 206] on div "Key concepts that are recurring elements in civics include: Values and norms In…" at bounding box center [431, 171] width 264 height 91
click at [20, 58] on icon at bounding box center [24, 52] width 21 height 14
type textarea "1"
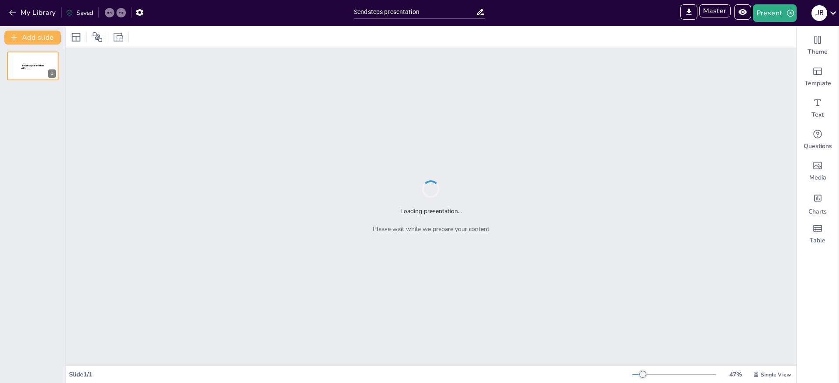
type input "Sendsteps presentation"
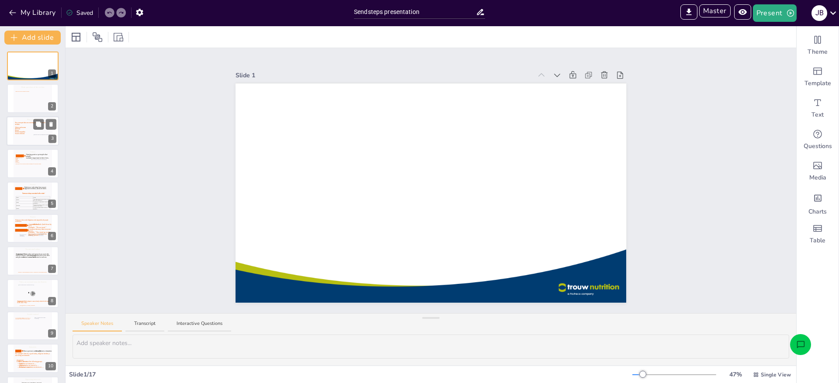
click at [18, 132] on icon at bounding box center [32, 132] width 35 height 20
type textarea "3"
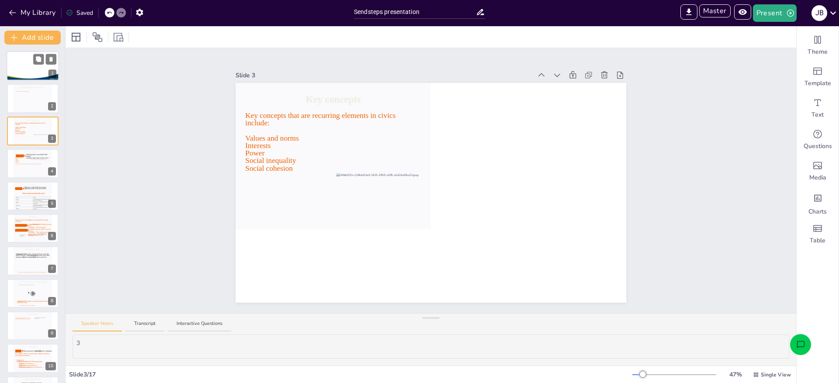
click at [28, 63] on div at bounding box center [24, 64] width 31 height 2
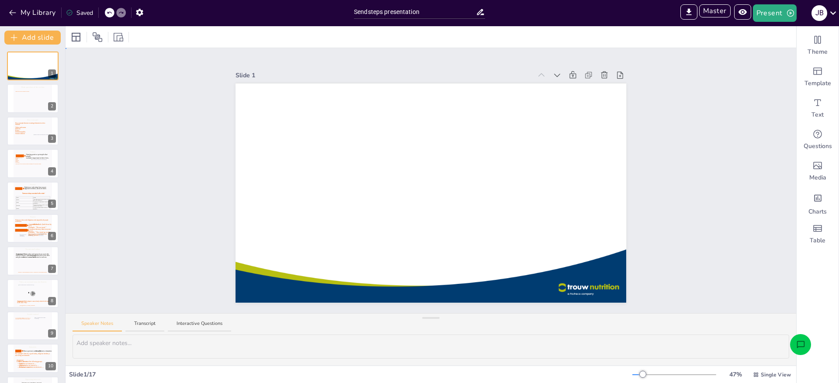
click at [171, 135] on div "Slide 1 Slide 2 Main question of the section What are the key concepts in civic…" at bounding box center [431, 180] width 731 height 265
click at [18, 106] on icon at bounding box center [32, 101] width 35 height 20
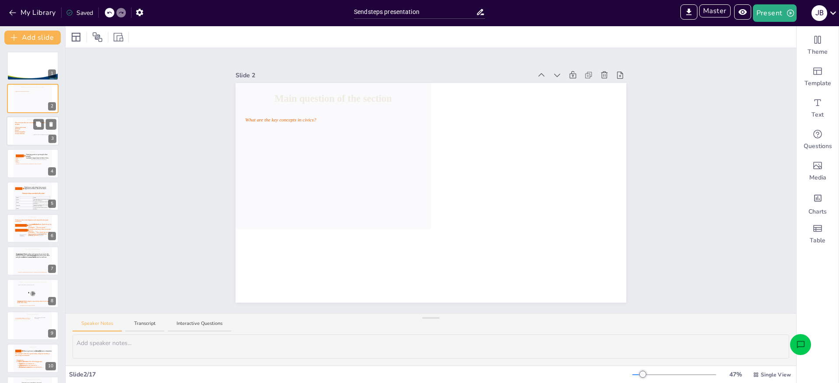
click at [21, 135] on icon at bounding box center [32, 132] width 35 height 20
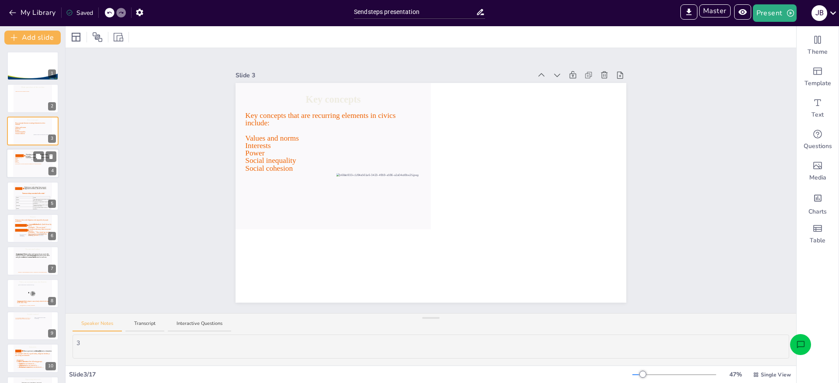
click at [15, 169] on icon at bounding box center [32, 166] width 35 height 20
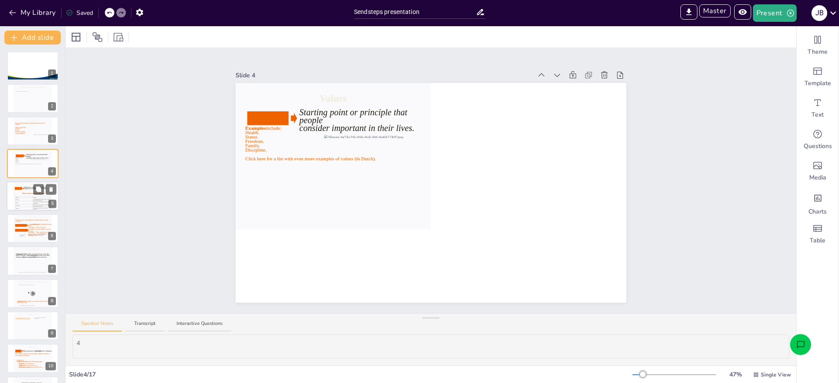
click at [20, 201] on td "Status" at bounding box center [23, 202] width 17 height 3
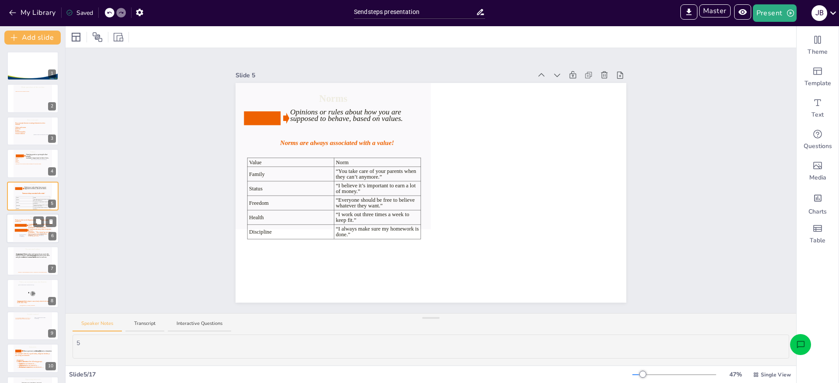
click at [24, 229] on icon at bounding box center [21, 230] width 13 height 3
type textarea "6"
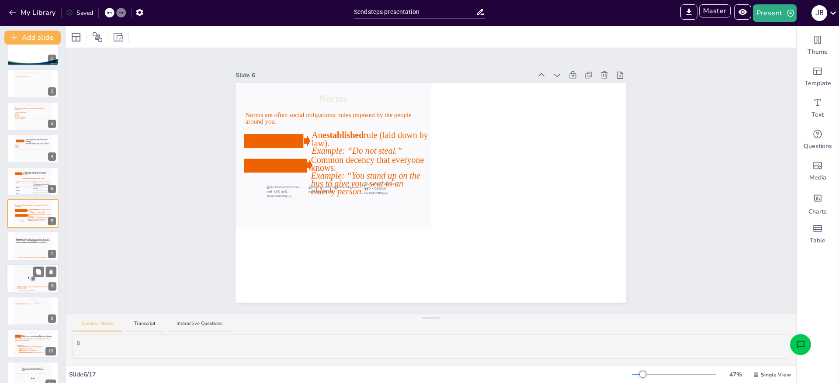
click at [28, 271] on div at bounding box center [31, 277] width 27 height 14
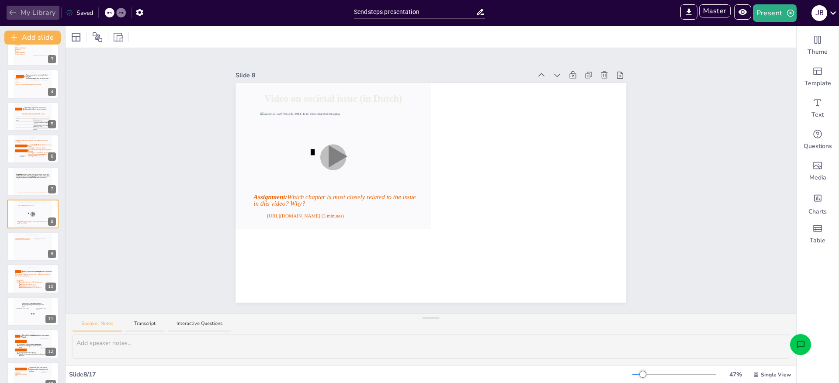
click at [38, 11] on button "My Library" at bounding box center [33, 13] width 53 height 14
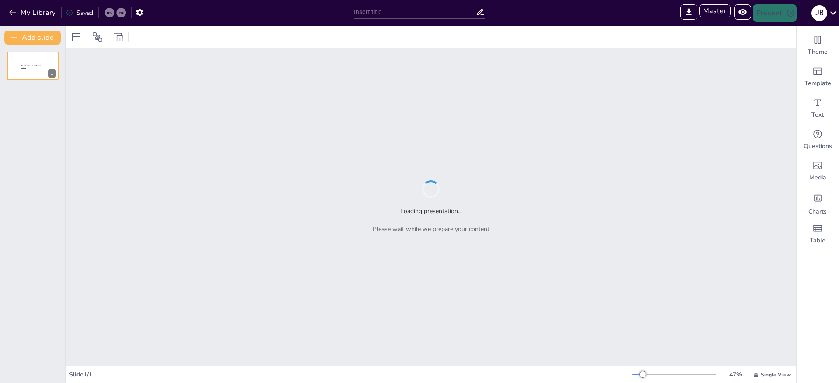
type input "Sendsteps presentation"
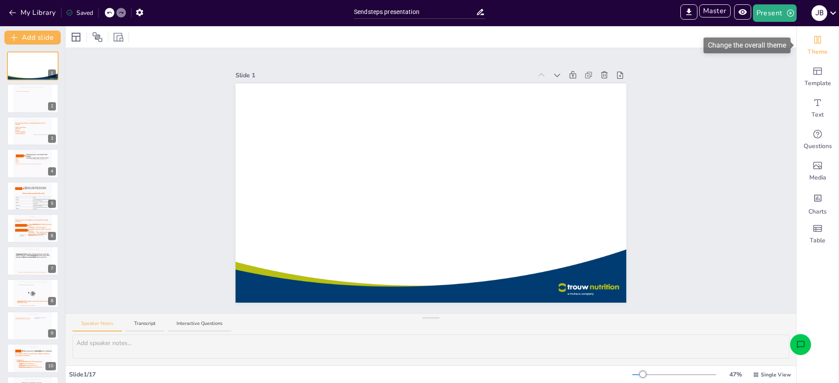
click at [822, 39] on icon "Change the overall theme" at bounding box center [818, 40] width 10 height 10
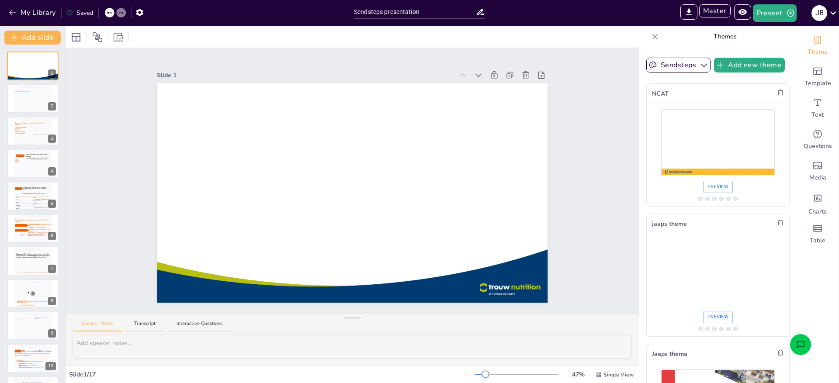
click at [655, 39] on icon at bounding box center [655, 36] width 9 height 9
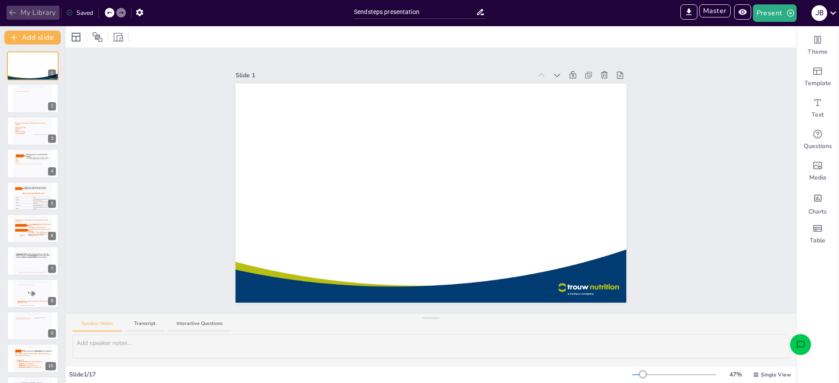
click at [21, 16] on button "My Library" at bounding box center [33, 13] width 53 height 14
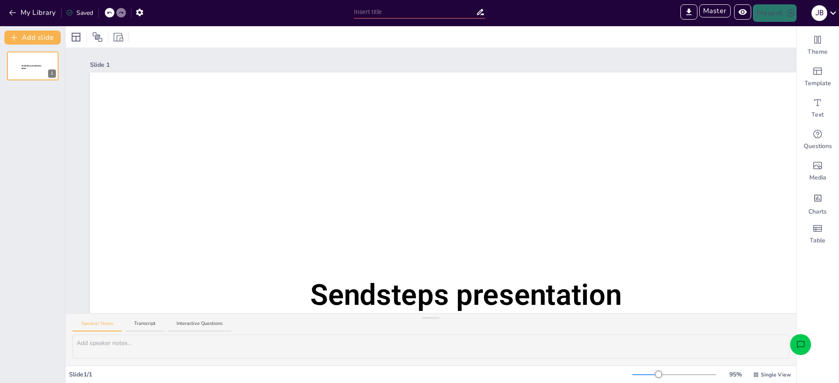
type input "test"
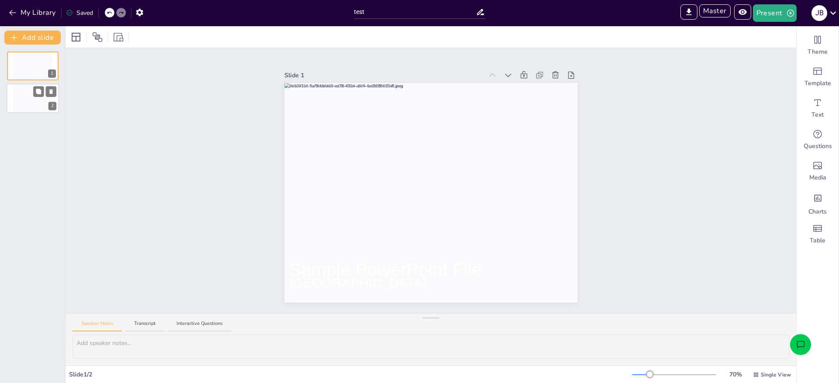
click at [32, 101] on icon at bounding box center [33, 100] width 34 height 20
click at [28, 72] on div at bounding box center [32, 66] width 39 height 30
click at [38, 13] on button "My Library" at bounding box center [33, 13] width 53 height 14
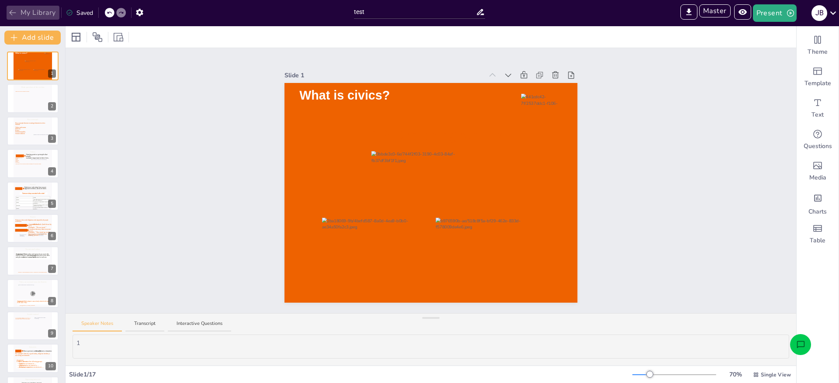
click at [38, 12] on button "My Library" at bounding box center [33, 13] width 53 height 14
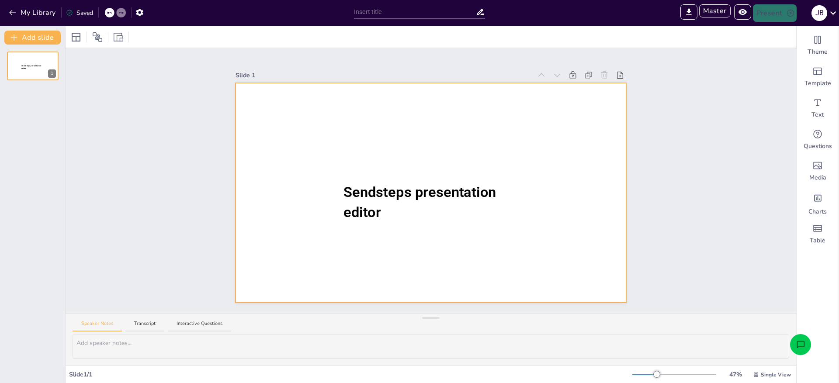
type input "Sendsteps presentation"
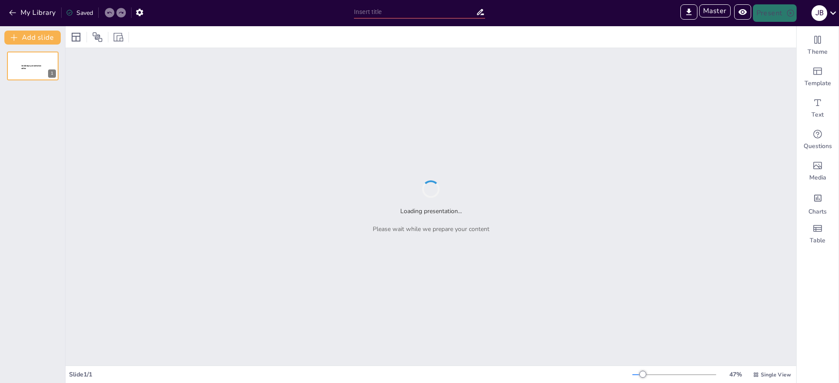
type input "Sendsteps presentation"
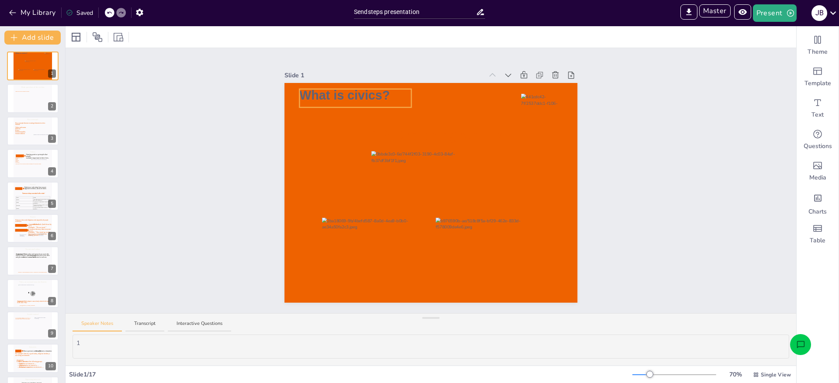
click at [324, 98] on icon at bounding box center [355, 98] width 112 height 18
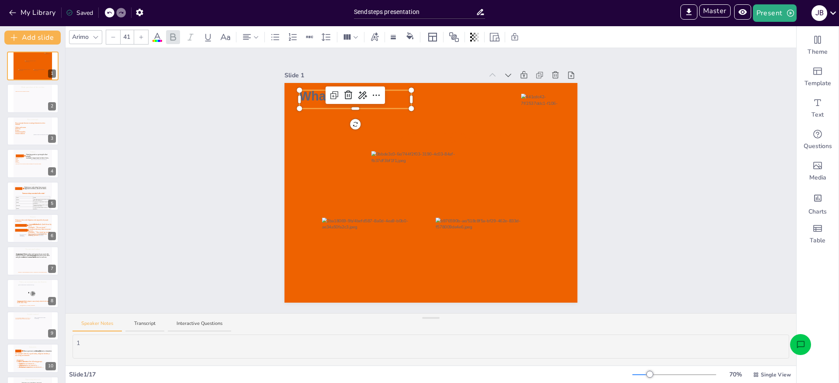
click at [317, 97] on span "What is civics ?" at bounding box center [341, 96] width 84 height 14
drag, startPoint x: 309, startPoint y: 99, endPoint x: 313, endPoint y: 101, distance: 4.5
click at [309, 99] on p "a" at bounding box center [355, 97] width 112 height 13
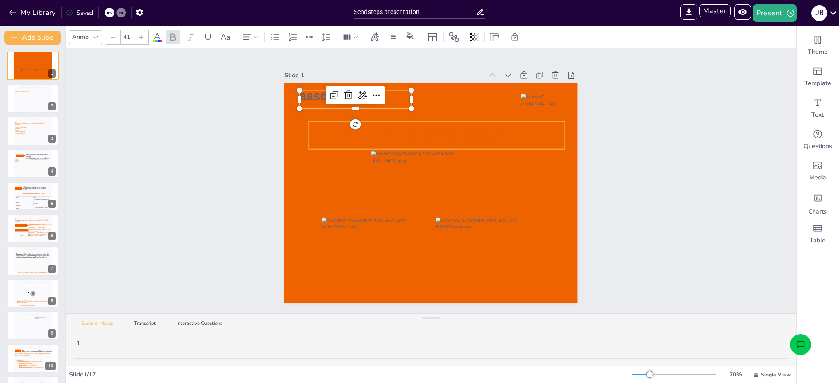
click at [311, 132] on icon at bounding box center [437, 136] width 256 height 28
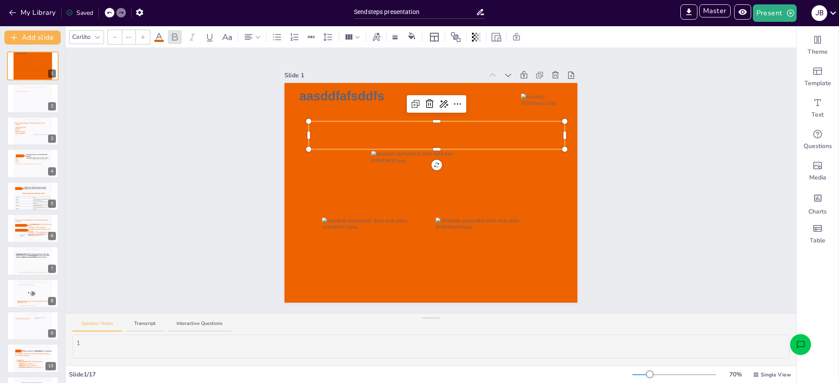
type input "48"
click at [318, 204] on div at bounding box center [431, 193] width 293 height 220
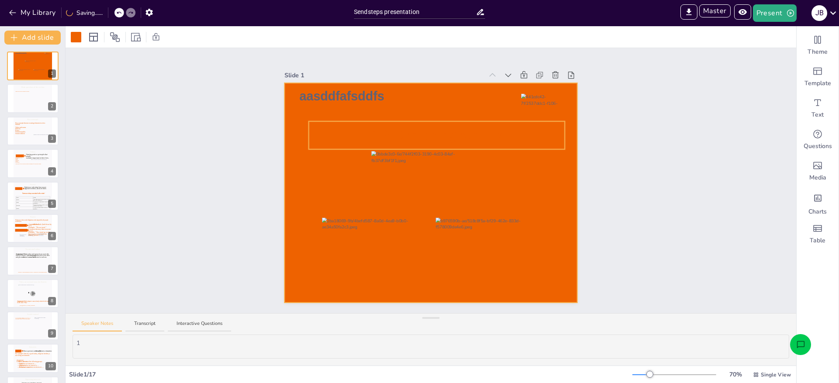
click at [367, 138] on icon at bounding box center [437, 136] width 256 height 28
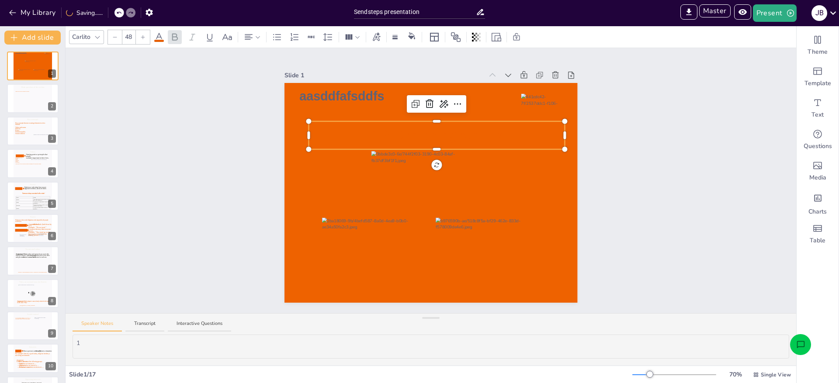
click at [398, 132] on span "1.2 Exploring society" at bounding box center [437, 135] width 131 height 16
click at [38, 107] on icon at bounding box center [32, 101] width 35 height 20
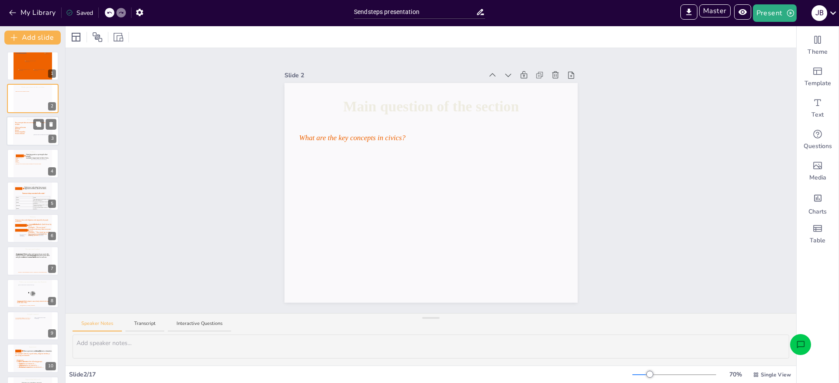
click at [21, 136] on icon at bounding box center [32, 132] width 35 height 20
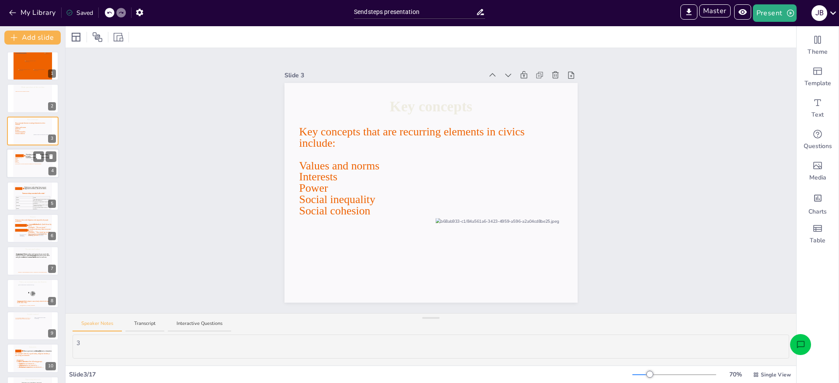
click at [25, 171] on icon at bounding box center [32, 166] width 35 height 20
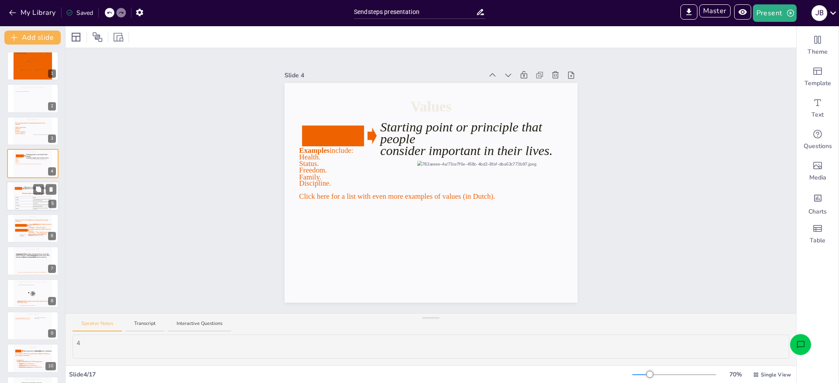
click at [24, 198] on p "Value" at bounding box center [24, 197] width 17 height 1
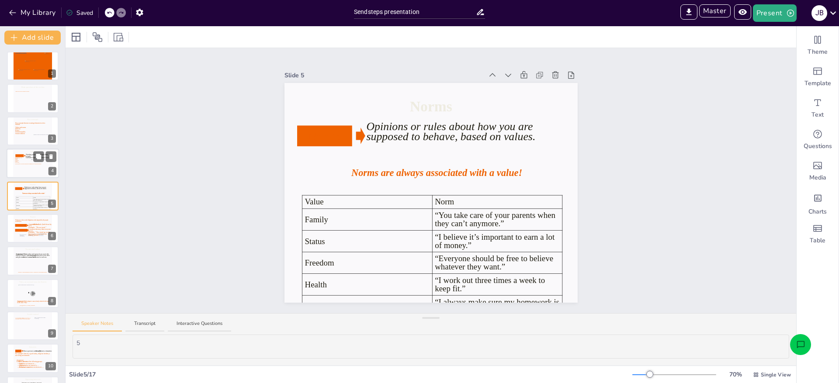
click at [23, 168] on icon at bounding box center [32, 166] width 35 height 20
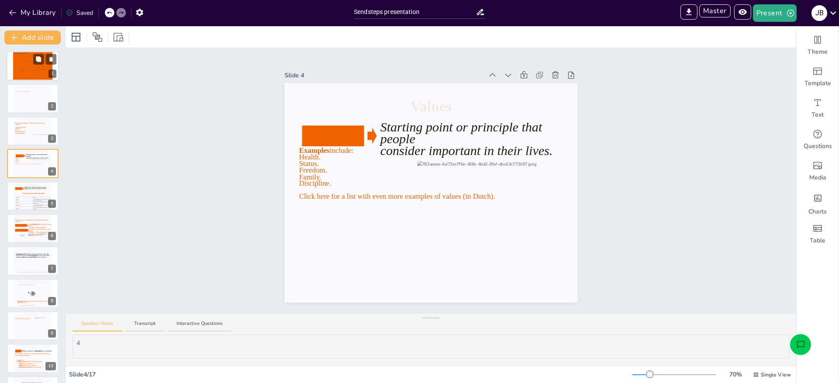
click at [22, 73] on div at bounding box center [24, 74] width 13 height 9
type textarea "1"
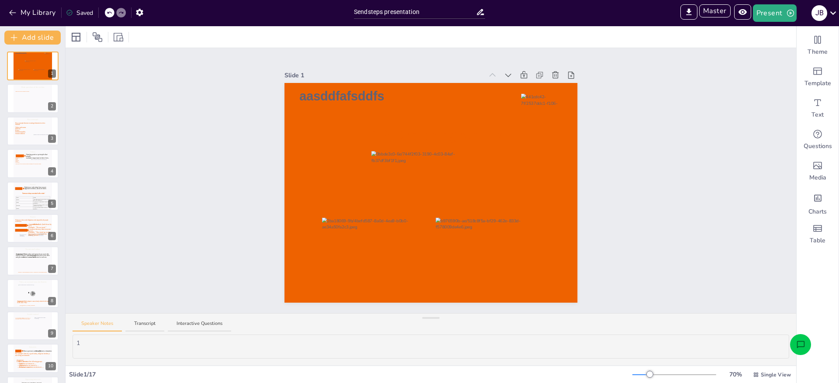
click at [156, 104] on div "Slide 1 1.2 Exploring society aasddfafsddfs Slide 2 Main question of the sectio…" at bounding box center [431, 180] width 731 height 265
click at [37, 14] on button "My Library" at bounding box center [33, 13] width 53 height 14
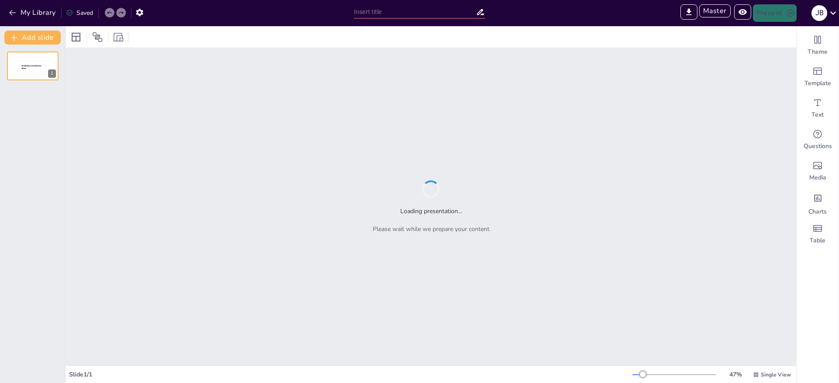
type input "Sendsteps presentation"
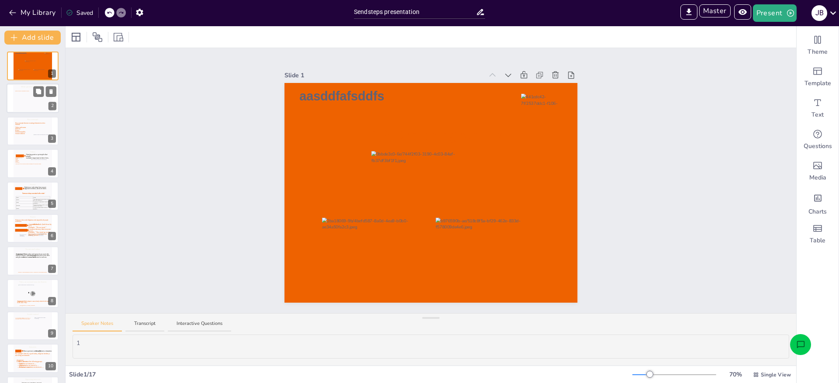
click at [34, 108] on icon at bounding box center [32, 101] width 35 height 20
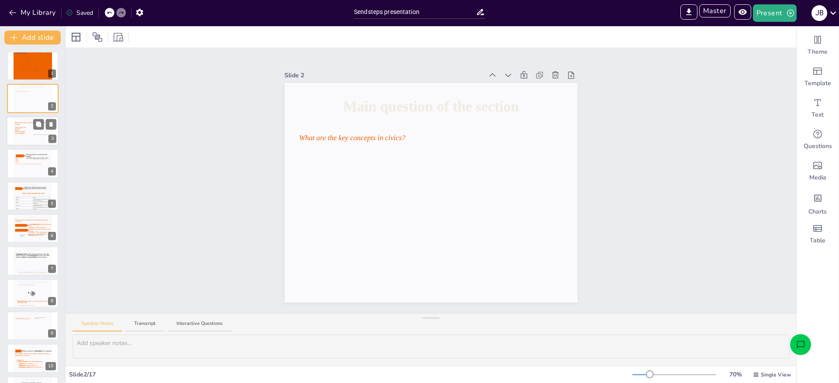
click at [21, 142] on div at bounding box center [32, 131] width 39 height 30
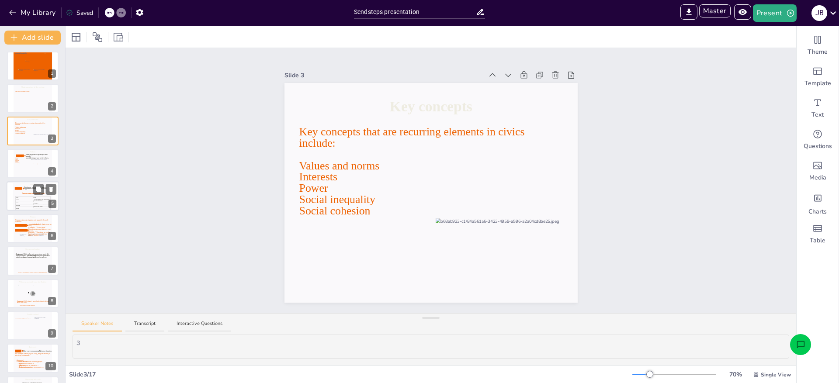
click at [14, 202] on div at bounding box center [32, 196] width 39 height 30
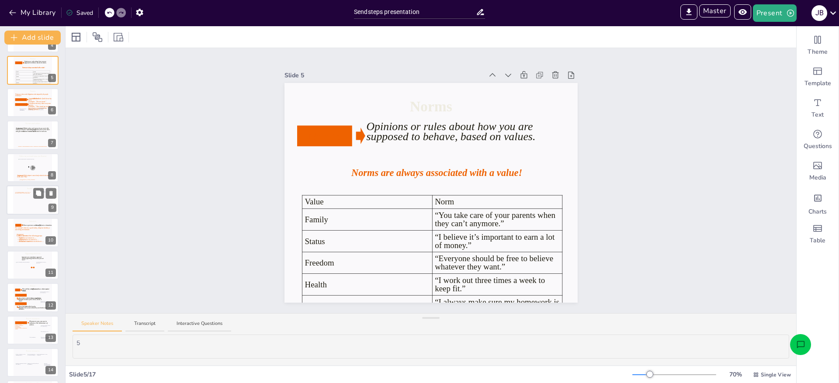
click at [14, 202] on div at bounding box center [32, 200] width 39 height 30
type textarea "9"
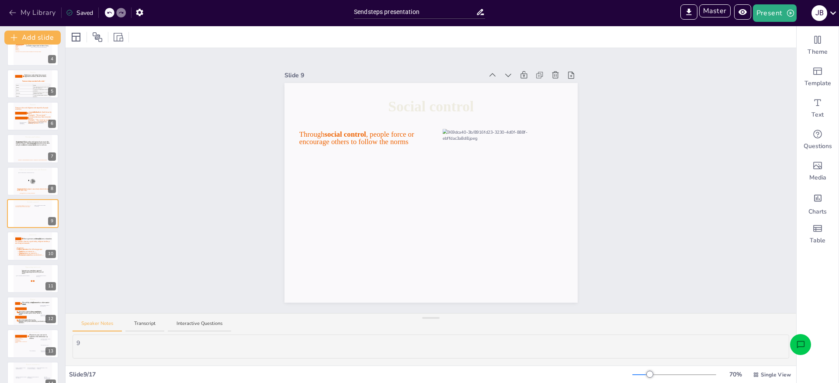
click at [37, 12] on button "My Library" at bounding box center [33, 13] width 53 height 14
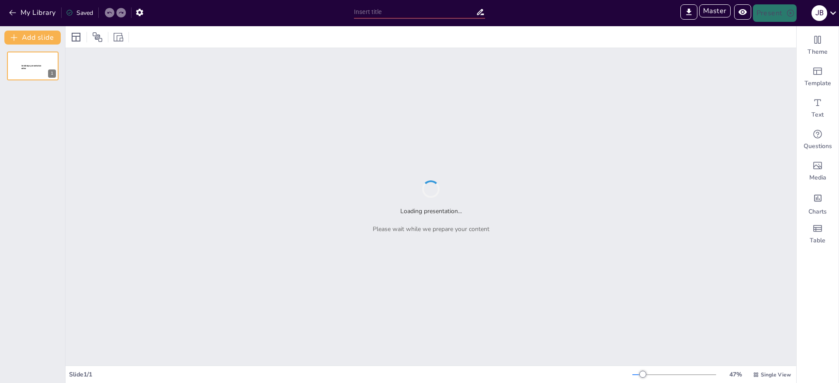
type input "Sendsteps presentation"
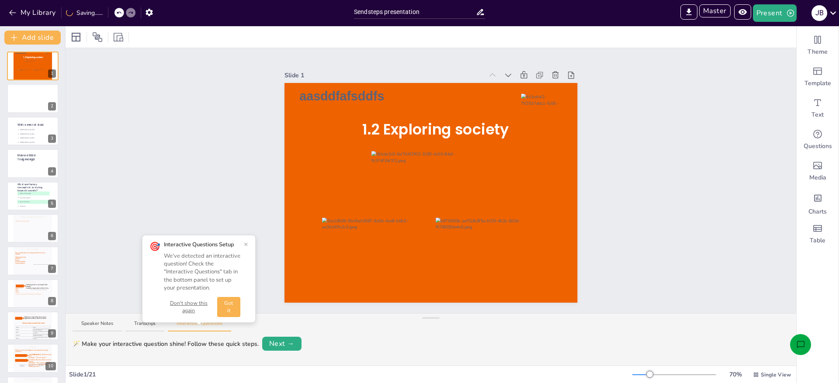
click at [805, 350] on button "Open assistant chat" at bounding box center [800, 344] width 21 height 21
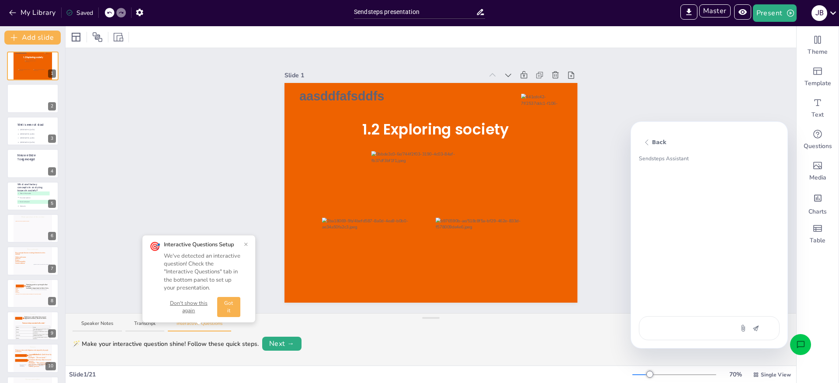
click at [702, 327] on textarea at bounding box center [686, 328] width 73 height 9
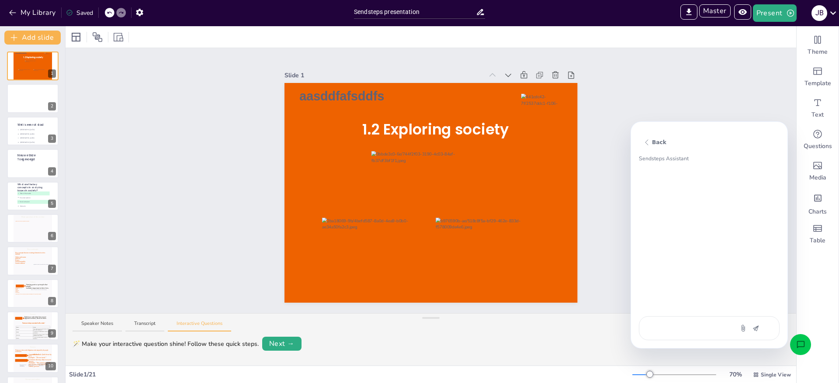
type textarea "v"
type textarea "x"
type textarea "vo"
type textarea "x"
type textarea "vo"
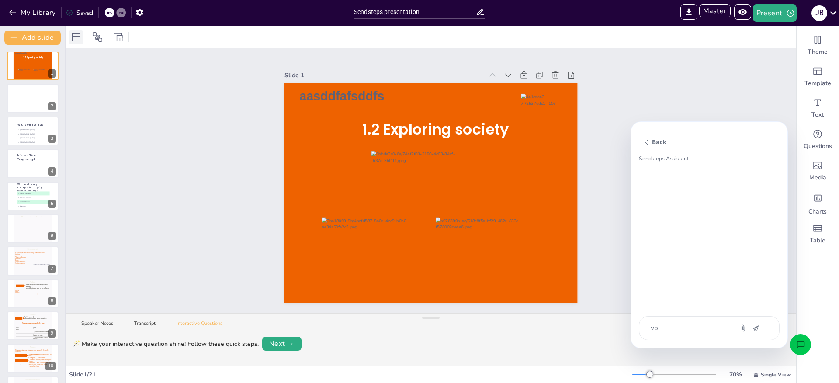
type textarea "x"
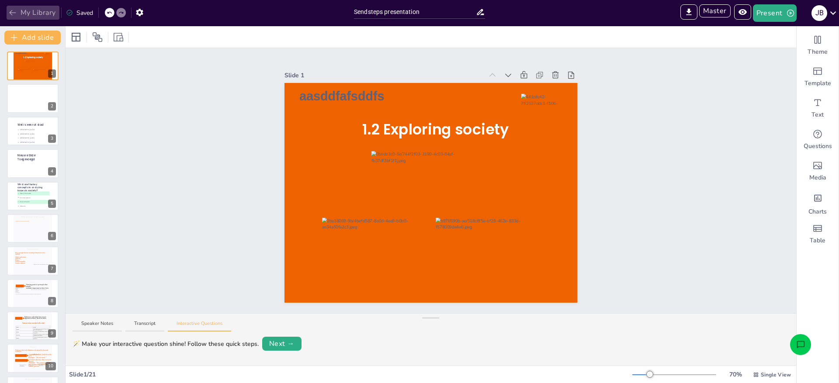
click at [44, 17] on button "My Library" at bounding box center [33, 13] width 53 height 14
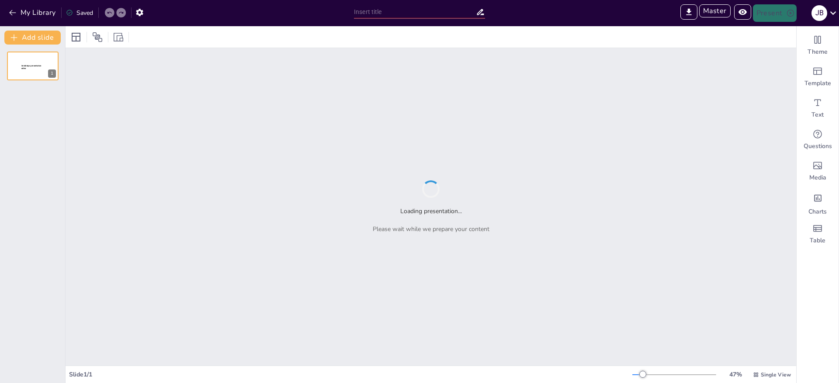
type input "Sendsteps presentation"
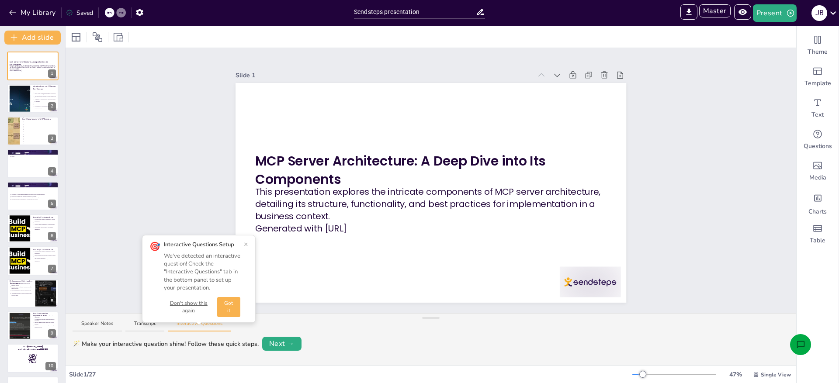
click at [799, 341] on icon "Open assistant chat" at bounding box center [801, 344] width 8 height 7
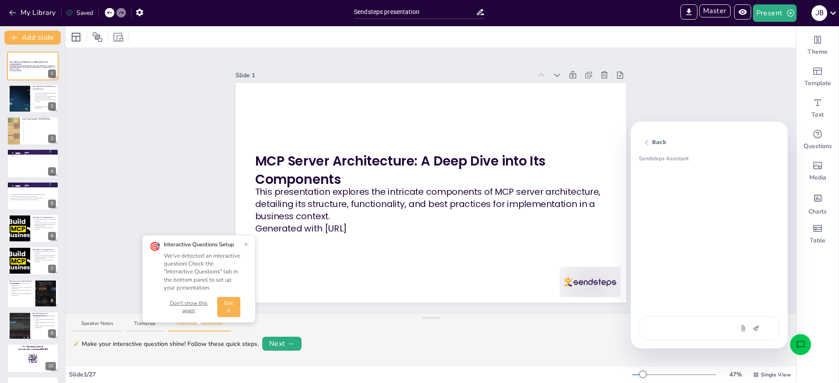
type textarea "a"
type textarea "x"
type textarea "ad"
type textarea "x"
type textarea "add"
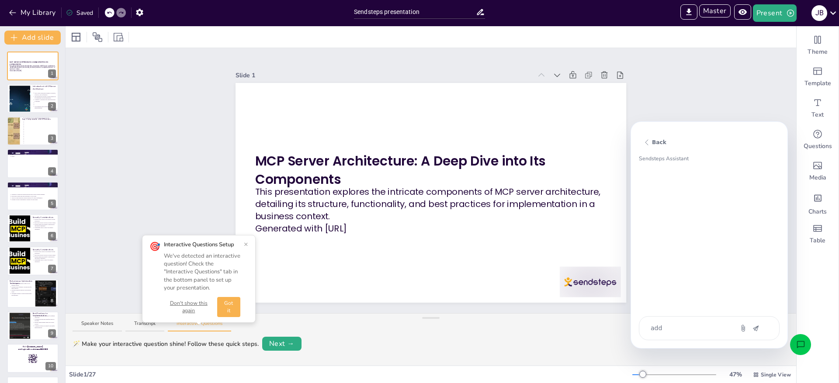
type textarea "x"
type textarea "add"
type textarea "x"
type textarea "v"
type textarea "x"
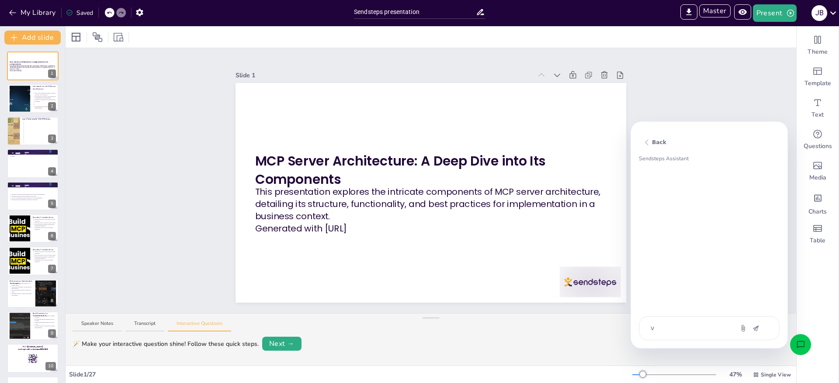
type textarea "vo"
type textarea "x"
type textarea "voe"
type textarea "x"
type textarea "voeg"
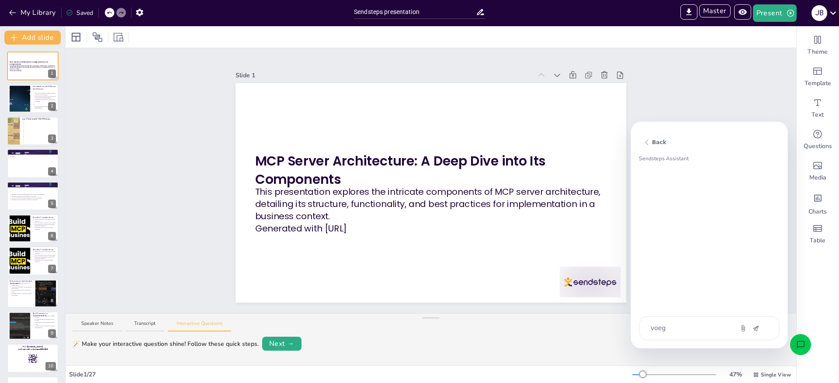
type textarea "x"
type textarea "voeg"
type textarea "x"
type textarea "voeg e"
type textarea "x"
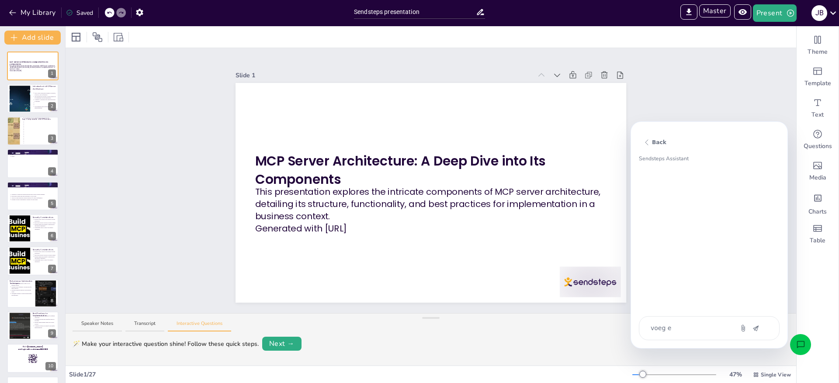
type textarea "voeg ee"
type textarea "x"
type textarea "voeg een"
type textarea "x"
type textarea "voeg ee"
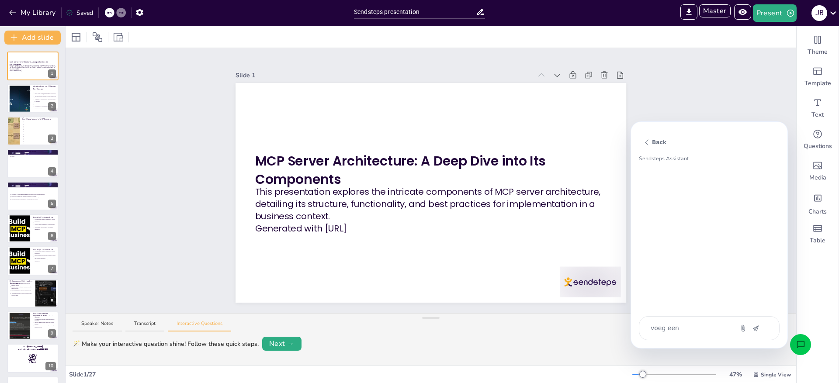
type textarea "x"
type textarea "voeg e"
type textarea "x"
type textarea "voeg"
type textarea "x"
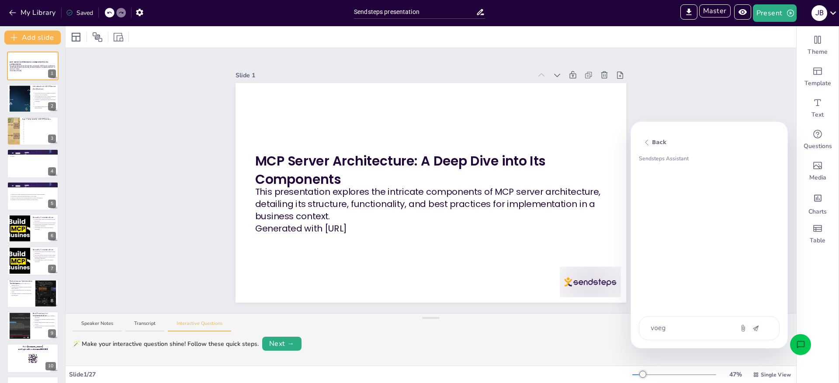
type textarea "voeg e"
type textarea "x"
type textarea "voeg ee"
type textarea "x"
type textarea "voeg een"
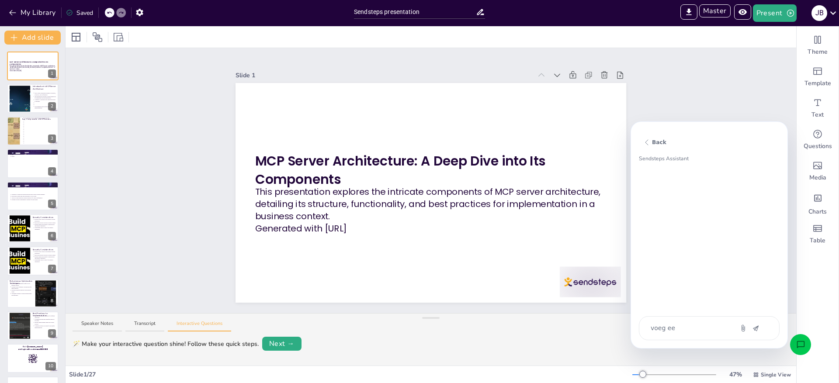
type textarea "x"
type textarea "voeg een"
type textarea "x"
type textarea "voeg een 2"
type textarea "x"
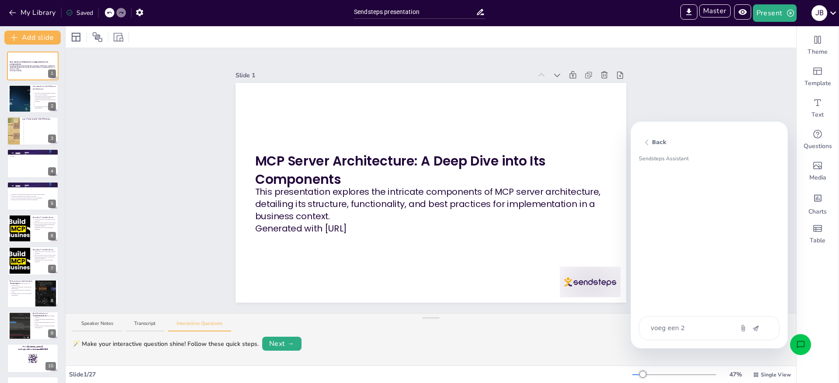
type textarea "voeg een 2e"
type textarea "x"
type textarea "voeg een 2e"
type textarea "x"
type textarea "voeg een 2e s"
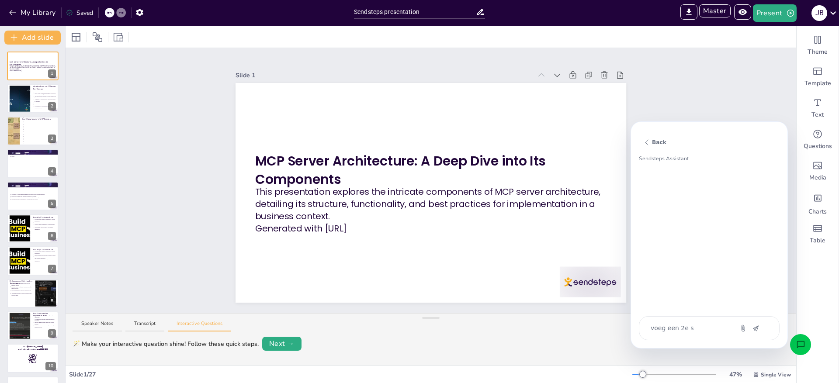
type textarea "x"
type textarea "voeg een 2e sl"
type textarea "x"
type textarea "voeg een 2e sli"
type textarea "x"
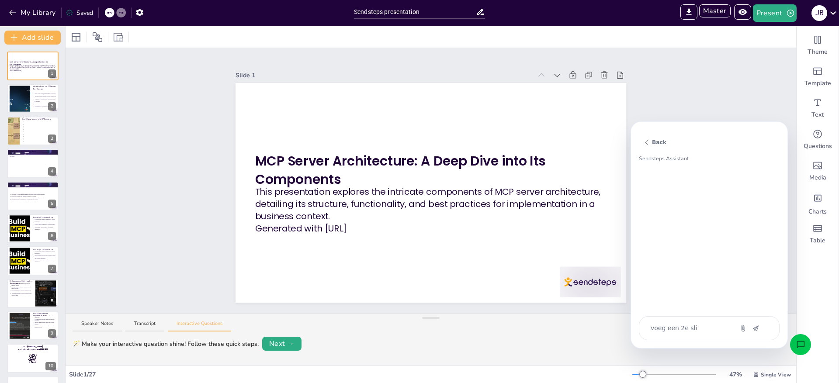
type textarea "voeg een 2e slid"
type textarea "x"
type textarea "voeg een 2e slide"
type textarea "x"
type textarea "voeg een 2e slide"
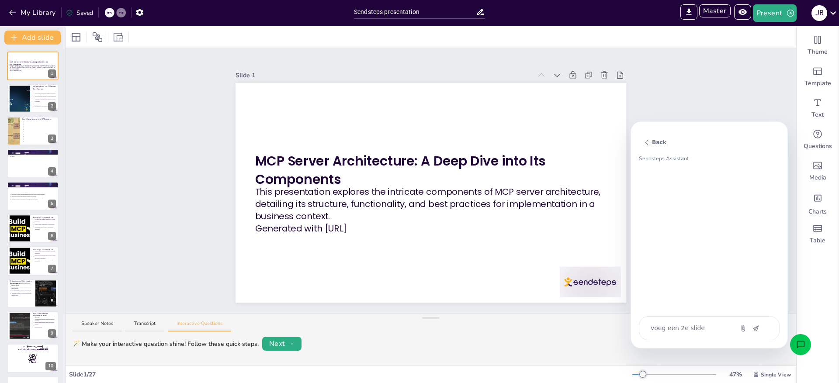
type textarea "x"
type textarea "voeg een 2e slide t"
type textarea "x"
type textarea "voeg een 2e slide"
type textarea "x"
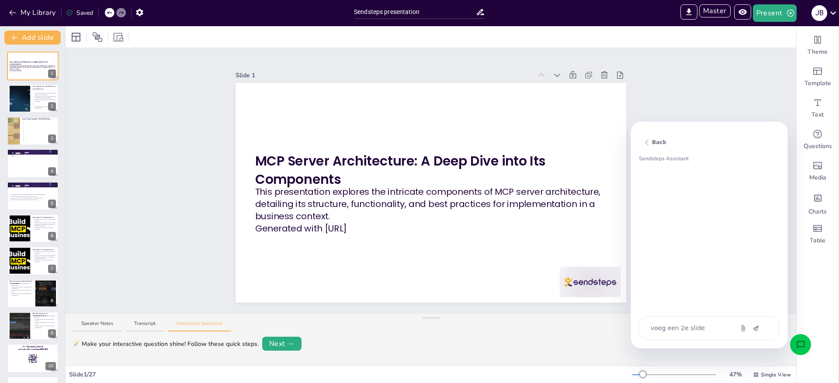
type textarea "voeg een 2e slide"
type textarea "x"
type textarea "w"
type textarea "x"
type textarea "v"
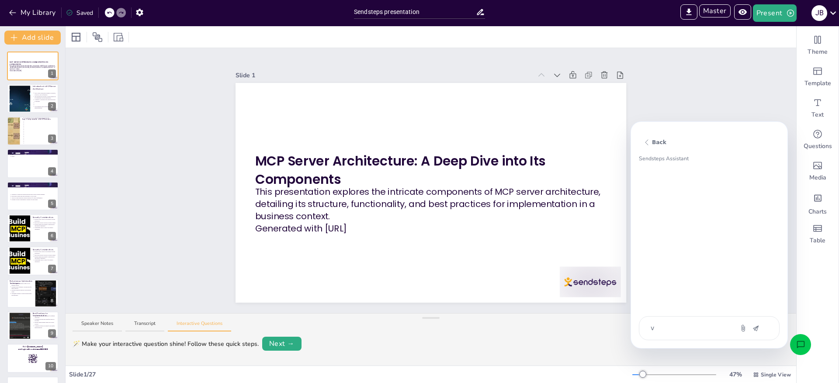
type textarea "x"
type textarea "vo"
type textarea "x"
type textarea "voe"
type textarea "x"
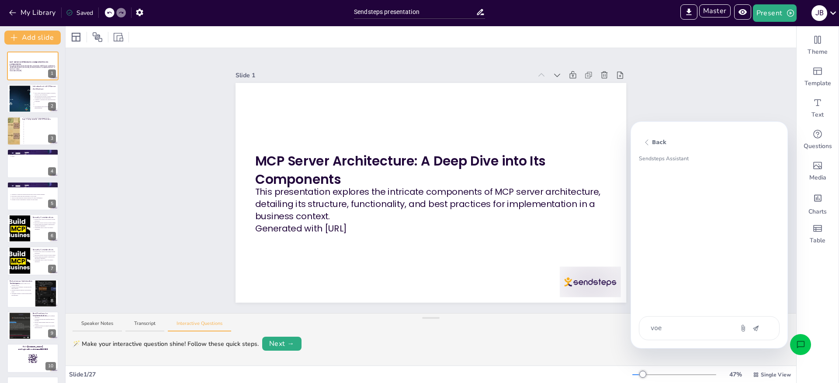
type textarea "voeg"
type textarea "x"
type textarea "voeg"
type textarea "x"
type textarea "voeg e"
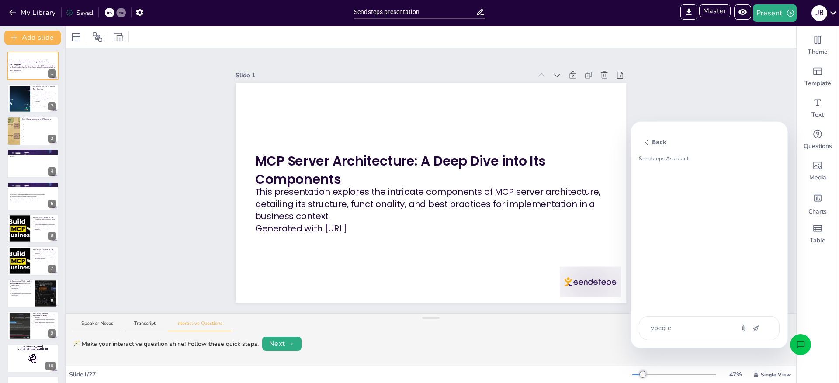
type textarea "x"
type textarea "voeg ee"
type textarea "x"
type textarea "voeg een"
type textarea "x"
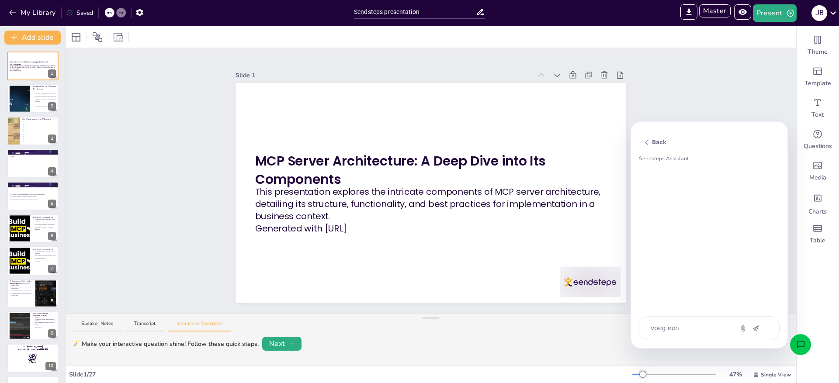
type textarea "voeg een"
type textarea "x"
type textarea "voeg een n"
type textarea "x"
type textarea "voeg een ni"
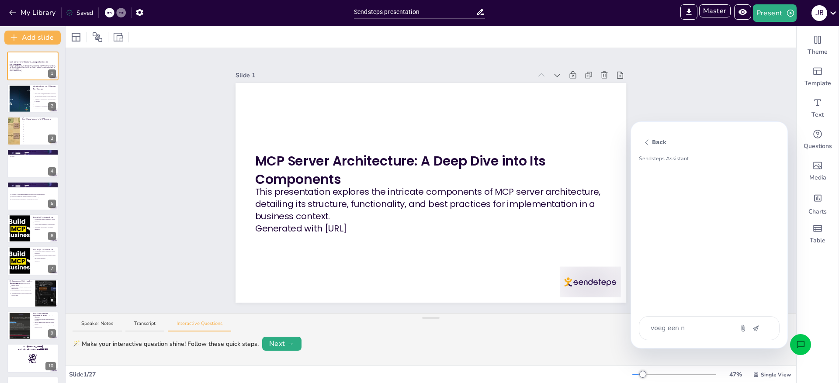
type textarea "x"
type textarea "voeg een nie"
type textarea "x"
type textarea "voeg een nieu"
type textarea "x"
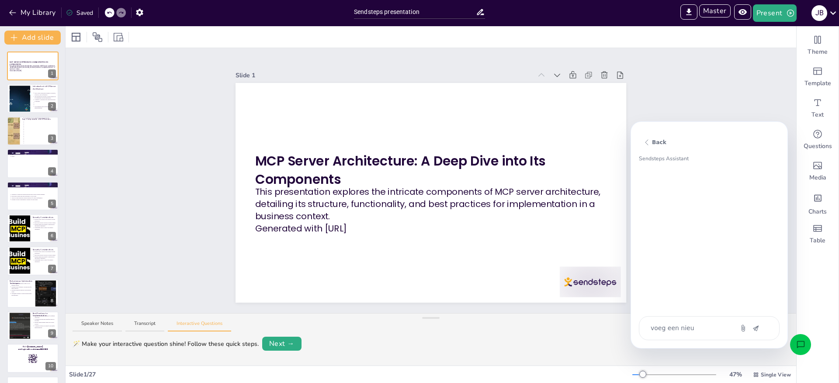
type textarea "voeg een nieuw"
type textarea "x"
type textarea "voeg een nieuwe"
type textarea "x"
type textarea "voeg een nieuwe"
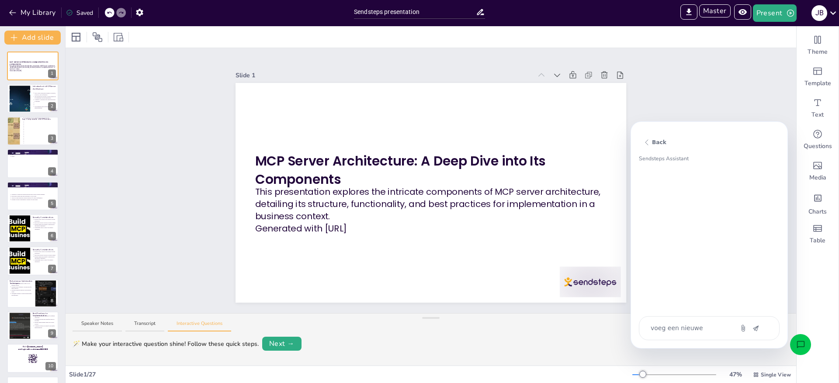
type textarea "x"
type textarea "voeg een nieuwe s"
type textarea "x"
type textarea "voeg een nieuwe sl"
type textarea "x"
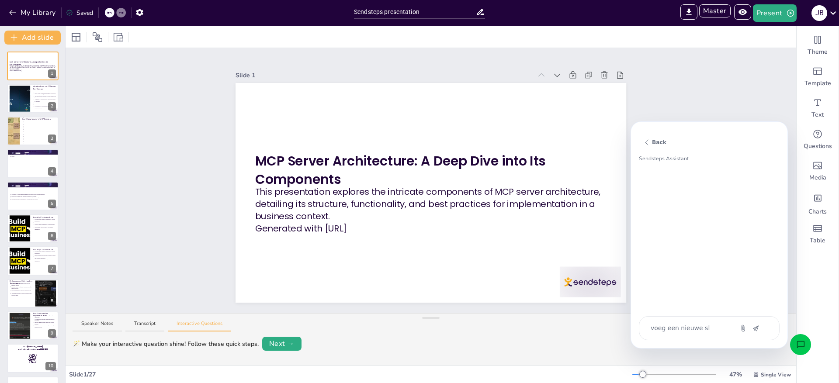
type textarea "voeg een nieuwe sli"
type textarea "x"
type textarea "voeg een nieuwe slid"
type textarea "x"
type textarea "voeg een nieuwe slide"
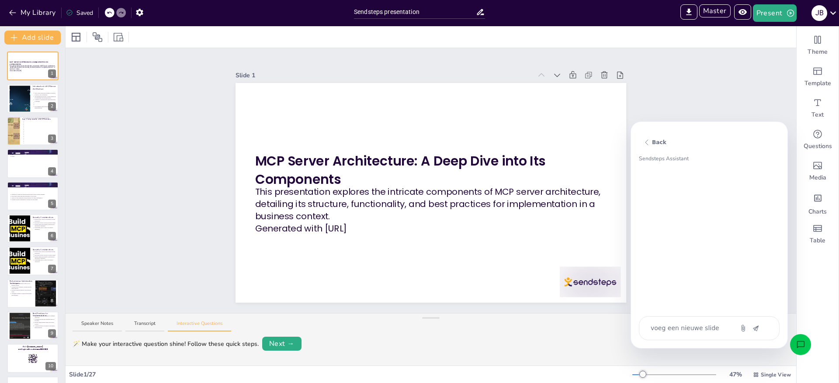
type textarea "x"
type textarea "voeg een nieuwe slide"
type textarea "x"
type textarea "voeg een nieuwe slide t"
type textarea "x"
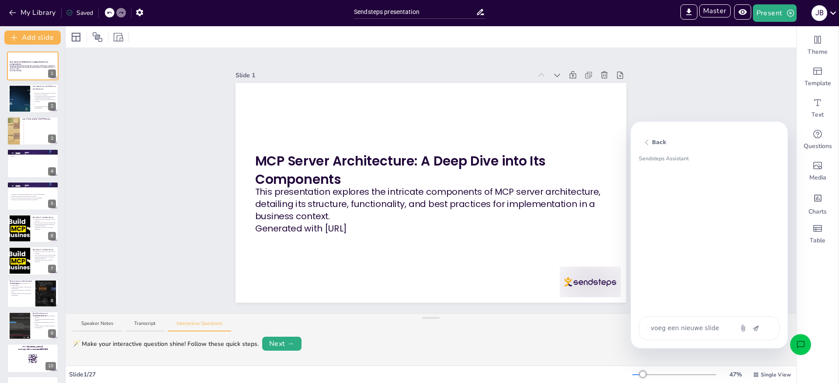
type textarea "voeg een nieuwe slide to"
type textarea "x"
type textarea "voeg een nieuwe slide toe"
type textarea "x"
type textarea "voeg een nieuwe slide toe"
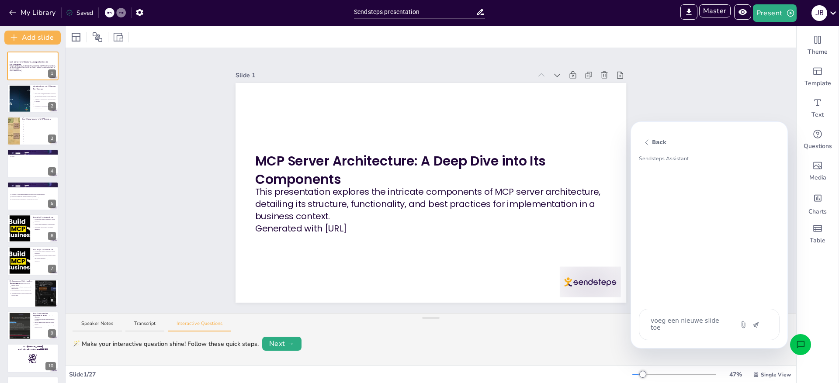
type textarea "x"
type textarea "voeg een nieuwe slide toe o"
type textarea "x"
type textarea "voeg een nieuwe slide toe op"
type textarea "x"
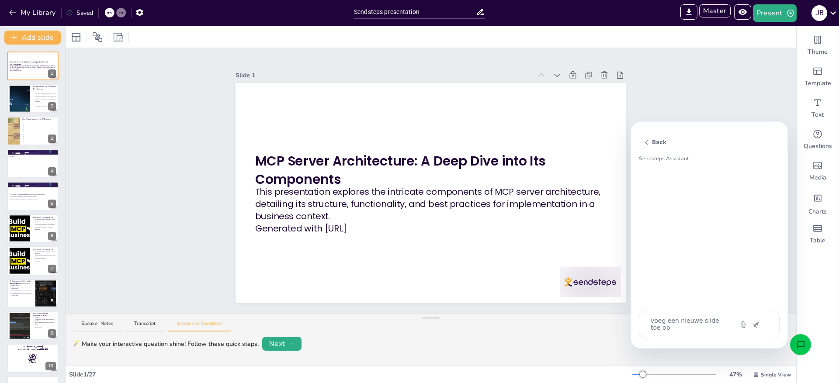
type textarea "voeg een nieuwe slide toe op"
type textarea "x"
type textarea "voeg een nieuwe slide toe op p"
type textarea "x"
type textarea "voeg een nieuwe slide toe op po"
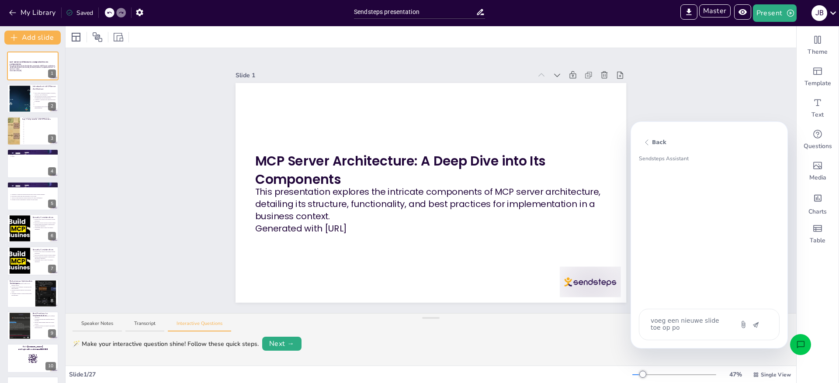
type textarea "x"
type textarea "voeg een nieuwe slide toe op pos"
type textarea "x"
type textarea "voeg een nieuwe slide toe op posi"
type textarea "x"
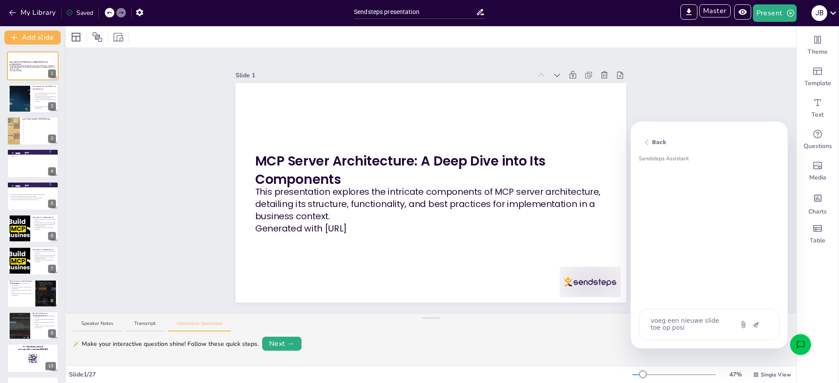
type textarea "voeg een nieuwe slide toe op posit"
type textarea "x"
type textarea "voeg een nieuwe slide toe op positi"
type textarea "x"
type textarea "voeg een nieuwe slide toe op positie"
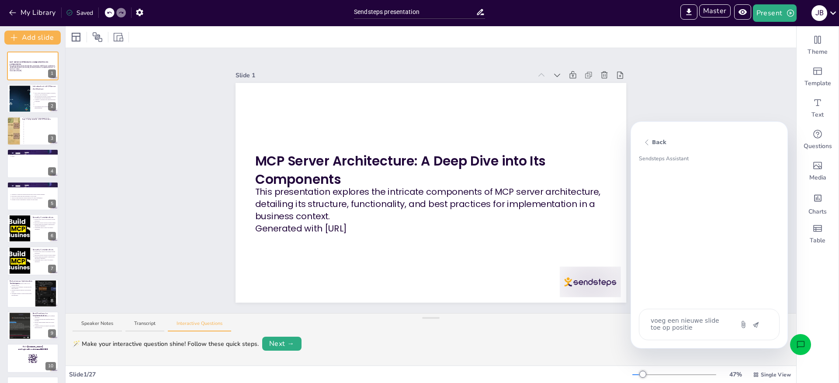
type textarea "x"
type textarea "voeg een nieuwe slide toe op positie"
type textarea "x"
type textarea "voeg een nieuwe slide toe op positie 2"
type textarea "x"
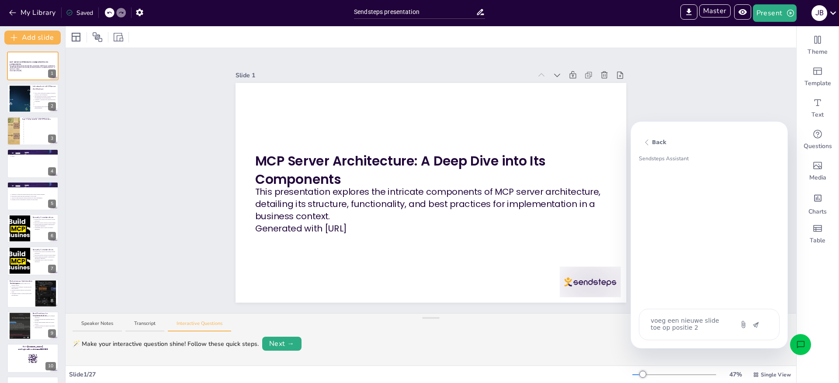
type textarea "voeg een nieuwe slide toe op positie 2,"
type textarea "x"
type textarea "voeg een nieuwe slide toe op positie 2,"
type textarea "x"
type textarea "voeg een nieuwe slide toe op positie 2, m"
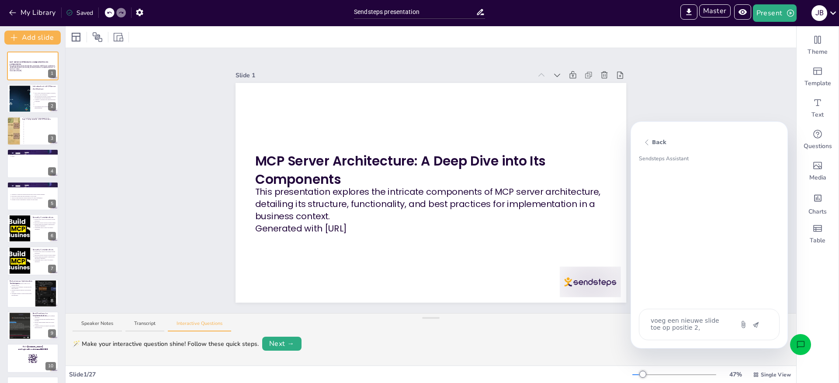
type textarea "x"
type textarea "voeg een nieuwe slide toe op positie 2, me"
type textarea "x"
type textarea "voeg een nieuwe slide toe op positie 2, met"
type textarea "x"
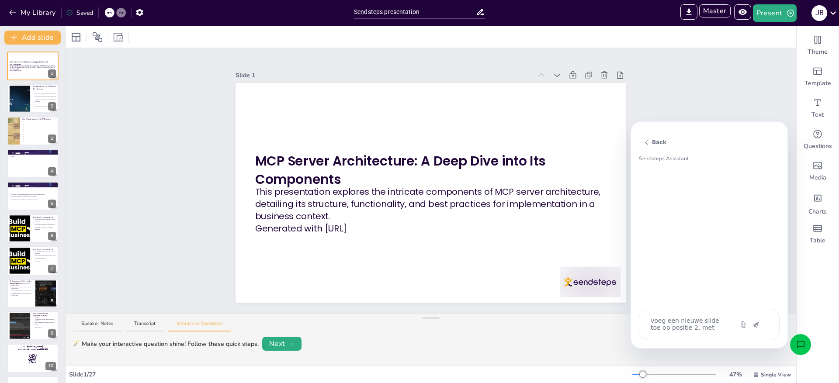
type textarea "voeg een nieuwe slide toe op positie 2, met"
type textarea "x"
type textarea "voeg een nieuwe slide toe op positie 2, met e"
type textarea "x"
type textarea "voeg een nieuwe slide toe op positie 2, met ee"
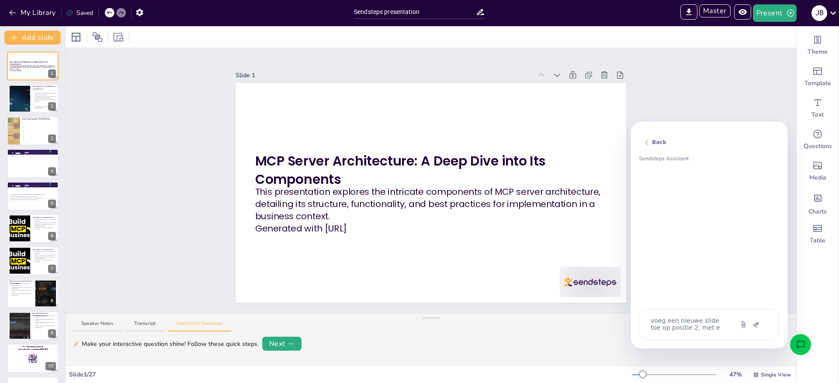
type textarea "x"
type textarea "voeg een nieuwe slide toe op positie 2, met een"
type textarea "x"
type textarea "voeg een nieuwe slide toe op positie 2, met een"
type textarea "x"
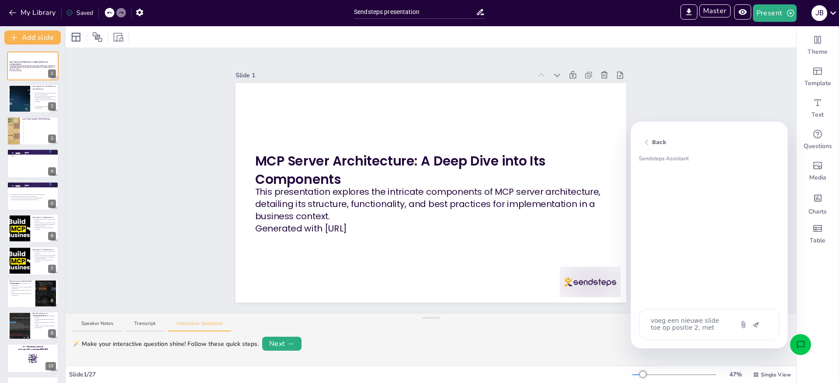
type textarea "voeg een nieuwe slide toe op positie 2, met een e"
type textarea "x"
type textarea "voeg een nieuwe slide toe op positie 2, met een ex"
type textarea "x"
type textarea "voeg een nieuwe slide toe op positie 2, met een ext"
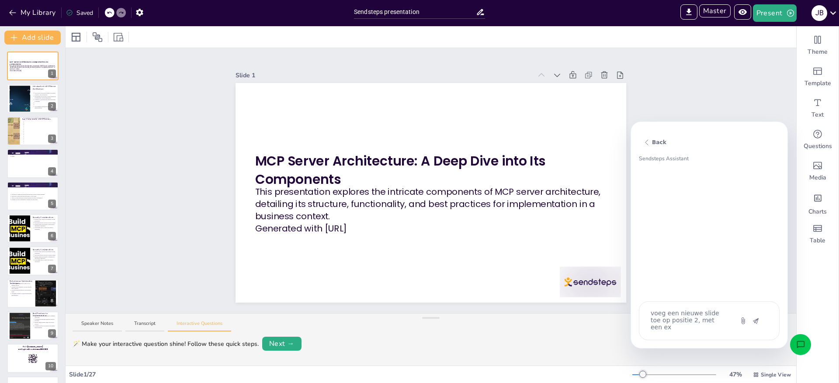
type textarea "x"
type textarea "voeg een nieuwe slide toe op positie 2, met een extr"
type textarea "x"
type textarea "voeg een nieuwe slide toe op positie 2, met een extr"
type textarea "x"
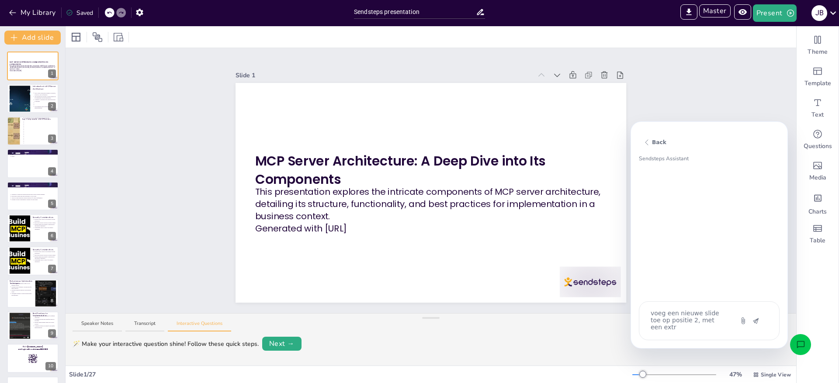
type textarea "voeg een nieuwe slide toe op positie 2, met een extr i"
type textarea "x"
type textarea "voeg een nieuwe slide toe op positie 2, met een extr in"
type textarea "x"
type textarea "voeg een nieuwe slide toe op positie 2, met een extr inf"
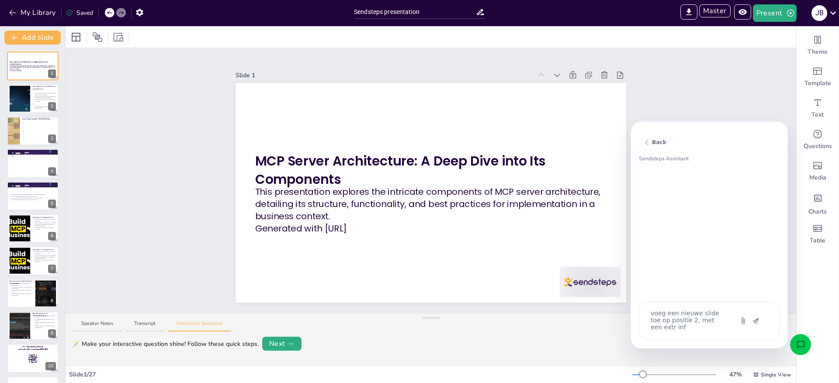
type textarea "x"
type textarea "voeg een nieuwe slide toe op positie 2, met een extr infr"
type textarea "x"
type textarea "voeg een nieuwe slide toe op positie 2, met een extr inf"
type textarea "x"
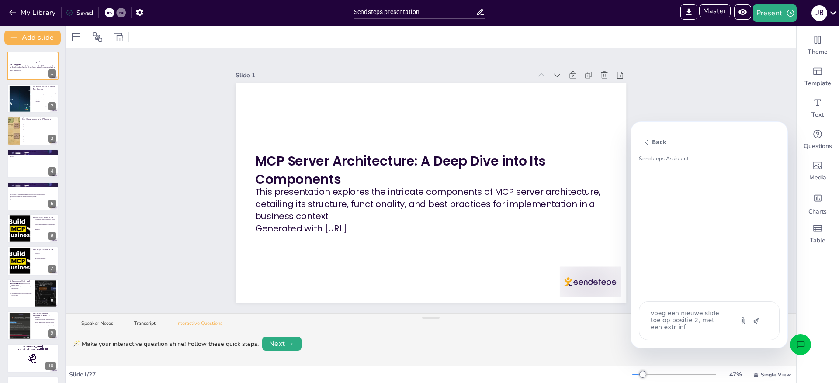
type textarea "voeg een nieuwe slide toe op positie 2, met een extr in"
type textarea "x"
type textarea "voeg een nieuwe slide toe op positie 2, met een extr i"
type textarea "x"
type textarea "voeg een nieuwe slide toe op positie 2, met een extr in"
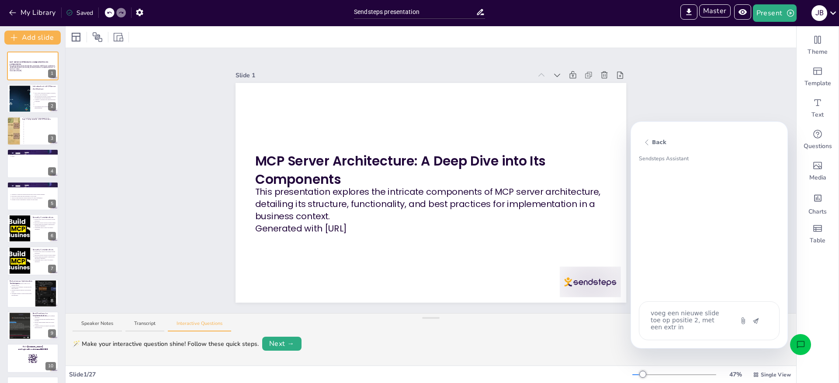
type textarea "x"
type textarea "voeg een nieuwe slide toe op positie 2, met een extr int"
type textarea "x"
type textarea "voeg een nieuwe slide toe op positie 2, met een extr intr"
type textarea "x"
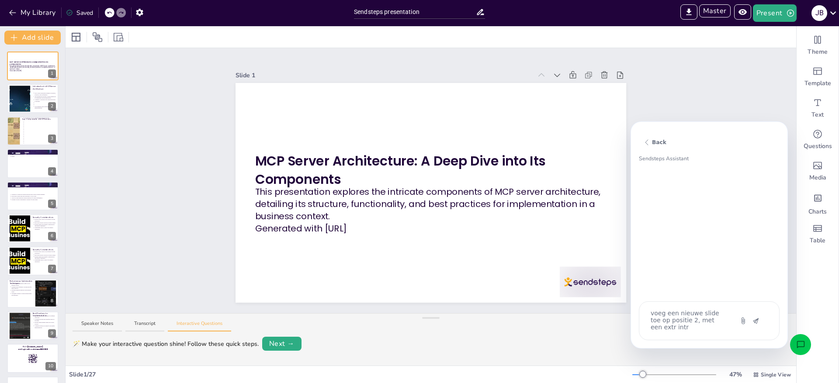
type textarea "voeg een nieuwe slide toe op positie 2, met een extr intro"
type textarea "x"
type textarea "voeg een nieuwe slide toe op positie 2, met een extr introd"
type textarea "x"
type textarea "voeg een nieuwe slide toe op positie 2, met een extr introdi"
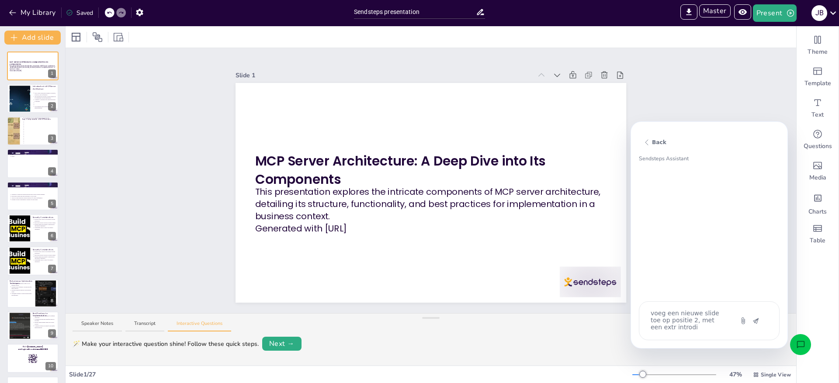
type textarea "x"
type textarea "voeg een nieuwe slide toe op positie 2, met een extr introd"
type textarea "x"
type textarea "voeg een nieuwe slide toe op positie 2, met een extr introdu"
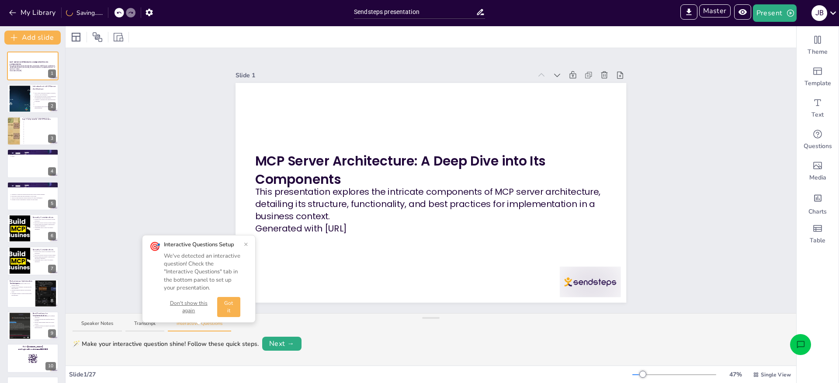
click at [179, 303] on button "Don't show this again" at bounding box center [189, 307] width 50 height 15
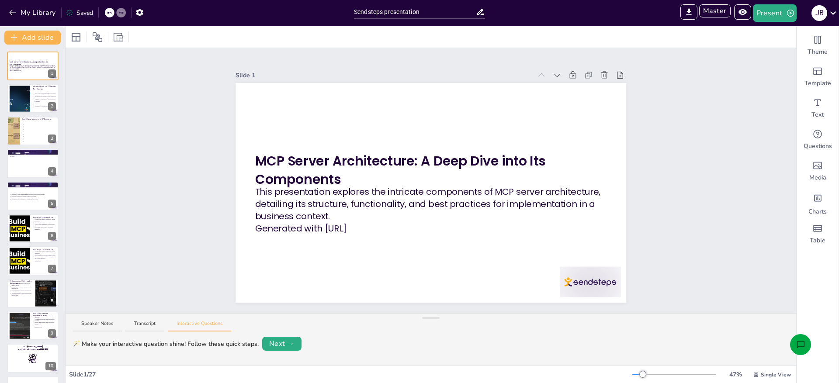
click at [799, 347] on icon "Open assistant chat" at bounding box center [801, 345] width 9 height 9
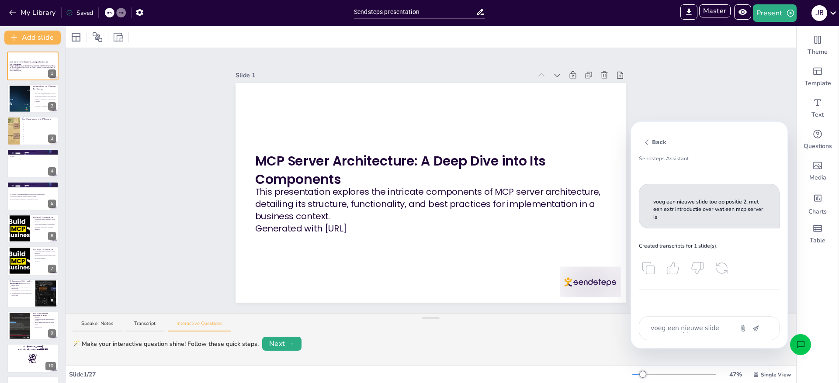
click at [658, 247] on p "Created transcripts for 1 slide(s)." at bounding box center [709, 247] width 141 height 8
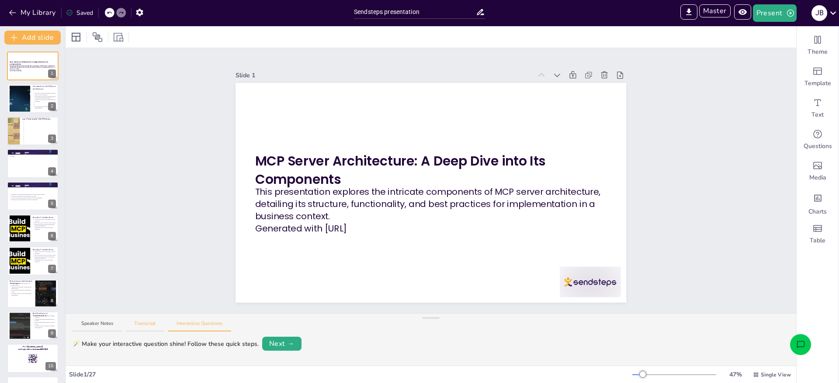
click at [150, 323] on button "Transcript" at bounding box center [144, 326] width 39 height 12
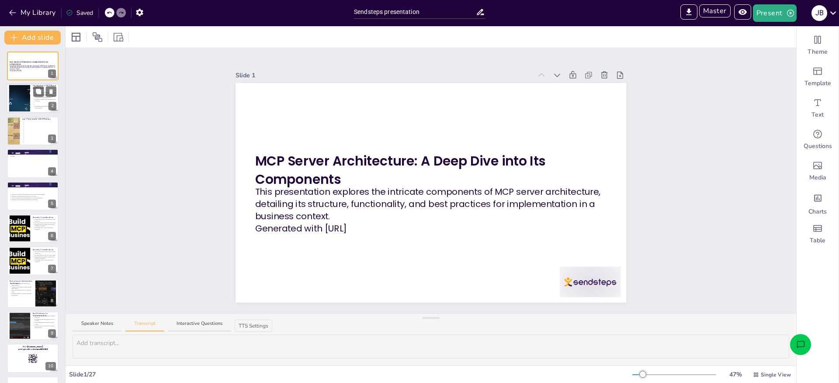
click at [28, 108] on div at bounding box center [19, 98] width 50 height 27
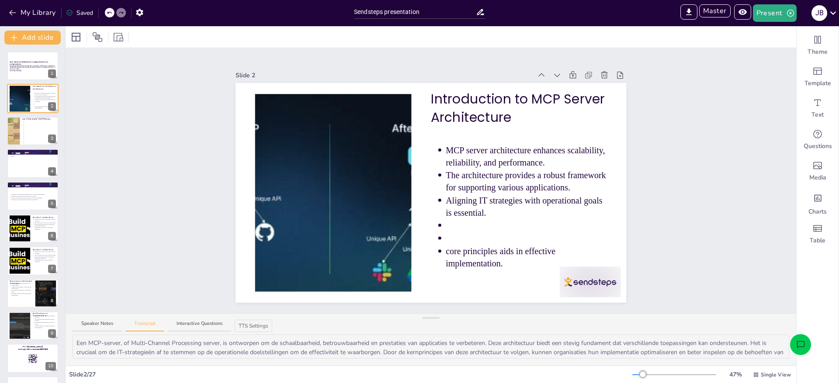
click at [804, 339] on button "Open assistant chat" at bounding box center [800, 344] width 21 height 21
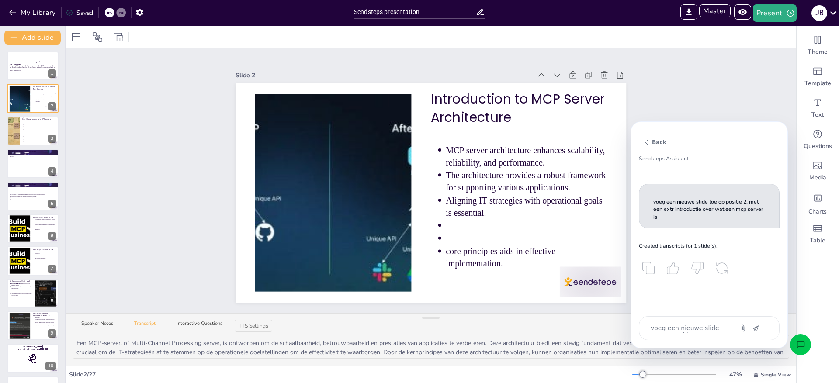
click at [679, 320] on div "voeg een nieuwe slide toe op positie 2, met een extr introductie over wat een m…" at bounding box center [709, 329] width 141 height 24
click at [679, 327] on textarea "voeg een nieuwe slide toe op positie 2, met een extr introductie over wat een m…" at bounding box center [686, 328] width 73 height 9
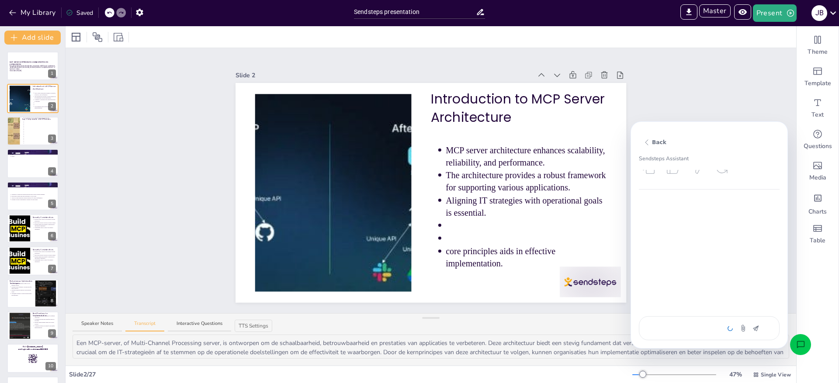
scroll to position [100, 0]
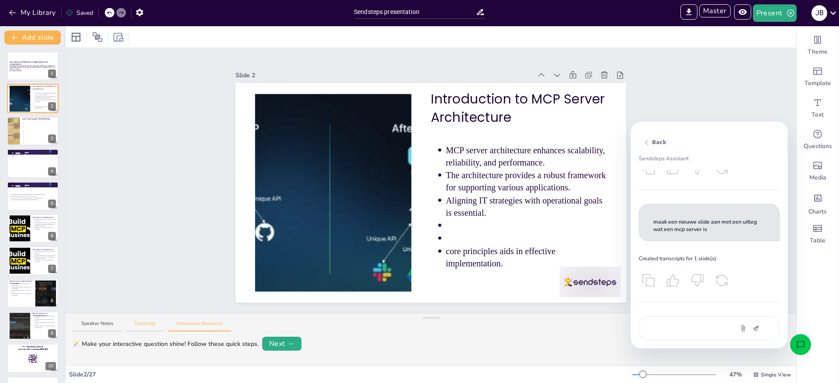
click at [145, 325] on button "Transcript" at bounding box center [144, 326] width 39 height 12
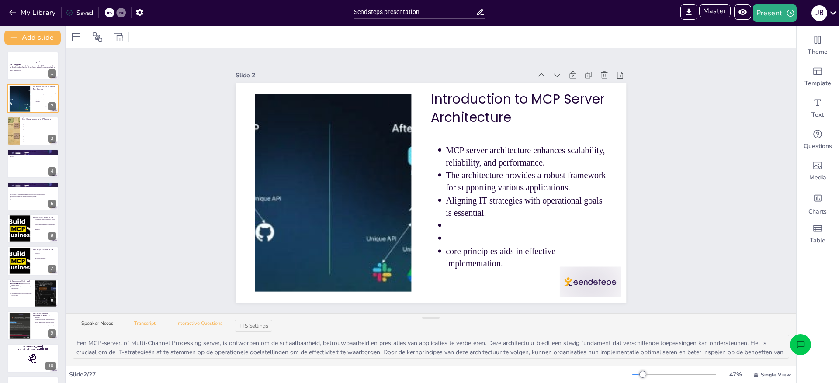
click at [196, 324] on button "Interactive Questions" at bounding box center [199, 326] width 63 height 12
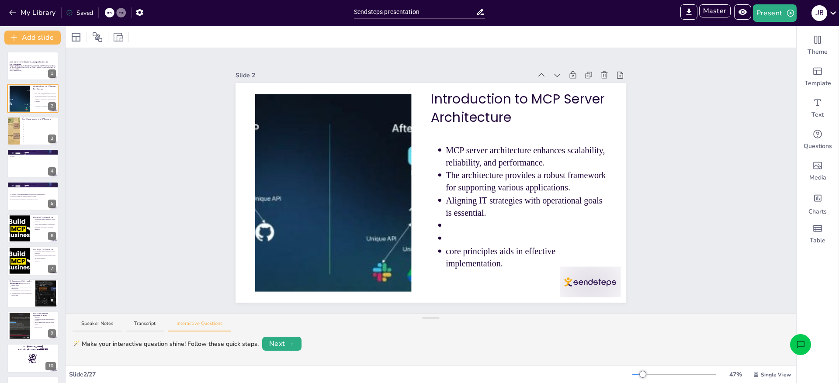
click at [801, 351] on button "Open assistant chat" at bounding box center [800, 344] width 21 height 21
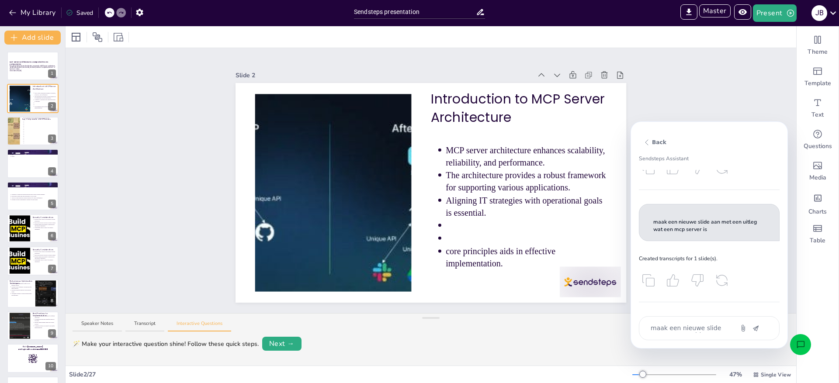
click at [703, 320] on div "maak een nieuwe slide aan met een uitleg wat een mcp server is" at bounding box center [709, 329] width 141 height 24
click at [702, 324] on textarea "maak een nieuwe slide aan met een uitleg wat een mcp server is" at bounding box center [686, 328] width 73 height 9
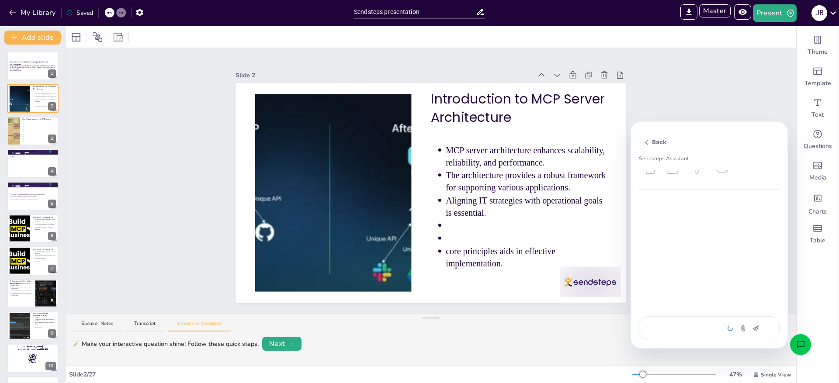
scroll to position [212, 0]
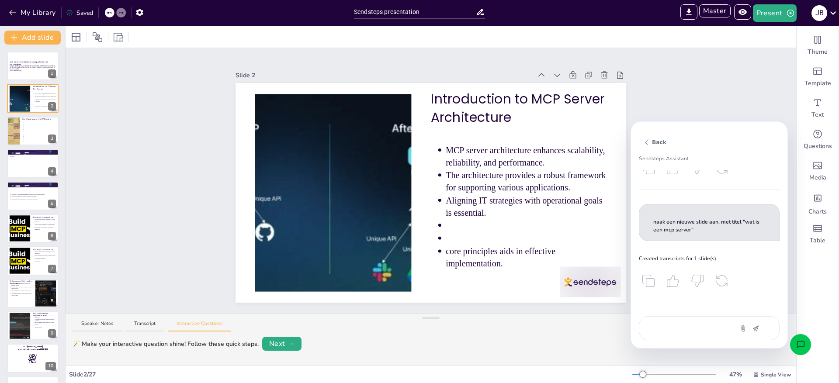
click at [683, 323] on div "naak een nieuwe slide aan, met titel "wat is een mcp server"" at bounding box center [709, 329] width 141 height 24
click at [683, 332] on textarea "naak een nieuwe slide aan, met titel "wat is een mcp server"" at bounding box center [686, 328] width 73 height 9
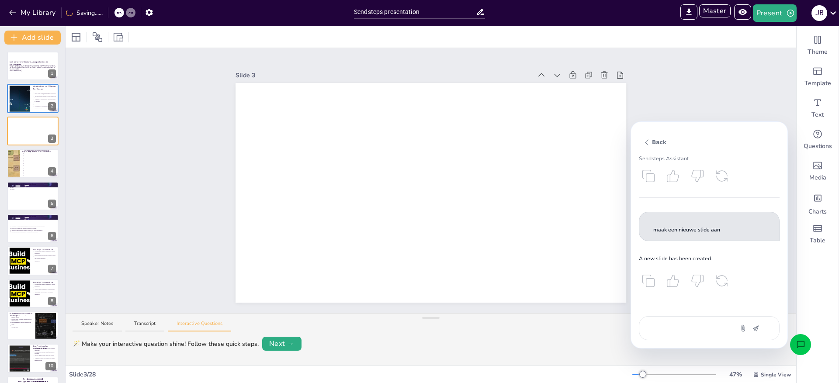
click at [664, 324] on textarea "maak een nieuwe slide aan" at bounding box center [686, 328] width 73 height 9
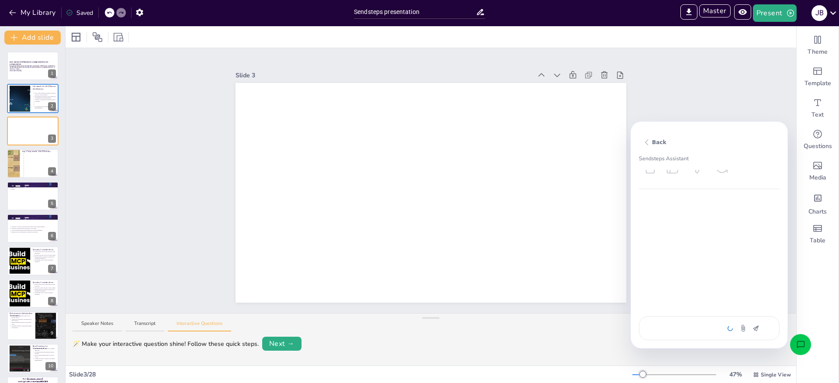
scroll to position [430, 0]
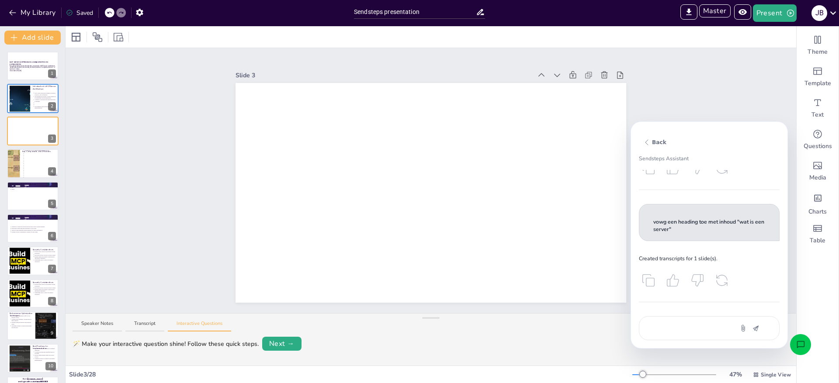
click at [672, 324] on div "vowg een heading toe met inhoud "wat is een server"" at bounding box center [709, 329] width 141 height 24
click at [672, 325] on textarea "vowg een heading toe met inhoud "wat is een server"" at bounding box center [686, 328] width 73 height 9
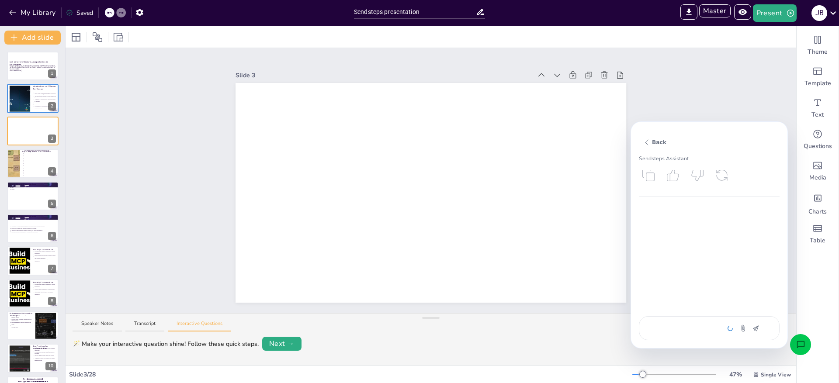
scroll to position [535, 0]
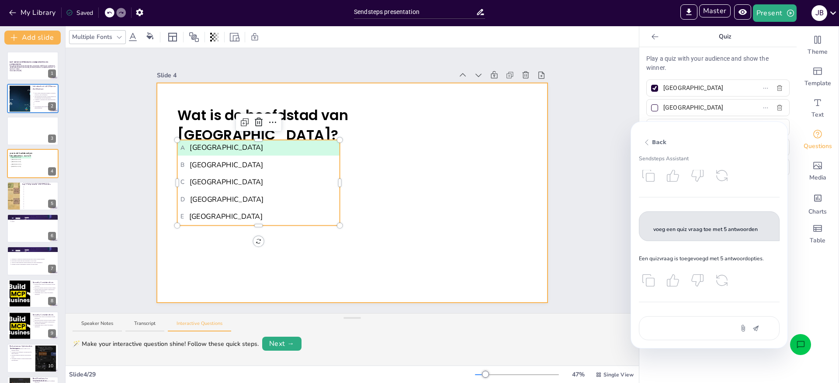
click at [421, 176] on div at bounding box center [352, 193] width 391 height 220
click at [209, 171] on li "B Rotterdam" at bounding box center [258, 165] width 163 height 16
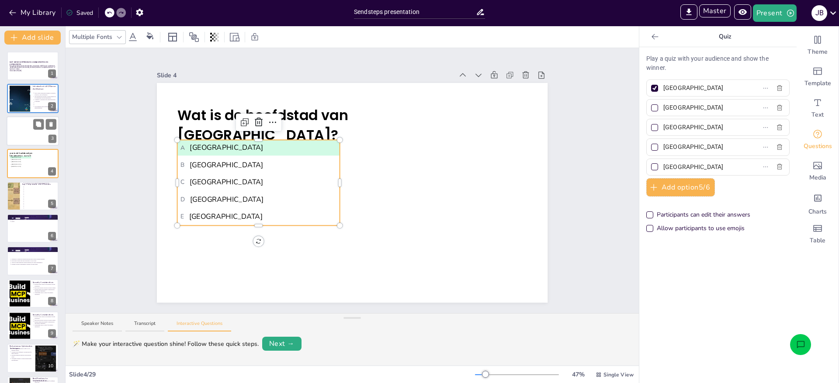
click at [30, 131] on div at bounding box center [33, 131] width 52 height 30
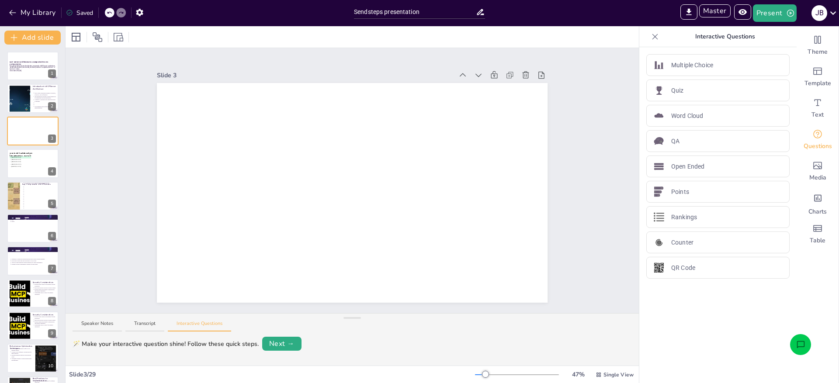
click at [800, 344] on icon "Open assistant chat" at bounding box center [801, 345] width 9 height 9
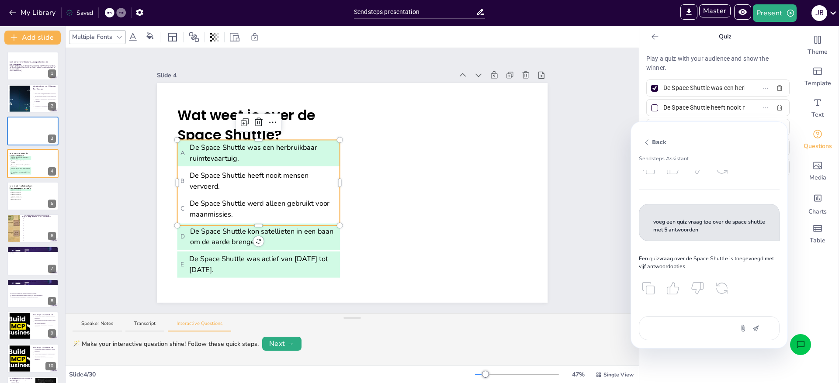
scroll to position [655, 0]
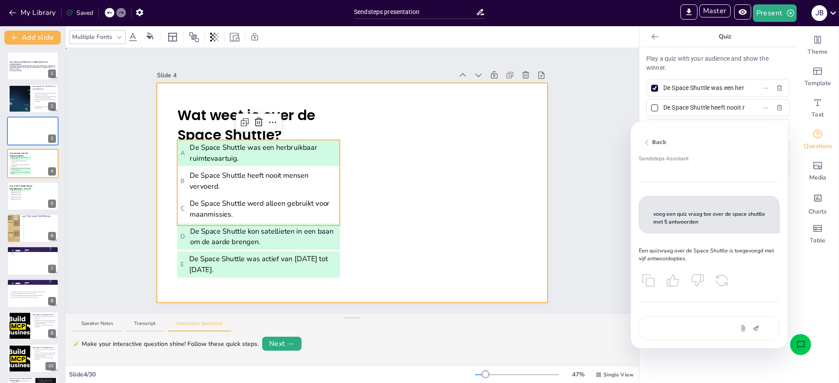
click at [439, 156] on div at bounding box center [352, 193] width 391 height 220
click at [339, 205] on li "C De Space Shuttle werd alleen gebruikt voor maanmissies." at bounding box center [258, 209] width 163 height 26
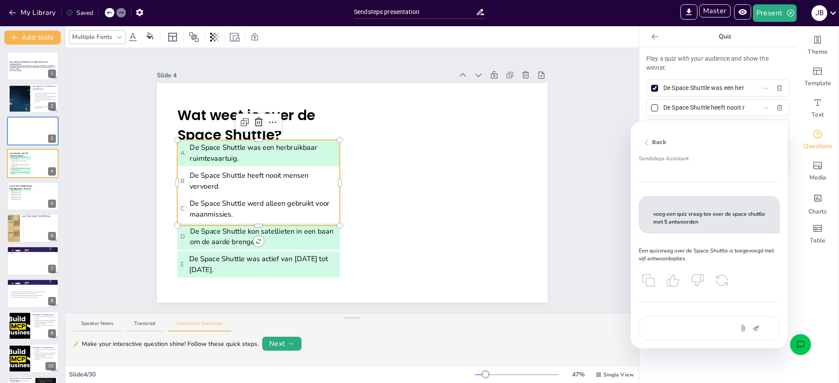
click at [326, 245] on span "D De Space Shuttle kon satellieten in een baan om de aarde brengen." at bounding box center [259, 236] width 157 height 21
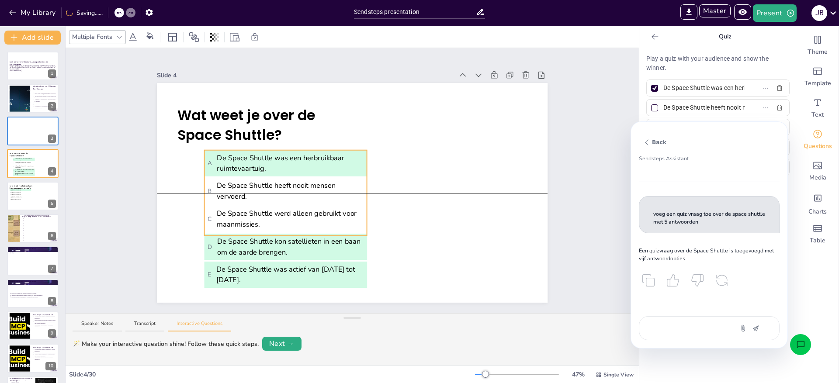
drag, startPoint x: 339, startPoint y: 224, endPoint x: 366, endPoint y: 235, distance: 29.2
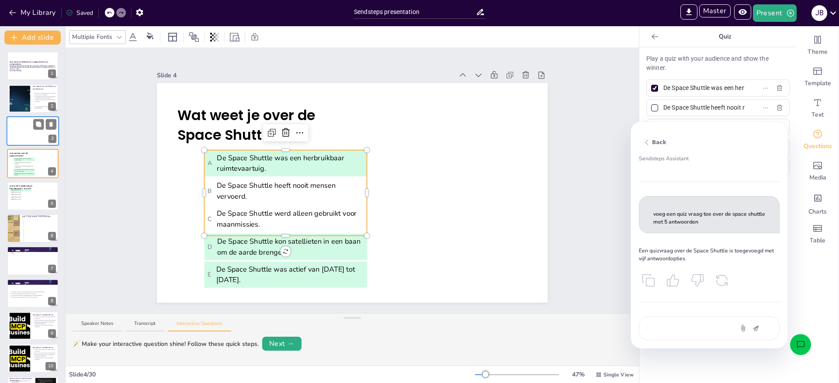
click at [26, 133] on div at bounding box center [33, 131] width 52 height 30
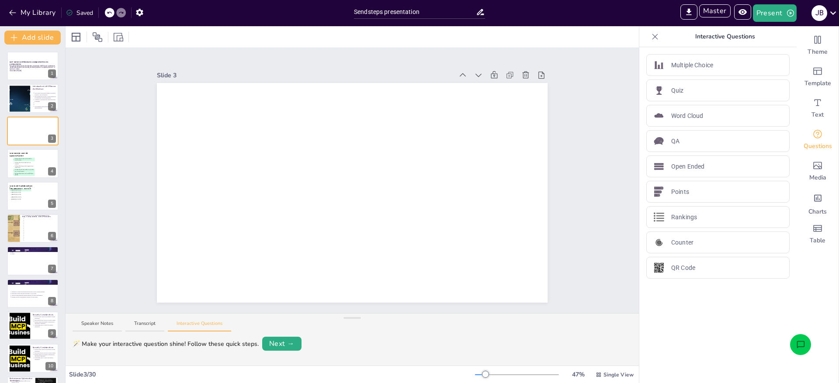
click at [797, 338] on button "Open assistant chat" at bounding box center [800, 344] width 21 height 21
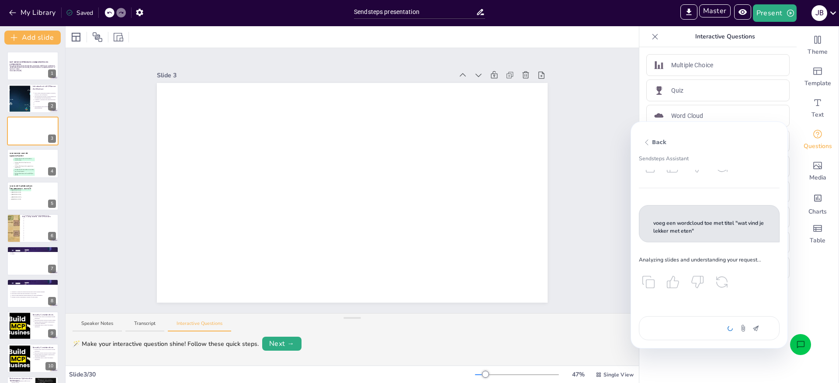
scroll to position [768, 0]
click at [687, 323] on div "voeg een wordcloud toe met titel "wat vind je lekker met eten"" at bounding box center [709, 329] width 141 height 24
click at [680, 329] on textarea "voeg een wordcloud toe met titel "wat vind je lekker met eten"" at bounding box center [686, 328] width 73 height 9
drag, startPoint x: 654, startPoint y: 223, endPoint x: 721, endPoint y: 228, distance: 66.6
click at [721, 228] on p "voeg een wordcloud toe met titel "wat vind je lekker met eten"" at bounding box center [710, 226] width 112 height 15
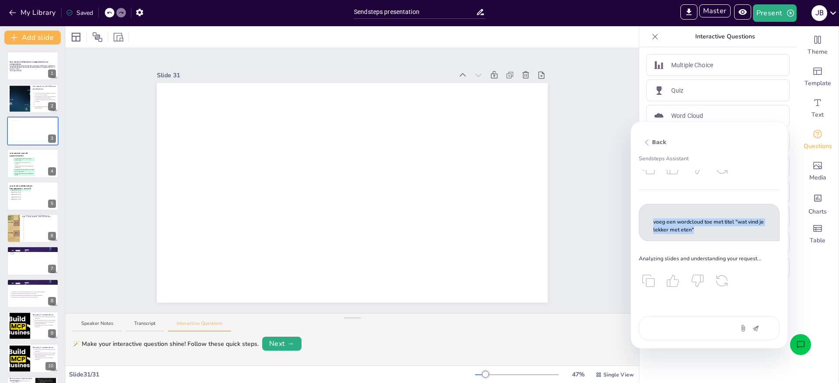
copy p "voeg een wordcloud toe met titel "wat vind je lekker met eten""
click at [682, 318] on div "voeg een wordcloud toe met titel "wat vind je lekker met eten"" at bounding box center [709, 329] width 141 height 24
click at [682, 323] on div "voeg een wordcloud toe met titel "wat vind je lekker met eten"" at bounding box center [709, 329] width 141 height 24
click at [679, 329] on textarea "voeg een wordcloud toe met titel "wat vind je lekker met eten"" at bounding box center [686, 328] width 73 height 9
paste textarea "voeg een wordcloud toe met titel "wat vind je lekker met eten""
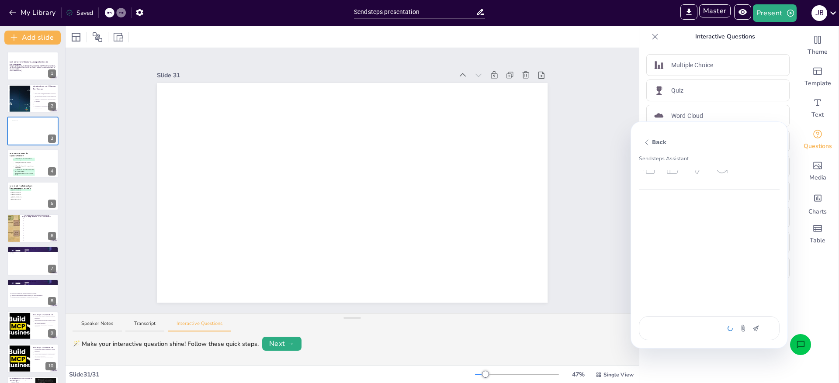
scroll to position [881, 0]
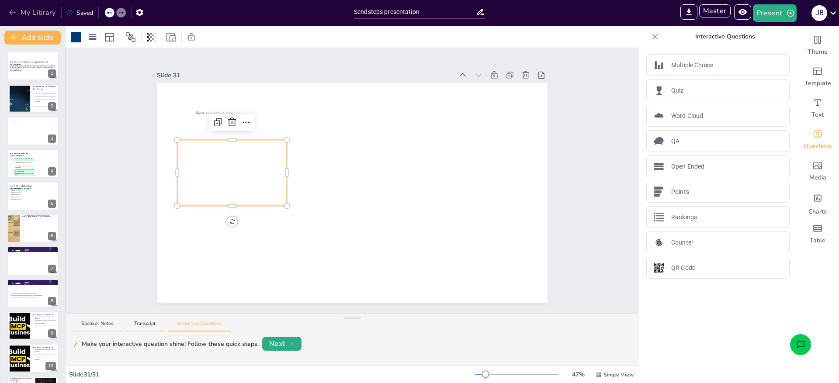
click at [45, 15] on button "My Library" at bounding box center [33, 13] width 53 height 14
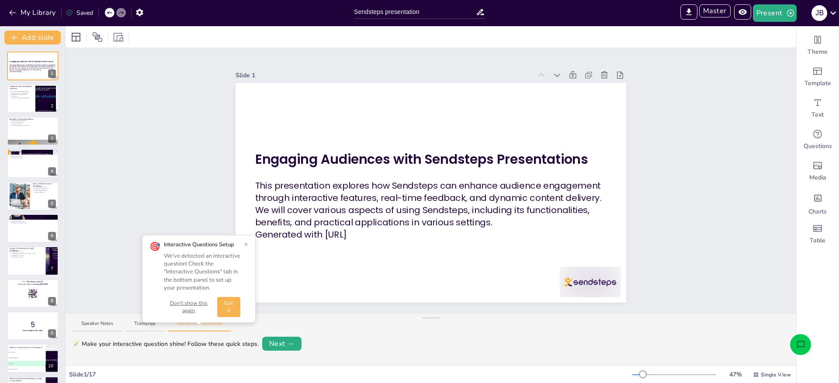
click at [167, 304] on button "Don't show this again" at bounding box center [189, 307] width 50 height 15
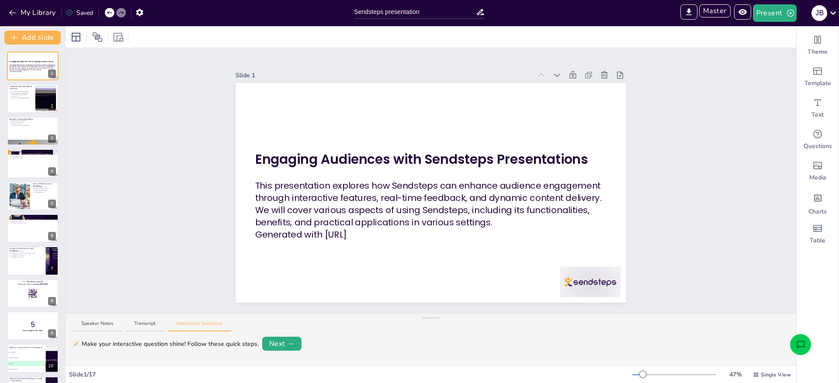
click at [804, 342] on icon "Open assistant chat" at bounding box center [801, 344] width 8 height 7
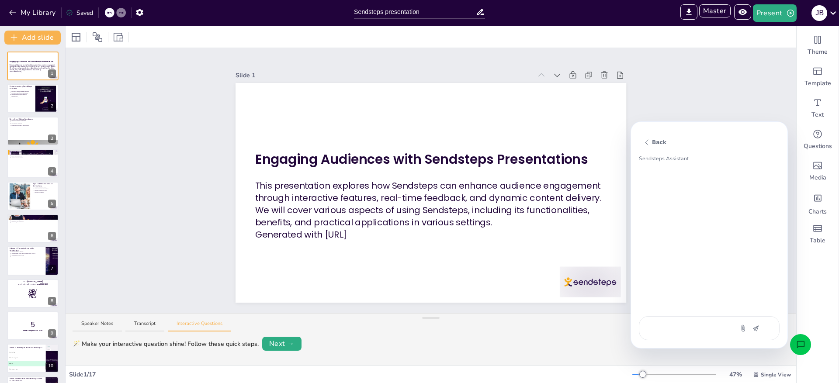
type textarea "a"
type textarea "x"
type textarea "ad"
type textarea "x"
type textarea "add"
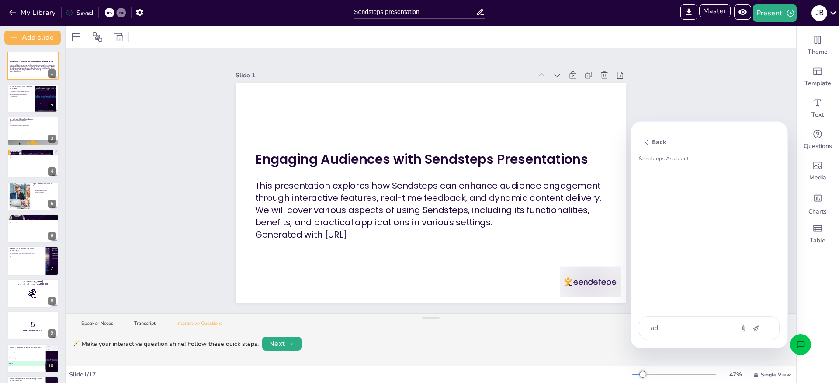
type textarea "x"
type textarea "add"
type textarea "x"
type textarea "add a"
type textarea "x"
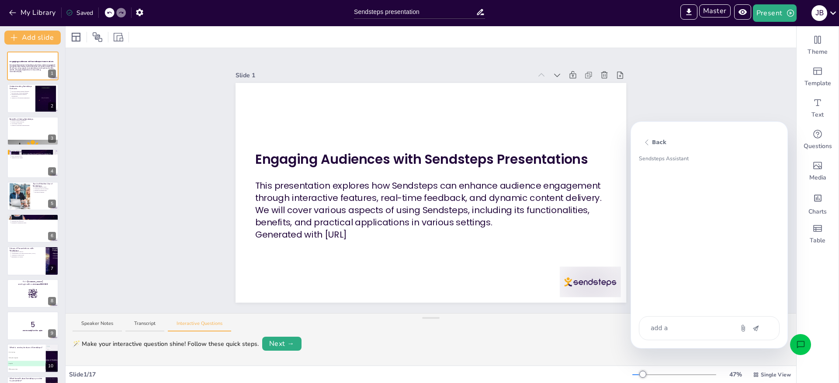
type textarea "add a"
type textarea "x"
type textarea "add a n"
type textarea "x"
type textarea "add a ne"
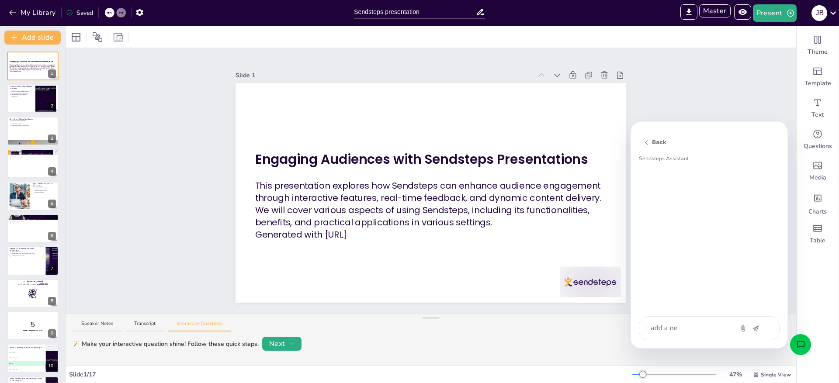
type textarea "x"
type textarea "add a new"
type textarea "x"
type textarea "add a new"
type textarea "x"
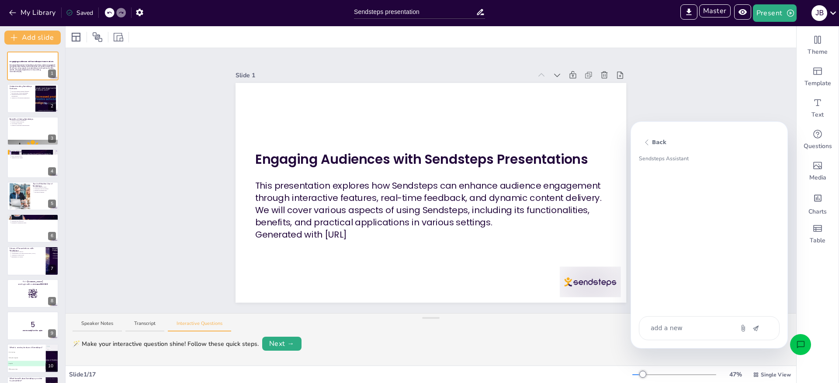
type textarea "add a new s"
type textarea "x"
type textarea "add a new sl"
type textarea "x"
type textarea "add a new sli"
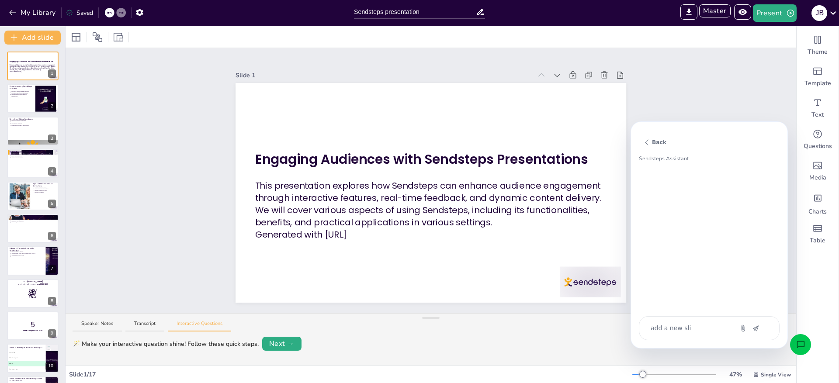
type textarea "x"
type textarea "add a new slid"
type textarea "x"
type textarea "add a new slide"
type textarea "x"
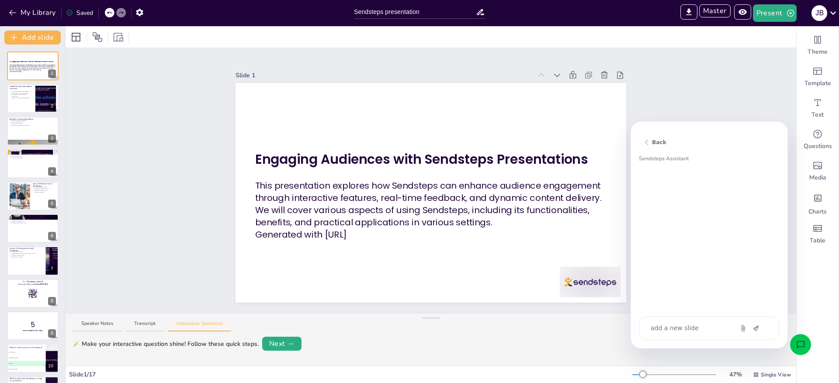
type textarea "add a new slide"
type textarea "x"
type textarea "add a new slide w"
type textarea "x"
type textarea "add a new slide wi"
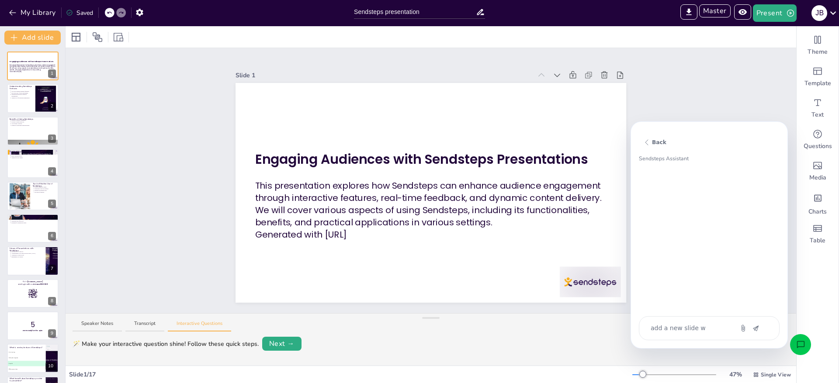
type textarea "x"
type textarea "add a new slide wit"
type textarea "x"
type textarea "add a new slide with"
type textarea "x"
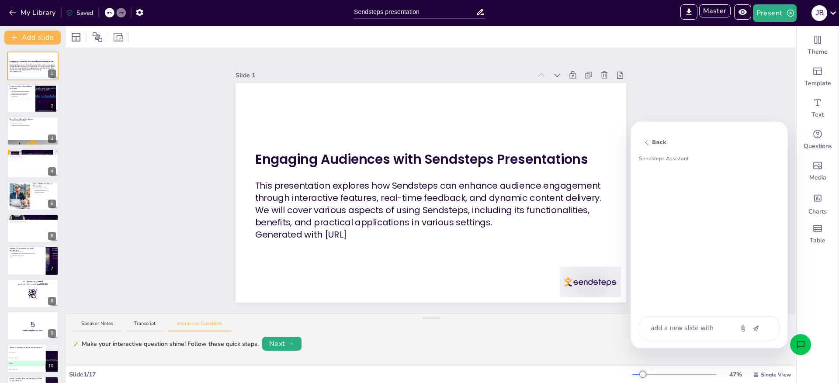
type textarea "add a new slide with"
type textarea "x"
type textarea "add a new slide with s"
type textarea "x"
type textarea "add a new slide with so"
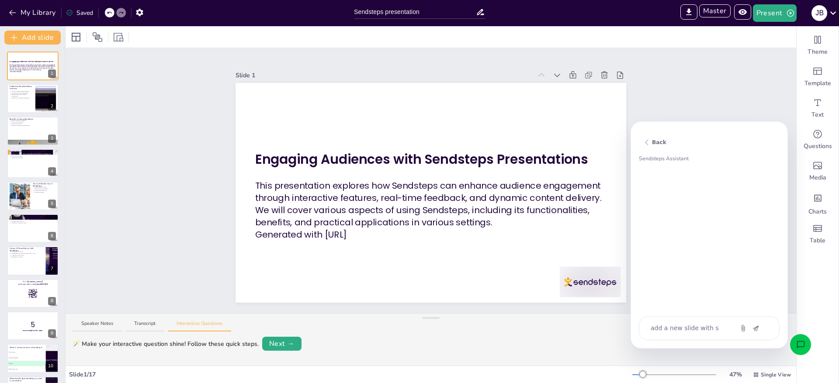
type textarea "x"
type textarea "add a new slide with som"
type textarea "x"
type textarea "add a new slide with some"
type textarea "x"
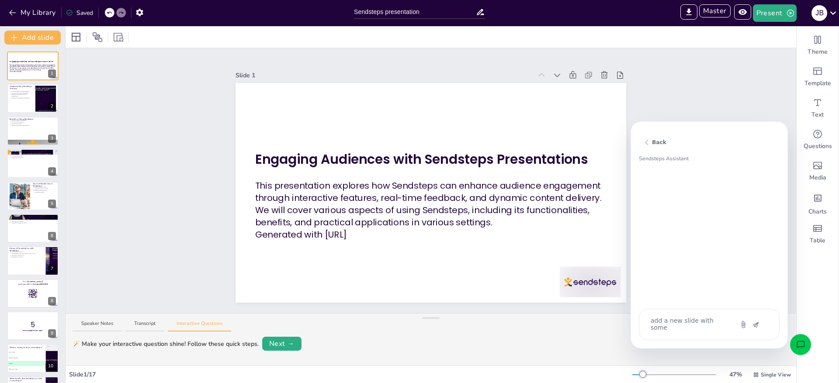
type textarea "add a new slide with some"
type textarea "x"
type textarea "add a new slide with some n"
type textarea "x"
type textarea "add a new slide with some ne"
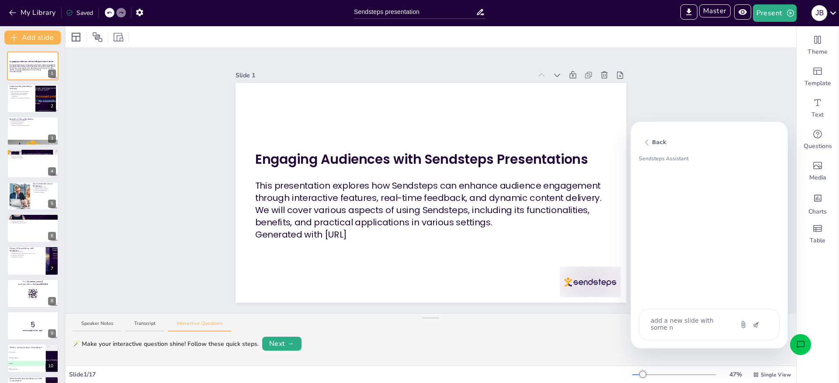
type textarea "x"
type textarea "add a new slide with some new"
type textarea "x"
type textarea "add a new slide with some new"
type textarea "x"
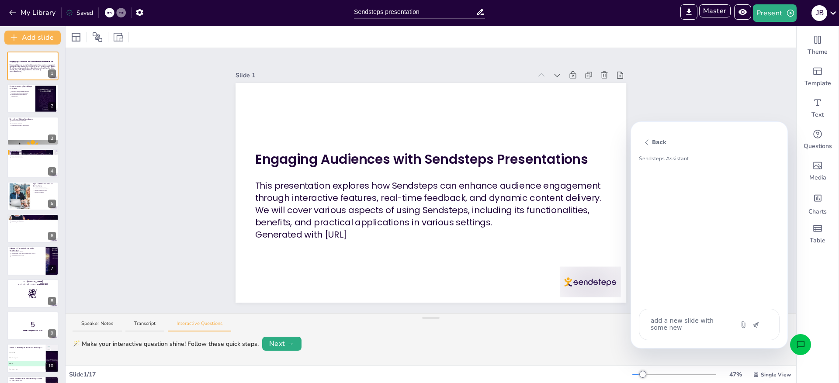
type textarea "add a new slide with some new c"
type textarea "x"
type textarea "add a new slide with some new co"
type textarea "x"
type textarea "add a new slide with some new con"
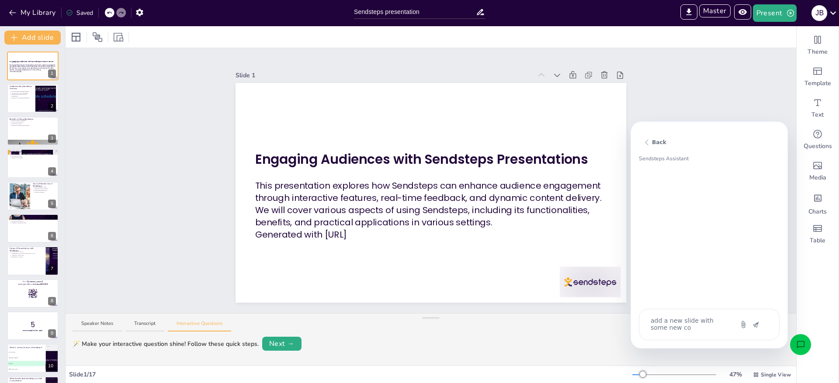
type textarea "x"
type textarea "add a new slide with some new cont"
type textarea "x"
type textarea "add a new slide with some new conte"
type textarea "x"
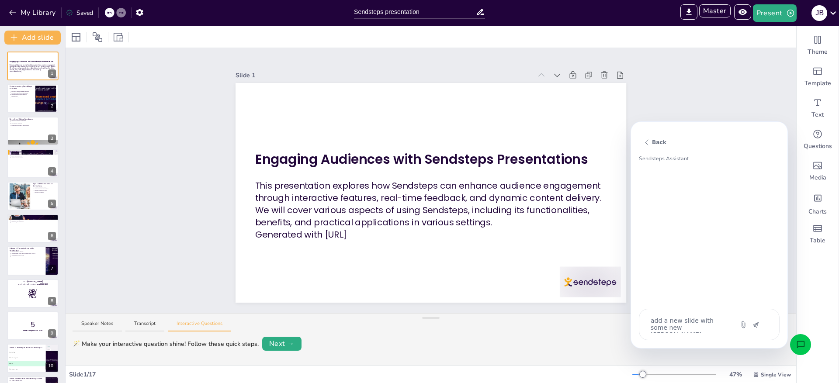
type textarea "add a new slide with some new conten"
type textarea "x"
type textarea "add a new slide with some new content"
type textarea "x"
type textarea "add a new slide with some new content"
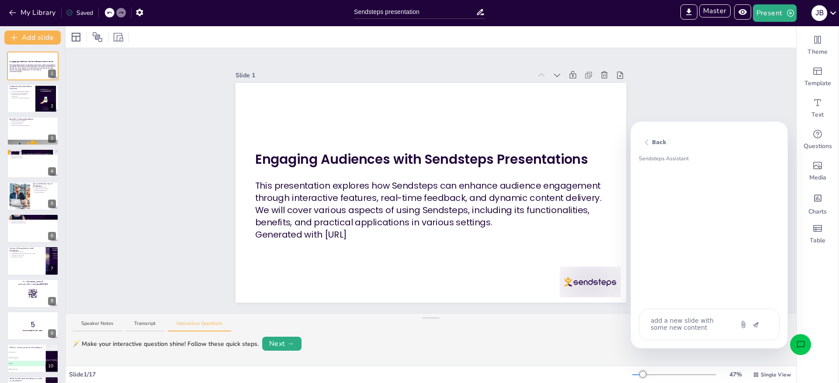
type textarea "x"
type textarea "add a new slide with some new content r"
type textarea "x"
type textarea "add a new slide with some new content re"
type textarea "x"
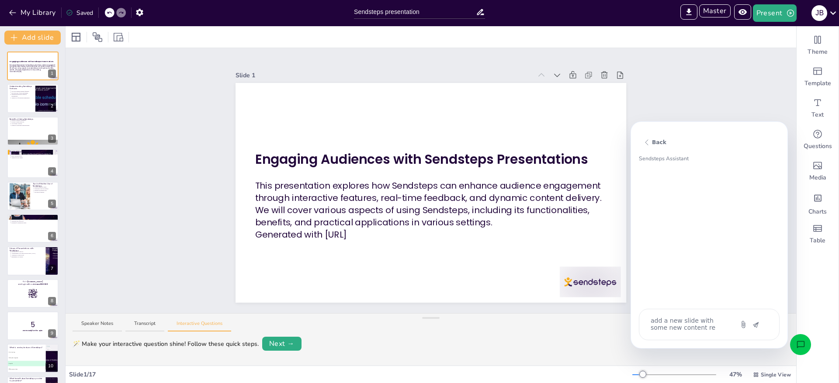
type textarea "add a new slide with some new content rel"
type textarea "x"
type textarea "add a new slide with some new content rele"
type textarea "x"
type textarea "add a new slide with some new content relev"
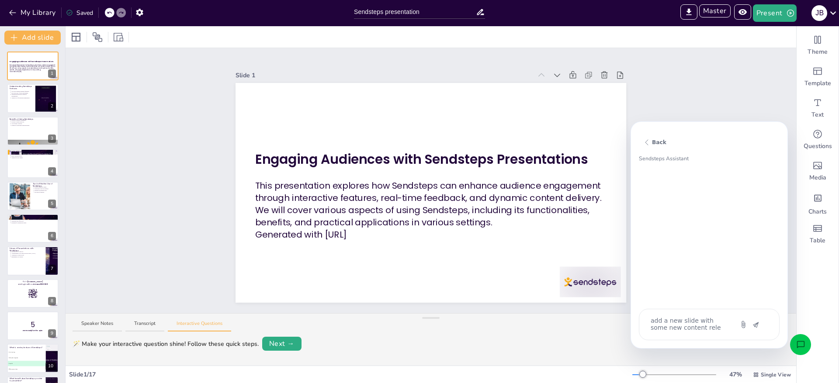
type textarea "x"
type textarea "add a new slide with some new content releva"
type textarea "x"
type textarea "add a new slide with some new content relevan"
type textarea "x"
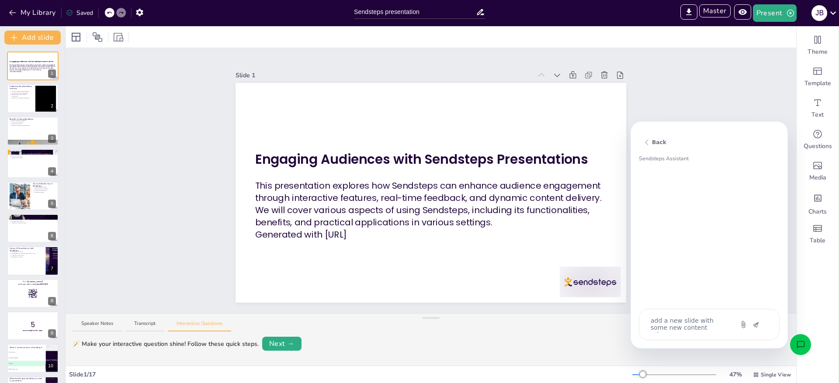
type textarea "add a new slide with some new content relevant"
type textarea "x"
type textarea "add a new slide with some new content relevant"
type textarea "x"
type textarea "add a new slide with some new content relevant t"
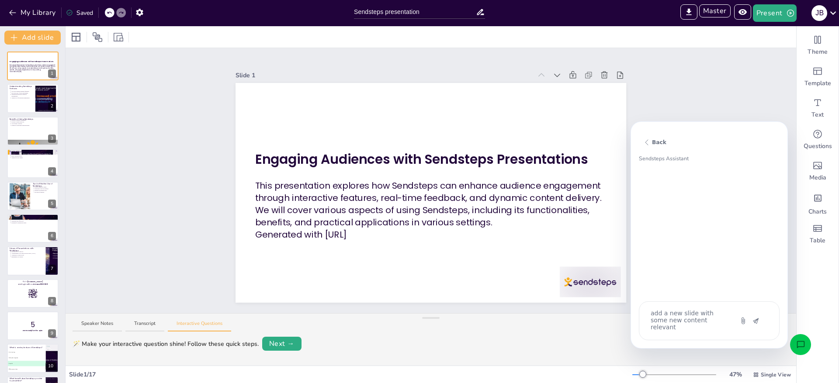
type textarea "x"
type textarea "add a new slide with some new content relevant to"
type textarea "x"
type textarea "add a new slide with some new content relevant to"
type textarea "x"
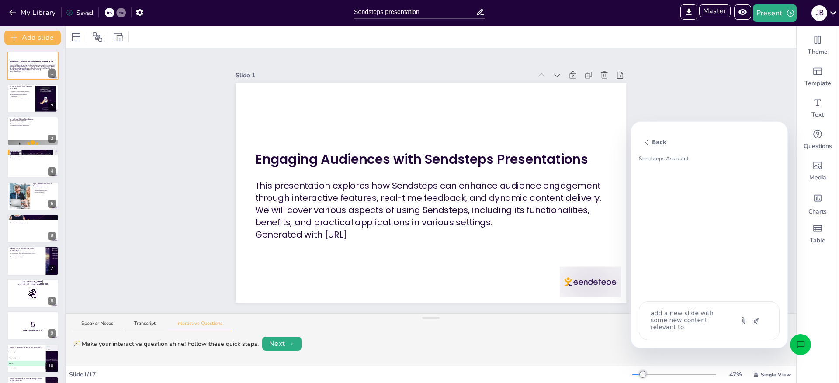
type textarea "add a new slide with some new content relevant to t"
type textarea "x"
type textarea "add a new slide with some new content relevant to th"
type textarea "x"
type textarea "add a new slide with some new content relevant to the"
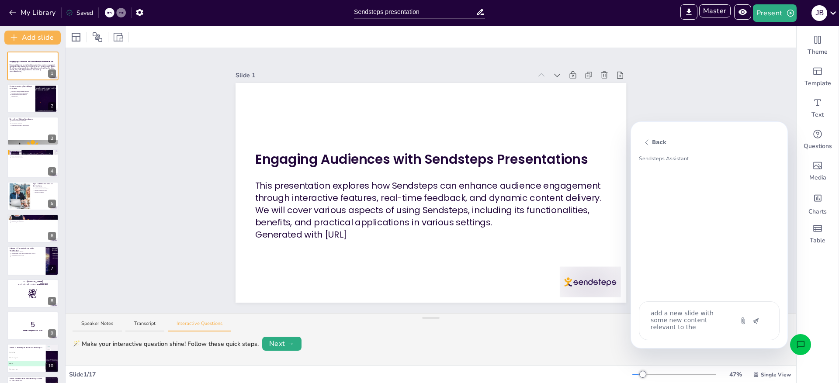
type textarea "x"
type textarea "add a new slide with some new content relevant to the"
type textarea "x"
type textarea "add a new slide with some new content relevant to the p"
type textarea "x"
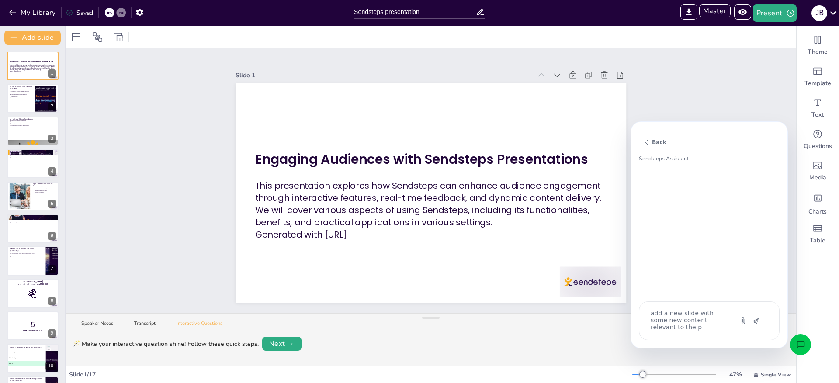
type textarea "add a new slide with some new content relevant to the pr"
type textarea "x"
type textarea "add a new slide with some new content relevant to the pre"
type textarea "x"
type textarea "add a new slide with some new content relevant to the pres"
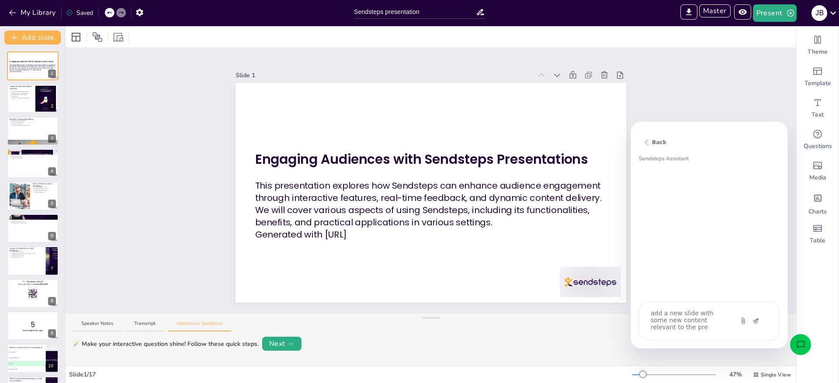
type textarea "x"
type textarea "add a new slide with some new content relevant to the prese"
type textarea "x"
type textarea "add a new slide with some new content relevant to the presen"
type textarea "x"
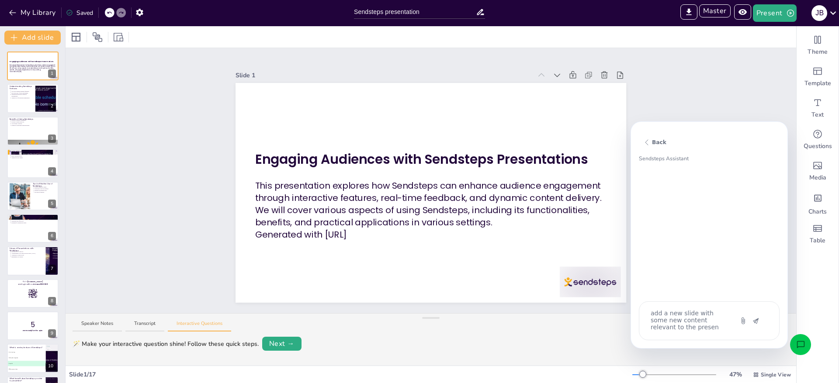
type textarea "add a new slide with some new content relevant to the present"
type textarea "x"
type textarea "add a new slide with some new content relevant to the presenta"
type textarea "x"
type textarea "add a new slide with some new content relevant to the presentat"
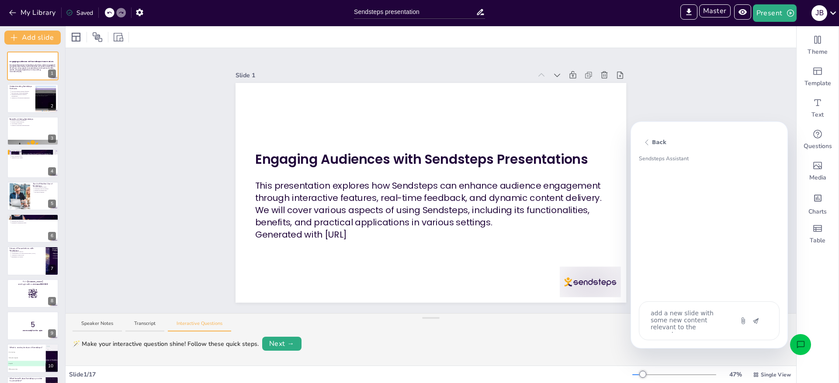
type textarea "x"
type textarea "add a new slide with some new content relevant to the presentati"
type textarea "x"
type textarea "add a new slide with some new content relevant to the presentatio"
type textarea "x"
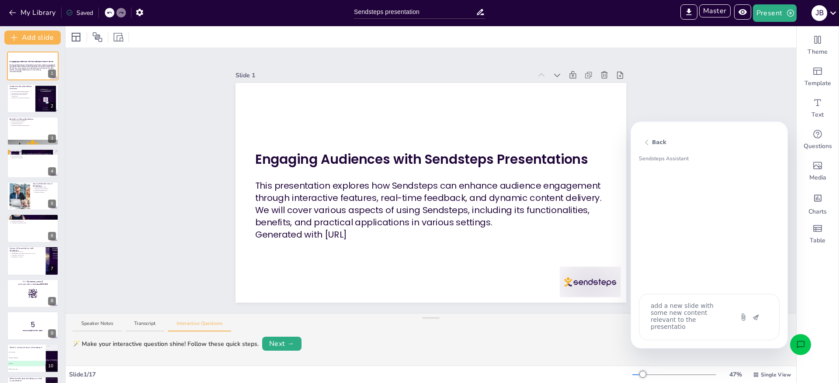
type textarea "add a new slide with some new content relevant to the presentation"
type textarea "x"
type textarea "add a new slide with some new content relevant to the presentation"
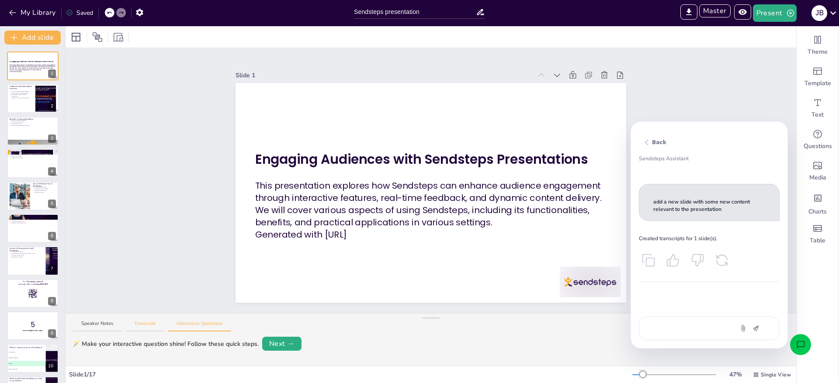
click at [146, 324] on button "Transcript" at bounding box center [144, 326] width 39 height 12
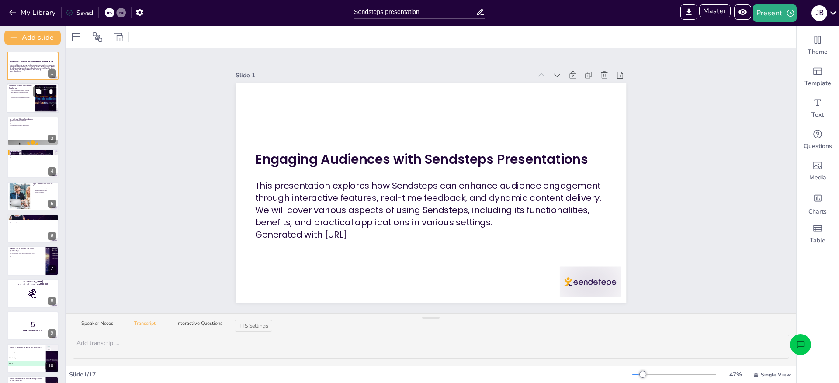
click at [22, 101] on div at bounding box center [33, 99] width 52 height 30
type textarea "Sendsteps offers various features that enhance audience interaction during pres…"
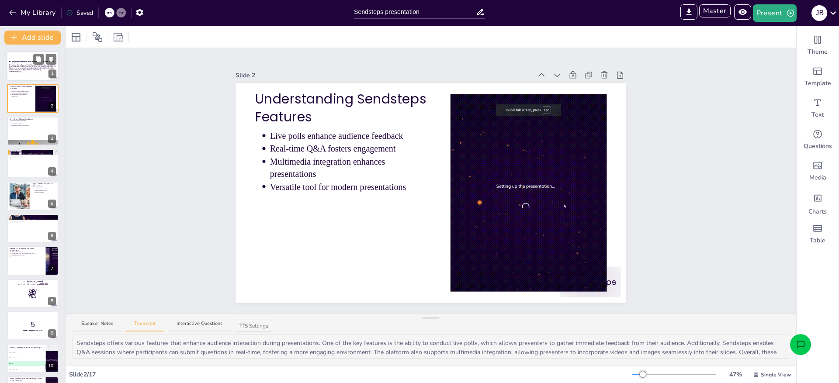
click at [22, 77] on div at bounding box center [33, 66] width 52 height 30
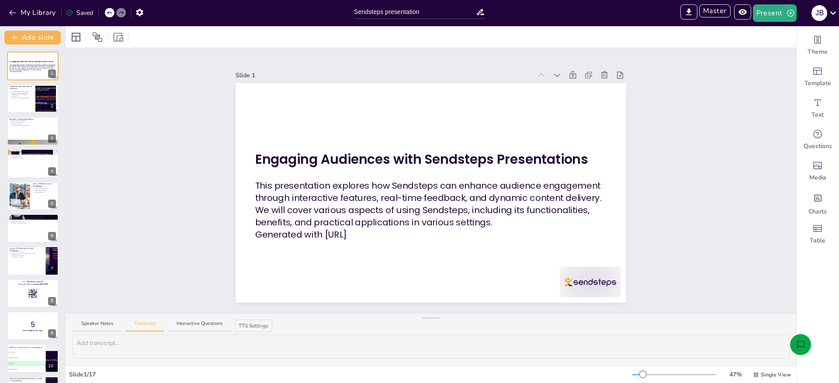
click at [801, 341] on icon "Open assistant chat" at bounding box center [801, 345] width 9 height 9
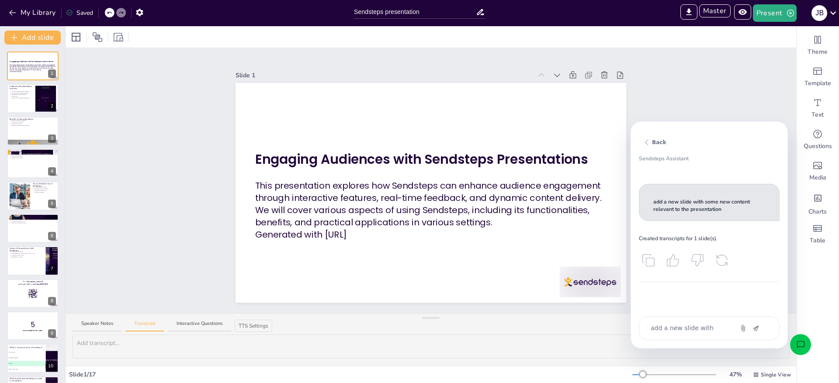
type textarea "x"
type textarea "a"
type textarea "x"
type textarea "ad"
type textarea "x"
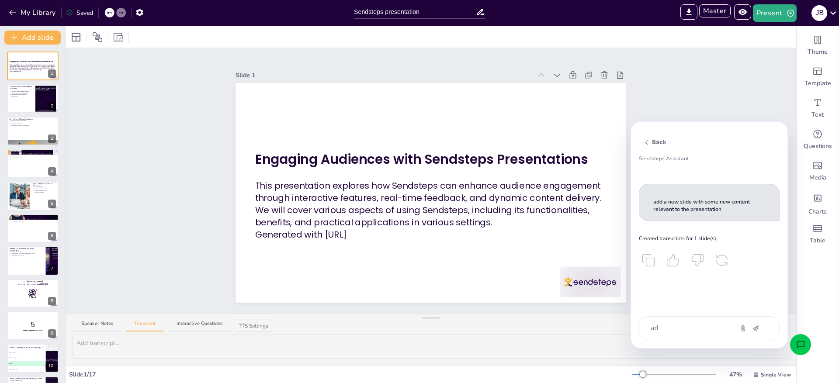
type textarea "add"
type textarea "x"
type textarea "add"
type textarea "x"
type textarea "add a"
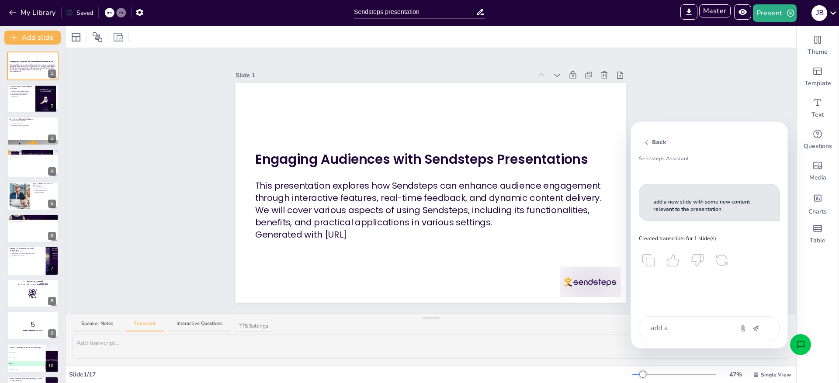
type textarea "x"
type textarea "add a"
type textarea "x"
type textarea "add a n"
type textarea "x"
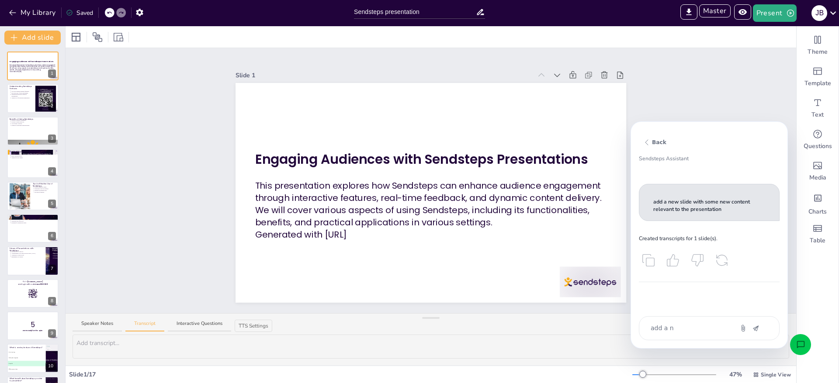
type textarea "add a ne"
type textarea "x"
type textarea "add a new"
type textarea "x"
type textarea "add a new"
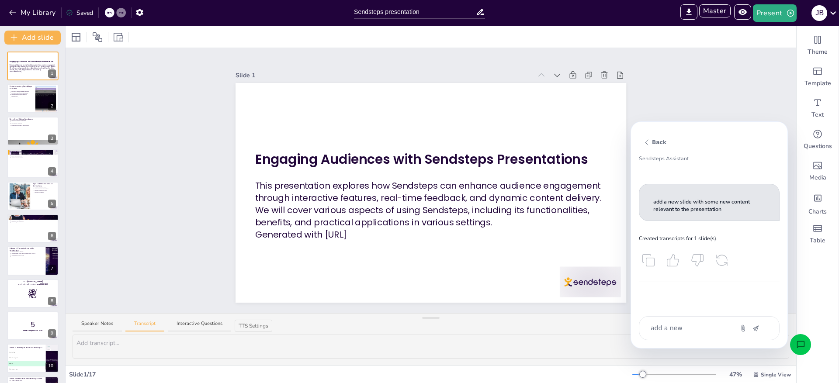
type textarea "x"
type textarea "add a new s"
type textarea "x"
type textarea "add a new sl"
type textarea "x"
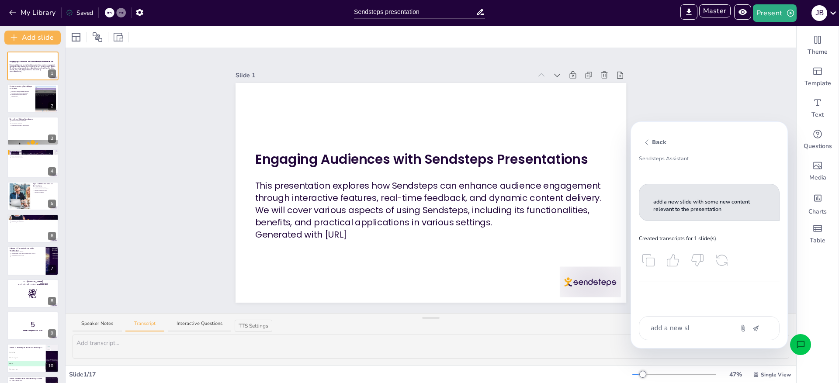
type textarea "add a new sli"
type textarea "x"
type textarea "add a new slid"
type textarea "x"
type textarea "add a new slide"
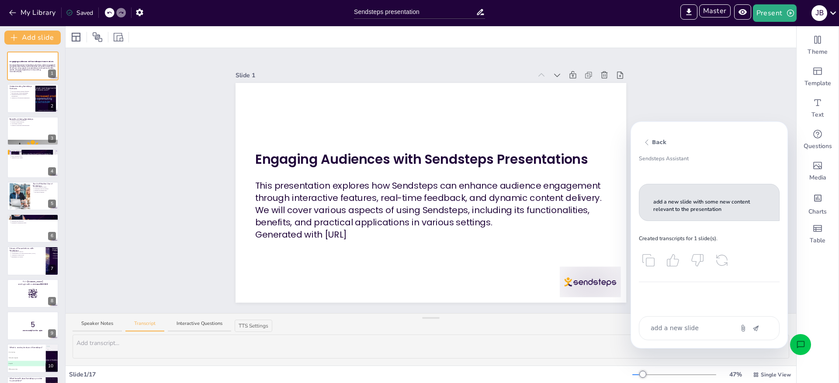
type textarea "x"
type textarea "add a new slide"
type textarea "x"
type textarea "add a new slide w"
type textarea "x"
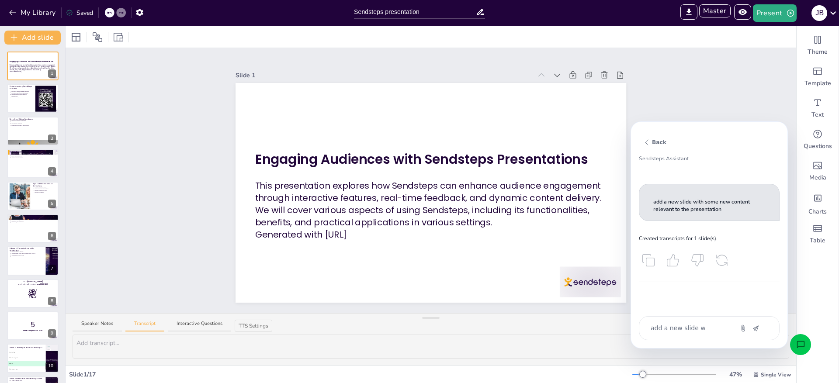
type textarea "add a new slide wi"
type textarea "x"
type textarea "add a new slide wit"
type textarea "x"
type textarea "add a new slide with"
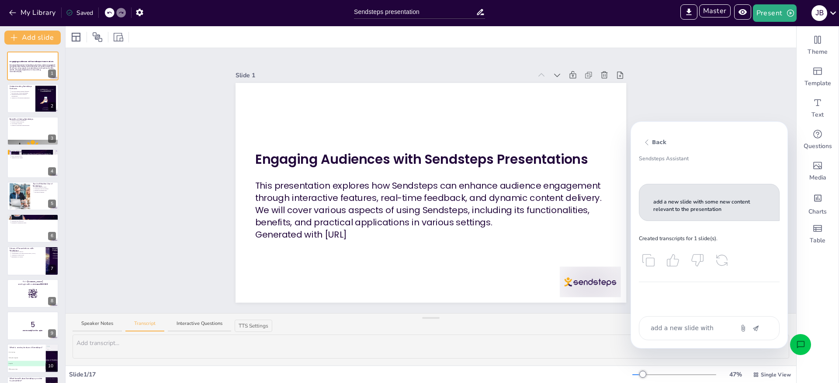
type textarea "x"
type textarea "add a new slide with"
type textarea "x"
type textarea "add a new slide with t"
type textarea "x"
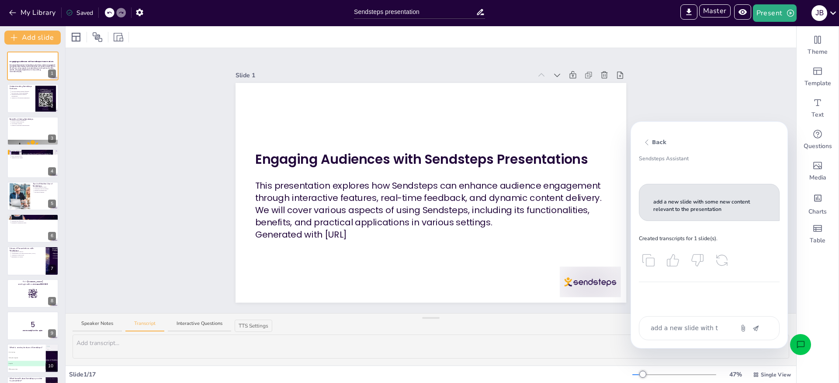
type textarea "add a new slide with ti"
type textarea "x"
type textarea "add a new slide with tit"
type textarea "x"
type textarea "add a new slide with title"
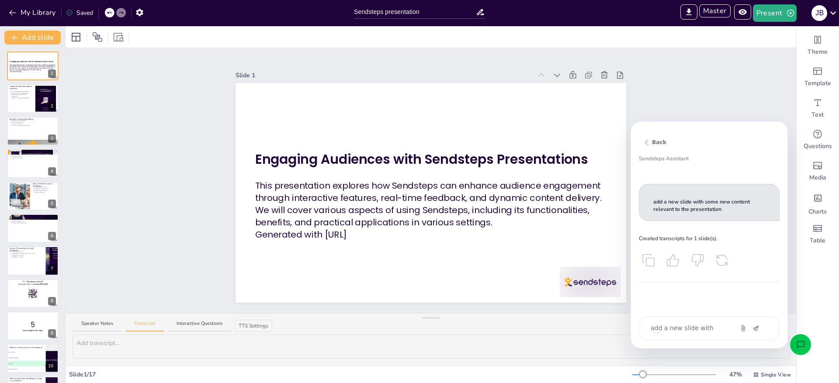
type textarea "x"
type textarea "add a new slide with title"
type textarea "x"
type textarea "add a new slide with title ""
type textarea "x"
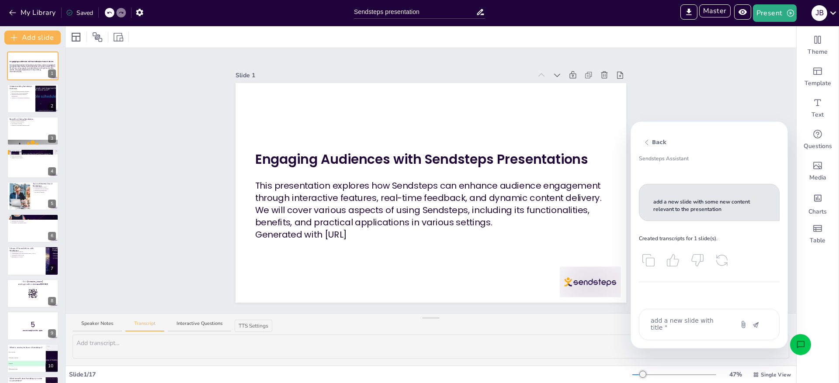
type textarea "add a new slide with title "n"
type textarea "x"
type textarea "add a new slide with title "ne"
type textarea "x"
type textarea "add a new slide with title "new"
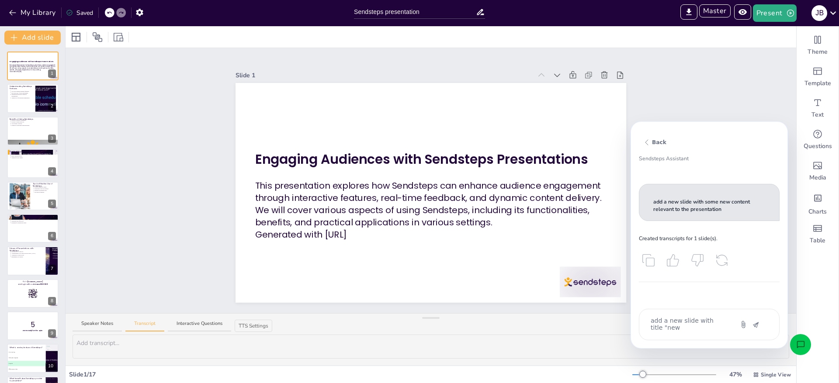
type textarea "x"
type textarea "add a new slide with title "new s"
type textarea "x"
type textarea "add a new slide with title "new sl"
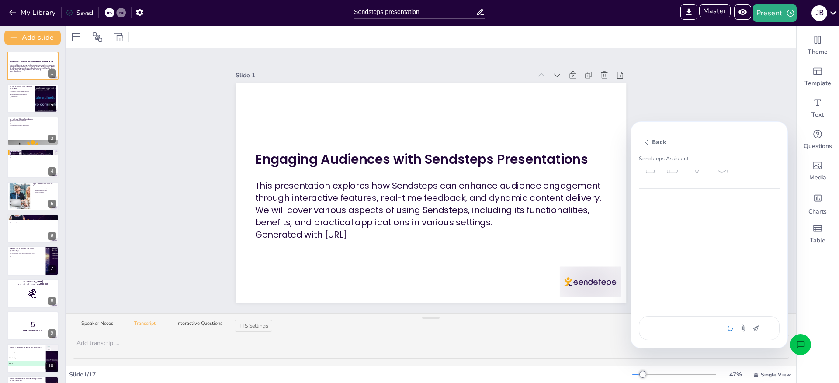
scroll to position [92, 0]
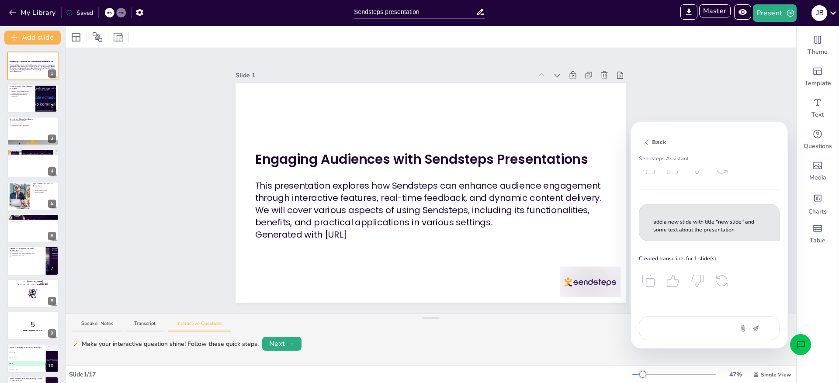
click at [150, 317] on div "Speaker Notes Transcript Interactive Questions" at bounding box center [431, 324] width 731 height 21
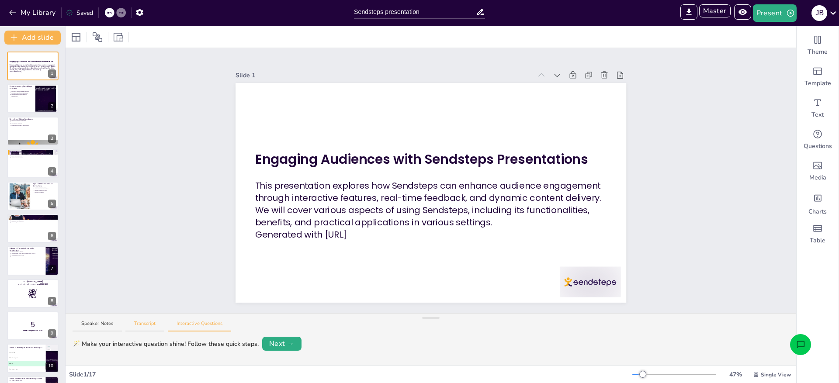
click at [149, 324] on button "Transcript" at bounding box center [144, 326] width 39 height 12
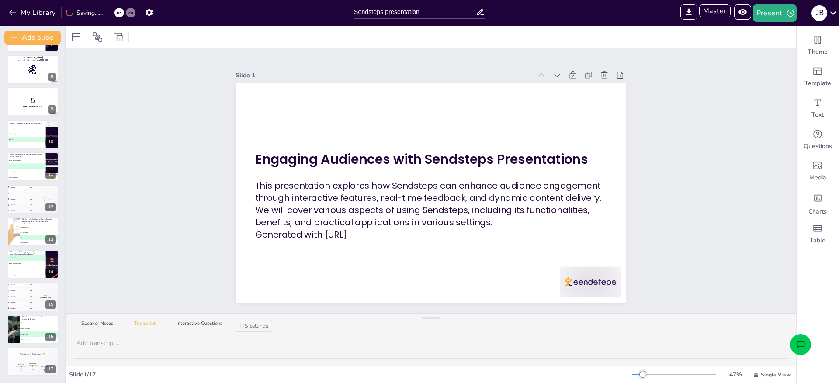
scroll to position [0, 0]
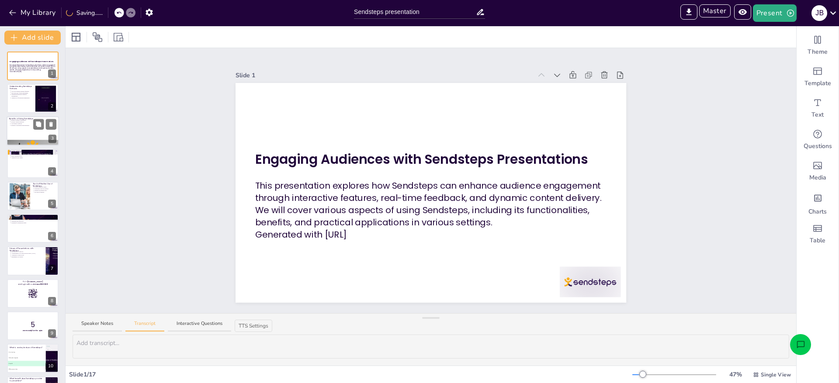
click at [14, 127] on div at bounding box center [33, 131] width 52 height 30
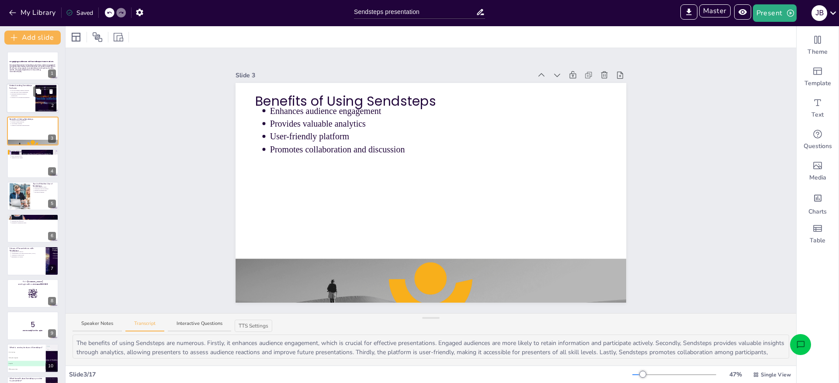
click at [19, 101] on div at bounding box center [33, 99] width 52 height 30
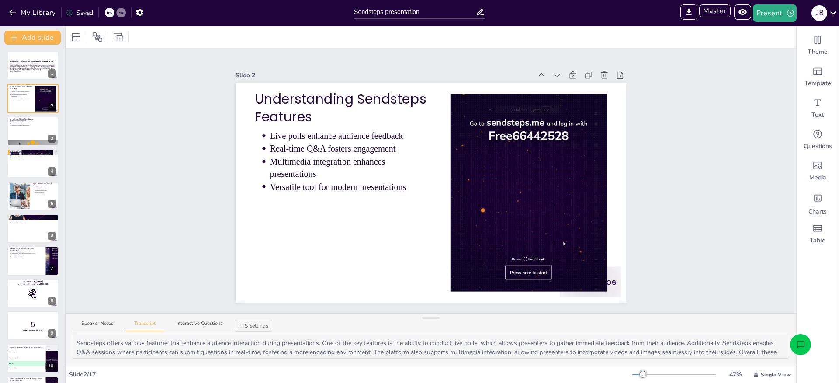
click at [138, 190] on div "Slide 1 Engaging Audiences with Sendsteps Presentations This presentation explo…" at bounding box center [431, 180] width 731 height 265
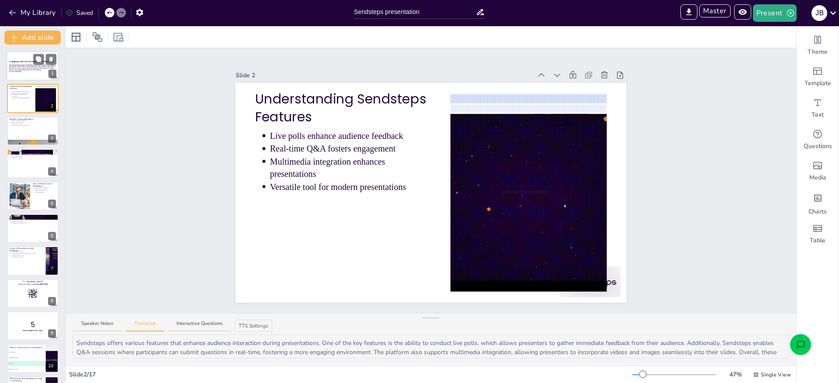
click at [15, 73] on div "This presentation explores how Sendsteps can enhance audience engagement throug…" at bounding box center [32, 68] width 47 height 9
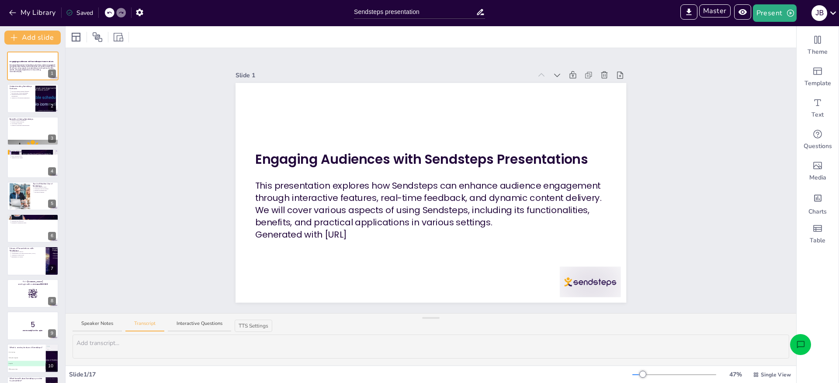
click at [141, 207] on div "Slide 1 Engaging Audiences with Sendsteps Presentations This presentation explo…" at bounding box center [431, 180] width 731 height 265
click at [38, 15] on button "My Library" at bounding box center [33, 13] width 53 height 14
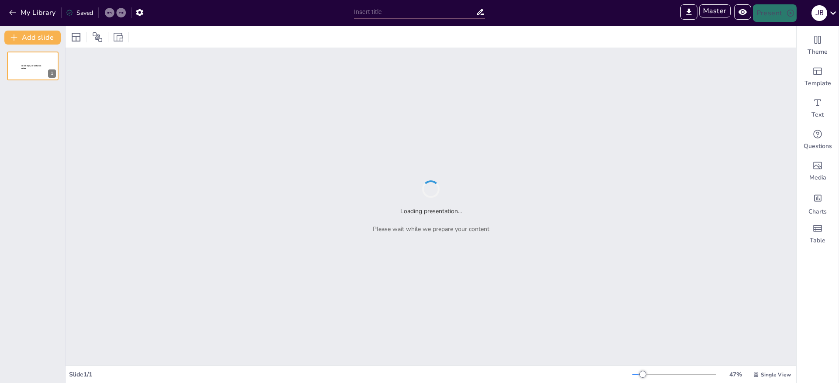
type input "Basisbegroetingen en [GEOGRAPHIC_DATA] in het Frans"
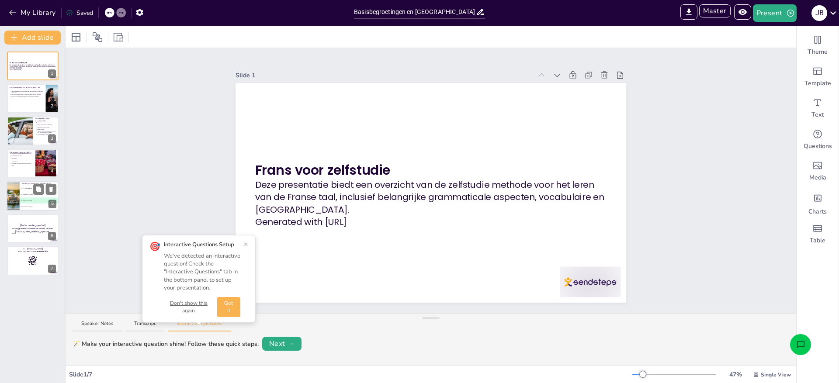
click at [21, 198] on li "C Op de laatste lettergreep" at bounding box center [39, 201] width 39 height 6
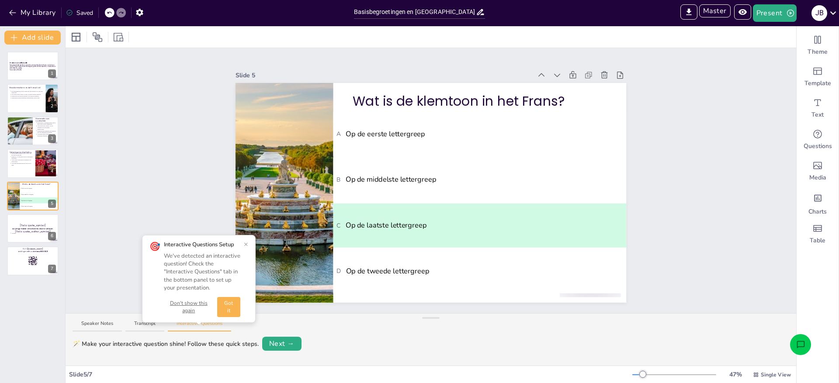
click at [193, 302] on button "Don't show this again" at bounding box center [189, 307] width 50 height 15
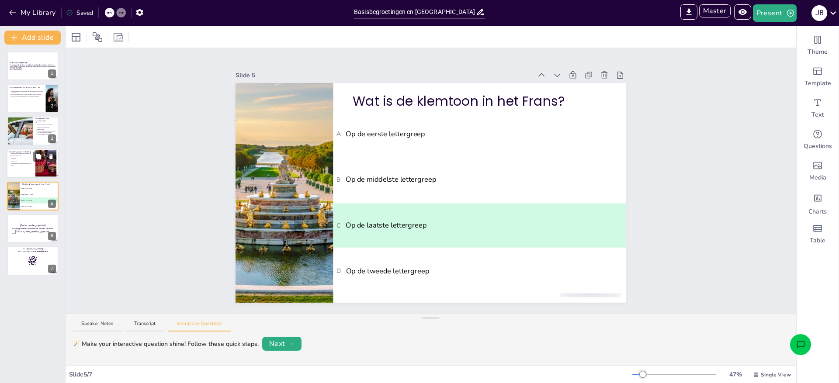
click at [24, 165] on p "Voortgang bijhouden motiveert om door te gaan." at bounding box center [22, 164] width 22 height 3
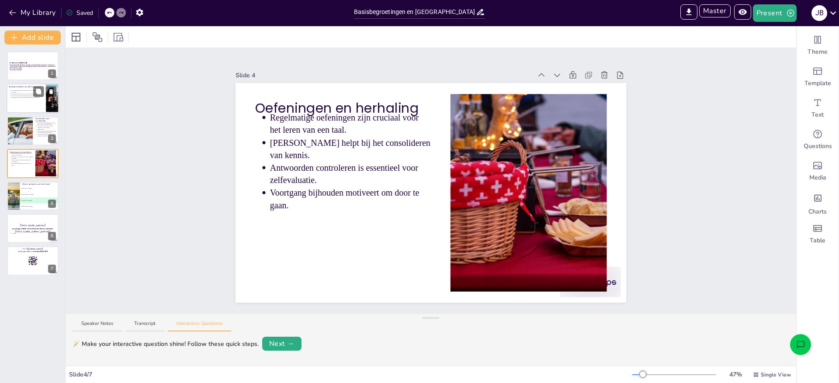
click at [23, 101] on div at bounding box center [33, 99] width 52 height 30
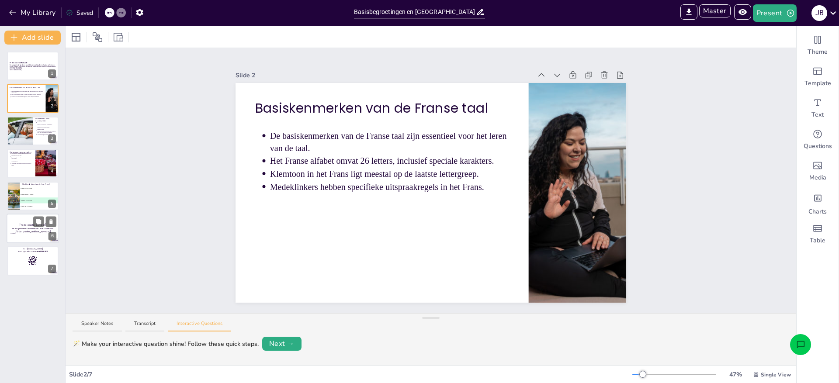
click at [15, 229] on strong "De enige manier om te leren is door te oefenen." at bounding box center [33, 228] width 42 height 3
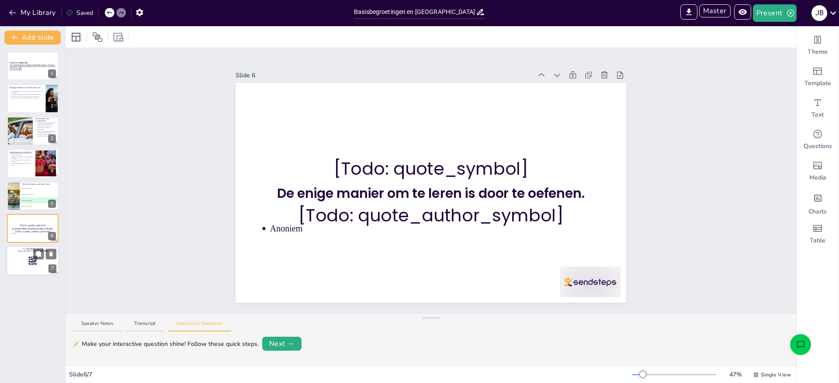
click at [17, 268] on div at bounding box center [33, 262] width 52 height 30
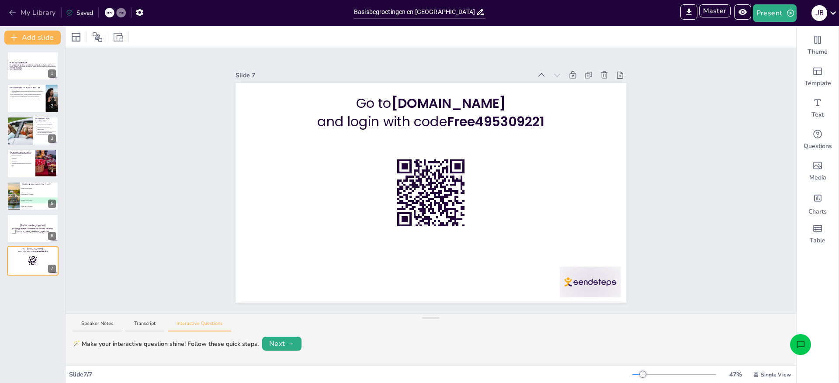
click at [29, 10] on button "My Library" at bounding box center [33, 13] width 53 height 14
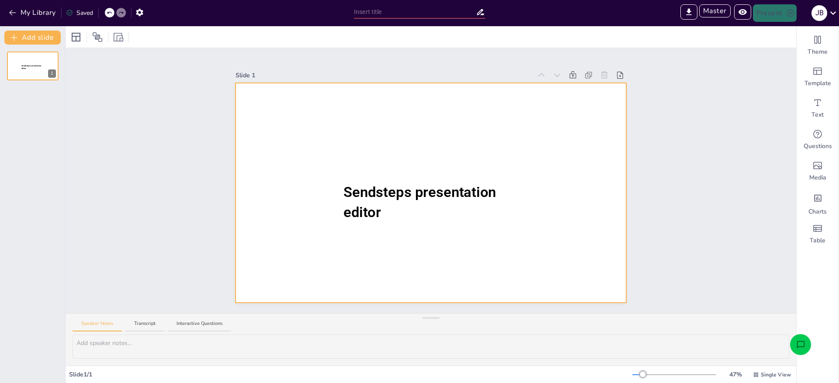
type input "Sendsteps presentation"
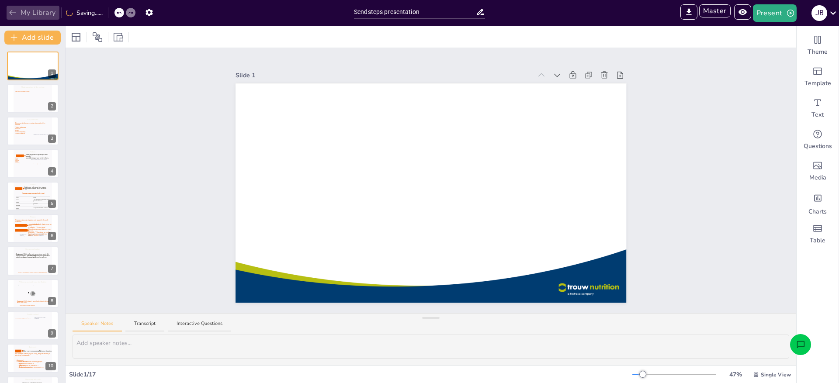
click at [31, 7] on button "My Library" at bounding box center [33, 13] width 53 height 14
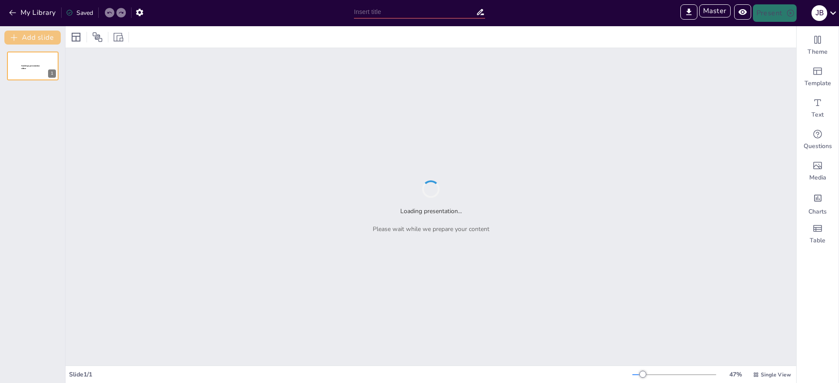
type input "Sendsteps presentation"
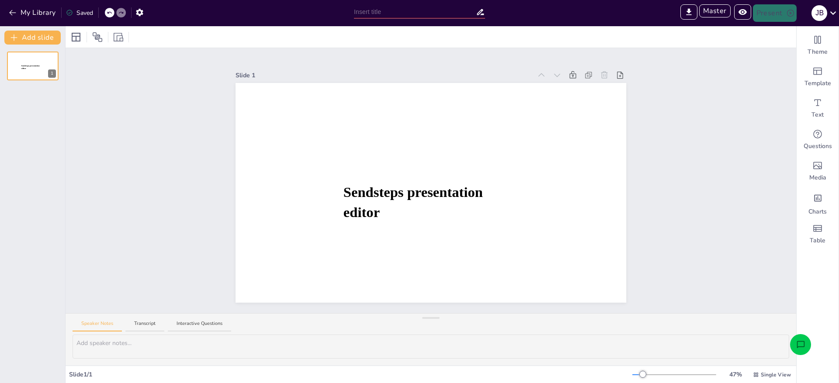
type input "Sendsteps presentation"
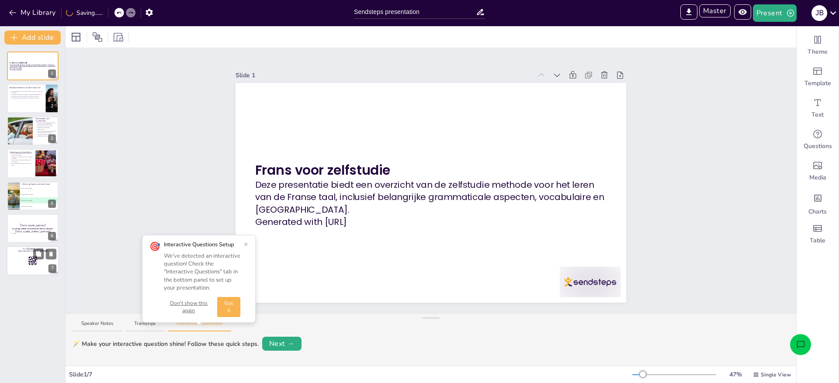
click at [34, 267] on div at bounding box center [33, 262] width 52 height 30
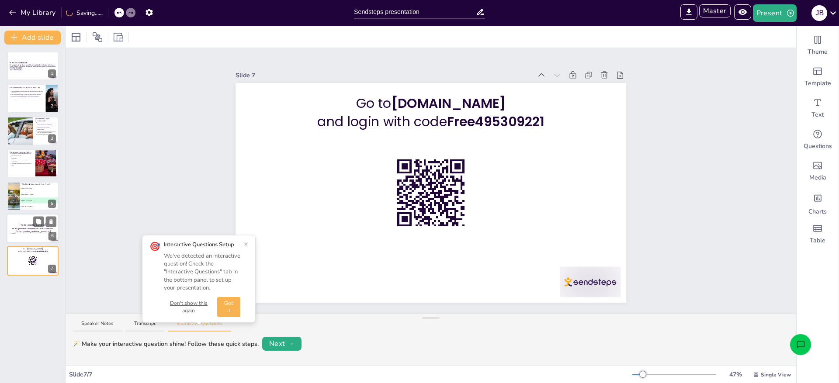
click at [24, 230] on p "[Todo: quote_author_symbol]" at bounding box center [32, 232] width 47 height 4
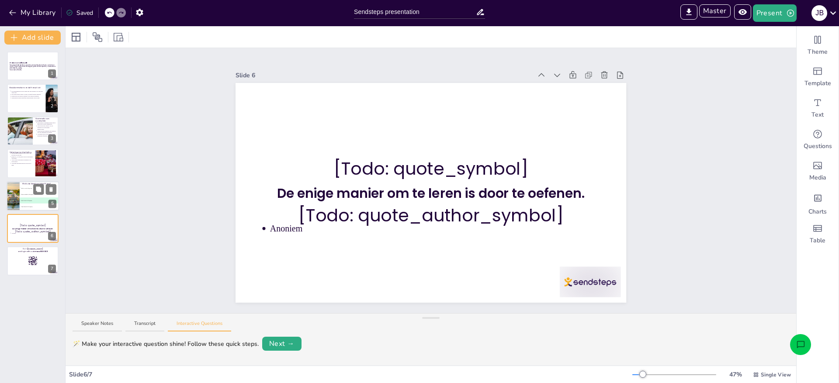
click at [20, 200] on li "C Op de laatste lettergreep" at bounding box center [39, 201] width 39 height 6
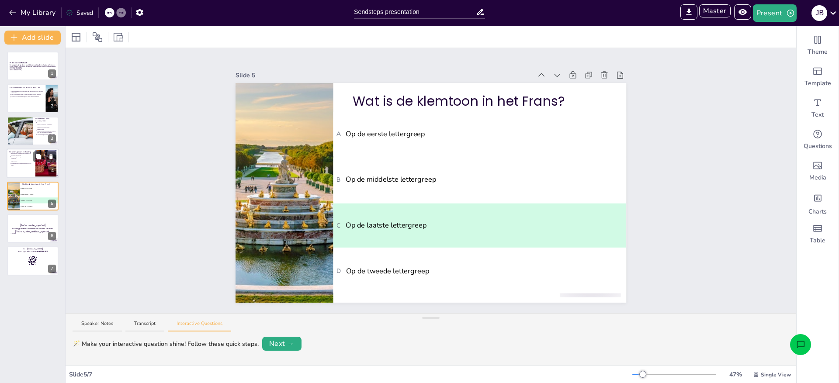
click at [14, 168] on div at bounding box center [33, 164] width 52 height 30
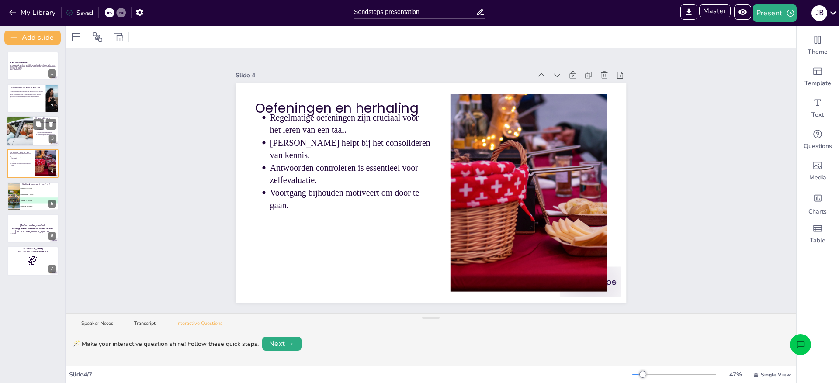
click at [13, 135] on div at bounding box center [19, 131] width 44 height 30
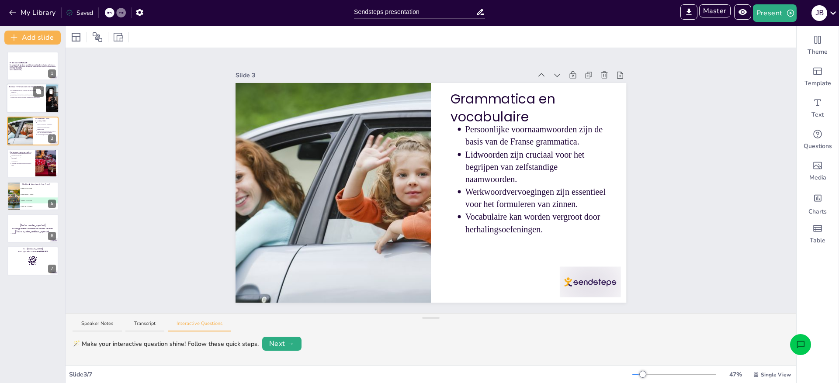
click at [21, 109] on div at bounding box center [33, 99] width 52 height 30
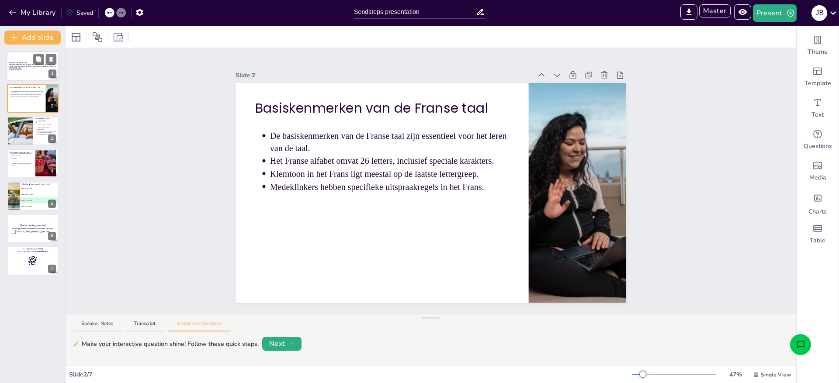
click at [17, 69] on p "Generated with [URL]" at bounding box center [32, 70] width 47 height 2
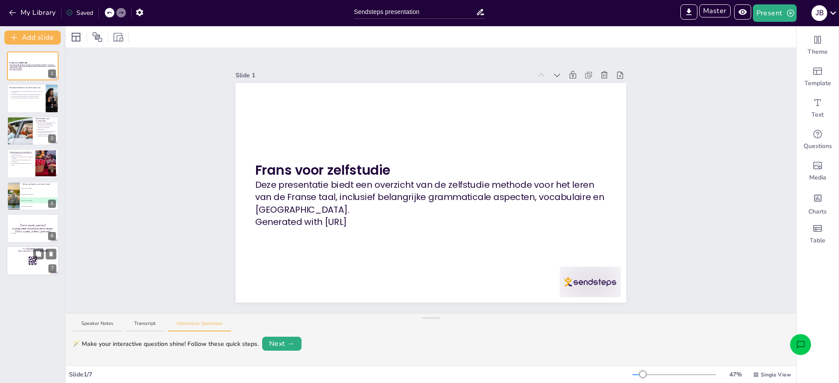
click at [22, 266] on div at bounding box center [33, 262] width 52 height 30
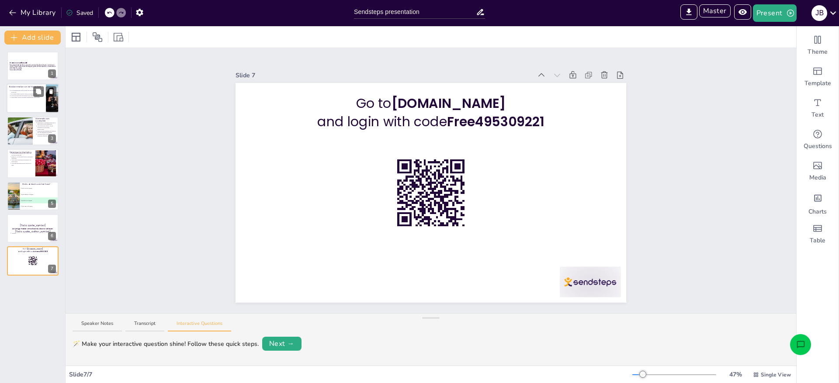
click at [14, 101] on div at bounding box center [33, 99] width 52 height 30
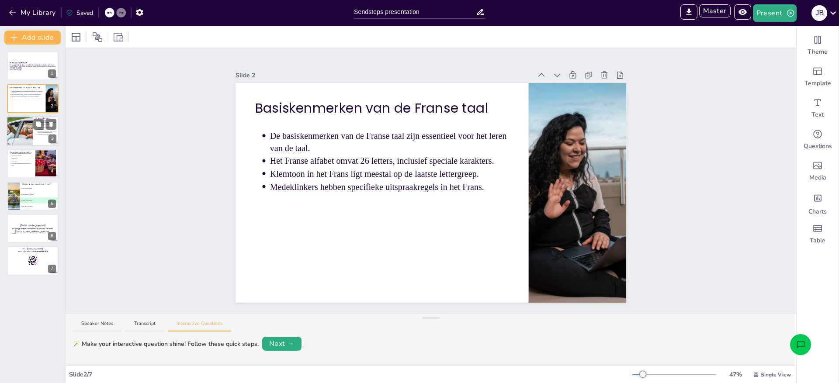
click at [18, 137] on div at bounding box center [19, 131] width 44 height 30
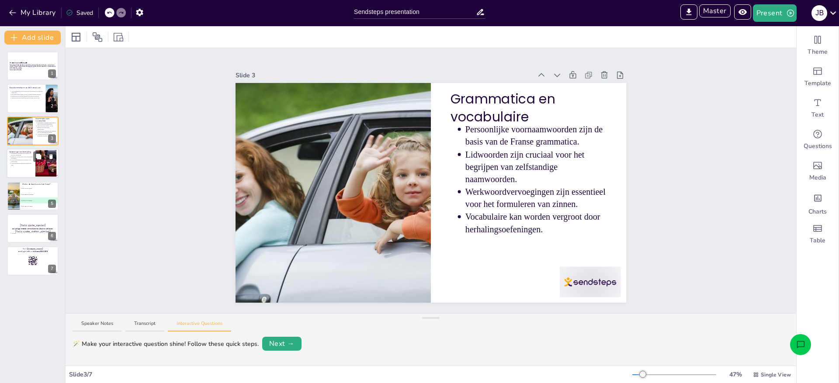
click at [18, 170] on div at bounding box center [33, 164] width 52 height 30
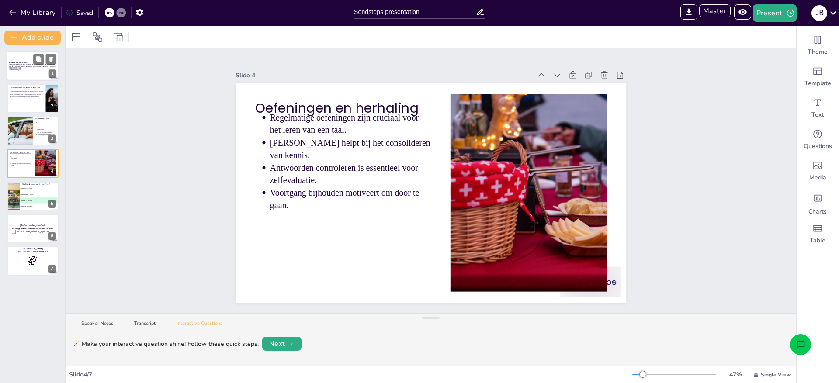
click at [14, 73] on div at bounding box center [33, 66] width 52 height 30
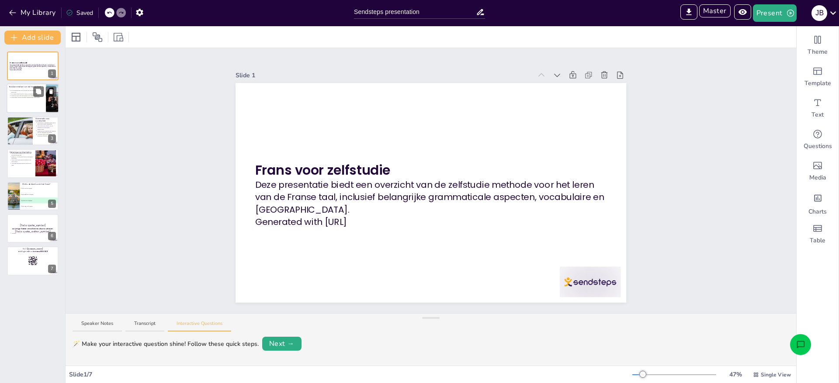
click at [13, 97] on p "Medeklinkers hebben specifieke uitspraakregels in het Frans." at bounding box center [27, 98] width 32 height 2
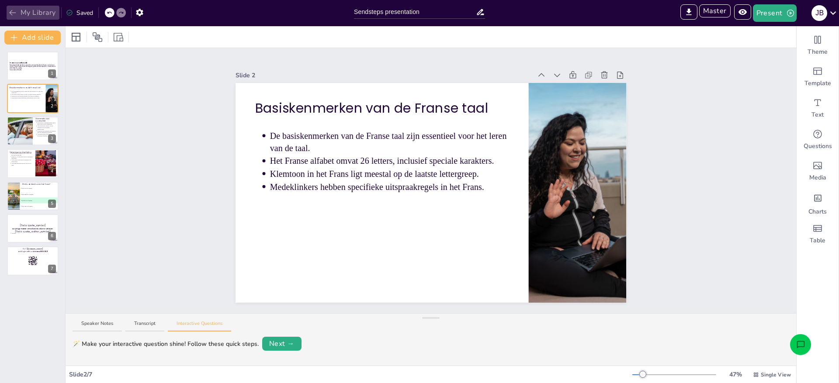
click at [35, 15] on button "My Library" at bounding box center [33, 13] width 53 height 14
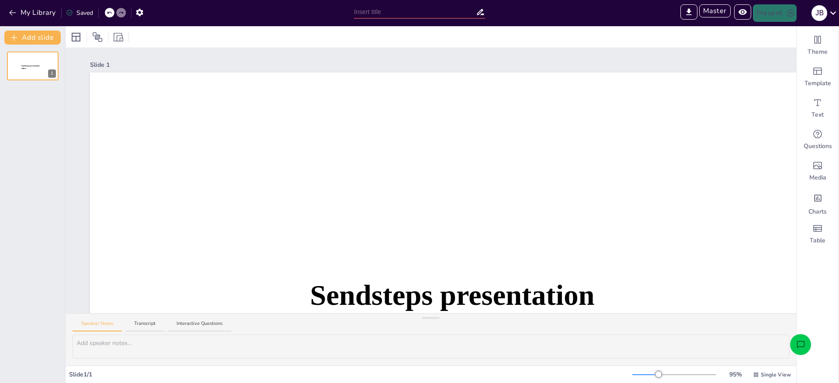
type input "Sendsteps presentation"
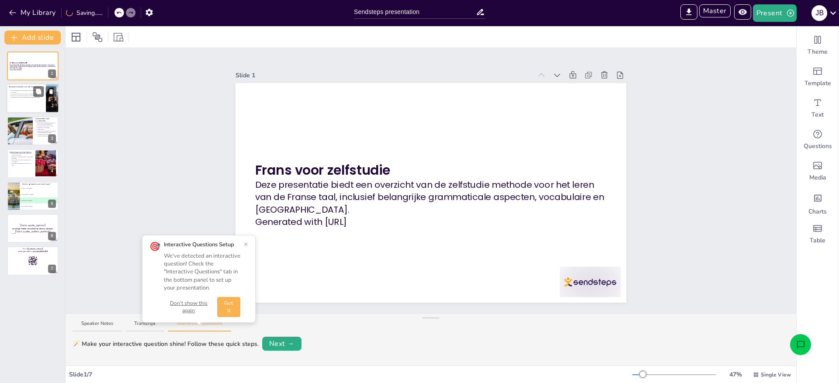
click at [17, 102] on div at bounding box center [33, 99] width 52 height 30
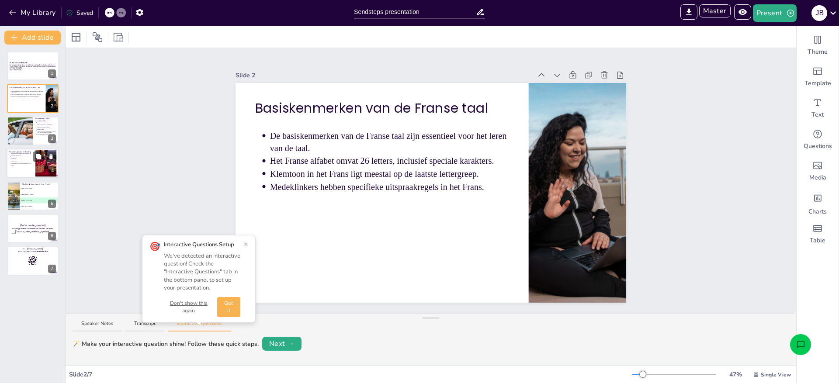
click at [20, 171] on div at bounding box center [33, 164] width 52 height 30
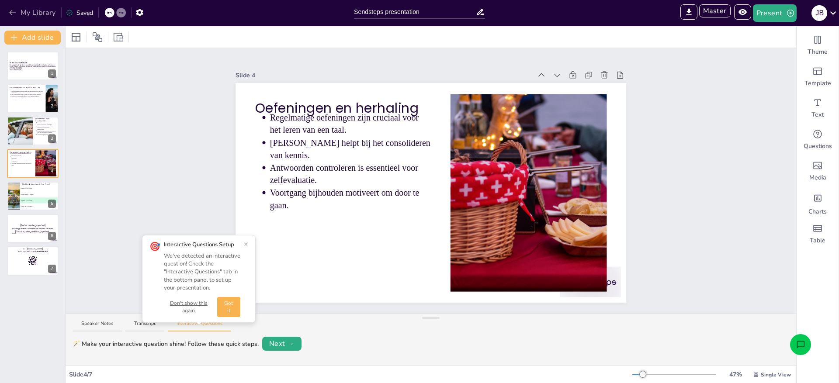
click at [31, 17] on button "My Library" at bounding box center [33, 13] width 53 height 14
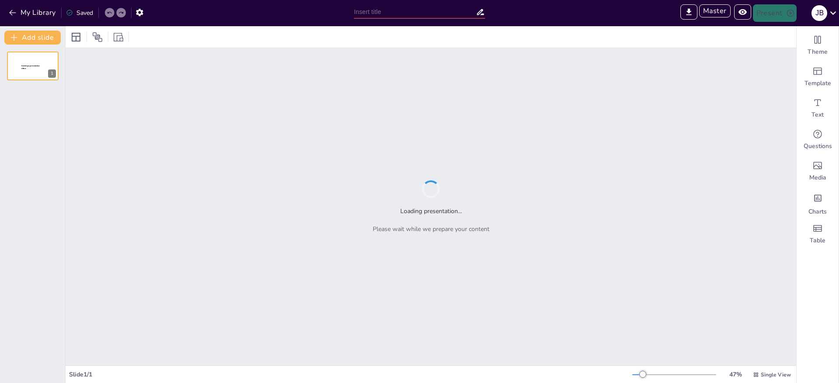
type input "French Greetings and Introductions Quiz"
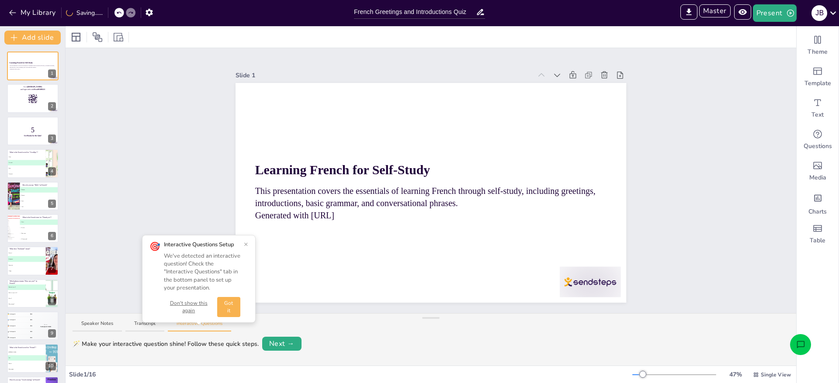
click at [218, 302] on button "Got it" at bounding box center [228, 307] width 23 height 20
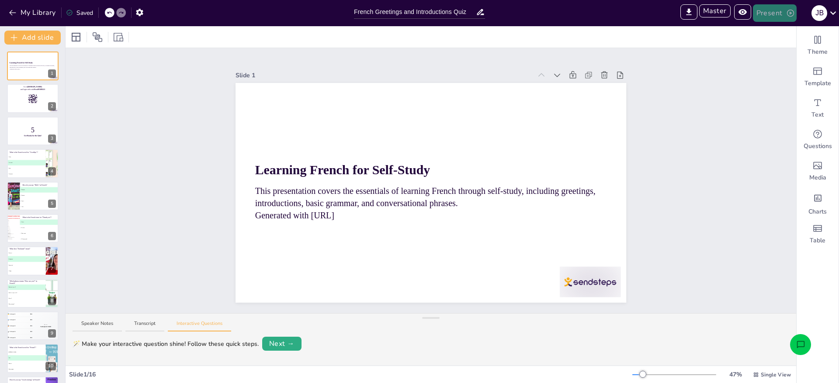
click at [786, 18] on button "Present" at bounding box center [775, 12] width 44 height 17
click at [768, 33] on li "Preview presentation" at bounding box center [789, 32] width 70 height 14
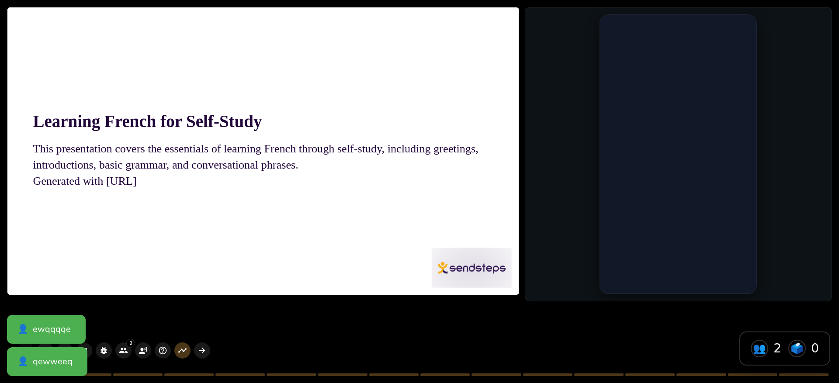
click at [435, 207] on div at bounding box center [263, 151] width 512 height 288
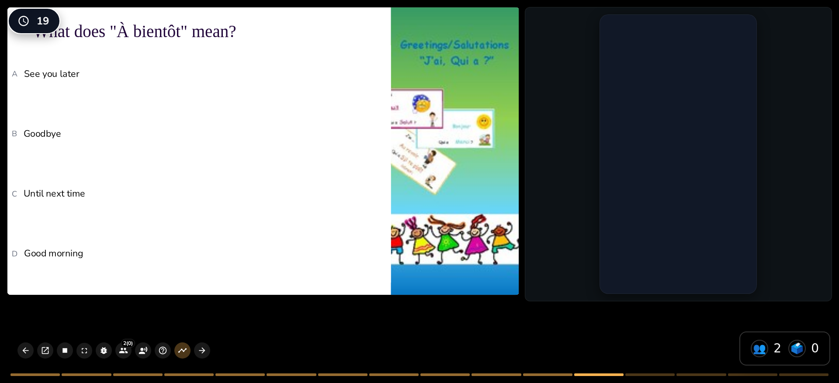
click at [196, 99] on li "A See you later" at bounding box center [199, 74] width 384 height 58
click at [196, 89] on li "A See you later" at bounding box center [199, 74] width 384 height 58
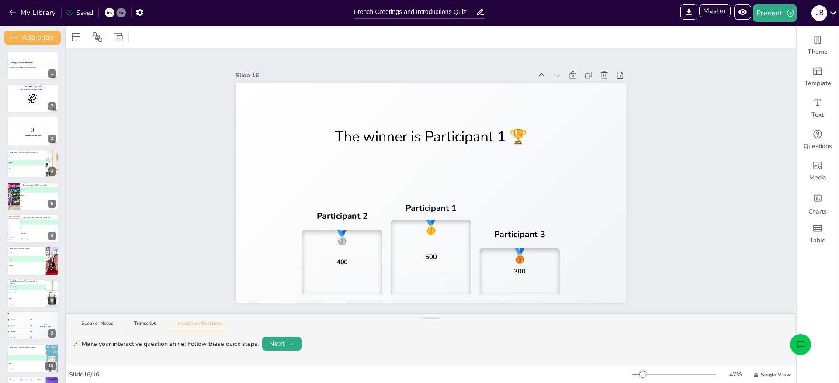
click at [89, 116] on div "Slide 1 Learning French for Self-Study This presentation covers the essentials …" at bounding box center [431, 180] width 731 height 265
click at [38, 16] on button "My Library" at bounding box center [33, 13] width 53 height 14
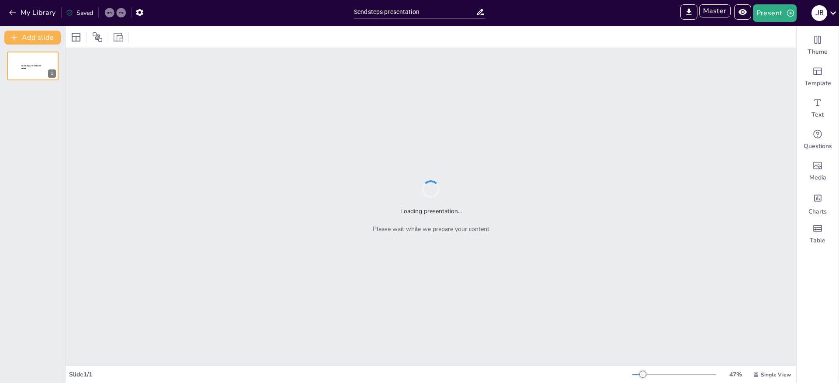
type input "Sendsteps presentation"
type input "test"
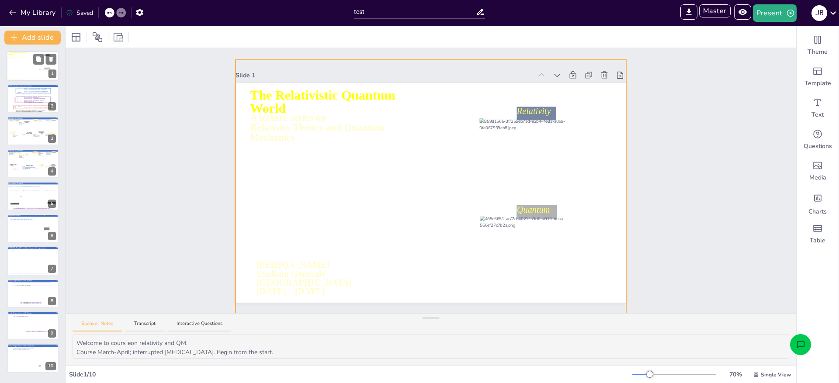
click at [30, 70] on div at bounding box center [33, 66] width 52 height 36
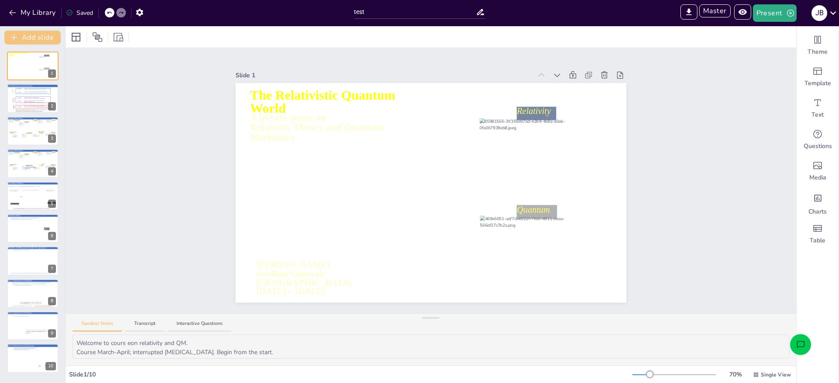
click at [38, 34] on button "Add slide" at bounding box center [32, 38] width 56 height 14
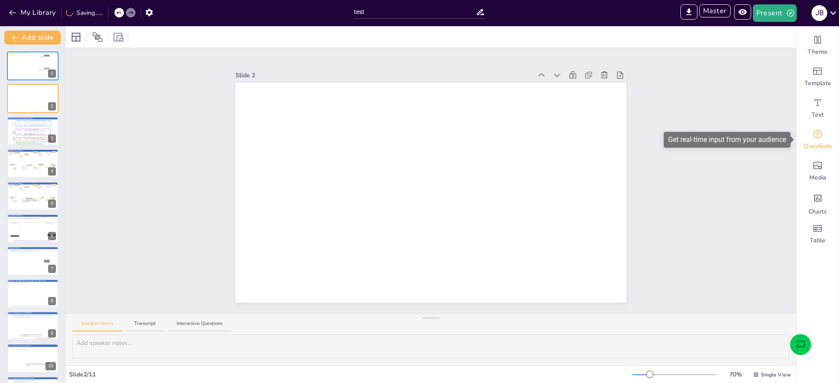
click at [816, 137] on icon "Get real-time input from your audience" at bounding box center [818, 134] width 10 height 10
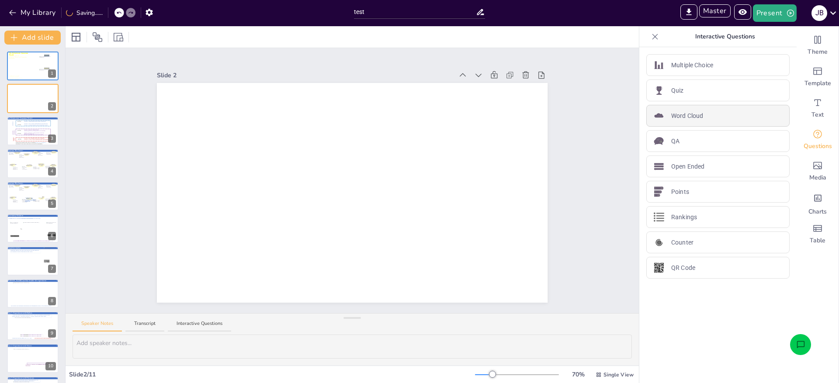
click at [684, 108] on div "Word Cloud" at bounding box center [718, 116] width 143 height 22
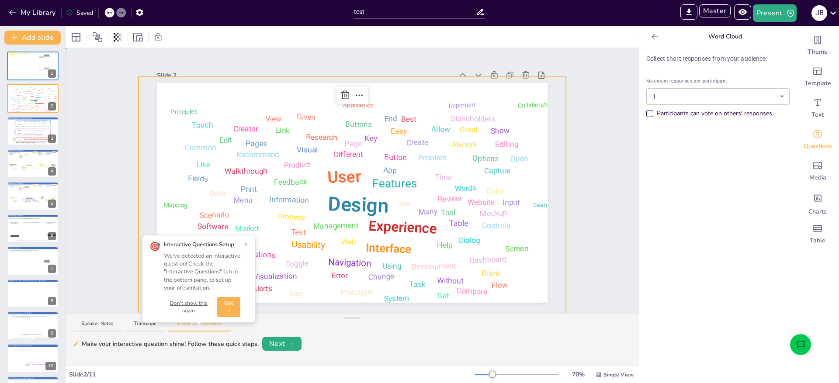
click at [96, 127] on div "Slide 1 A lecture series on Relativity Theory and Quantum Mechanics The Relativ…" at bounding box center [353, 180] width 574 height 265
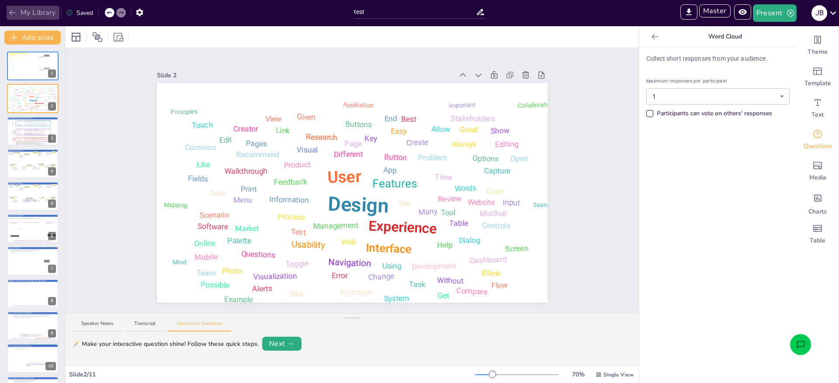
click at [36, 10] on button "My Library" at bounding box center [33, 13] width 53 height 14
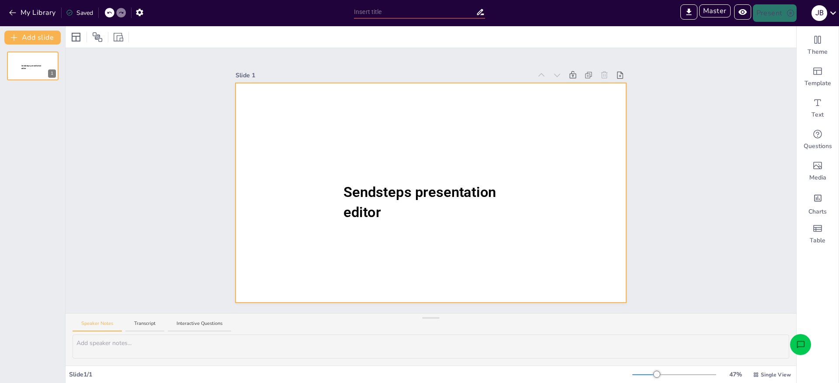
type input "Sendsteps presentation"
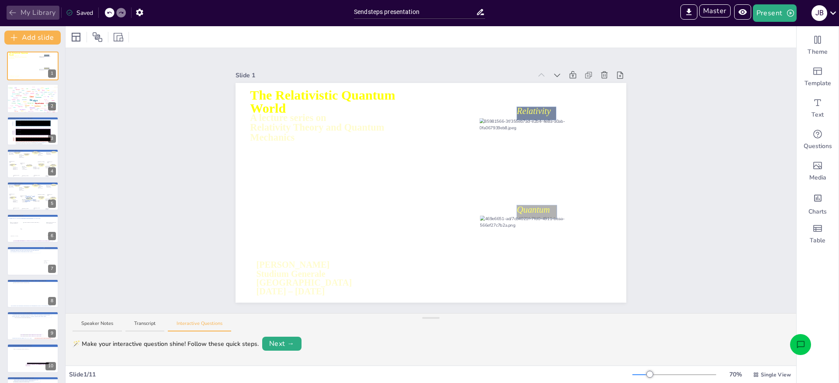
click at [38, 14] on button "My Library" at bounding box center [33, 13] width 53 height 14
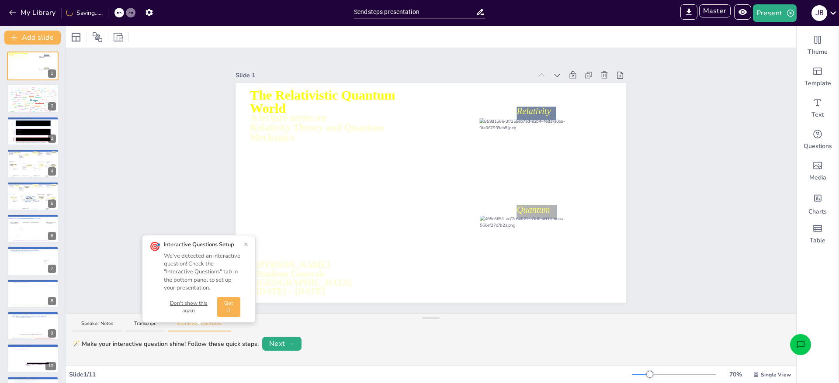
click at [246, 244] on button "×" at bounding box center [246, 244] width 4 height 7
click at [800, 342] on icon "Open assistant chat" at bounding box center [801, 345] width 9 height 9
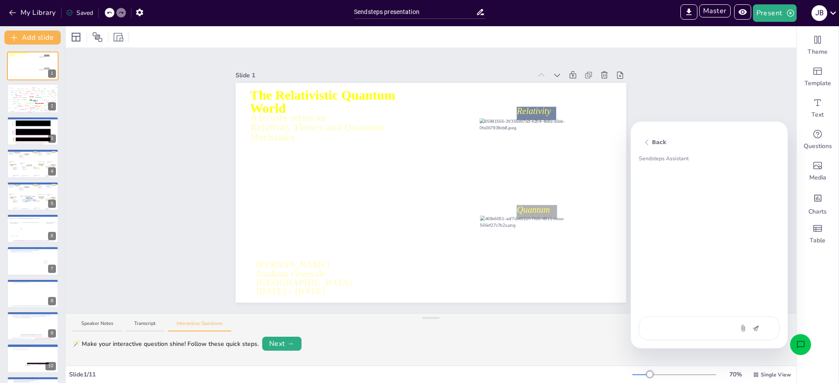
click at [659, 324] on textarea at bounding box center [686, 328] width 73 height 9
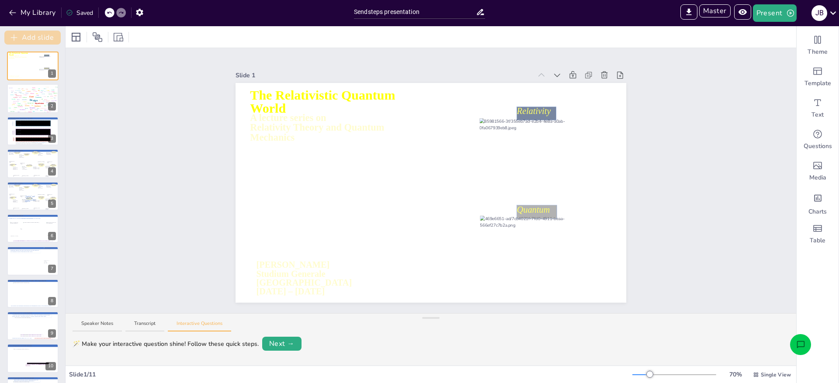
click at [49, 38] on button "Add slide" at bounding box center [32, 38] width 56 height 14
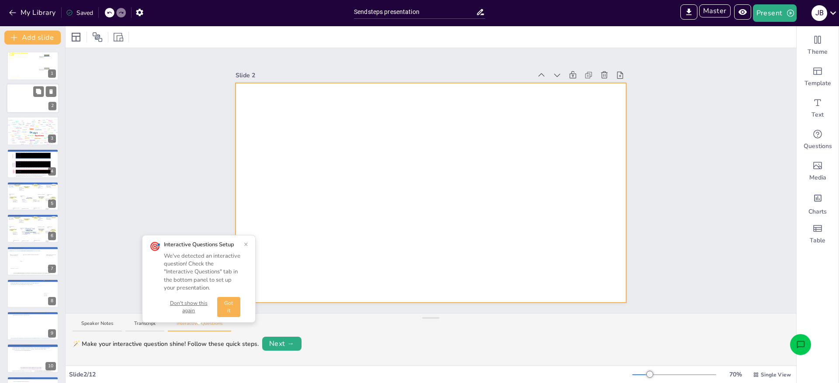
click at [21, 96] on div at bounding box center [33, 99] width 52 height 30
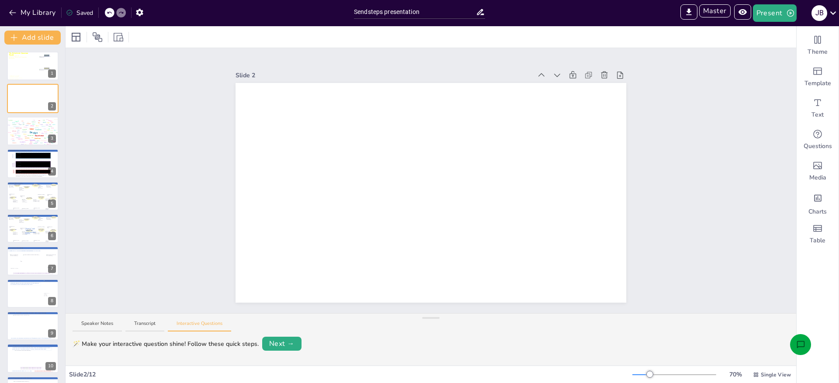
click at [807, 345] on button "Open assistant chat" at bounding box center [800, 344] width 21 height 21
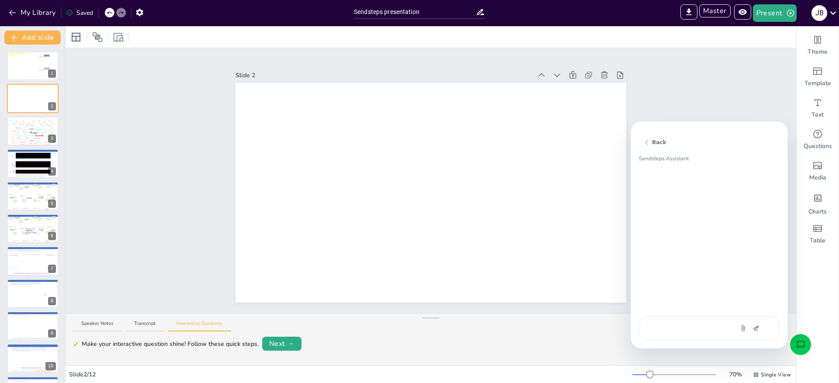
type textarea "x"
type textarea "a"
type textarea "x"
type textarea "ad"
type textarea "x"
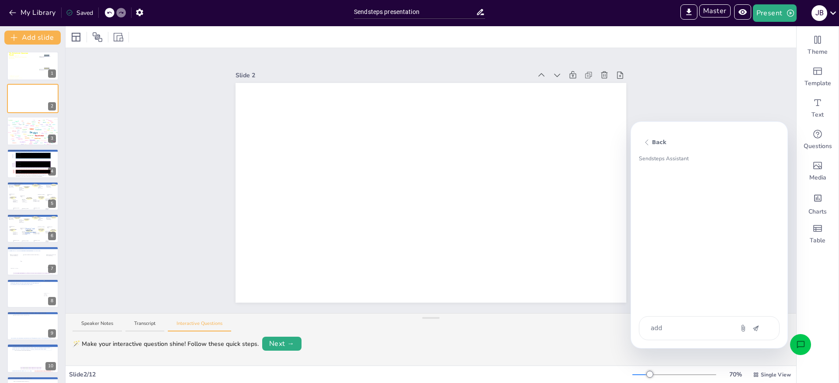
type textarea "add"
type textarea "x"
type textarea "add a"
type textarea "x"
type textarea "add a"
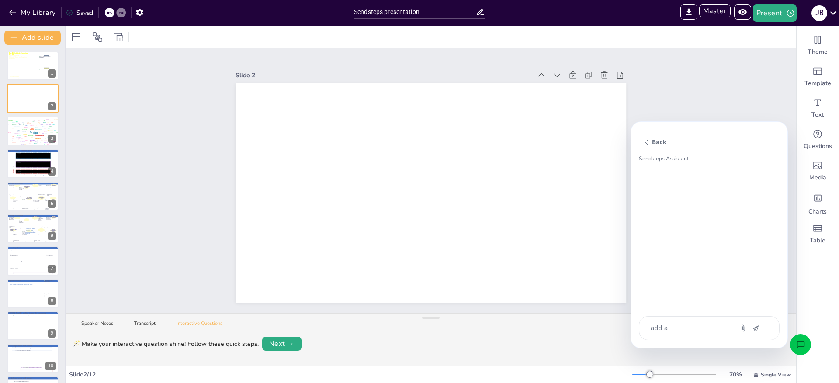
type textarea "x"
type textarea "add a n"
type textarea "x"
type textarea "add a ne"
type textarea "x"
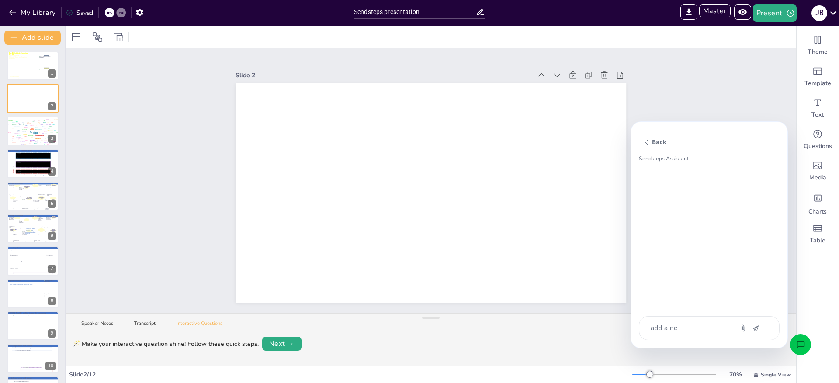
type textarea "add a new"
type textarea "x"
type textarea "add a new"
type textarea "x"
type textarea "add a new q"
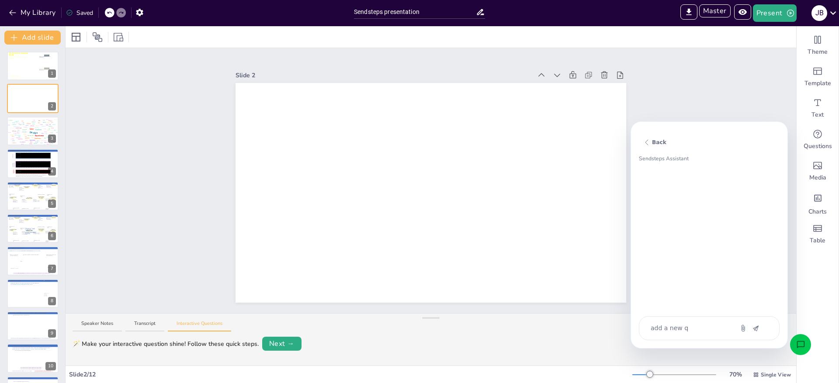
type textarea "x"
type textarea "add a new qu"
type textarea "x"
type textarea "add a new qui"
type textarea "x"
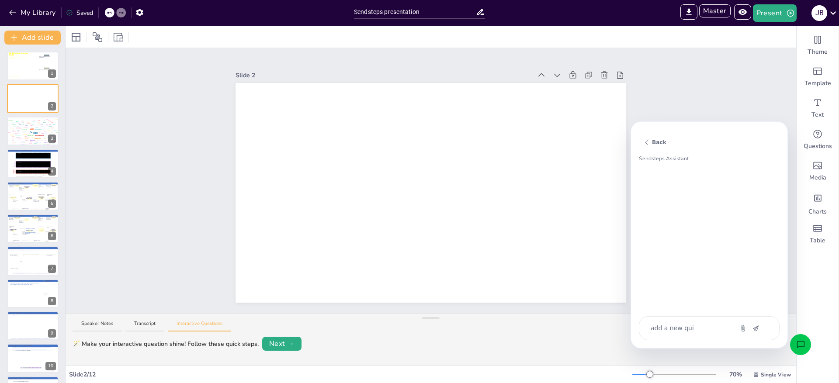
type textarea "add a new quiz"
type textarea "x"
type textarea "add a new quiz"
type textarea "x"
type textarea "add a new quiz b"
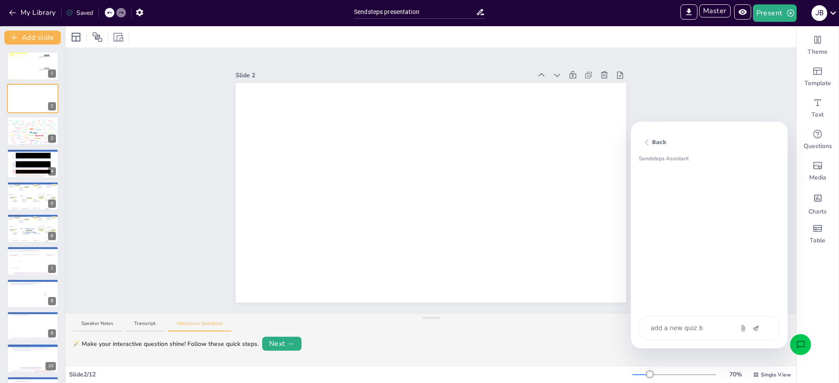
type textarea "x"
type textarea "add a new quiz ba"
type textarea "x"
type textarea "add a new quiz bas"
type textarea "x"
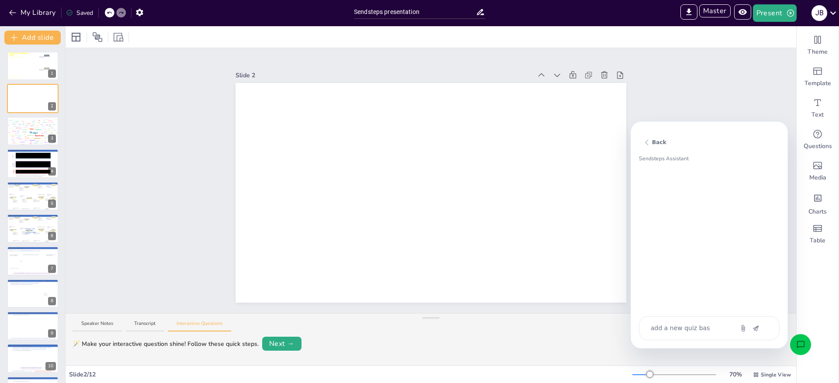
type textarea "add a new quiz base"
type textarea "x"
type textarea "add a new quiz based"
type textarea "x"
type textarea "add a new quiz based o"
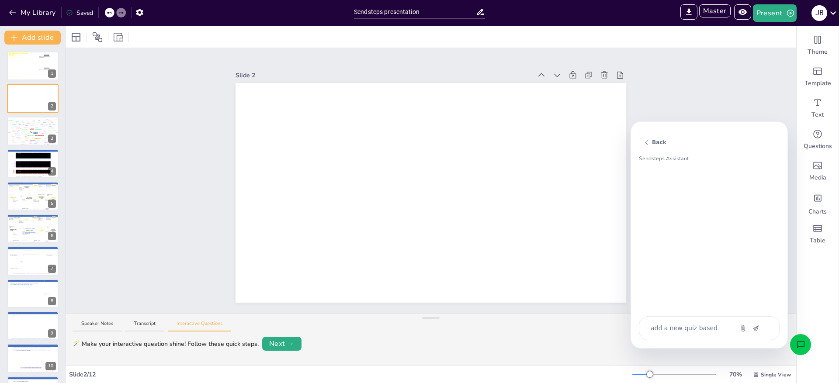
type textarea "x"
type textarea "add a new quiz based on"
type textarea "x"
type textarea "add a new quiz based on"
type textarea "x"
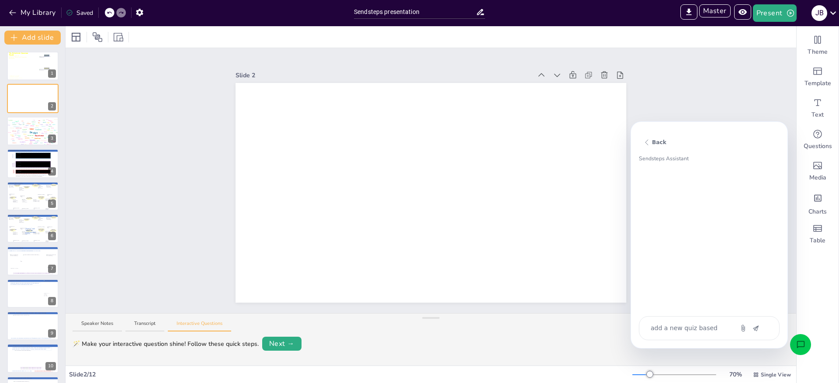
type textarea "add a new quiz based on t"
type textarea "x"
type textarea "add a new quiz based on th"
type textarea "x"
type textarea "add a new quiz based on thi"
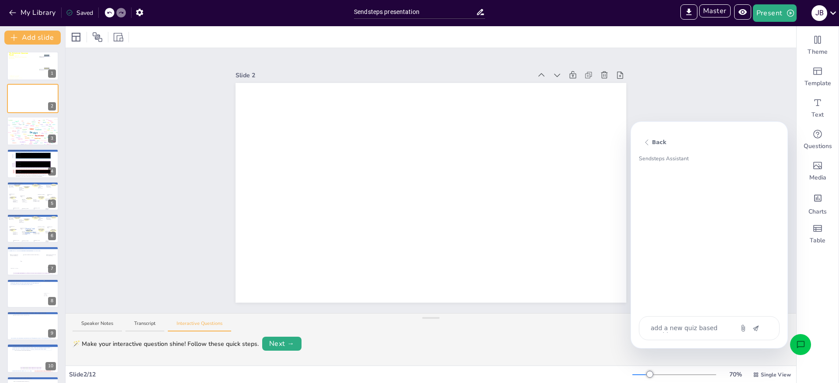
type textarea "x"
type textarea "add a new quiz based on this"
type textarea "x"
type textarea "add a new quiz based on this"
type textarea "x"
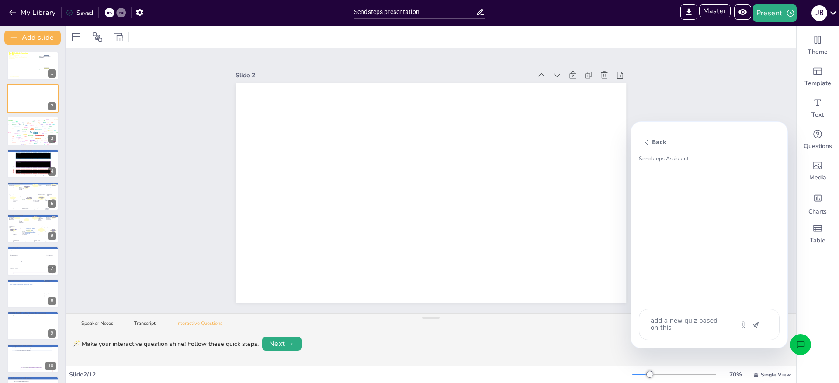
type textarea "add a new quiz based on this p"
type textarea "x"
type textarea "add a new quiz based on this pr"
type textarea "x"
type textarea "add a new quiz based on this pre"
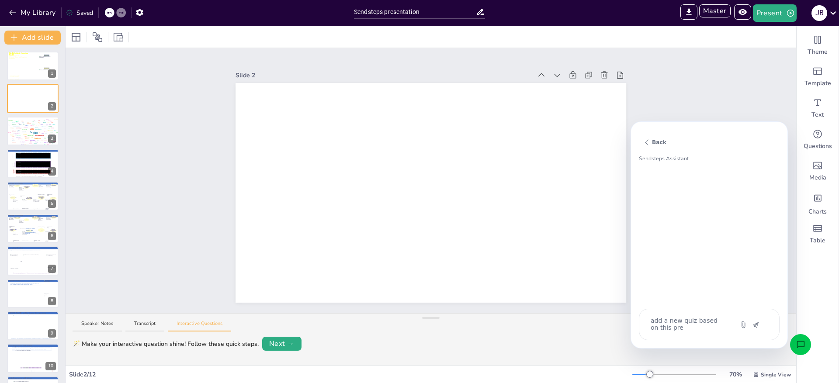
type textarea "x"
type textarea "add a new quiz based on this pres"
type textarea "x"
type textarea "add a new quiz based on this prese"
type textarea "x"
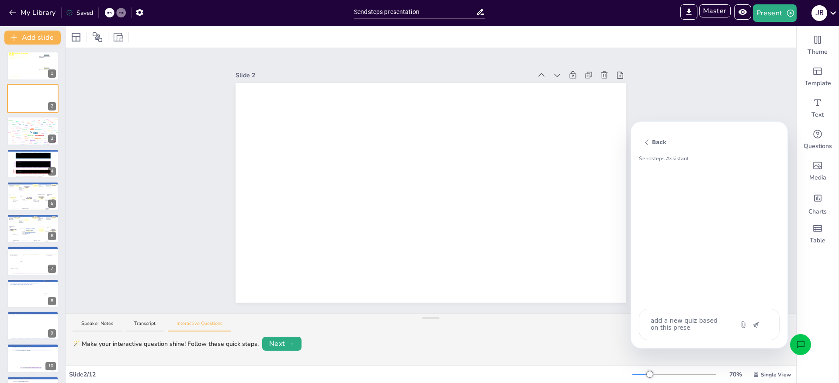
type textarea "add a new quiz based on this presen"
type textarea "x"
type textarea "add a new quiz based on this present"
type textarea "x"
type textarea "add a new quiz based on this presenta"
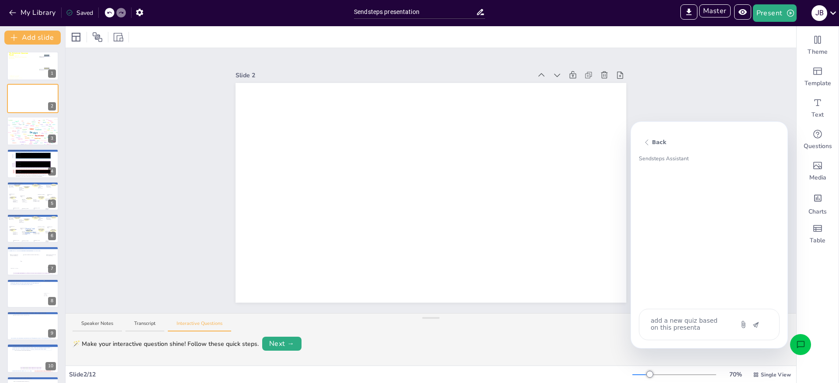
type textarea "x"
type textarea "add a new quiz based on this presentat"
type textarea "x"
type textarea "add a new quiz based on this presentati"
type textarea "x"
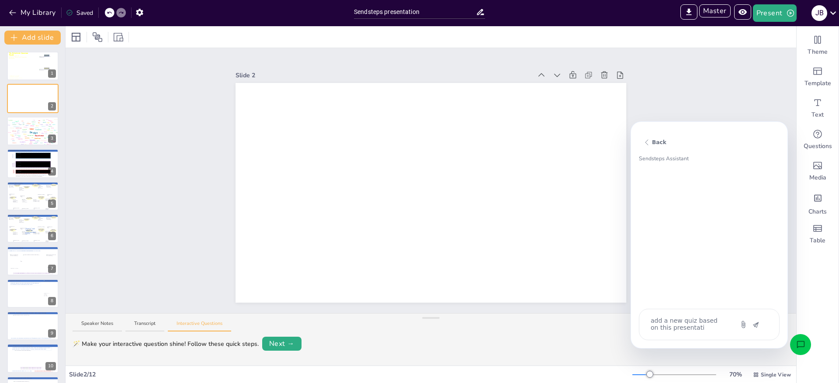
type textarea "add a new quiz based on this presentatio"
type textarea "x"
type textarea "add a new quiz based on this presentation"
type textarea "x"
type textarea "add a new quiz based on this presentation"
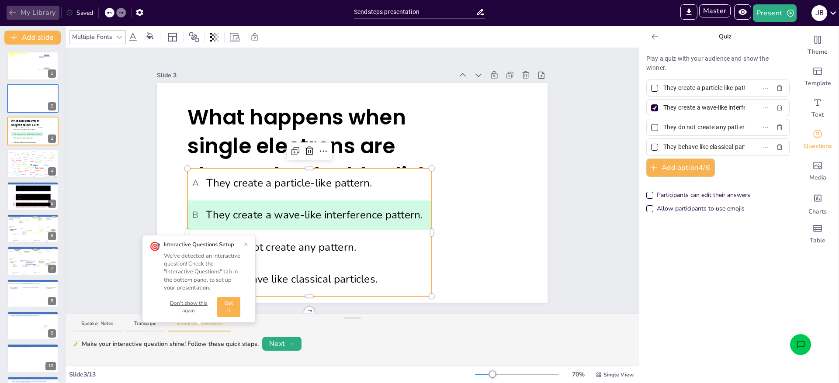
click at [43, 13] on button "My Library" at bounding box center [33, 13] width 53 height 14
